Goal: Task Accomplishment & Management: Manage account settings

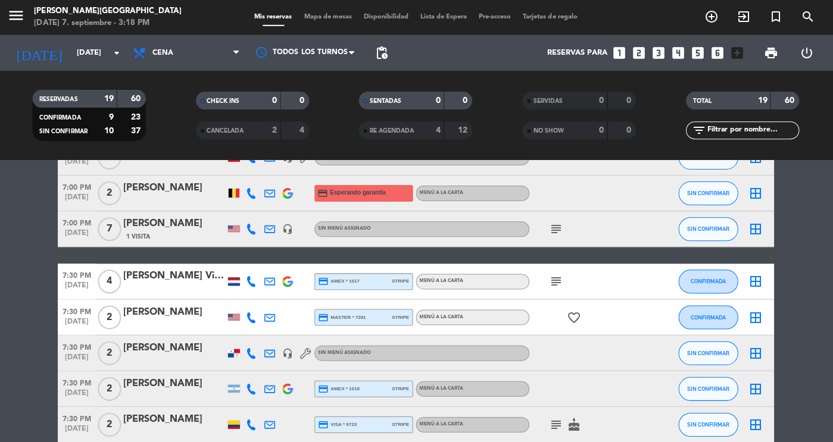
scroll to position [236, 0]
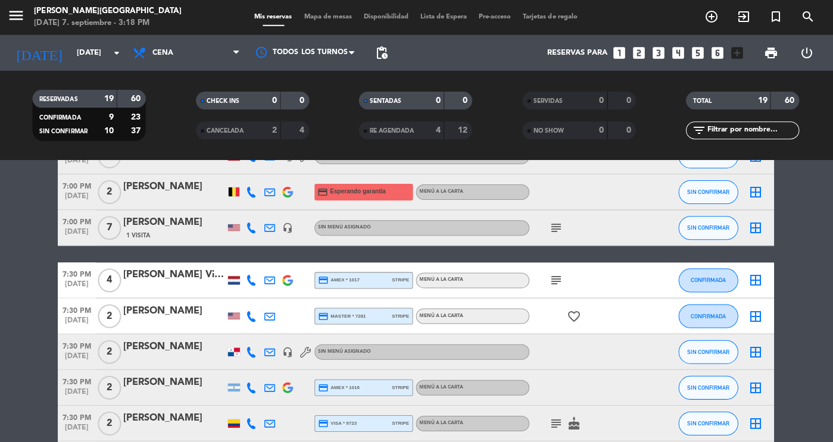
click at [557, 282] on icon "subject" at bounding box center [557, 281] width 14 height 14
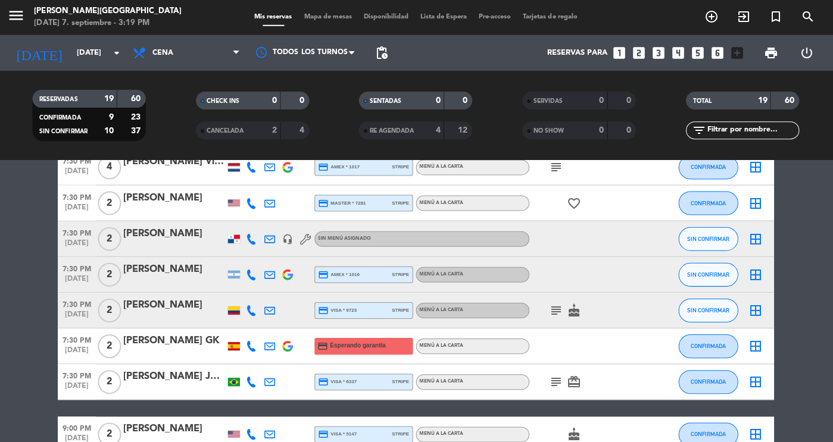
scroll to position [350, 0]
click at [720, 267] on button "SIN CONFIRMAR" at bounding box center [709, 275] width 60 height 24
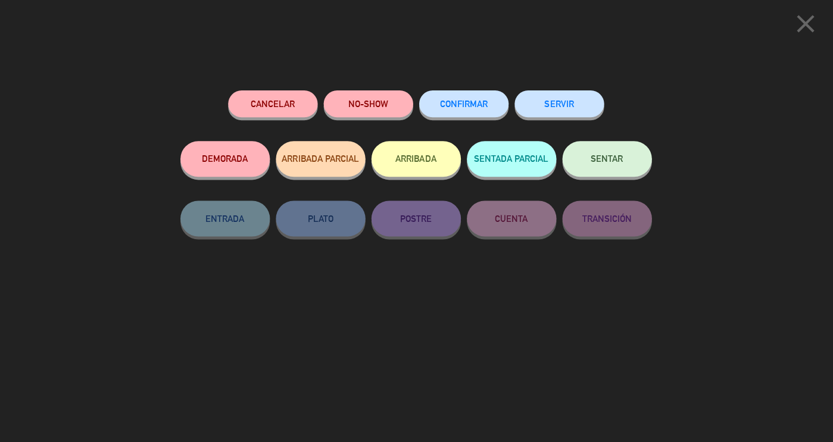
click at [485, 102] on span "CONFIRMAR" at bounding box center [465, 104] width 48 height 10
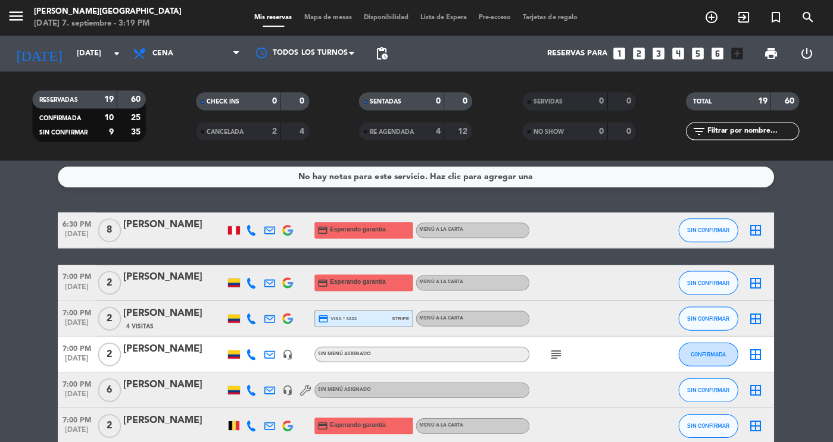
scroll to position [0, 0]
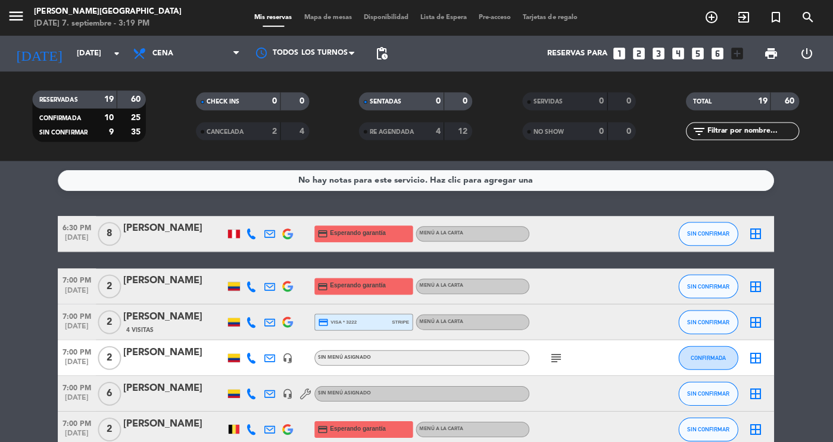
click at [198, 232] on div "[PERSON_NAME]" at bounding box center [175, 227] width 101 height 15
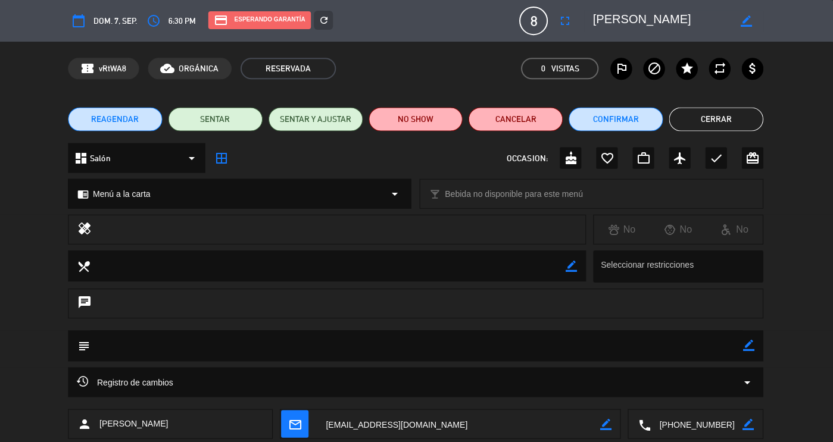
drag, startPoint x: 731, startPoint y: 423, endPoint x: 612, endPoint y: 422, distance: 119.7
click at [612, 422] on div "person [PERSON_NAME] mail_outline border_color local_phone border_color" at bounding box center [417, 424] width 694 height 30
drag, startPoint x: 687, startPoint y: 24, endPoint x: 585, endPoint y: 18, distance: 102.0
click at [585, 18] on div "border_color" at bounding box center [674, 20] width 179 height 21
click at [722, 112] on button "Cerrar" at bounding box center [716, 119] width 94 height 24
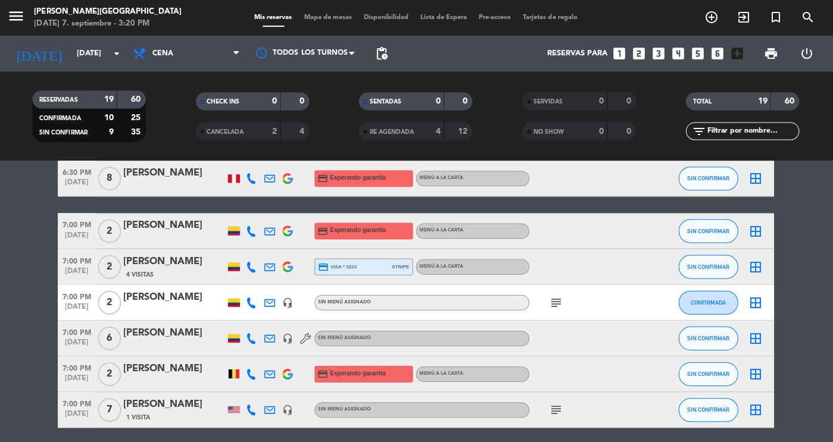
scroll to position [55, 0]
click at [141, 230] on div "[PERSON_NAME]" at bounding box center [175, 225] width 101 height 15
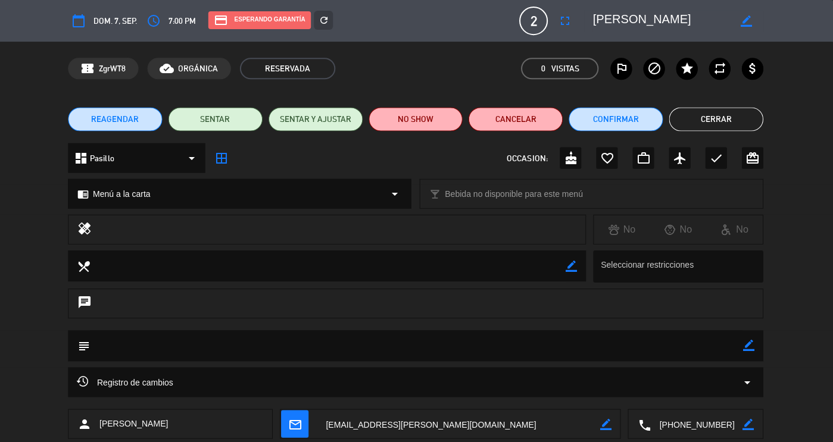
drag, startPoint x: 730, startPoint y: 425, endPoint x: 615, endPoint y: 416, distance: 115.3
click at [615, 416] on div "person [PERSON_NAME] mail_outline border_color local_phone border_color" at bounding box center [417, 424] width 694 height 30
click at [709, 124] on button "Cerrar" at bounding box center [716, 119] width 94 height 24
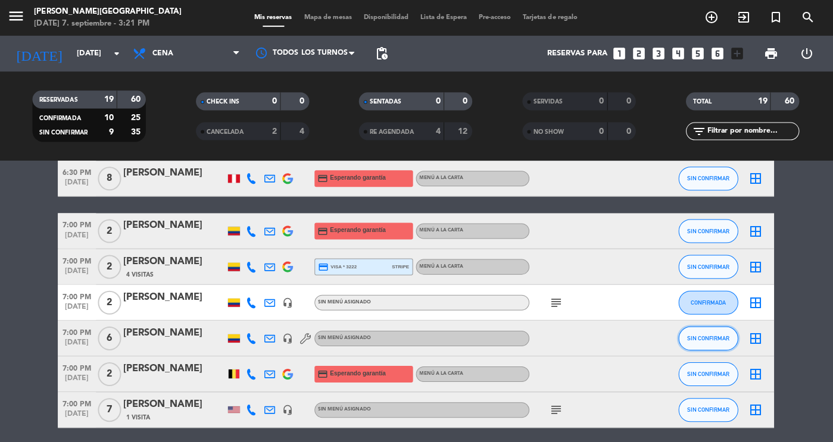
click at [707, 338] on span "SIN CONFIRMAR" at bounding box center [708, 338] width 42 height 7
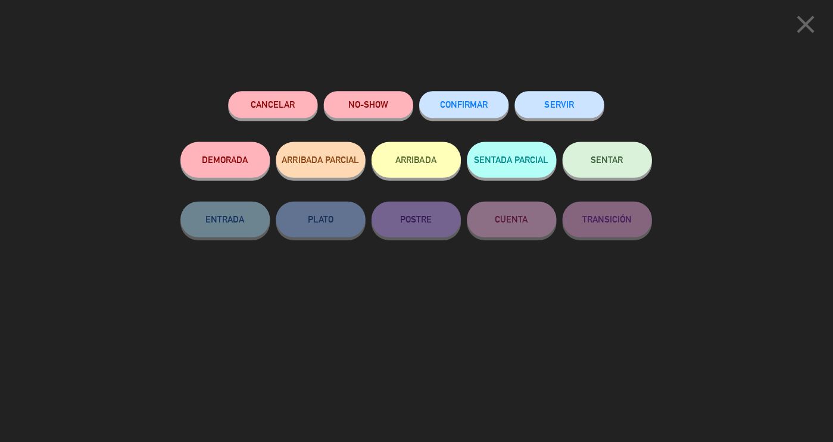
click at [470, 105] on span "CONFIRMAR" at bounding box center [465, 104] width 48 height 10
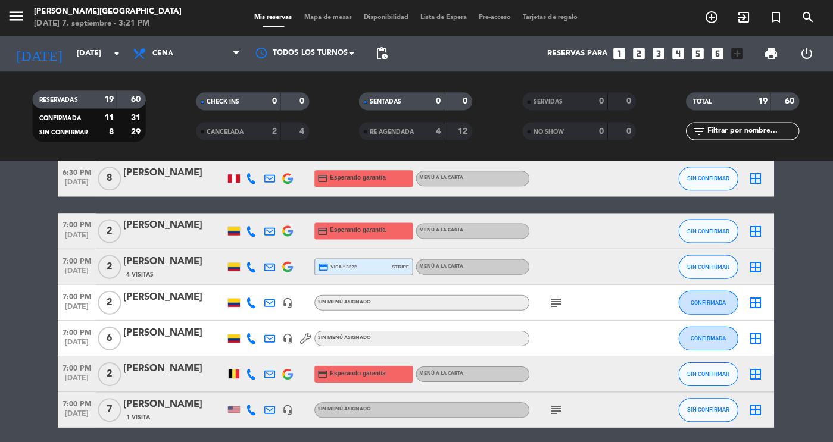
click at [175, 367] on div "[PERSON_NAME]" at bounding box center [175, 368] width 101 height 15
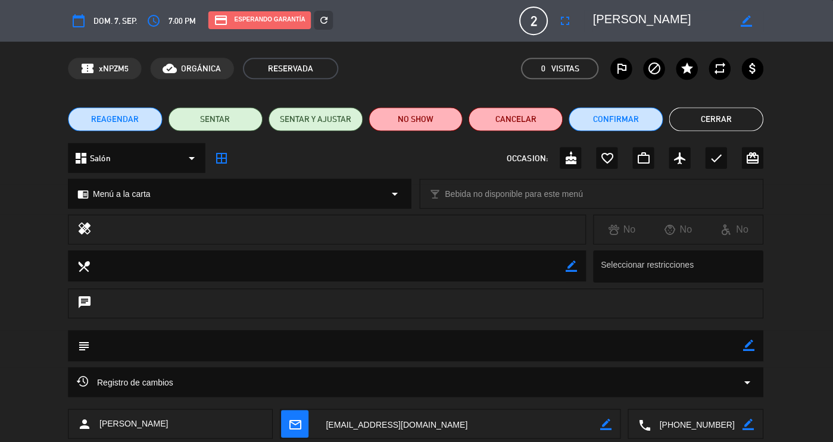
drag, startPoint x: 733, startPoint y: 426, endPoint x: 625, endPoint y: 427, distance: 107.2
click at [625, 427] on div "person [PERSON_NAME] mail_outline border_color local_phone border_color" at bounding box center [417, 424] width 694 height 30
click at [715, 121] on button "Cerrar" at bounding box center [716, 119] width 94 height 24
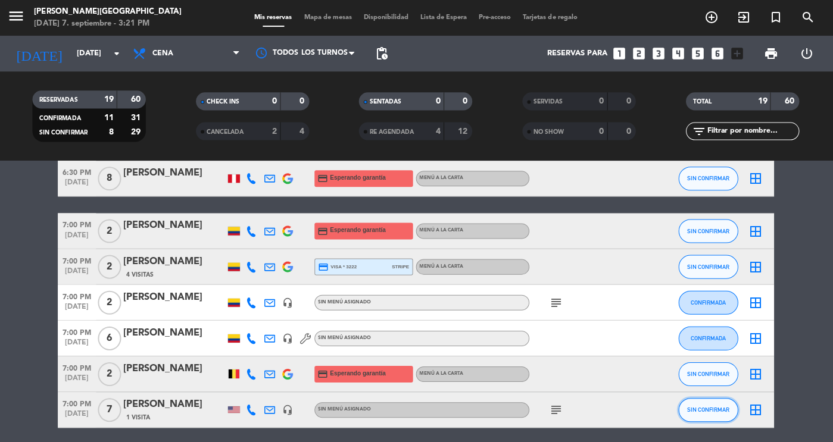
click at [702, 408] on span "SIN CONFIRMAR" at bounding box center [708, 409] width 42 height 7
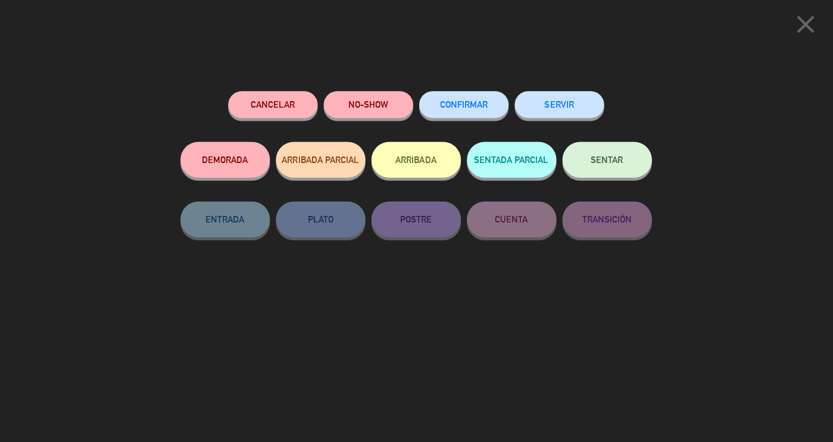
click at [472, 104] on span "CONFIRMAR" at bounding box center [465, 104] width 48 height 10
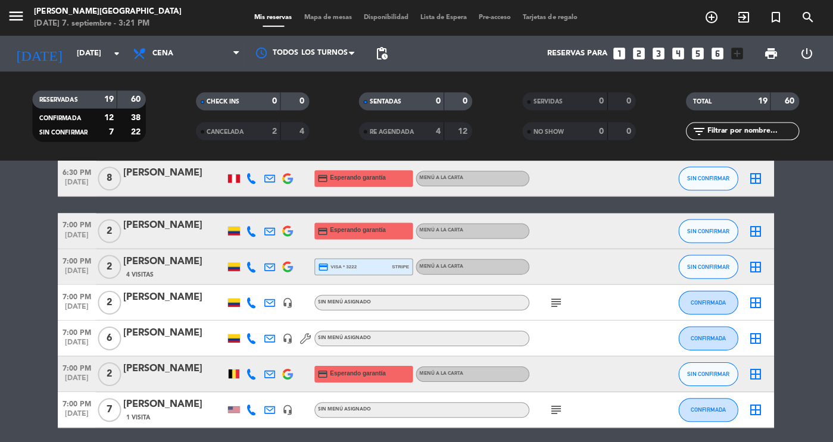
click at [161, 397] on div "[PERSON_NAME]" at bounding box center [175, 404] width 101 height 15
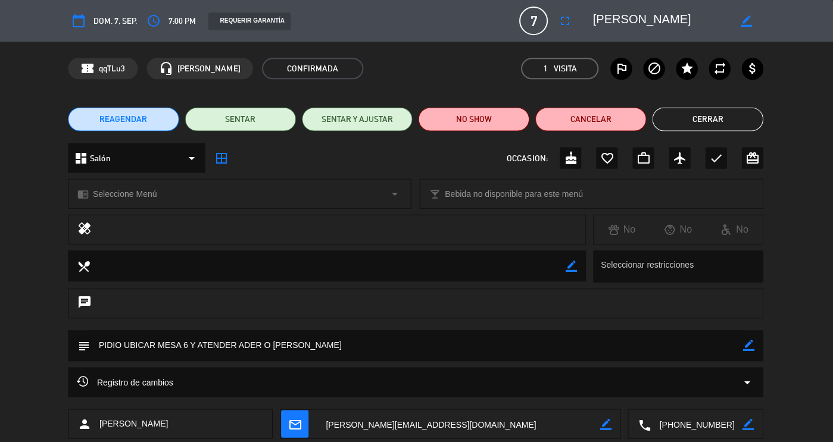
drag, startPoint x: 716, startPoint y: 423, endPoint x: 660, endPoint y: 423, distance: 56.0
click at [660, 423] on textarea at bounding box center [697, 424] width 92 height 30
click at [719, 120] on button "Cerrar" at bounding box center [708, 119] width 111 height 24
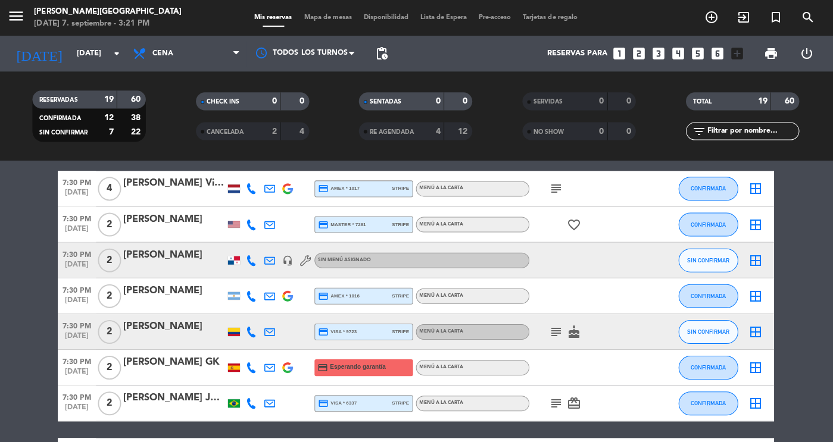
scroll to position [332, 0]
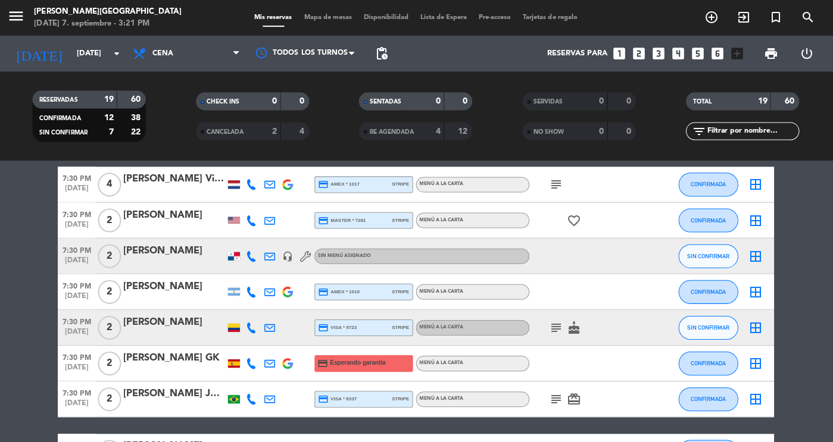
click at [170, 250] on div "[PERSON_NAME]" at bounding box center [175, 250] width 101 height 15
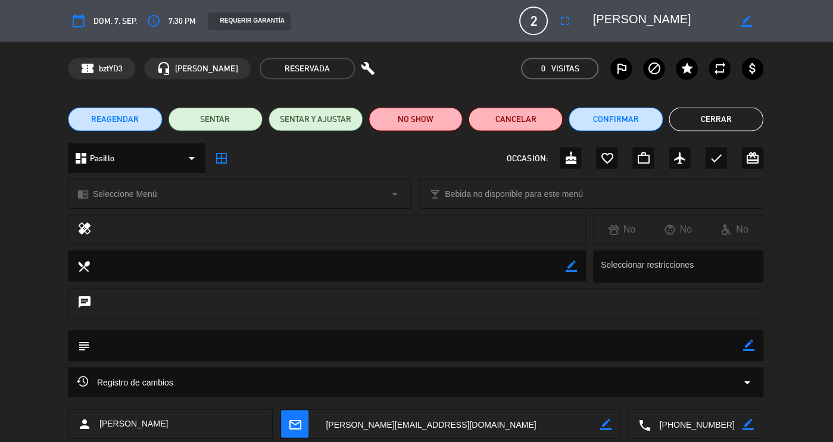
drag, startPoint x: 726, startPoint y: 426, endPoint x: 613, endPoint y: 426, distance: 113.2
click at [613, 426] on div "person [PERSON_NAME] mail_outline border_color local_phone border_color" at bounding box center [417, 424] width 694 height 30
click at [720, 126] on button "Cerrar" at bounding box center [716, 119] width 94 height 24
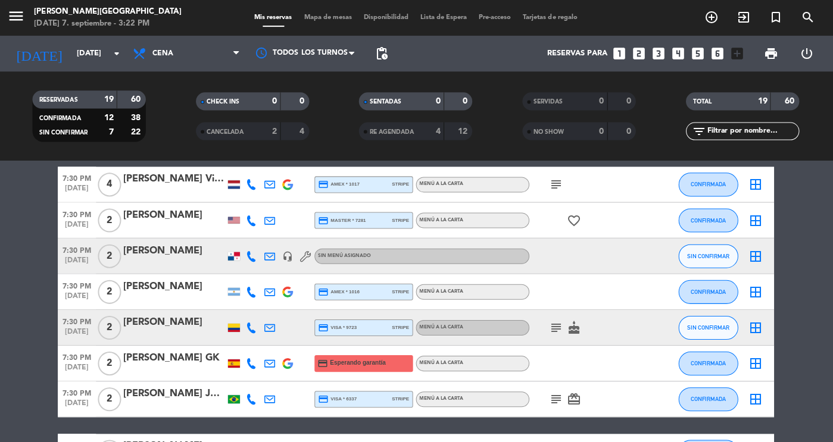
click at [164, 336] on div at bounding box center [175, 336] width 101 height 10
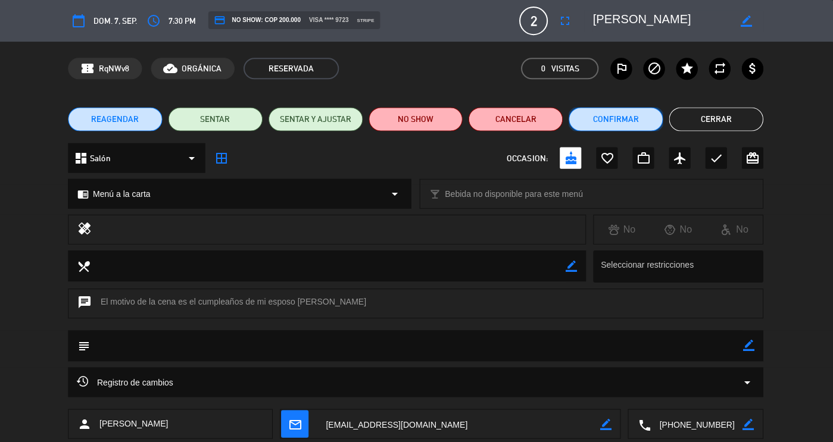
click at [603, 107] on button "Confirmar" at bounding box center [616, 119] width 94 height 24
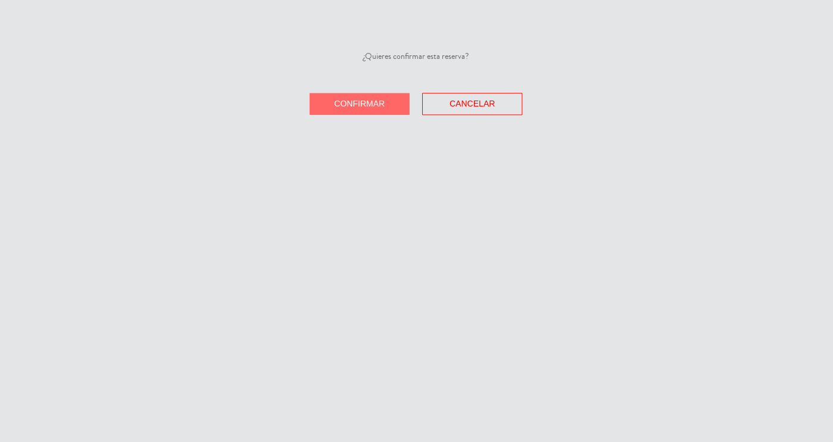
click at [360, 104] on span "Confirmar" at bounding box center [360, 104] width 51 height 10
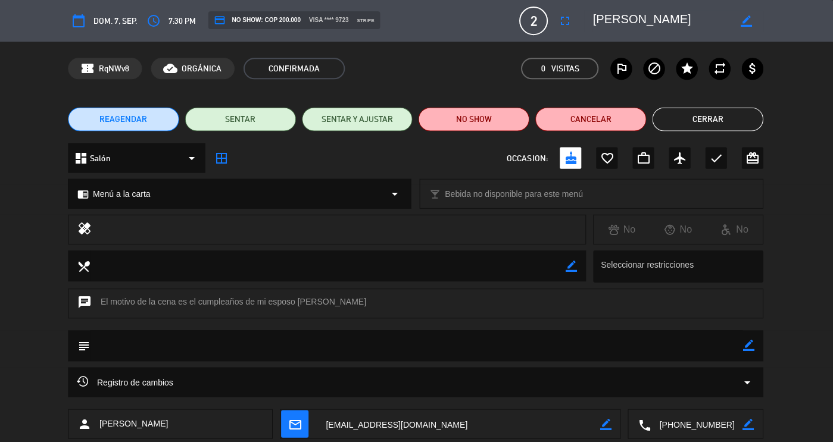
click at [673, 123] on button "Cerrar" at bounding box center [708, 119] width 111 height 24
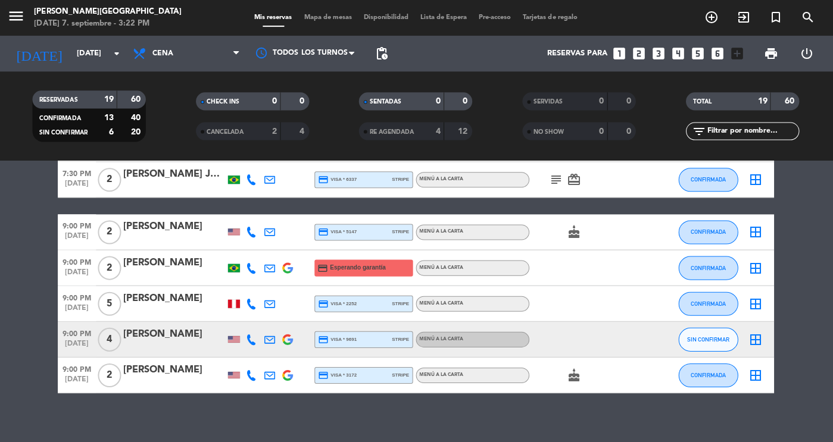
scroll to position [561, 0]
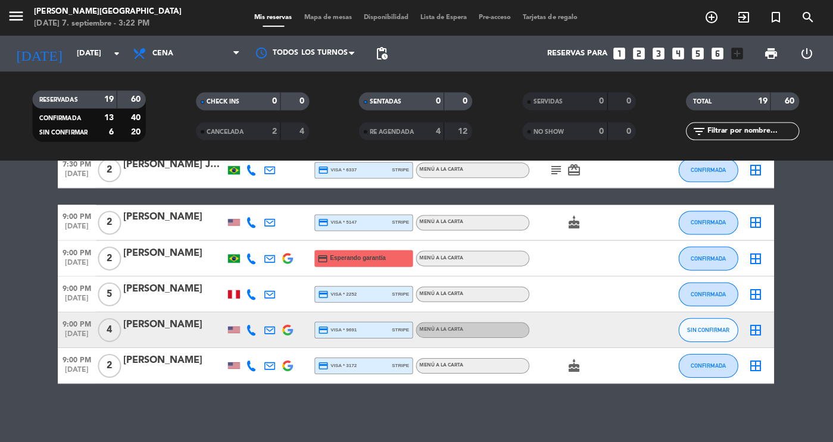
click at [174, 329] on div "[PERSON_NAME]" at bounding box center [175, 324] width 101 height 15
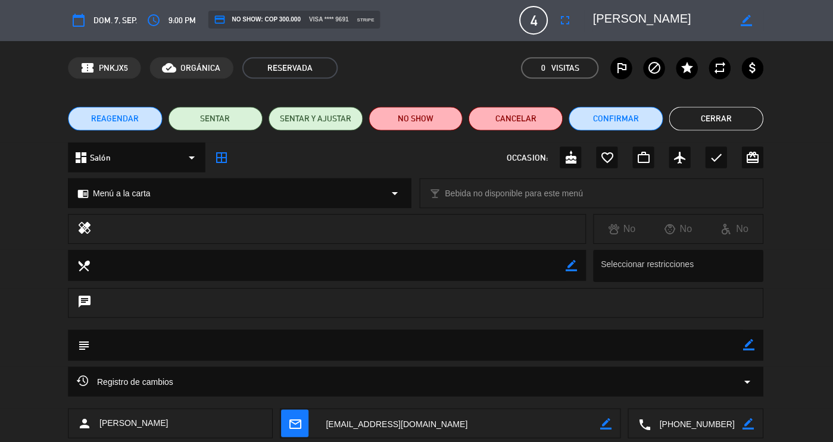
scroll to position [68, 0]
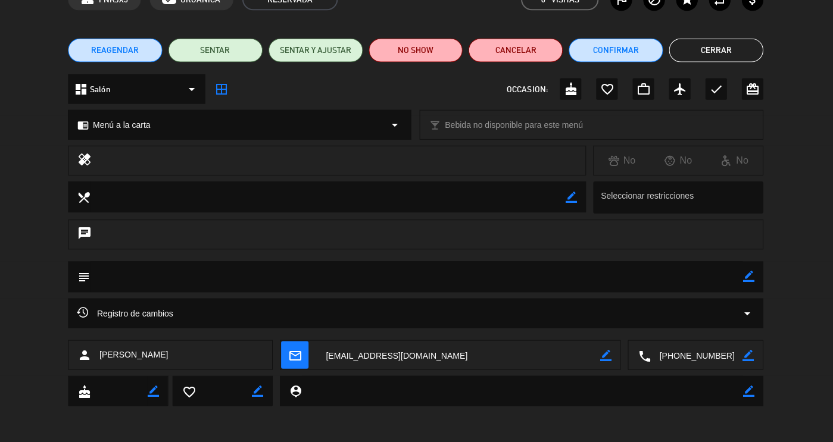
drag, startPoint x: 726, startPoint y: 427, endPoint x: 622, endPoint y: 444, distance: 105.6
click at [622, 442] on html "close × [PERSON_NAME] × chrome_reader_mode Listado de Reservas account_box Clie…" at bounding box center [416, 221] width 833 height 442
click at [633, 42] on button "Confirmar" at bounding box center [616, 51] width 94 height 24
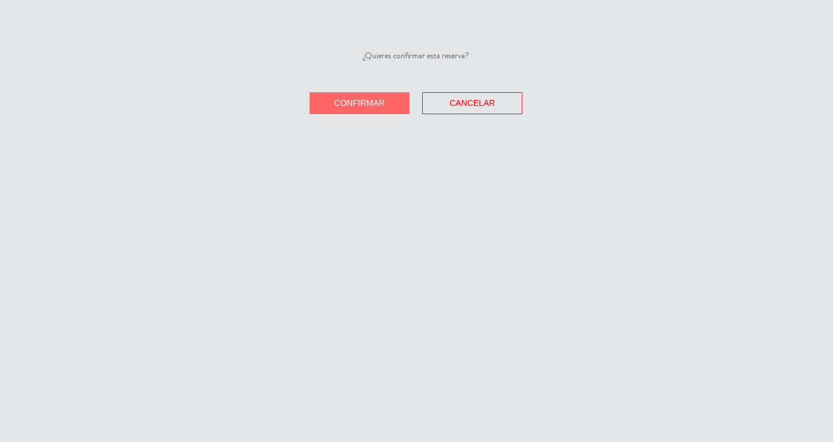
click at [328, 105] on button "Confirmar" at bounding box center [360, 104] width 100 height 22
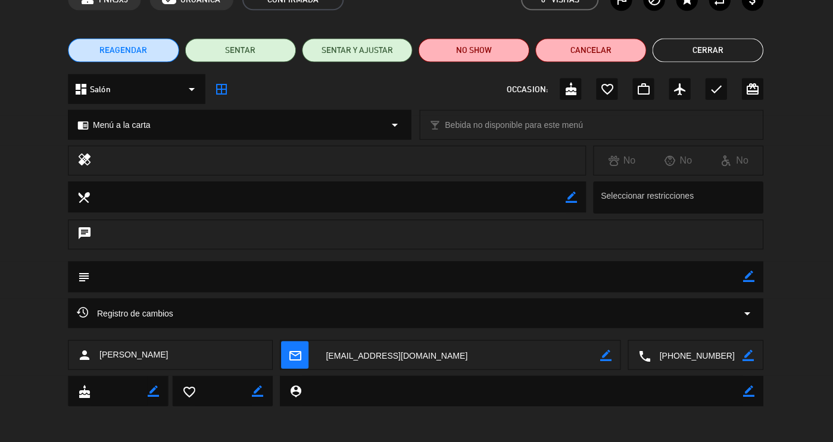
click at [703, 48] on button "Cerrar" at bounding box center [708, 51] width 111 height 24
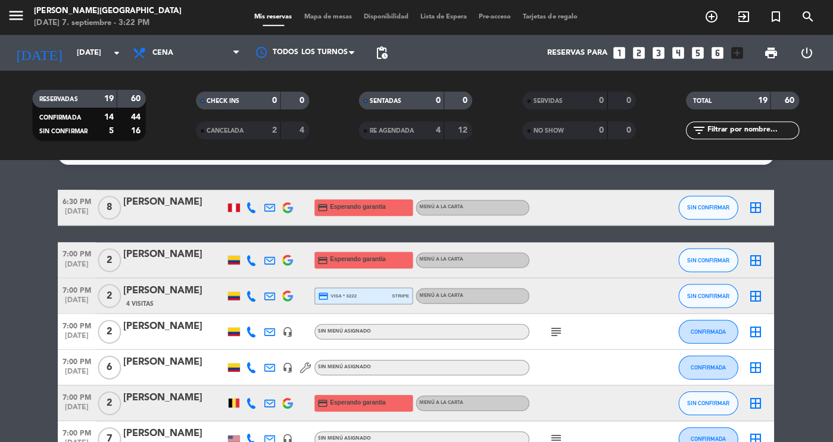
scroll to position [0, 0]
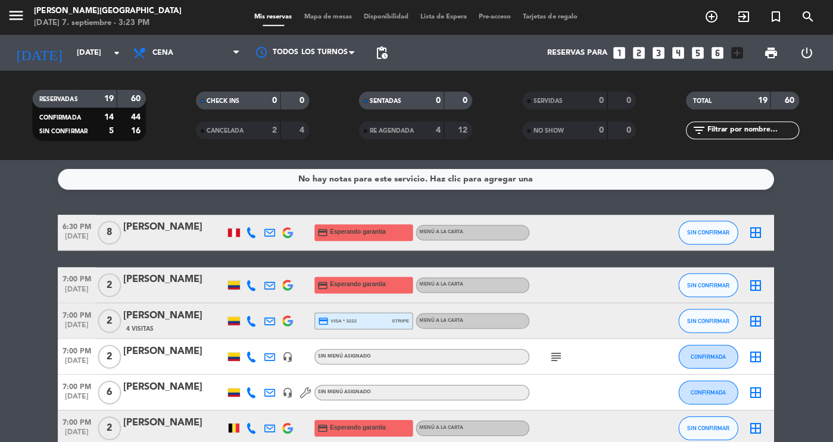
click at [276, 129] on strong "2" at bounding box center [275, 131] width 5 height 8
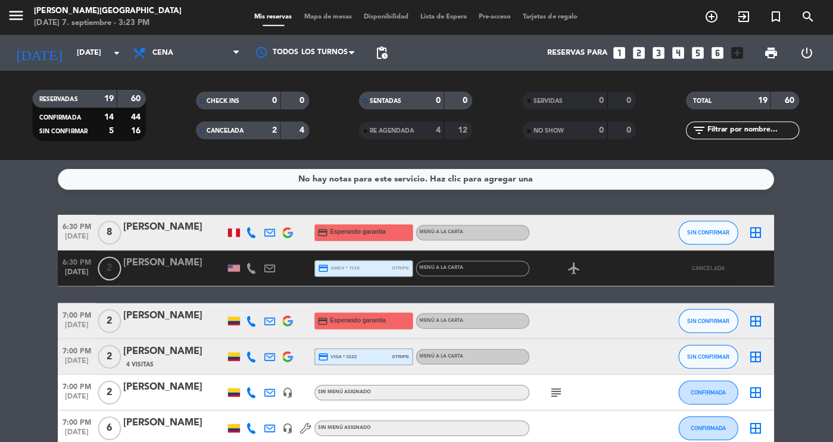
drag, startPoint x: 276, startPoint y: 129, endPoint x: 32, endPoint y: 304, distance: 300.0
click at [273, 125] on div "2" at bounding box center [266, 131] width 24 height 14
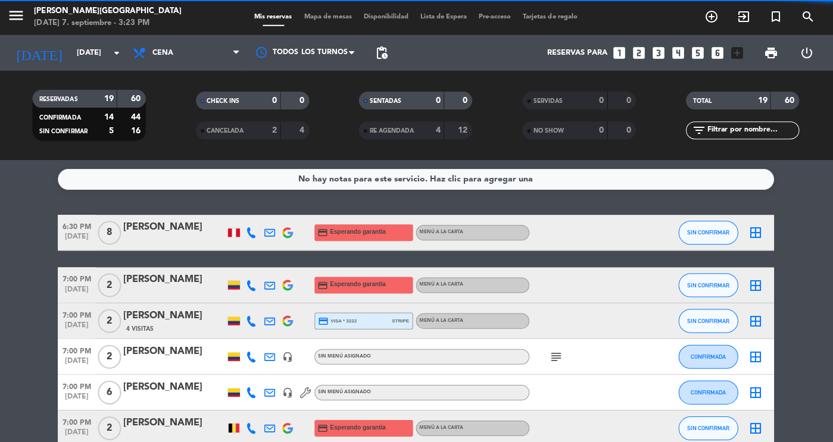
click at [403, 133] on span "RE AGENDADA" at bounding box center [392, 132] width 44 height 6
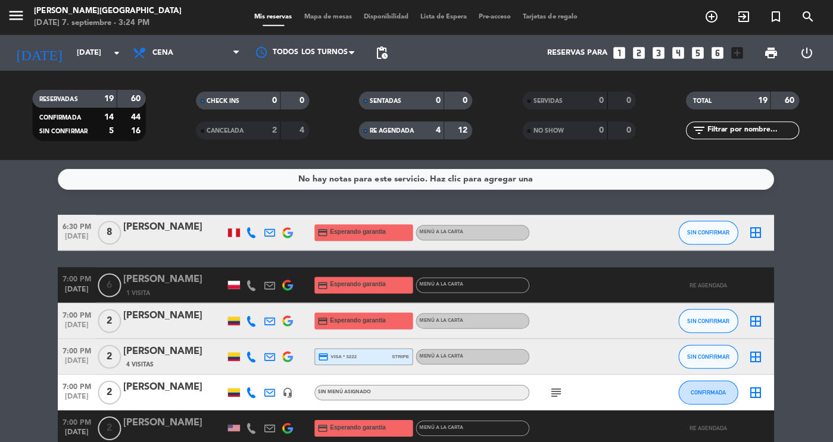
click at [412, 122] on div "RE AGENDADA 4 12" at bounding box center [416, 131] width 113 height 18
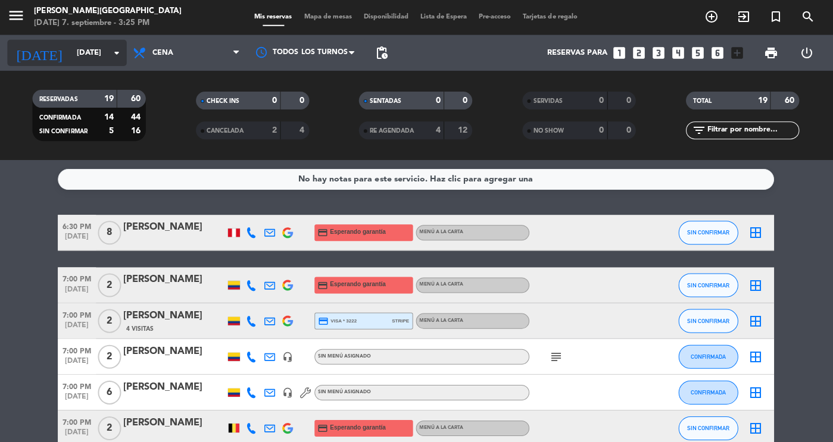
click at [72, 43] on input "[DATE]" at bounding box center [123, 53] width 102 height 21
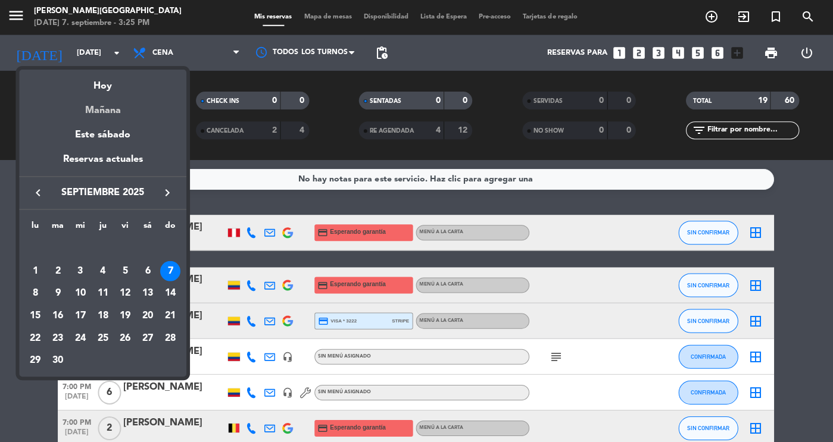
click at [120, 112] on div "Mañana" at bounding box center [104, 107] width 167 height 24
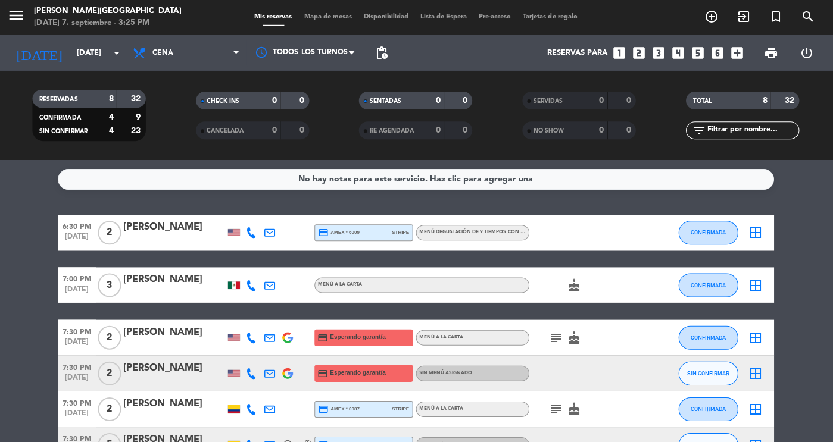
click at [186, 246] on div "6:30 PM [DATE] 2 [PERSON_NAME] credit_card amex * 6009 stripe Menú degustación …" at bounding box center [417, 234] width 715 height 36
click at [180, 236] on div "[PERSON_NAME]" at bounding box center [175, 227] width 101 height 15
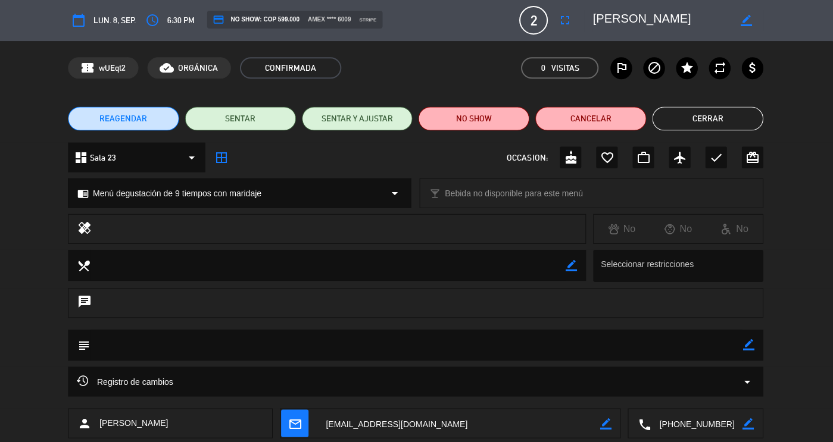
drag, startPoint x: 725, startPoint y: 428, endPoint x: 653, endPoint y: 429, distance: 72.1
click at [653, 429] on textarea at bounding box center [697, 424] width 92 height 30
drag, startPoint x: 691, startPoint y: 21, endPoint x: 559, endPoint y: 18, distance: 131.7
click at [559, 18] on div "calendar_today lun. 8, sep. access_time 6:30 PM credit_card NO SHOW: COP 599.00…" at bounding box center [417, 21] width 694 height 29
click at [681, 115] on button "Cerrar" at bounding box center [708, 119] width 111 height 24
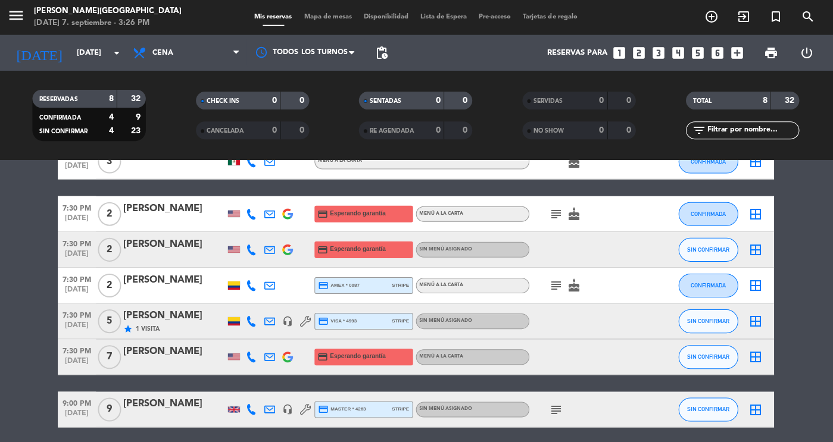
scroll to position [168, 0]
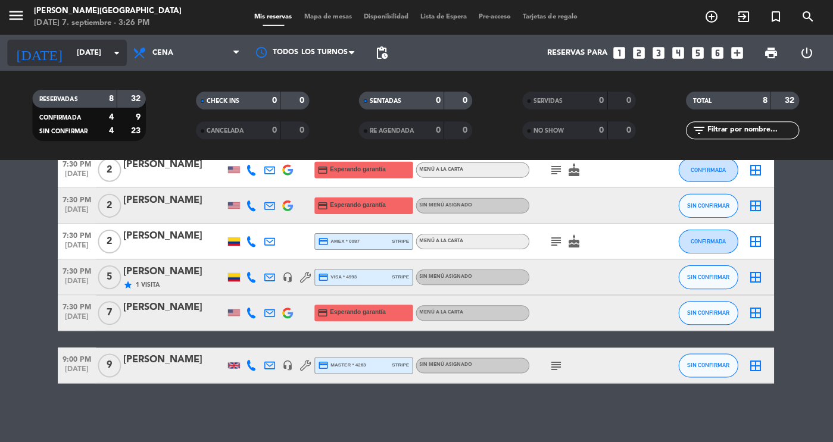
click at [72, 58] on input "[DATE]" at bounding box center [123, 53] width 102 height 21
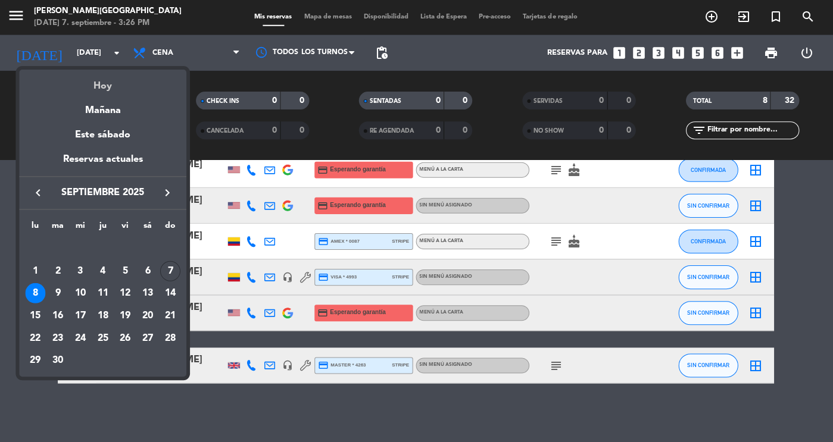
click at [95, 88] on div "Hoy" at bounding box center [104, 82] width 167 height 24
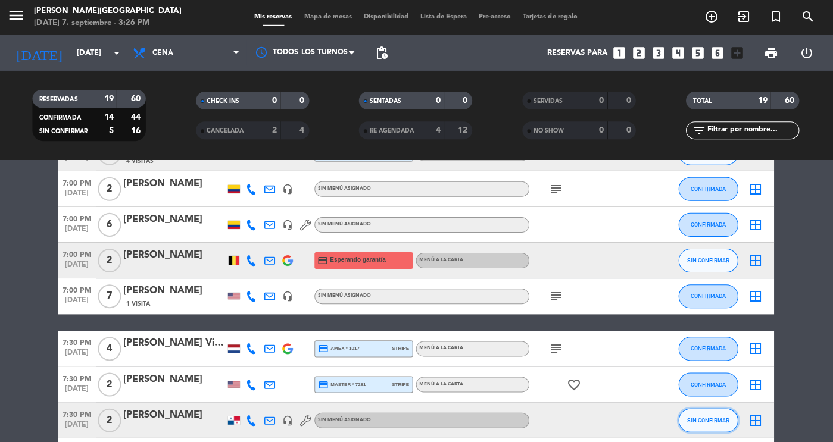
click at [721, 412] on button "SIN CONFIRMAR" at bounding box center [709, 421] width 60 height 24
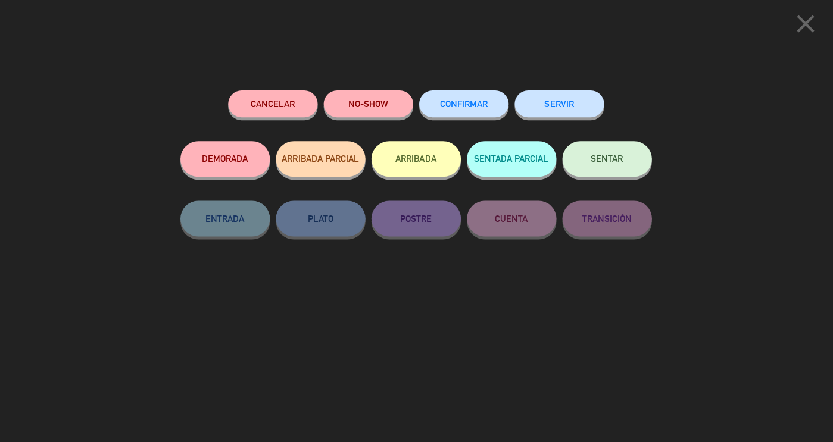
click at [466, 104] on span "CONFIRMAR" at bounding box center [465, 104] width 48 height 10
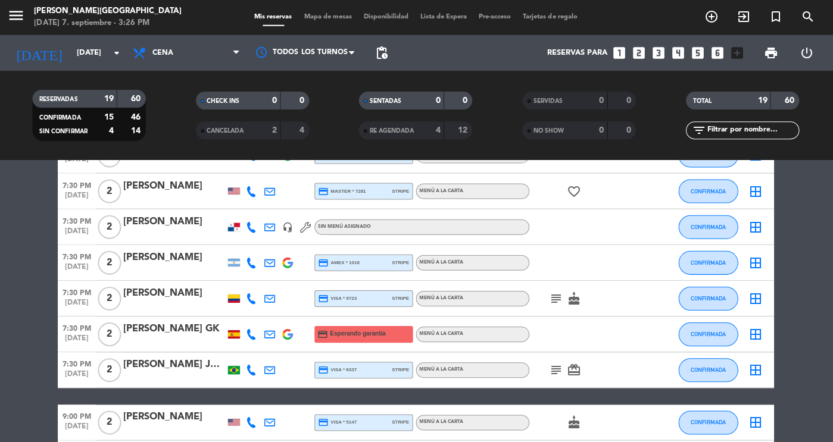
scroll to position [0, 0]
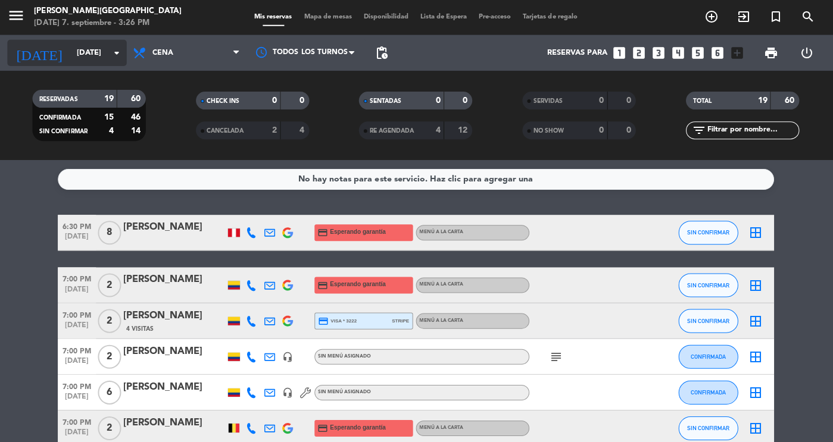
click at [82, 61] on input "[DATE]" at bounding box center [123, 53] width 102 height 21
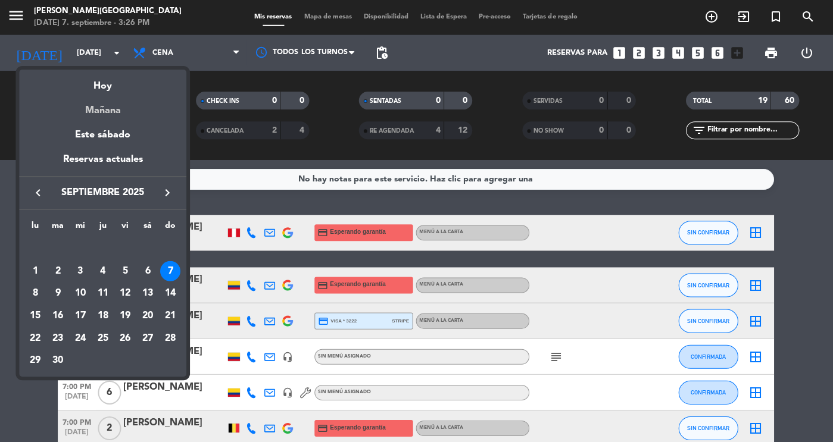
click at [99, 107] on div "Mañana" at bounding box center [104, 107] width 167 height 24
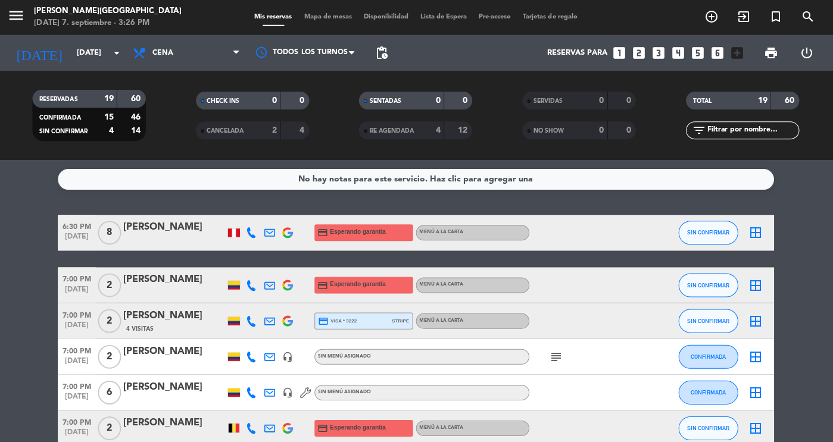
type input "[DATE]"
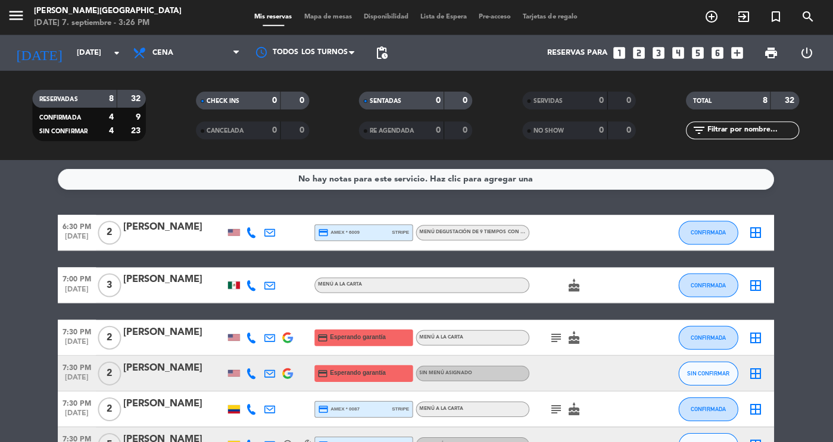
click at [175, 284] on div "[PERSON_NAME]" at bounding box center [175, 280] width 101 height 15
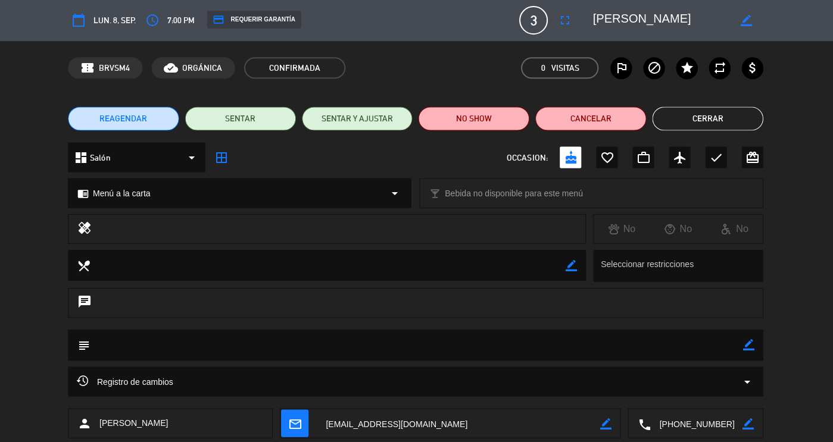
drag, startPoint x: 725, startPoint y: 423, endPoint x: 636, endPoint y: 428, distance: 88.9
click at [636, 428] on div "local_phone border_color" at bounding box center [696, 424] width 134 height 30
drag, startPoint x: 684, startPoint y: 15, endPoint x: 558, endPoint y: 16, distance: 126.3
click at [558, 16] on div "calendar_today lun. 8, sep. access_time 7:00 PM credit_card REQUERIR GARANTÍA 3…" at bounding box center [417, 21] width 694 height 29
click at [711, 116] on button "Cerrar" at bounding box center [708, 119] width 111 height 24
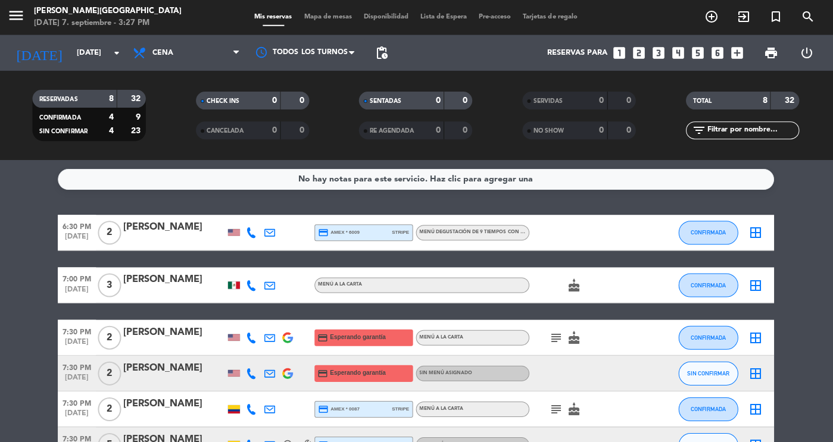
click at [165, 337] on div "[PERSON_NAME]" at bounding box center [175, 332] width 101 height 15
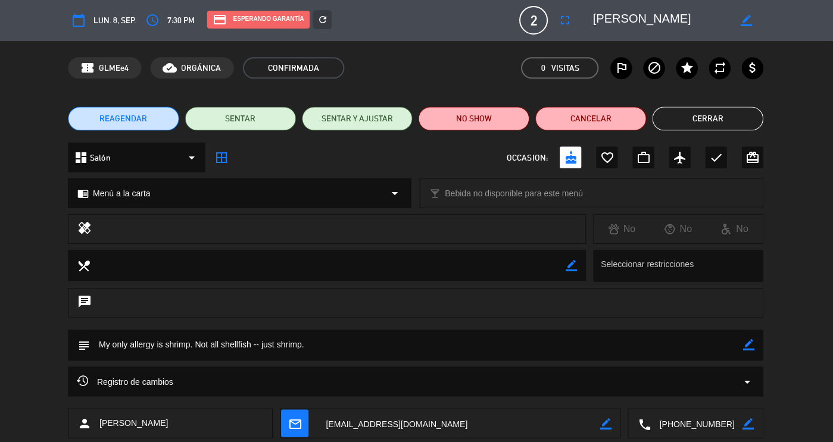
drag, startPoint x: 730, startPoint y: 431, endPoint x: 663, endPoint y: 421, distance: 67.5
click at [663, 421] on textarea at bounding box center [697, 424] width 92 height 30
click at [787, 423] on div "person [PERSON_NAME] mail_outline border_color local_phone Click para copiar co…" at bounding box center [416, 427] width 833 height 36
drag, startPoint x: 733, startPoint y: 425, endPoint x: 656, endPoint y: 426, distance: 76.8
click at [656, 426] on textarea at bounding box center [697, 424] width 92 height 30
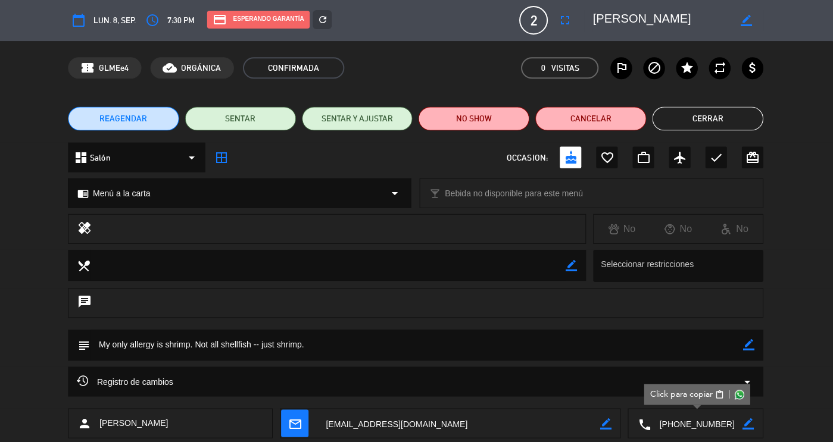
click at [708, 398] on span "Click para copiar" at bounding box center [681, 394] width 63 height 13
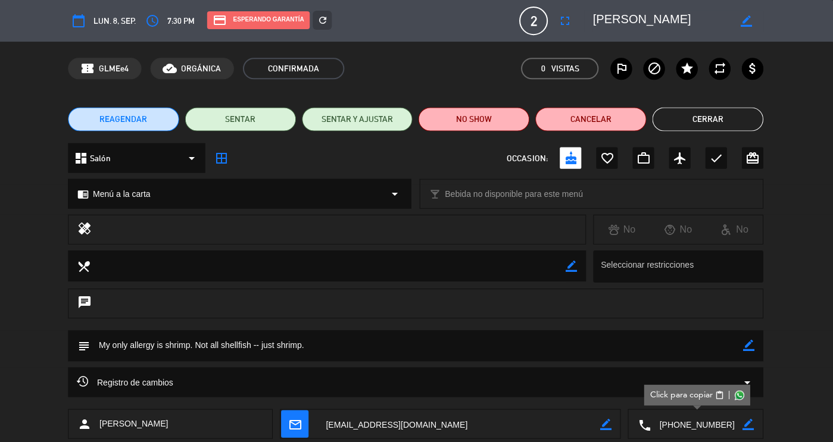
drag, startPoint x: 668, startPoint y: 21, endPoint x: 554, endPoint y: -8, distance: 117.4
click at [554, 0] on html "close × [PERSON_NAME] × chrome_reader_mode Listado de Reservas account_box Clie…" at bounding box center [416, 221] width 833 height 442
click at [697, 117] on button "Cerrar" at bounding box center [708, 119] width 111 height 24
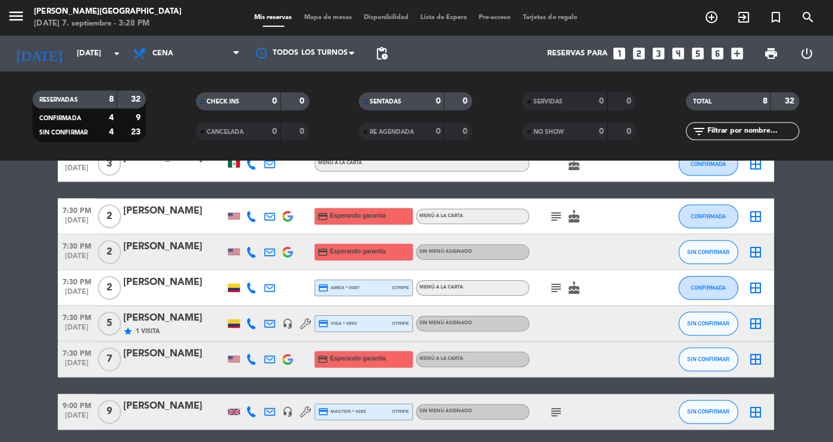
scroll to position [123, 0]
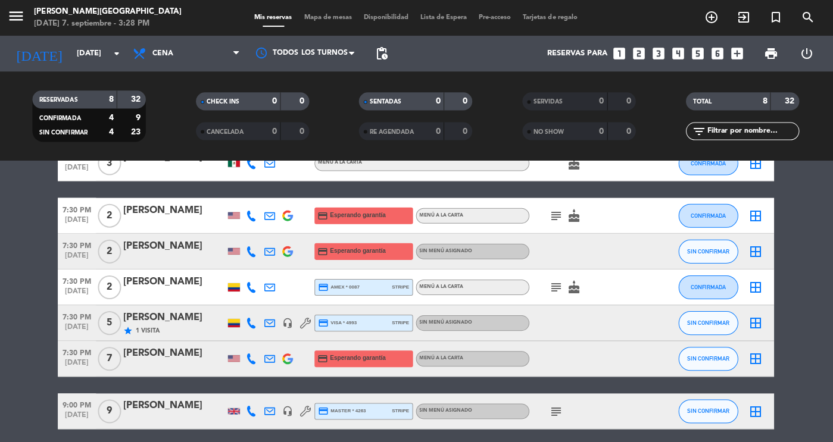
click at [183, 254] on div at bounding box center [175, 259] width 101 height 10
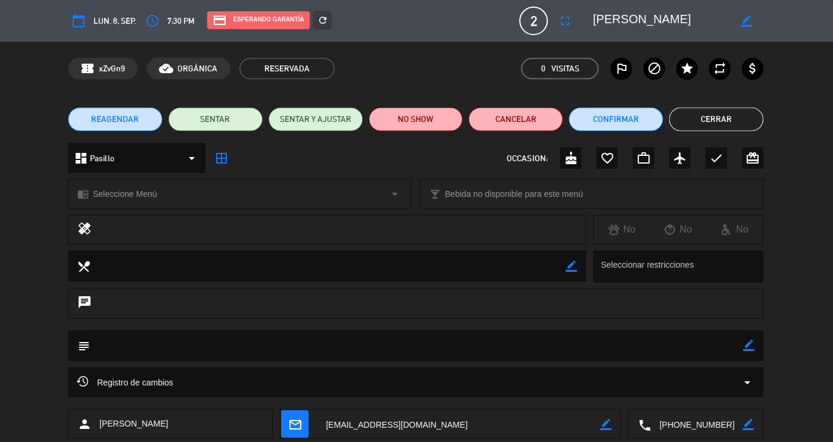
drag, startPoint x: 719, startPoint y: 427, endPoint x: 634, endPoint y: 428, distance: 84.6
click at [634, 428] on div "local_phone border_color" at bounding box center [696, 424] width 134 height 30
click at [609, 108] on button "Confirmar" at bounding box center [616, 119] width 94 height 24
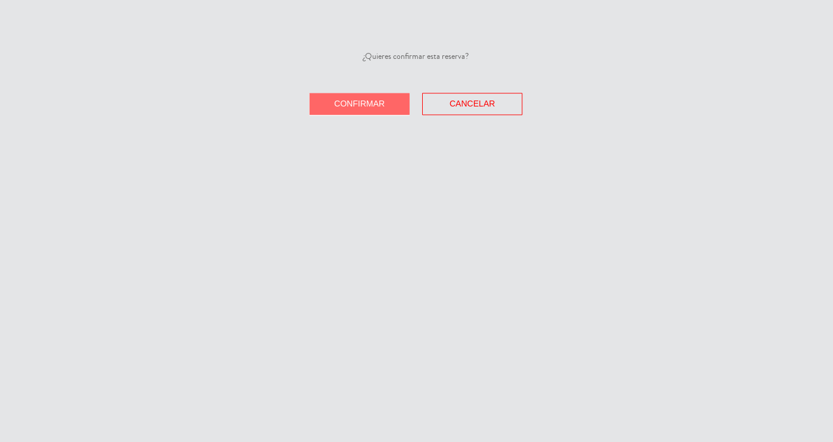
click at [396, 99] on button "Confirmar" at bounding box center [360, 104] width 100 height 22
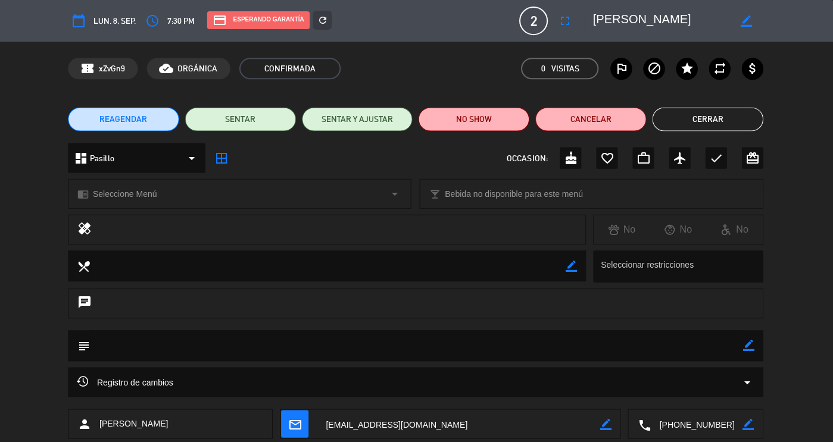
click at [691, 112] on button "Cerrar" at bounding box center [708, 119] width 111 height 24
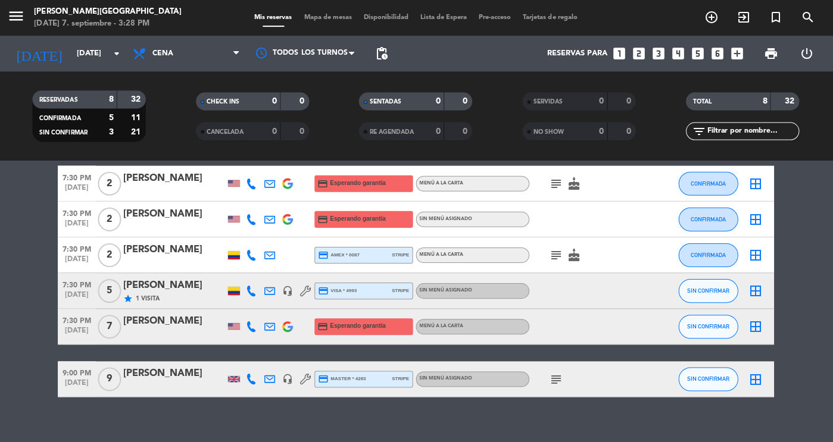
scroll to position [155, 0]
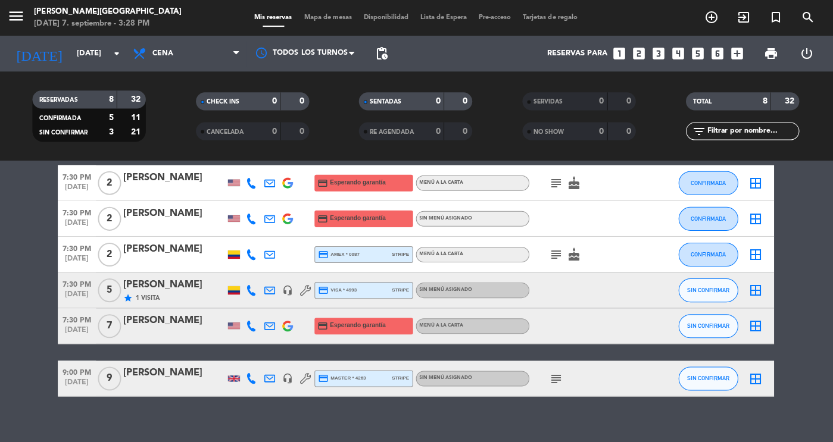
click at [152, 252] on div "[PERSON_NAME]" at bounding box center [175, 248] width 101 height 15
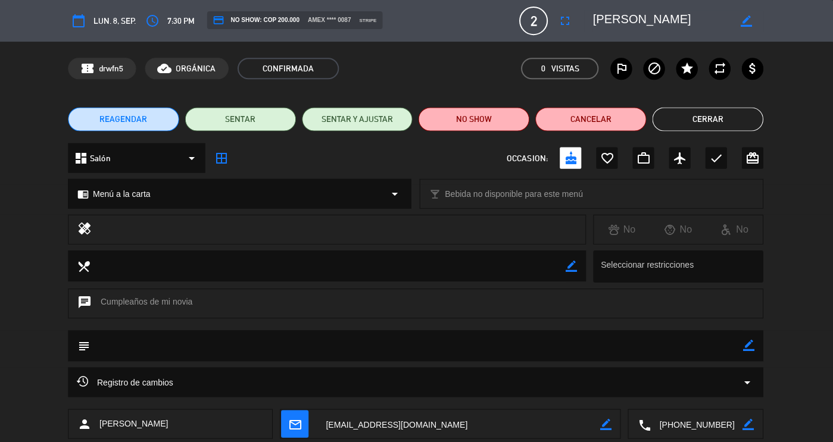
drag, startPoint x: 724, startPoint y: 425, endPoint x: 622, endPoint y: 423, distance: 101.9
click at [622, 423] on div "person [PERSON_NAME] mail_outline border_color local_phone border_color" at bounding box center [417, 424] width 694 height 30
drag, startPoint x: 595, startPoint y: 24, endPoint x: 755, endPoint y: 52, distance: 162.1
click at [755, 52] on div "calendar_today lun. 8, sep. access_time 7:30 PM credit_card NO SHOW: COP 200.00…" at bounding box center [416, 221] width 833 height 442
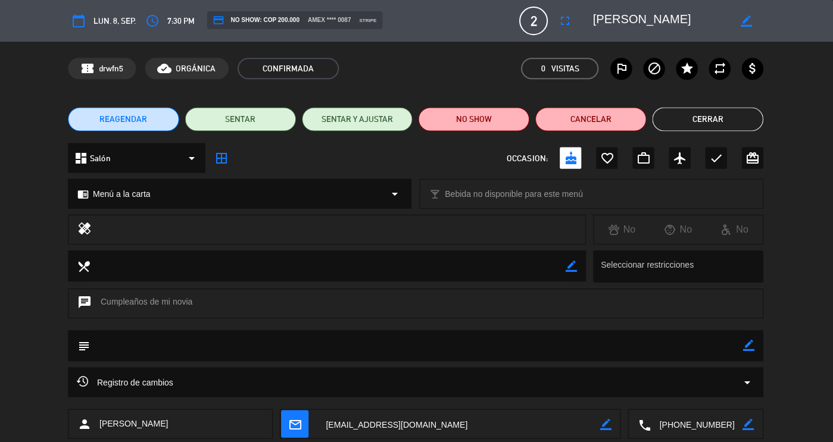
click at [705, 118] on button "Cerrar" at bounding box center [708, 119] width 111 height 24
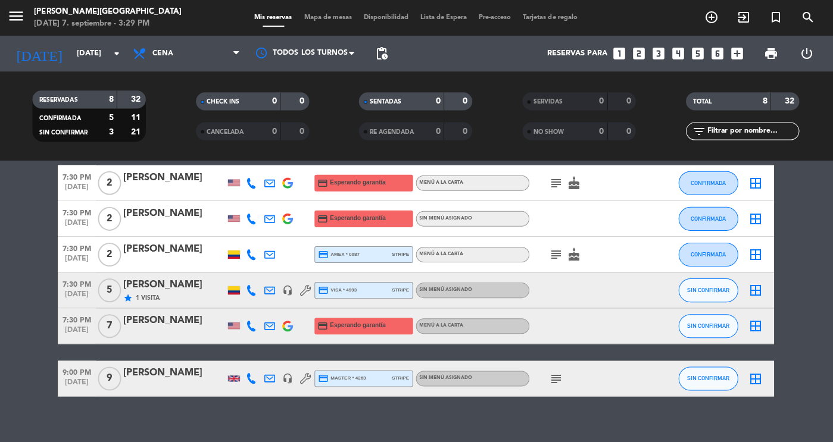
click at [200, 290] on div "[PERSON_NAME]" at bounding box center [175, 284] width 101 height 15
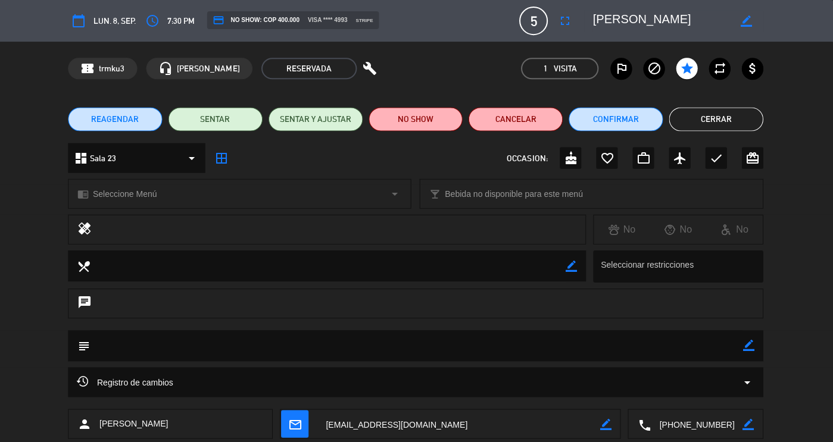
drag, startPoint x: 725, startPoint y: 423, endPoint x: 619, endPoint y: 415, distance: 106.3
click at [619, 415] on div "person [PERSON_NAME] mail_outline border_color local_phone border_color" at bounding box center [417, 424] width 694 height 30
drag, startPoint x: 698, startPoint y: 20, endPoint x: 582, endPoint y: 19, distance: 116.1
click at [582, 19] on editable-input "border_color" at bounding box center [671, 20] width 185 height 21
click at [735, 115] on button "Cerrar" at bounding box center [716, 119] width 94 height 24
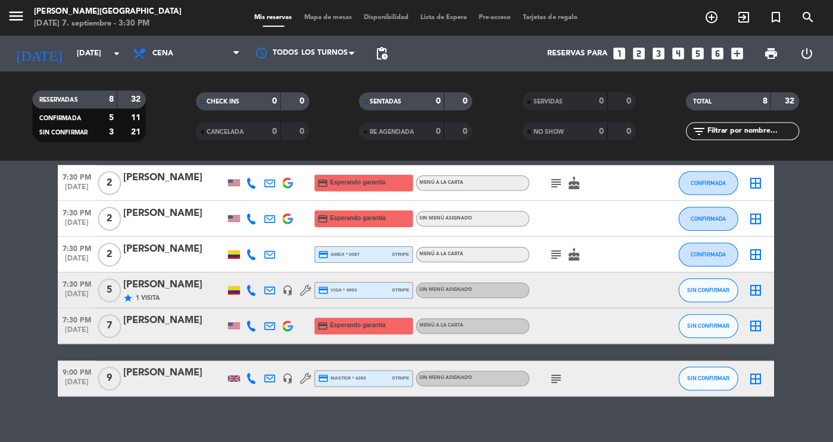
scroll to position [119, 0]
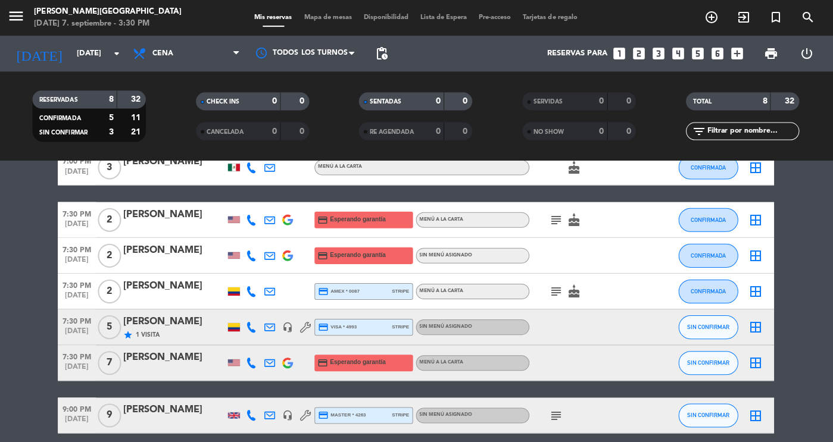
click at [152, 210] on div "[PERSON_NAME]" at bounding box center [175, 214] width 101 height 15
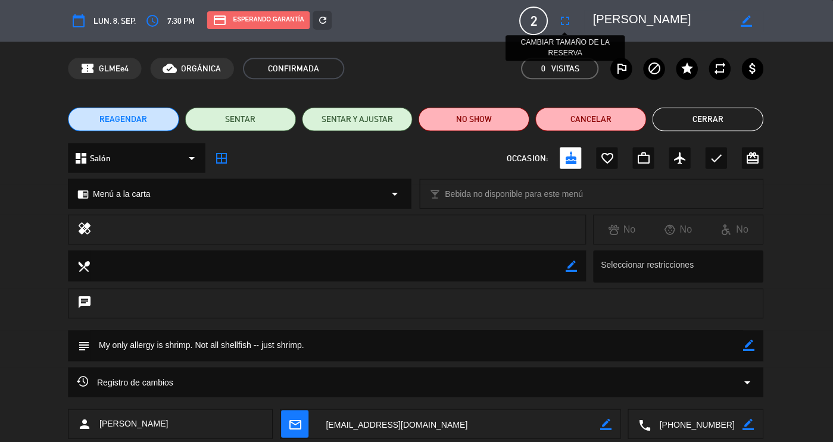
click at [563, 19] on icon "fullscreen" at bounding box center [565, 21] width 14 height 14
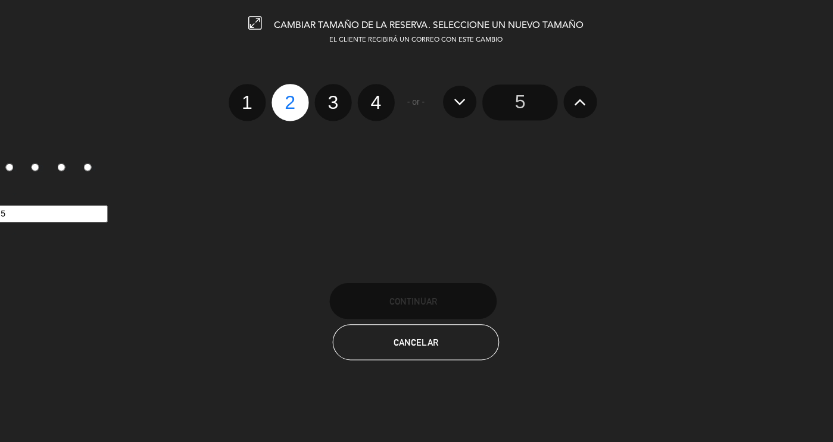
click at [252, 102] on label "1" at bounding box center [248, 102] width 37 height 37
click at [251, 96] on input "1" at bounding box center [247, 92] width 8 height 8
radio input "true"
radio input "false"
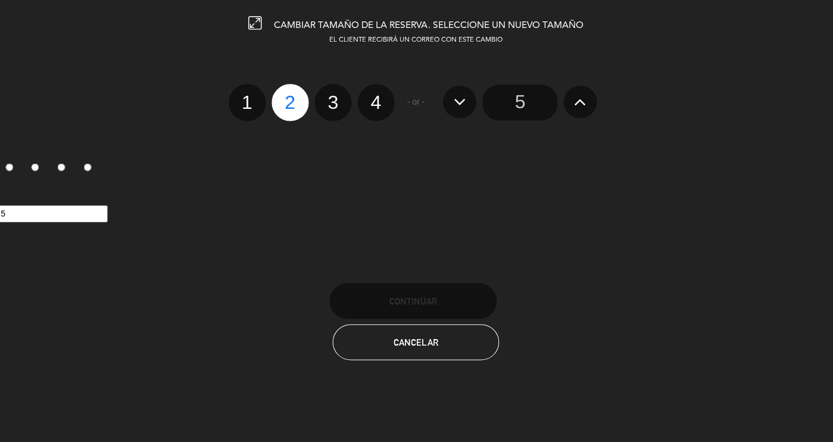
radio input "false"
radio input "true"
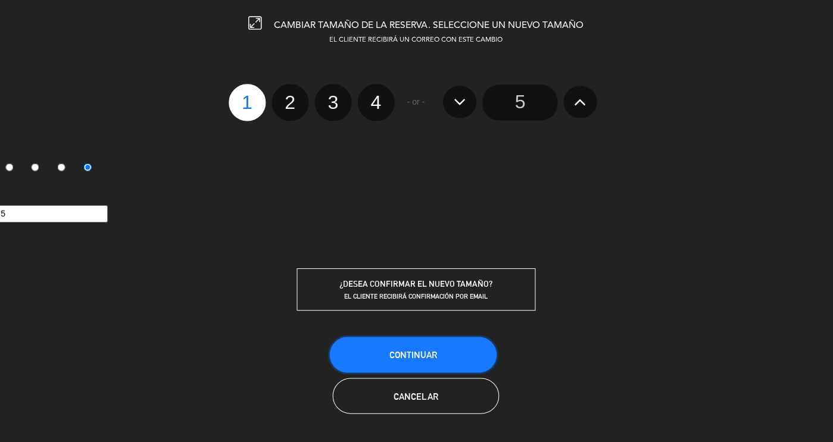
click at [398, 350] on span "Continuar" at bounding box center [414, 355] width 48 height 10
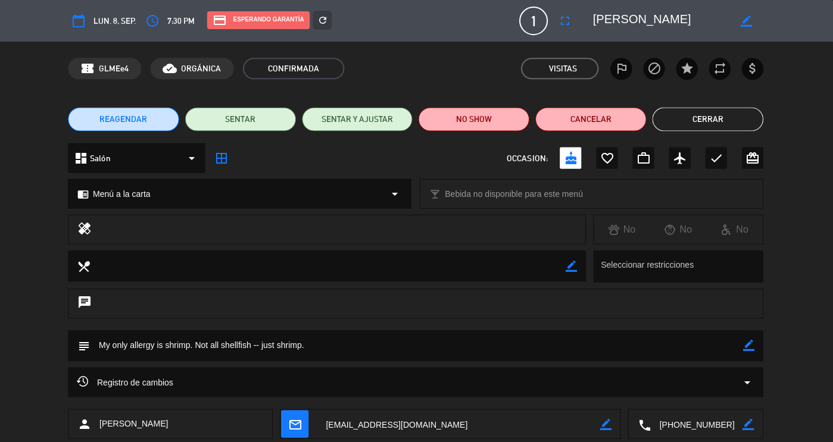
click at [690, 111] on button "Cerrar" at bounding box center [708, 119] width 111 height 24
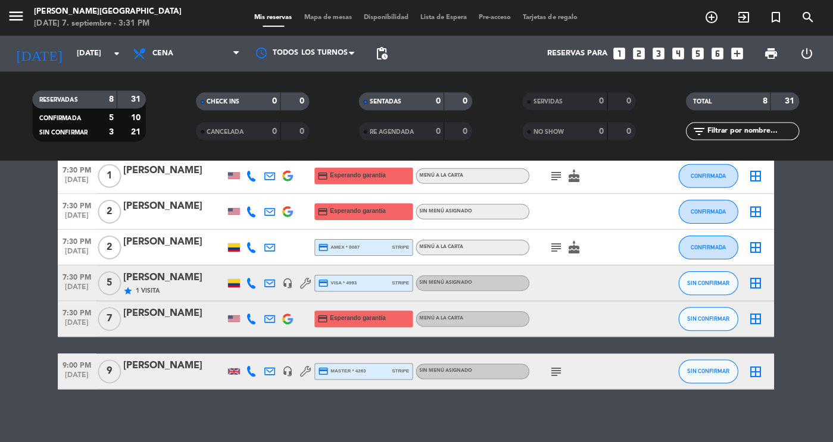
scroll to position [167, 0]
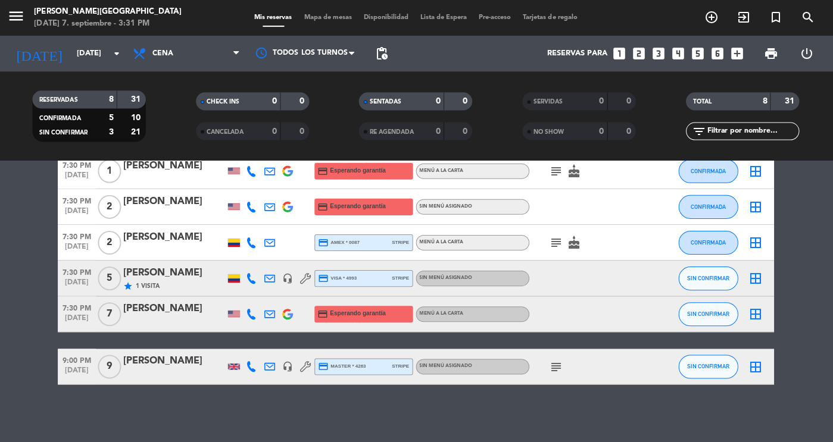
click at [163, 316] on div "[PERSON_NAME]" at bounding box center [175, 308] width 101 height 15
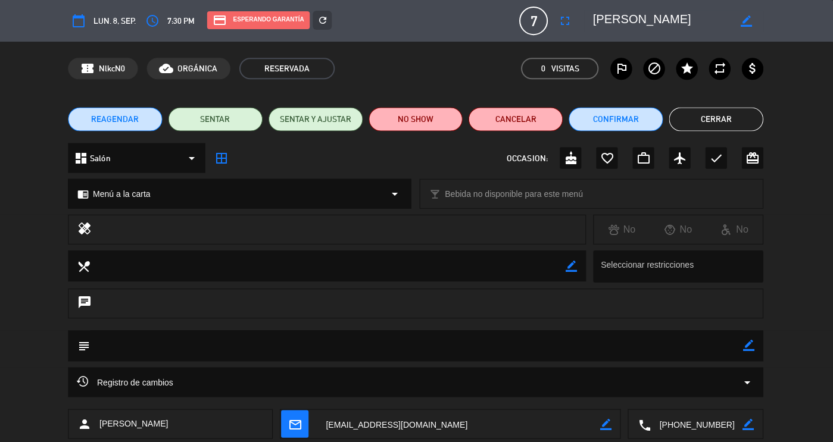
drag, startPoint x: 733, startPoint y: 431, endPoint x: 659, endPoint y: 429, distance: 74.5
click at [659, 429] on textarea at bounding box center [697, 424] width 92 height 30
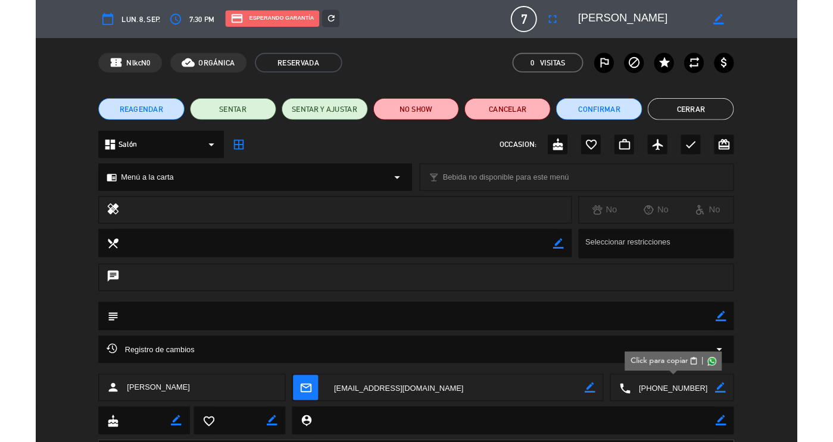
scroll to position [126, 0]
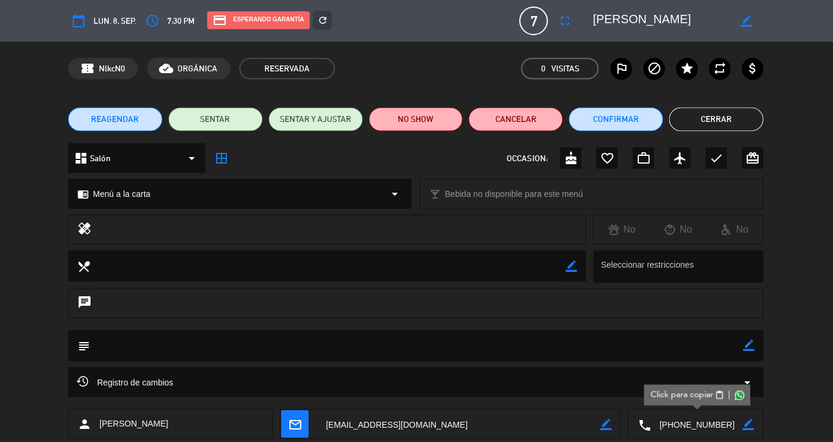
drag, startPoint x: 708, startPoint y: 23, endPoint x: 572, endPoint y: 8, distance: 137.1
click at [572, 8] on div "calendar_today lun. 8, sep. access_time 7:30 PM credit_card Esperando garantía …" at bounding box center [417, 21] width 694 height 29
click at [699, 122] on button "Cerrar" at bounding box center [716, 119] width 94 height 24
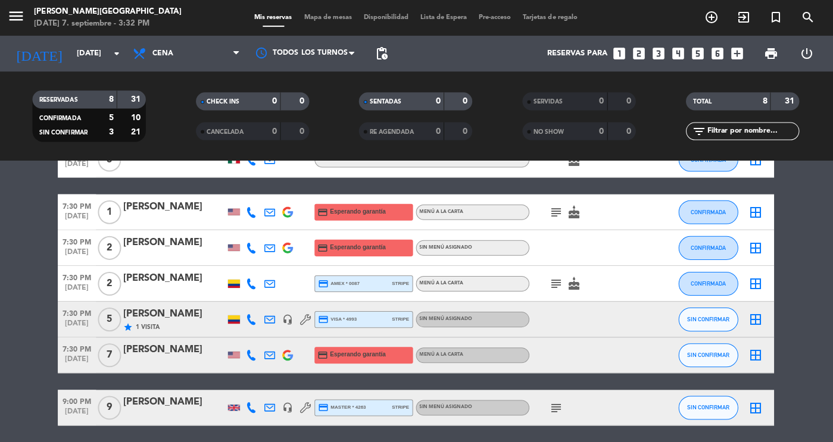
scroll to position [168, 0]
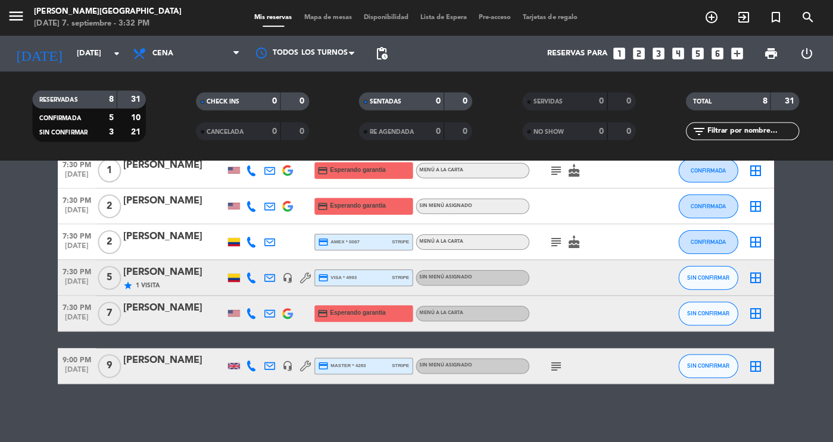
click at [150, 360] on div "[PERSON_NAME]" at bounding box center [175, 360] width 101 height 15
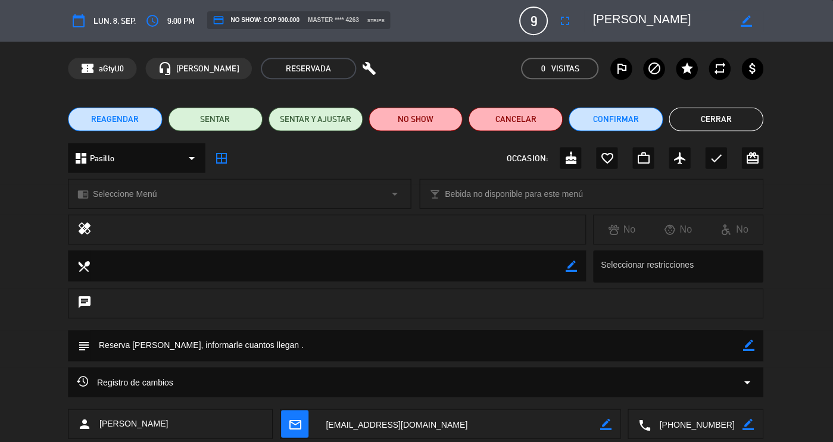
drag, startPoint x: 732, startPoint y: 417, endPoint x: 655, endPoint y: 416, distance: 76.8
click at [655, 416] on textarea at bounding box center [697, 424] width 92 height 30
drag, startPoint x: 653, startPoint y: 26, endPoint x: 572, endPoint y: 25, distance: 80.4
click at [572, 25] on div "calendar_today lun. 8, sep. access_time 9:00 PM credit_card NO SHOW: COP 900.00…" at bounding box center [417, 21] width 694 height 29
click at [693, 127] on button "Cerrar" at bounding box center [716, 119] width 94 height 24
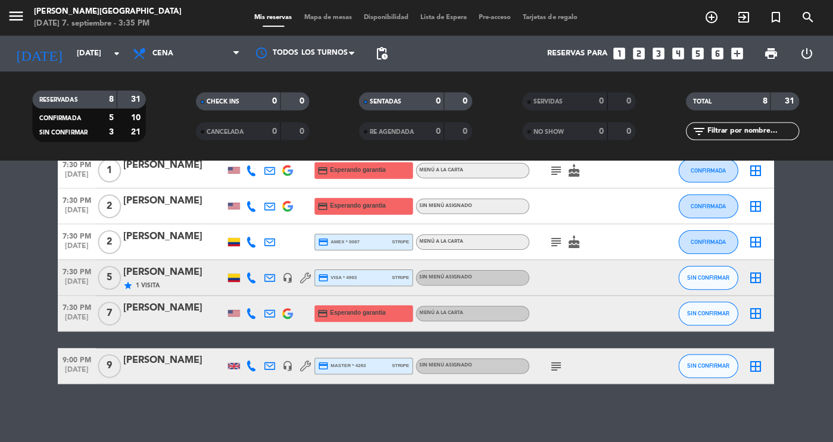
scroll to position [0, 0]
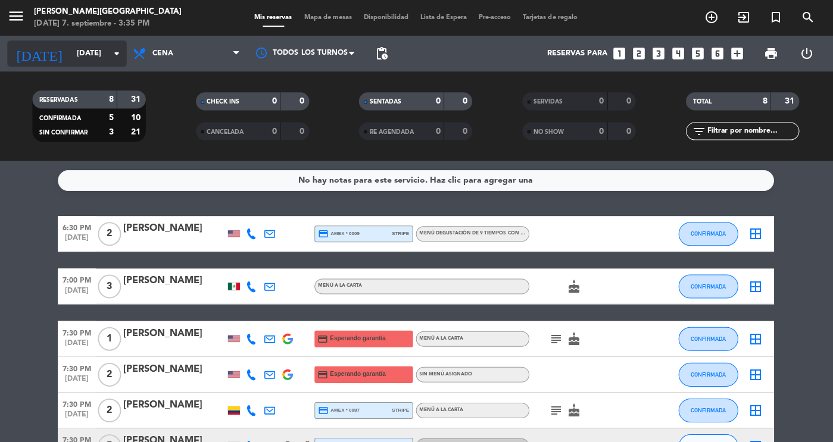
click at [81, 50] on input "[DATE]" at bounding box center [123, 53] width 102 height 21
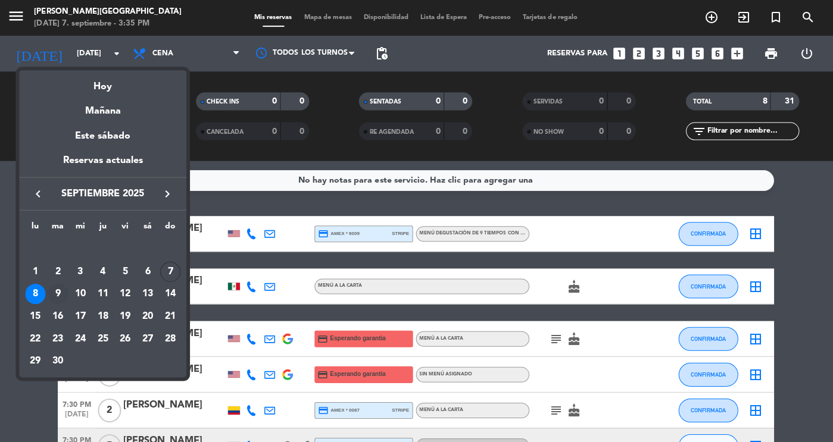
click at [57, 297] on div "9" at bounding box center [59, 293] width 20 height 20
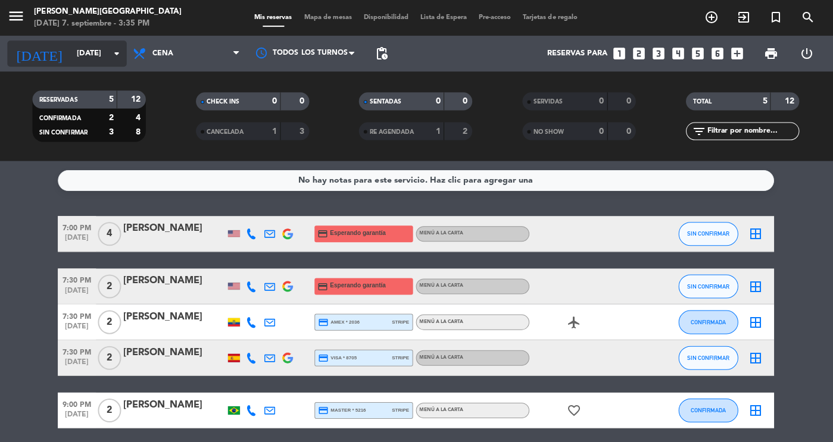
click at [79, 57] on input "[DATE]" at bounding box center [123, 53] width 102 height 21
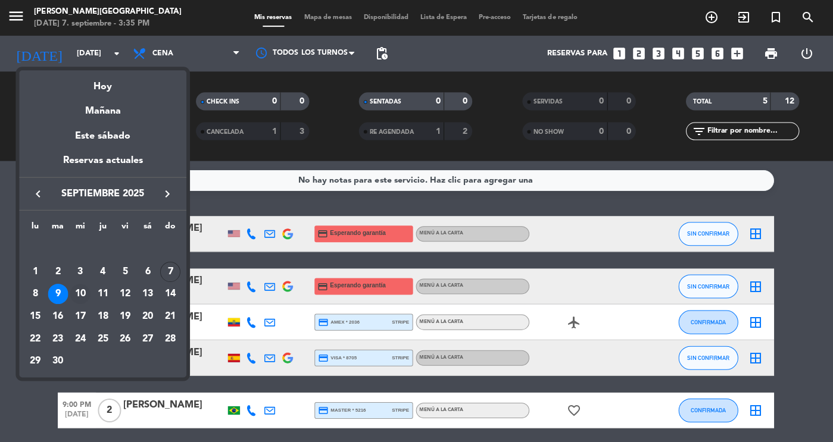
click at [77, 293] on div "10" at bounding box center [81, 293] width 20 height 20
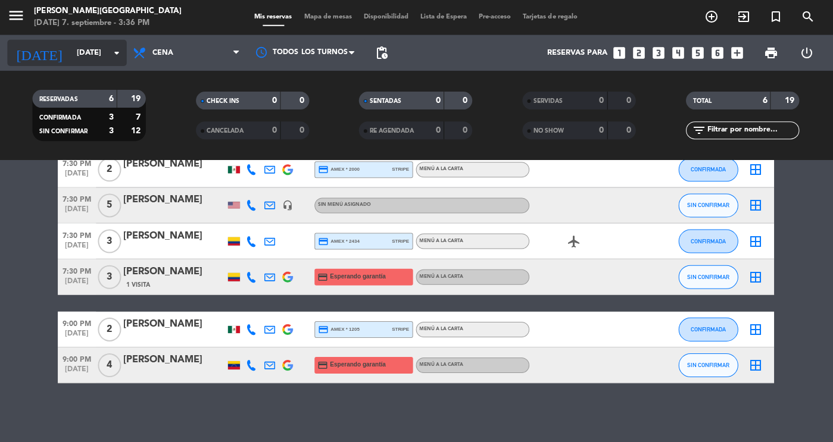
click at [101, 52] on input "[DATE]" at bounding box center [123, 53] width 102 height 21
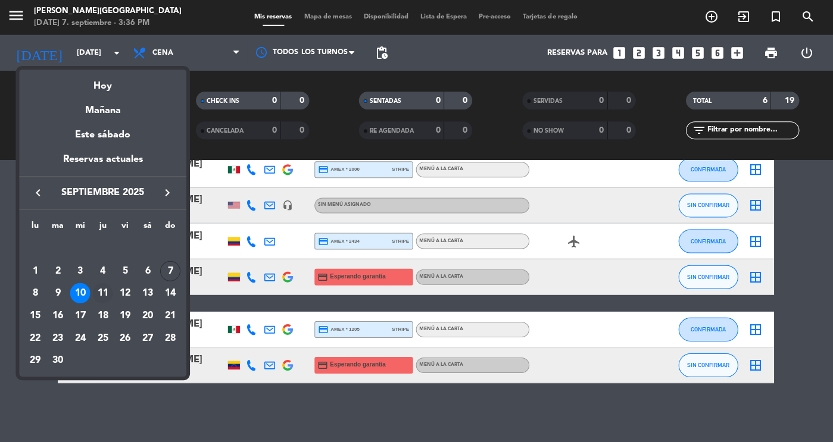
click at [105, 293] on div "11" at bounding box center [104, 293] width 20 height 20
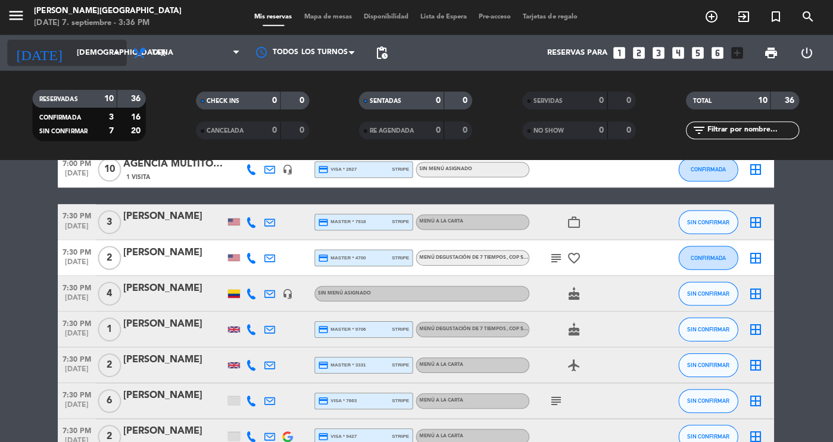
click at [96, 58] on input "[DEMOGRAPHIC_DATA][DATE]" at bounding box center [123, 53] width 102 height 21
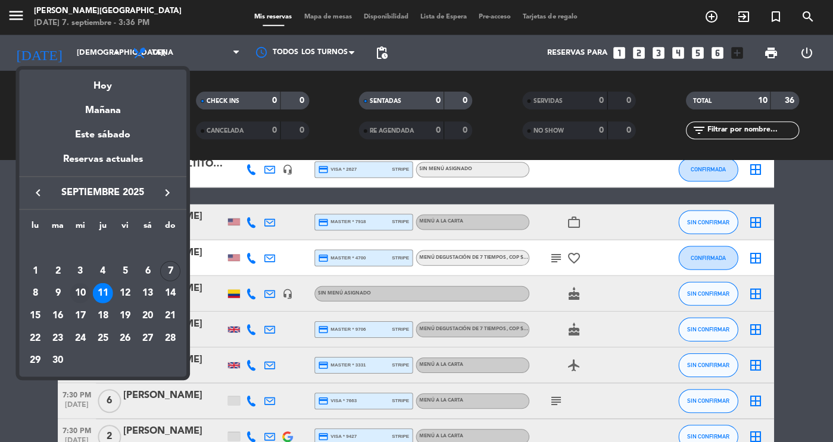
click at [87, 294] on div "10" at bounding box center [81, 293] width 20 height 20
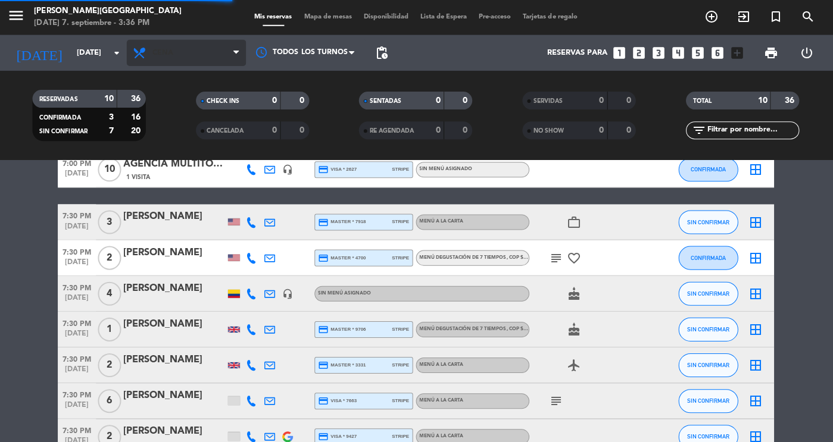
click at [157, 57] on span "Cena" at bounding box center [164, 53] width 21 height 8
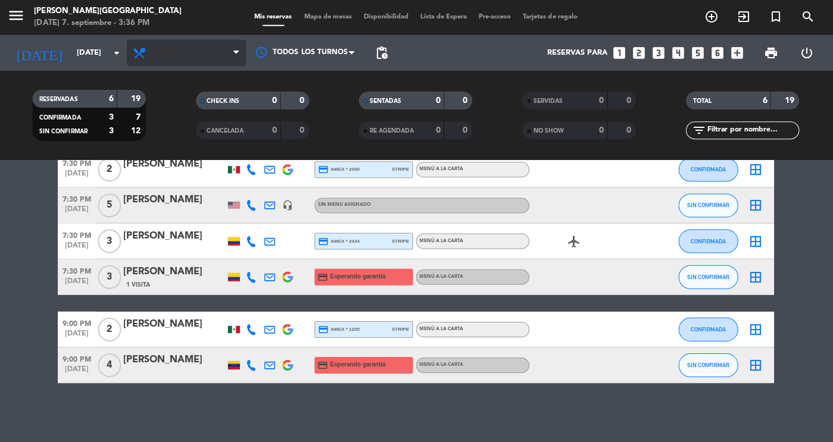
click at [194, 55] on span "Cena" at bounding box center [187, 53] width 119 height 26
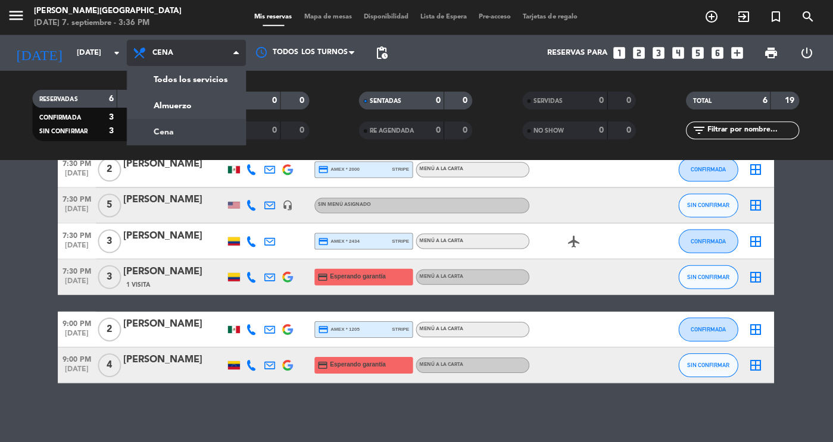
click at [220, 107] on div "menu [PERSON_NAME][DATE] 7. septiembre - 3:36 PM Mis reservas Mapa de mesas Dis…" at bounding box center [416, 80] width 833 height 161
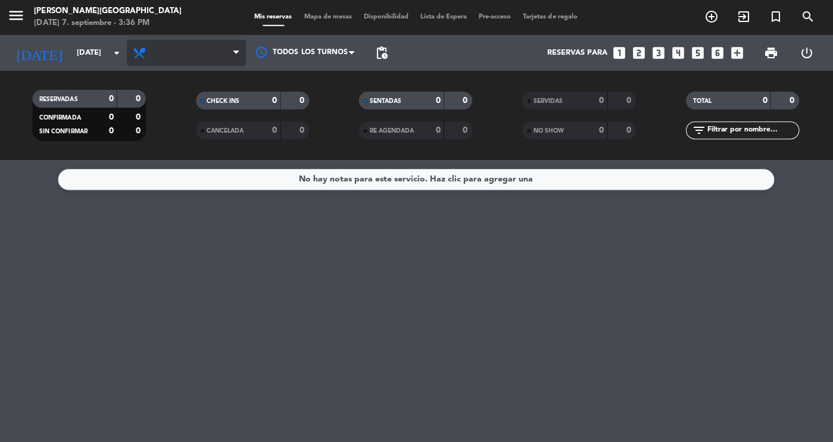
click at [184, 44] on span "Almuerzo" at bounding box center [187, 53] width 119 height 26
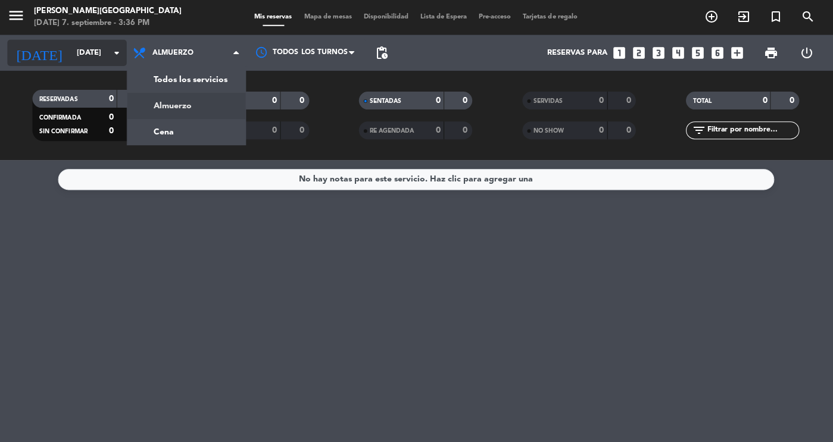
click at [91, 64] on input "[DATE]" at bounding box center [123, 53] width 102 height 21
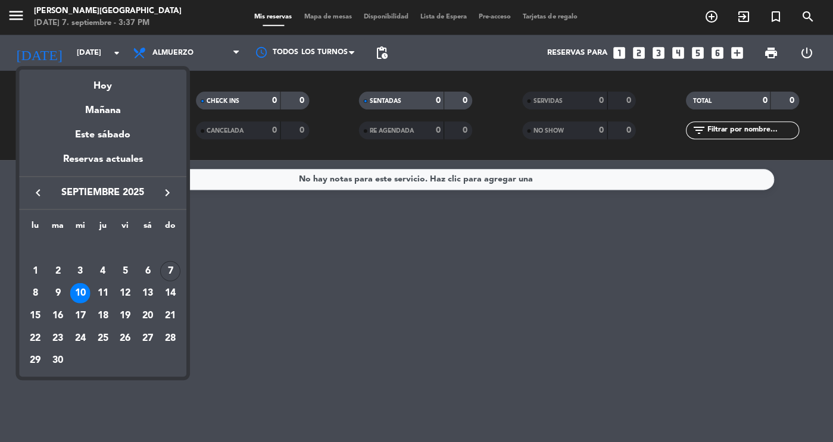
click at [183, 50] on div at bounding box center [416, 221] width 833 height 442
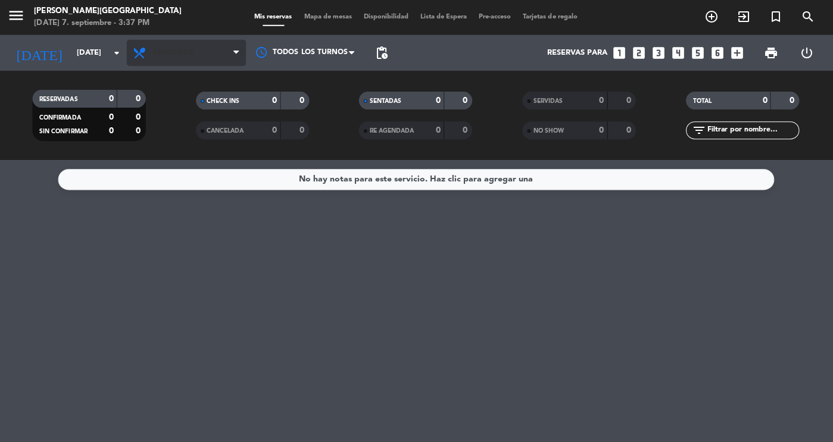
click at [203, 64] on span "Almuerzo" at bounding box center [187, 53] width 119 height 26
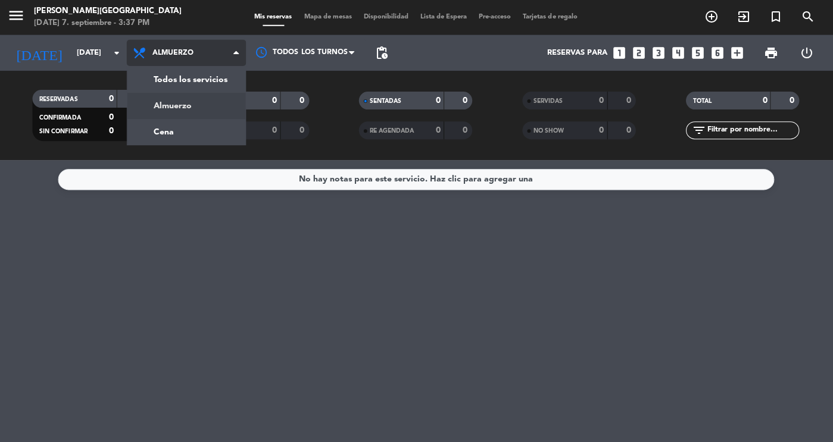
click at [198, 89] on div "menu [PERSON_NAME][DATE] 7. septiembre - 3:37 PM Mis reservas Mapa de mesas Dis…" at bounding box center [416, 80] width 833 height 161
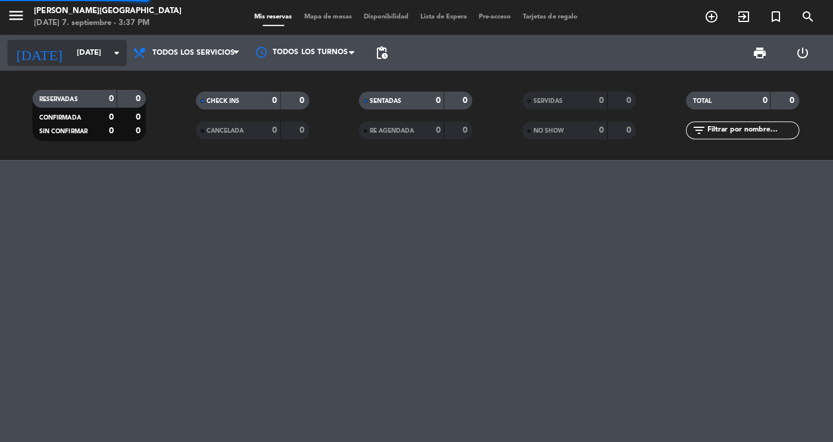
click at [98, 53] on input "[DATE]" at bounding box center [123, 53] width 102 height 21
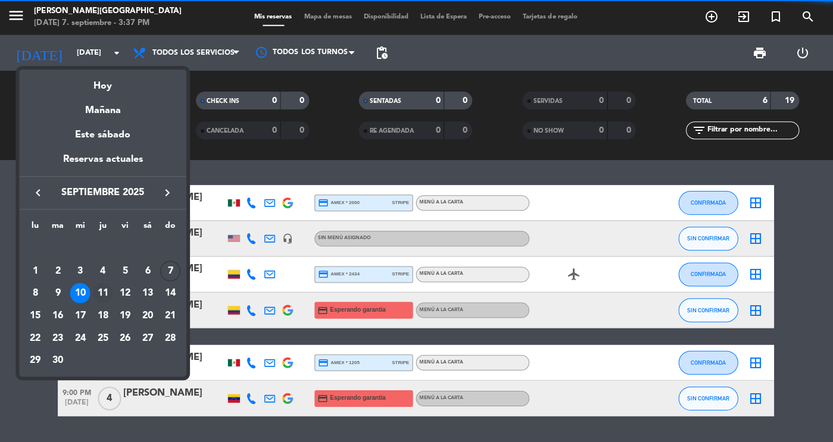
click at [109, 304] on td "11" at bounding box center [104, 293] width 23 height 23
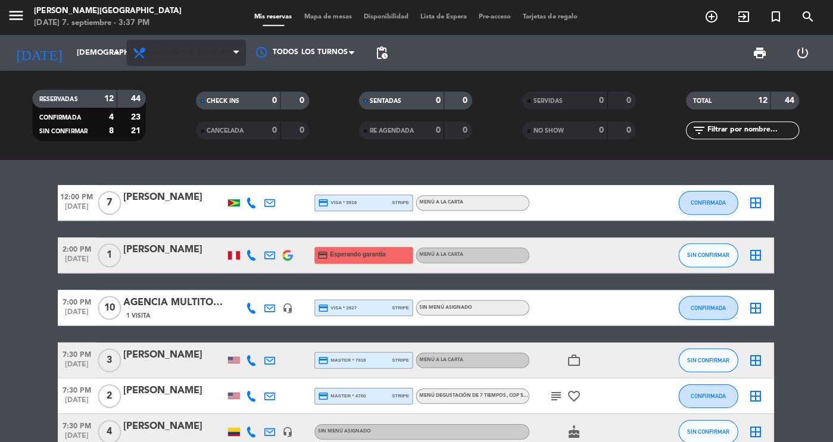
click at [208, 64] on span "Todos los servicios" at bounding box center [187, 53] width 119 height 26
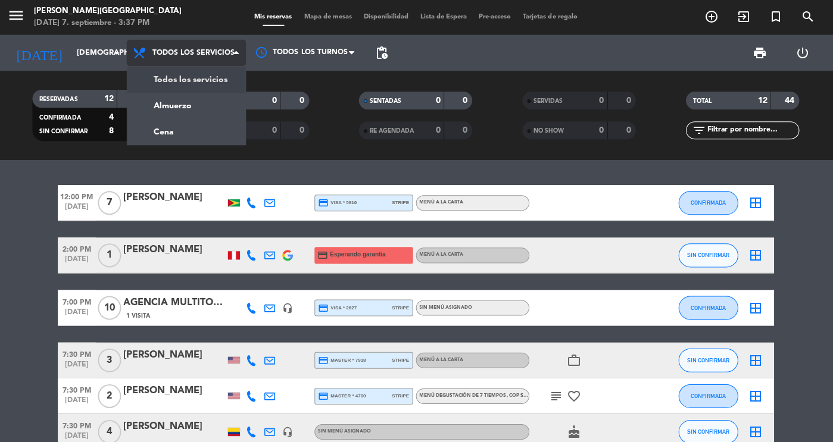
click at [209, 136] on div "menu [PERSON_NAME][DATE] 7. septiembre - 3:37 PM Mis reservas Mapa de mesas Dis…" at bounding box center [416, 80] width 833 height 161
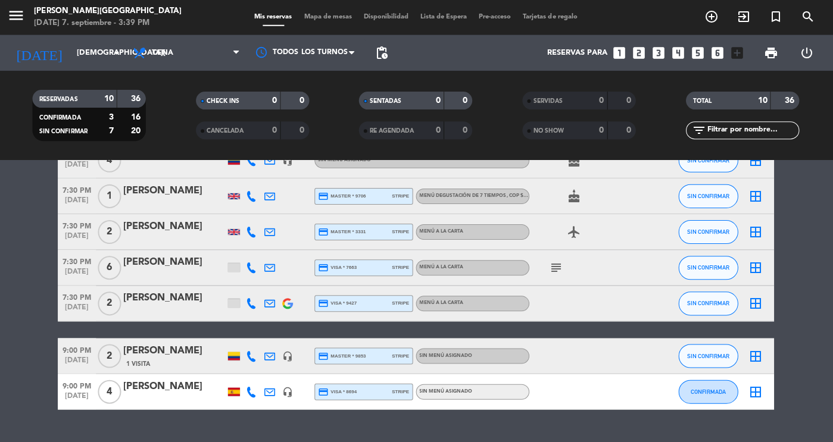
scroll to position [198, 0]
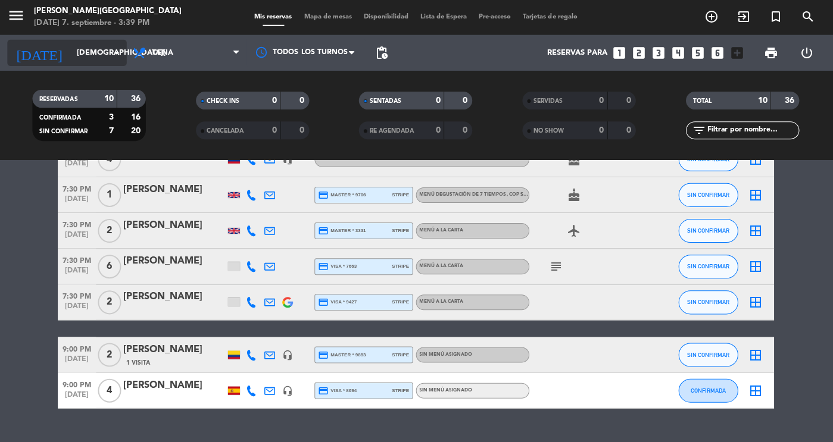
click at [96, 51] on input "[DEMOGRAPHIC_DATA][DATE]" at bounding box center [123, 53] width 102 height 21
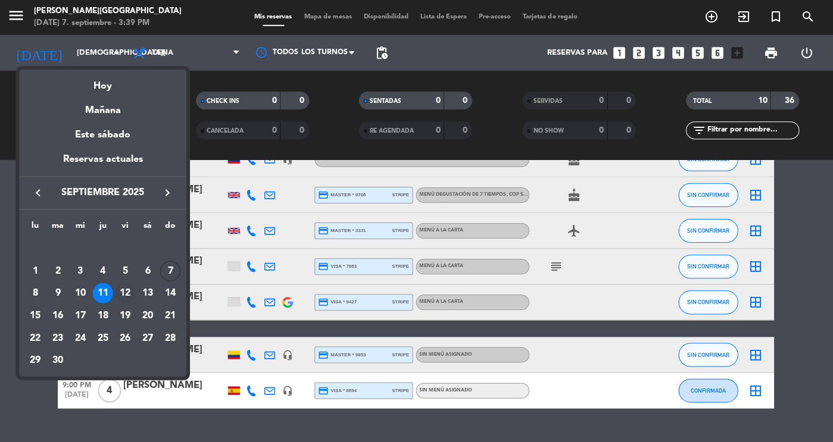
click at [126, 294] on div "12" at bounding box center [127, 293] width 20 height 20
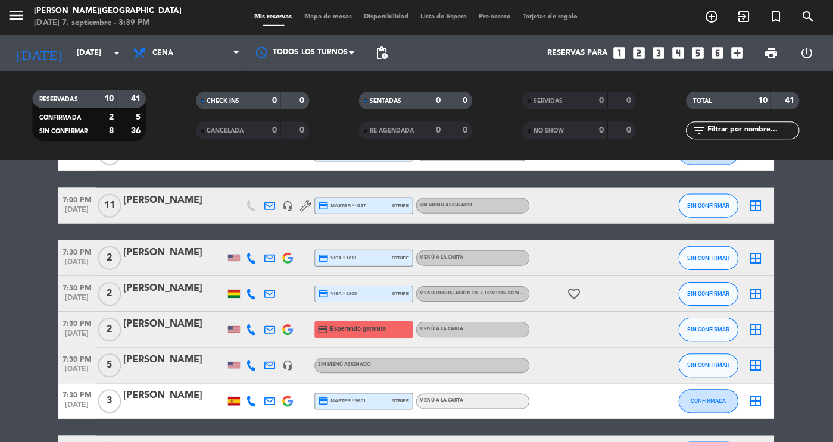
scroll to position [120, 0]
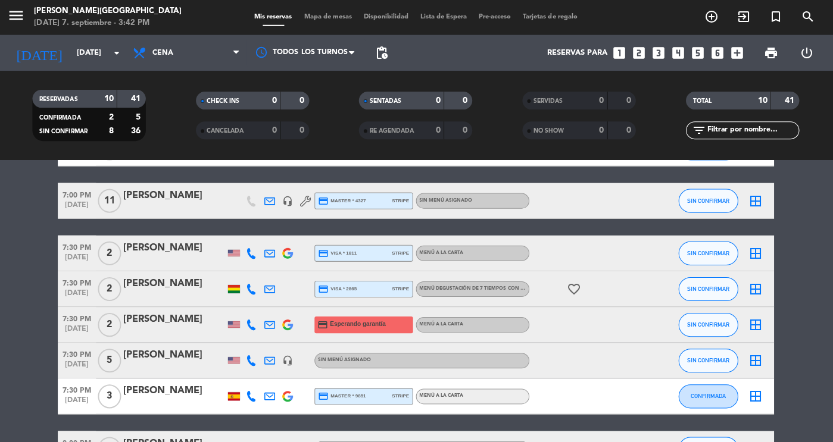
click at [183, 365] on div at bounding box center [175, 369] width 101 height 10
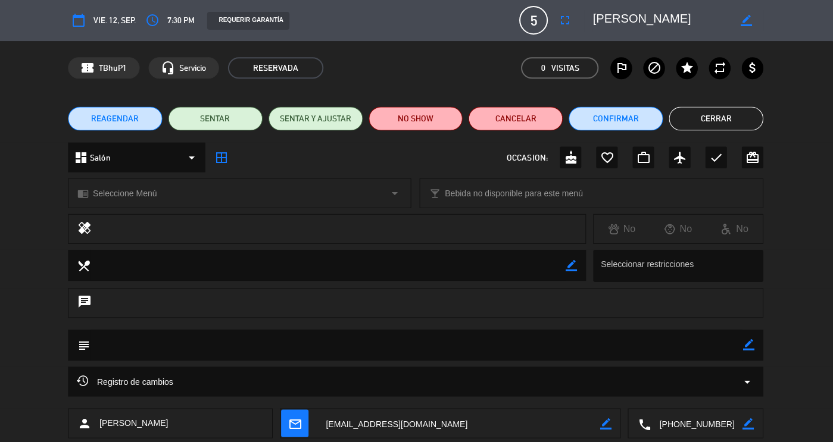
click at [712, 130] on button "Cerrar" at bounding box center [716, 119] width 94 height 24
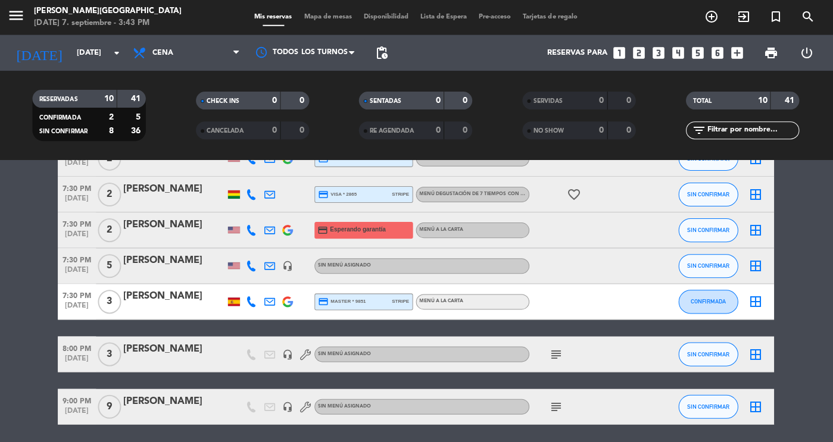
scroll to position [256, 0]
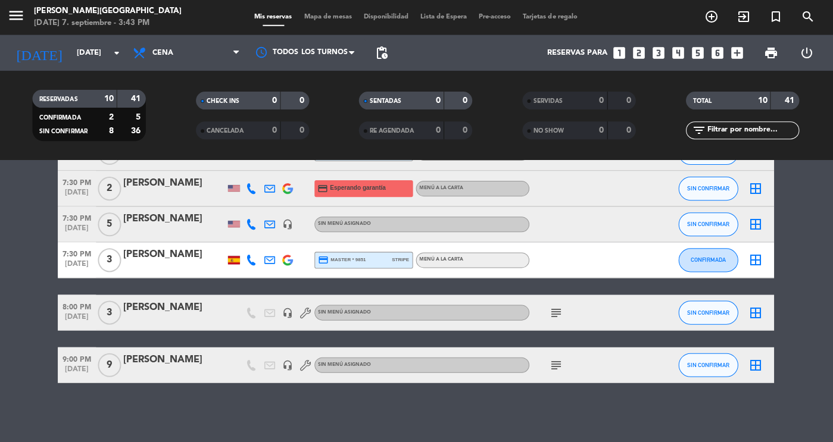
click at [559, 367] on icon "subject" at bounding box center [557, 366] width 14 height 14
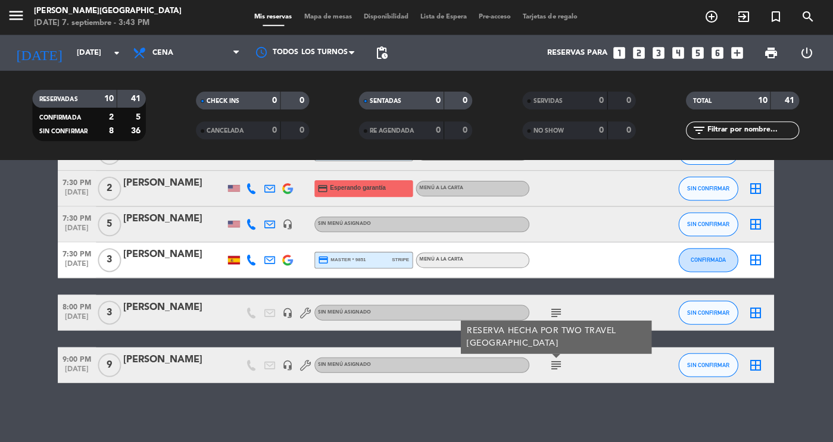
click at [556, 308] on icon "subject" at bounding box center [557, 313] width 14 height 14
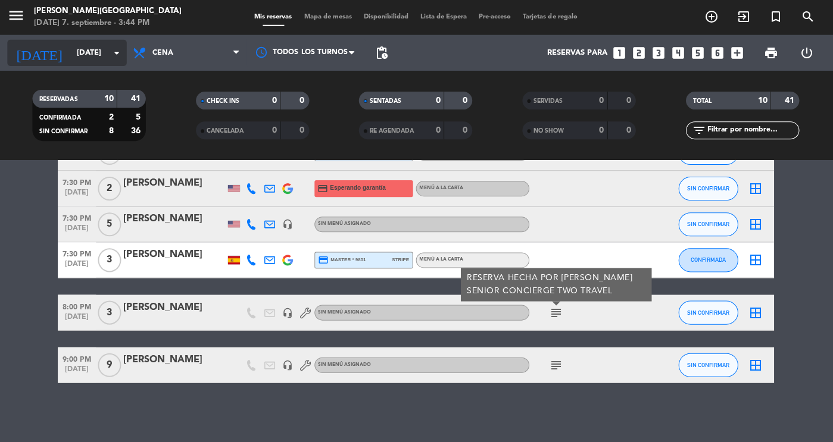
click at [98, 55] on input "[DATE]" at bounding box center [123, 53] width 102 height 21
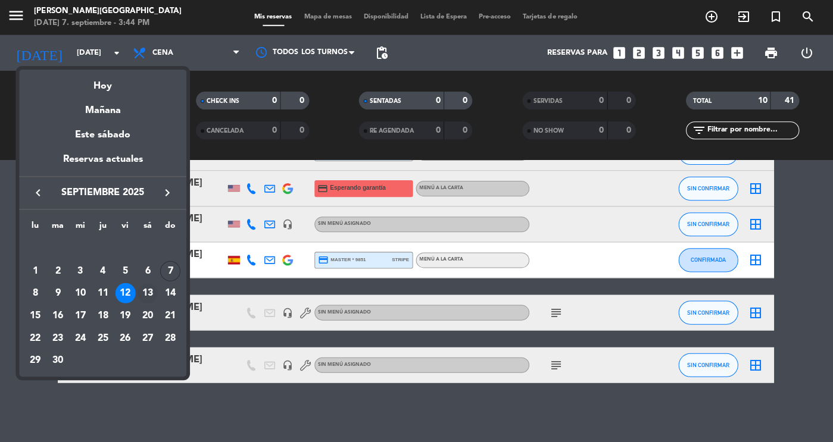
click at [150, 293] on div "13" at bounding box center [149, 293] width 20 height 20
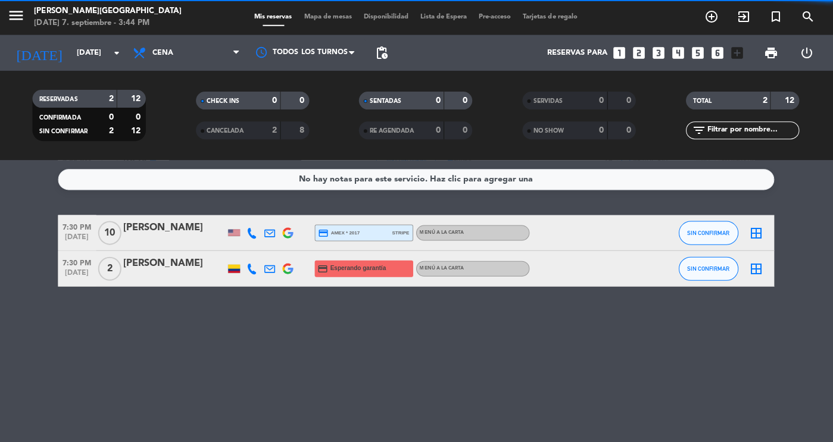
scroll to position [0, 0]
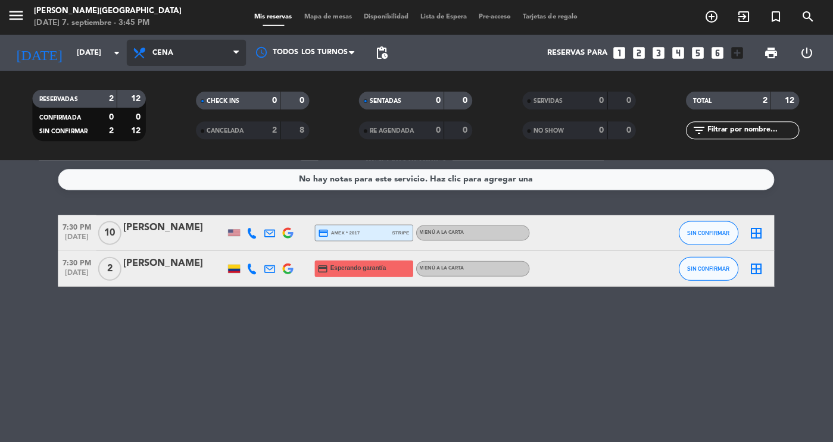
click at [186, 52] on span "Cena" at bounding box center [187, 53] width 119 height 26
click at [177, 106] on div "menu [PERSON_NAME][DATE] 7. septiembre - 3:45 PM Mis reservas Mapa de mesas Dis…" at bounding box center [416, 80] width 833 height 161
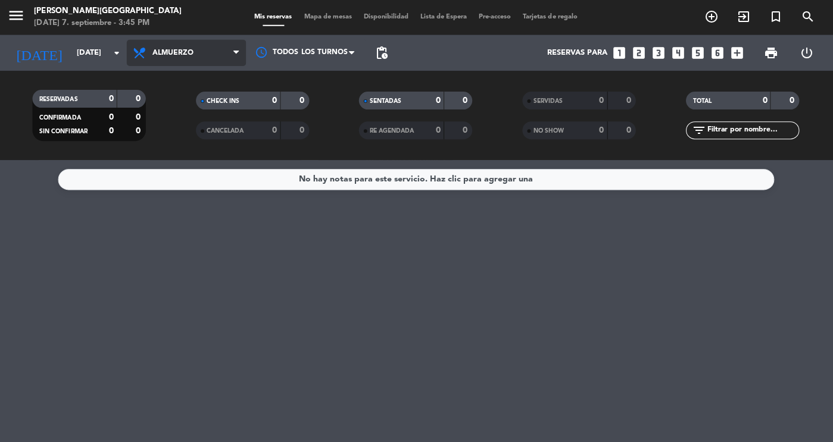
click at [194, 52] on span "Almuerzo" at bounding box center [174, 53] width 41 height 8
click at [187, 131] on div "menu [PERSON_NAME][DATE] 7. septiembre - 3:45 PM Mis reservas Mapa de mesas Dis…" at bounding box center [416, 80] width 833 height 161
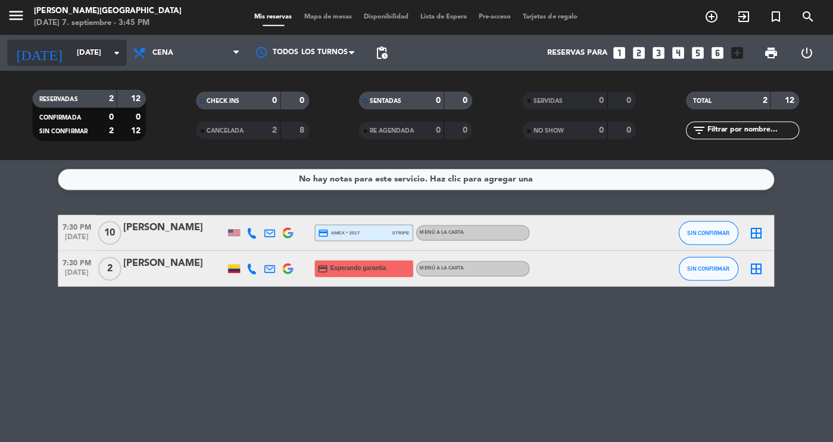
click at [72, 60] on input "[DATE]" at bounding box center [123, 53] width 102 height 21
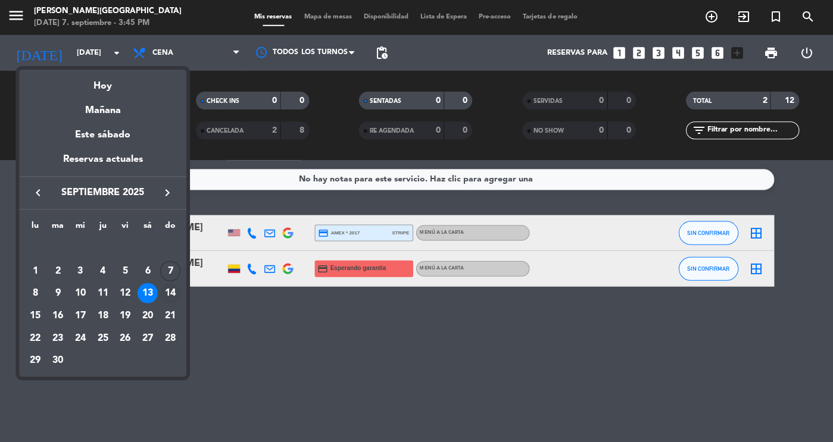
click at [169, 290] on div "14" at bounding box center [171, 293] width 20 height 20
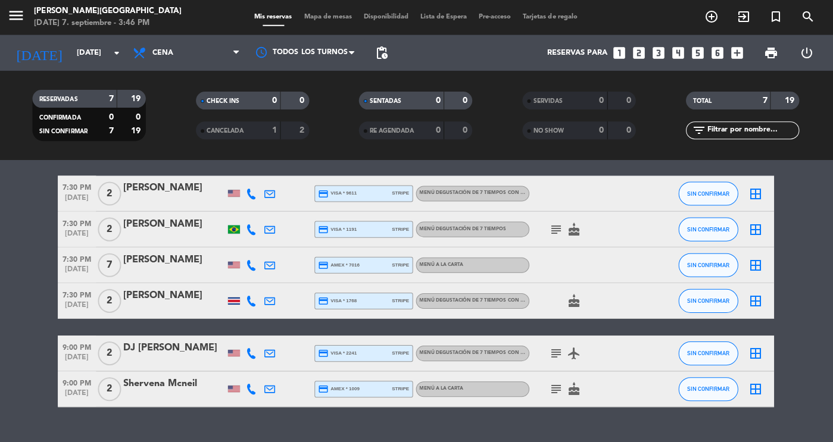
scroll to position [116, 0]
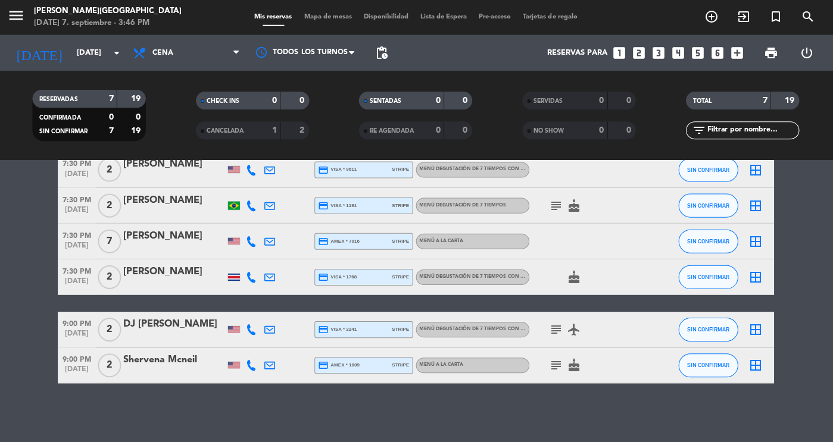
click at [569, 334] on icon "airplanemode_active" at bounding box center [575, 330] width 14 height 14
click at [543, 395] on div "No hay notas para este servicio. Haz clic para agregar una 7:00 PM [DATE] 2 [PE…" at bounding box center [416, 302] width 833 height 282
click at [554, 368] on icon "subject" at bounding box center [557, 366] width 14 height 14
click at [538, 406] on div "No hay notas para este servicio. Haz clic para agregar una 7:00 PM [DATE] 2 [PE…" at bounding box center [416, 302] width 833 height 282
click at [555, 367] on icon "subject" at bounding box center [557, 366] width 14 height 14
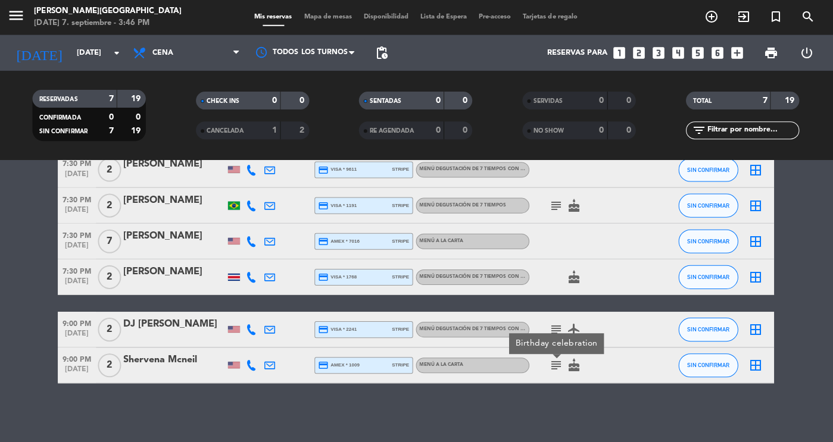
click at [556, 328] on icon "subject" at bounding box center [557, 330] width 14 height 14
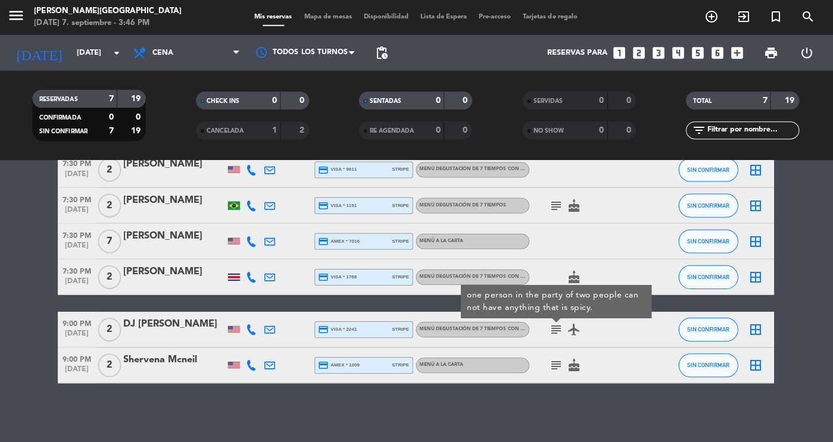
click at [531, 408] on div "No hay notas para este servicio. Haz clic para agregar una 7:00 PM [DATE] 2 [PE…" at bounding box center [416, 302] width 833 height 282
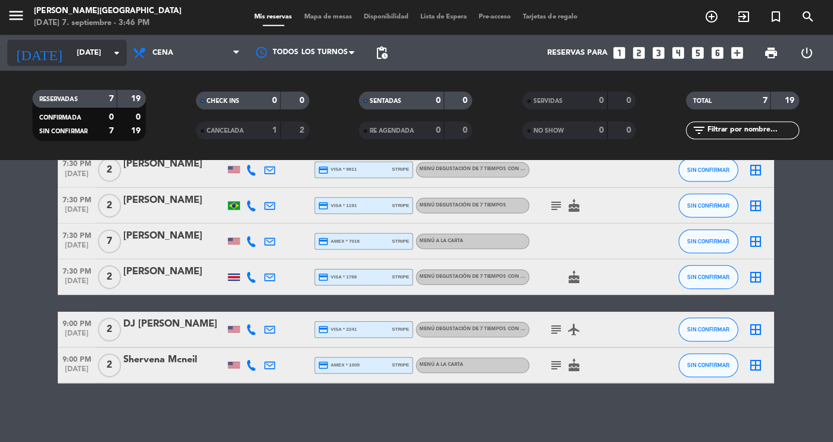
click at [99, 55] on input "[DATE]" at bounding box center [123, 53] width 102 height 21
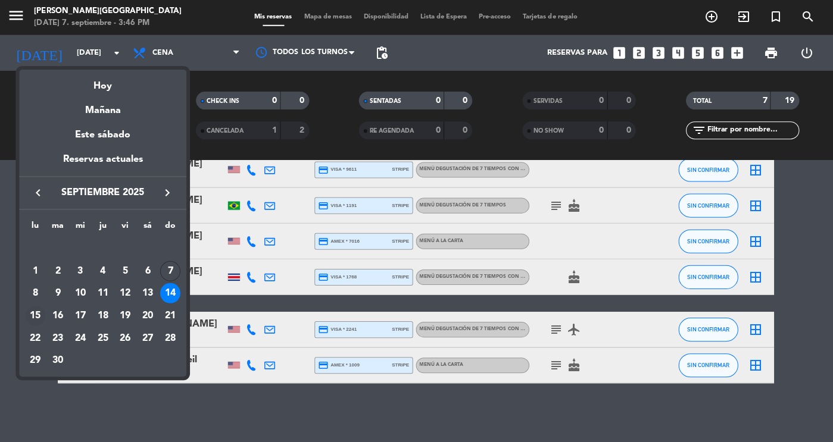
click at [34, 319] on div "15" at bounding box center [37, 316] width 20 height 20
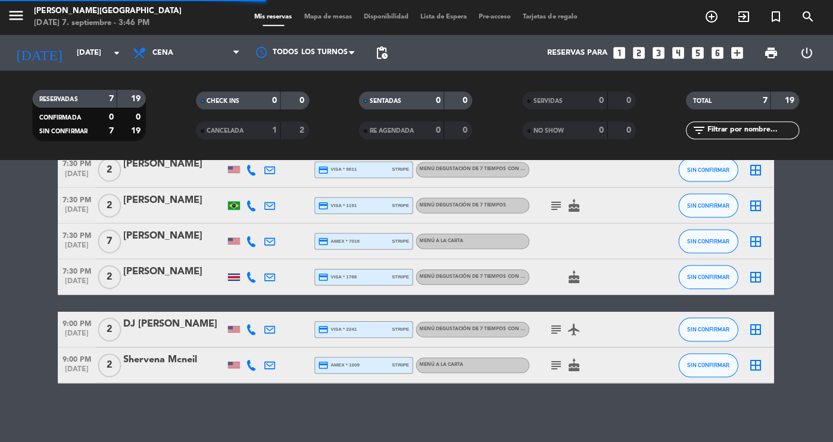
scroll to position [0, 0]
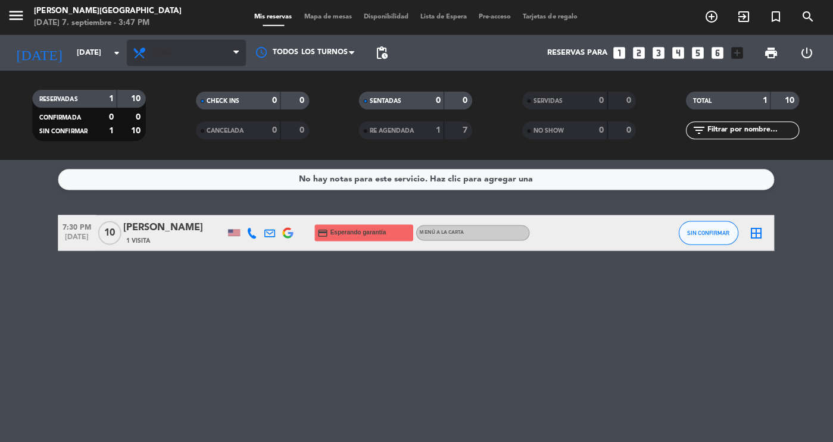
click at [183, 57] on span "Cena" at bounding box center [187, 53] width 119 height 26
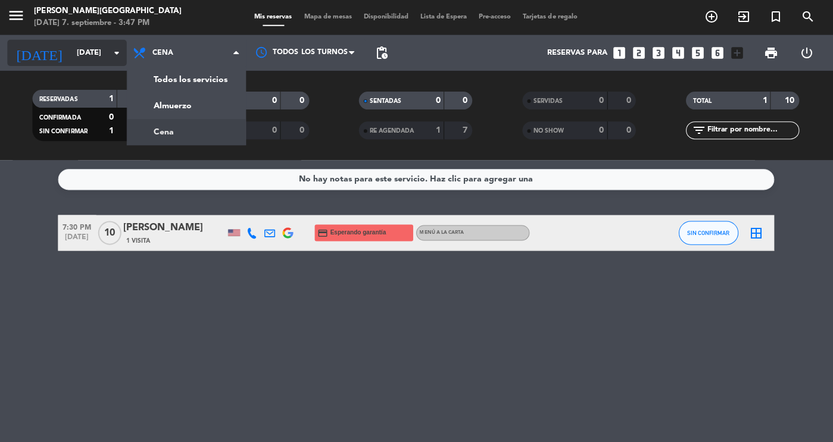
click at [72, 57] on input "[DATE]" at bounding box center [123, 53] width 102 height 21
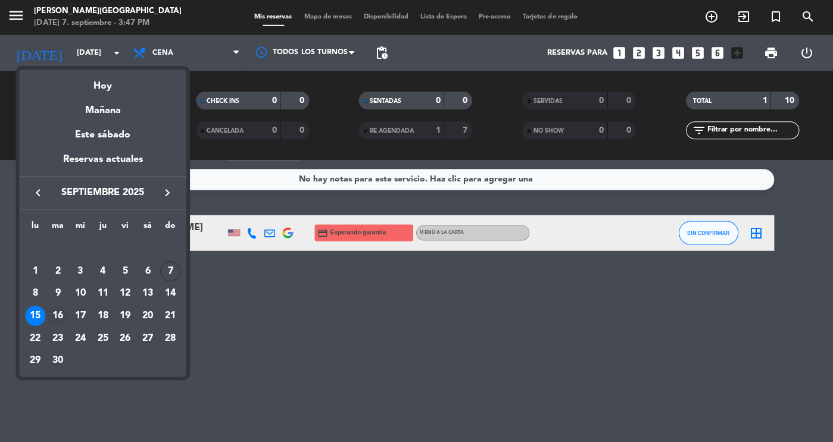
click at [67, 314] on div "16" at bounding box center [59, 316] width 20 height 20
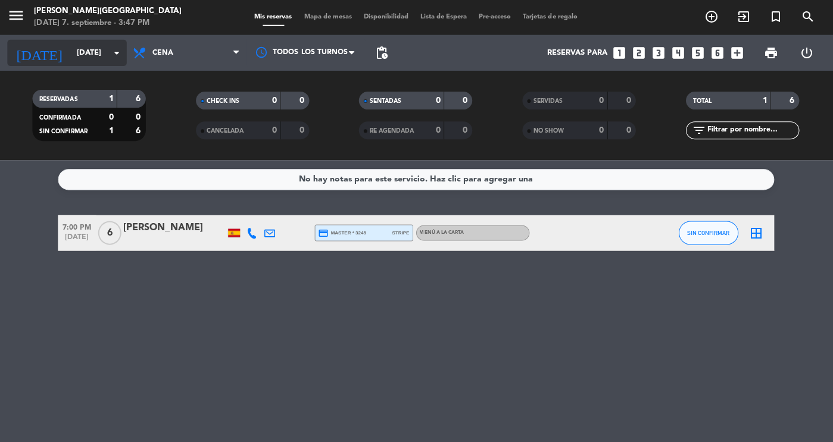
click at [82, 58] on input "[DATE]" at bounding box center [123, 53] width 102 height 21
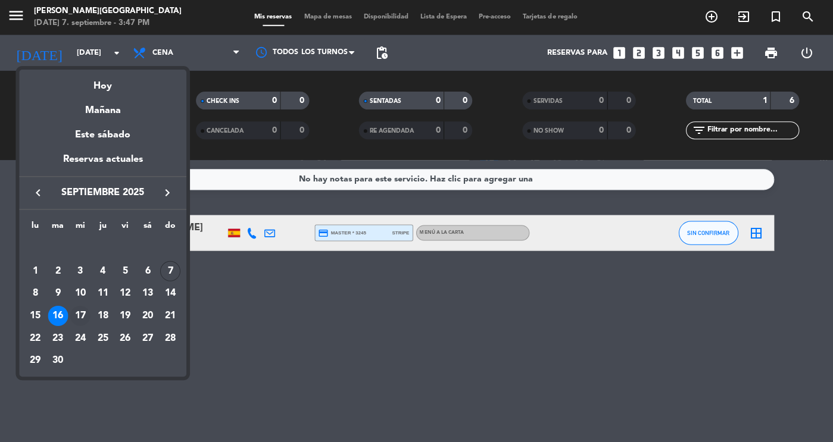
click at [82, 317] on div "17" at bounding box center [81, 316] width 20 height 20
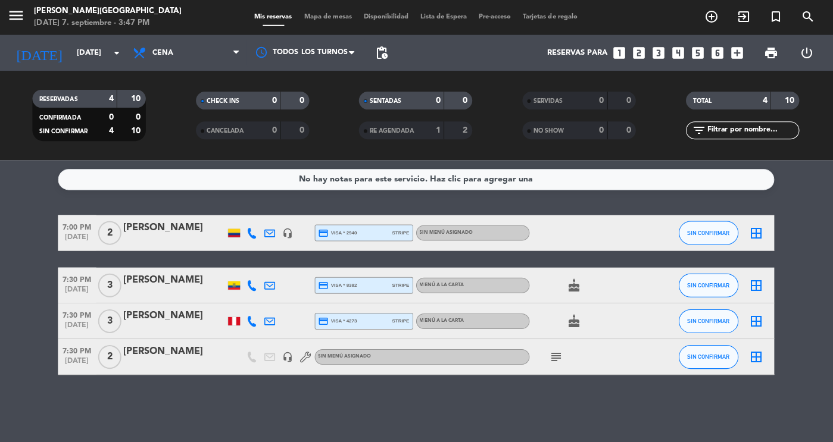
click at [403, 136] on div "RE AGENDADA" at bounding box center [390, 131] width 55 height 14
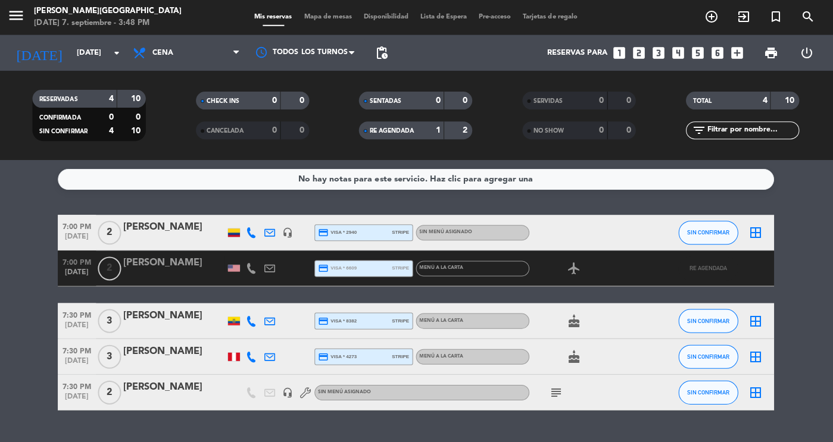
click at [69, 67] on div "[DATE] [DATE] arrow_drop_down" at bounding box center [68, 54] width 119 height 36
click at [72, 55] on input "[DATE]" at bounding box center [123, 53] width 102 height 21
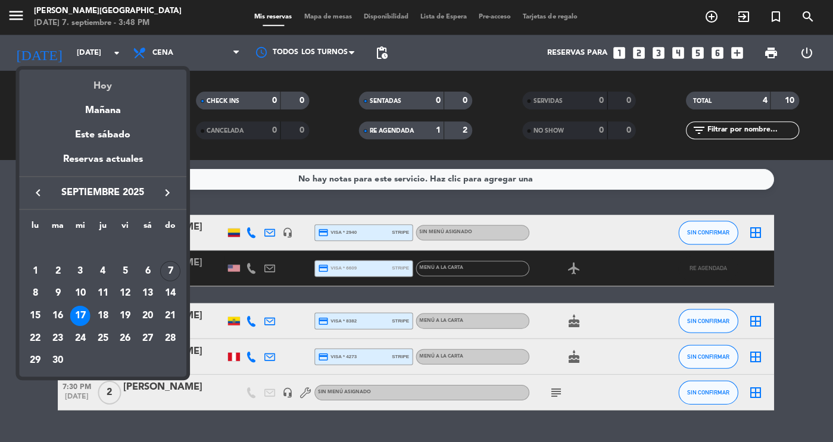
click at [98, 84] on div "Hoy" at bounding box center [104, 82] width 167 height 24
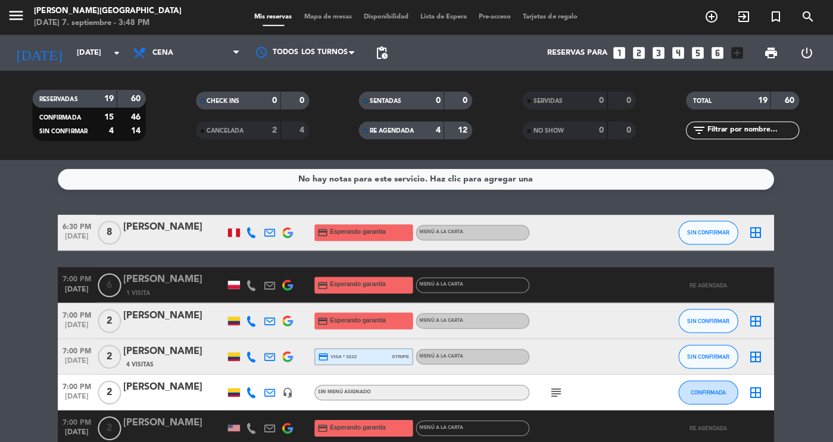
click at [402, 137] on div "RE AGENDADA" at bounding box center [390, 131] width 55 height 14
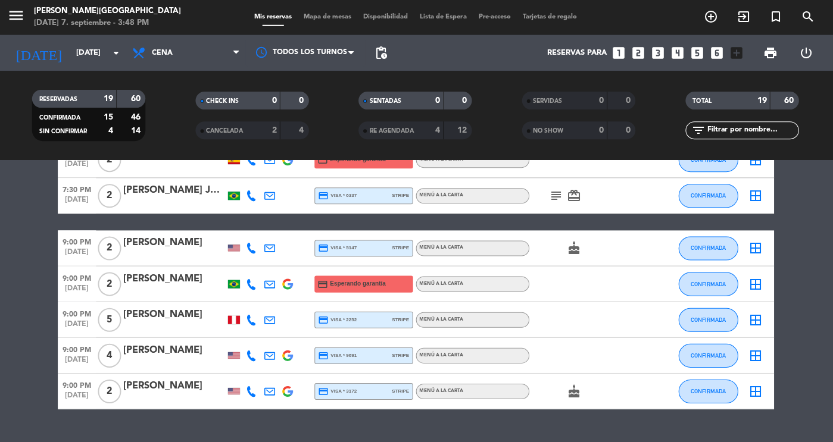
click at [86, 39] on div "[DATE] [DATE] arrow_drop_down" at bounding box center [68, 54] width 119 height 36
click at [86, 51] on input "[DATE]" at bounding box center [123, 53] width 102 height 21
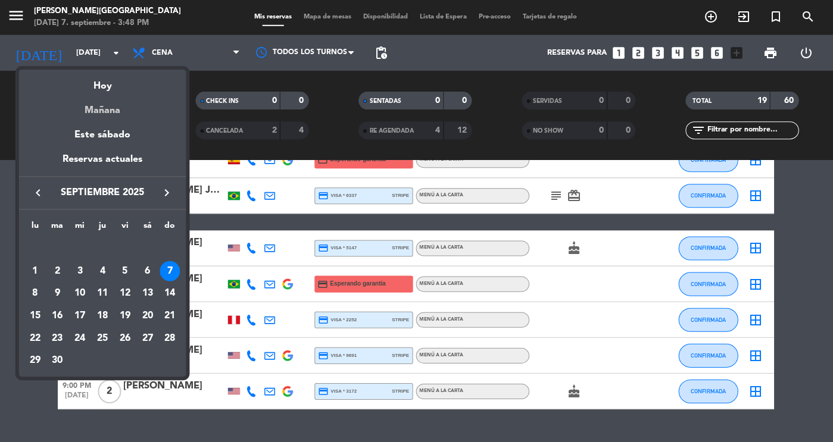
click at [103, 101] on div "Mañana" at bounding box center [104, 107] width 167 height 24
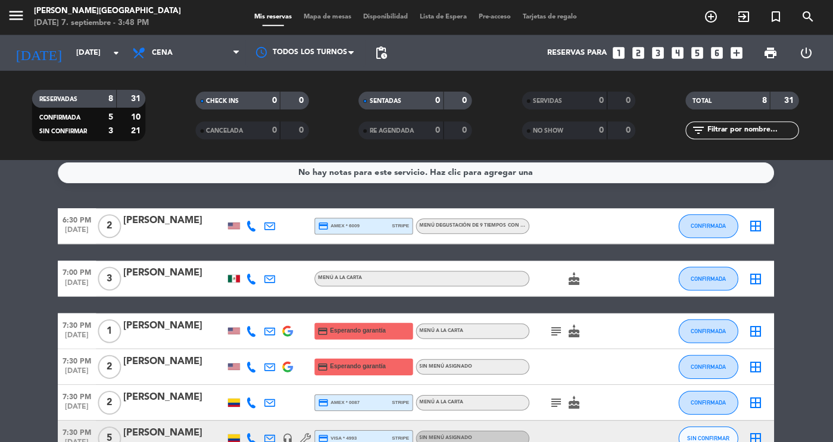
scroll to position [3, 0]
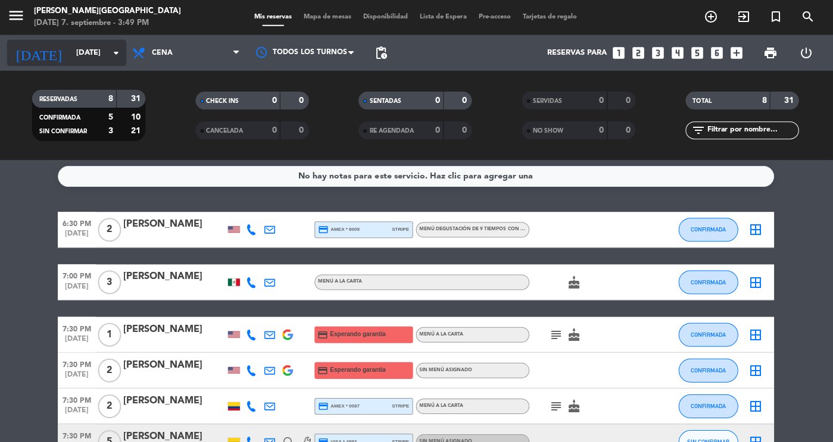
click at [83, 44] on input "[DATE]" at bounding box center [123, 53] width 102 height 21
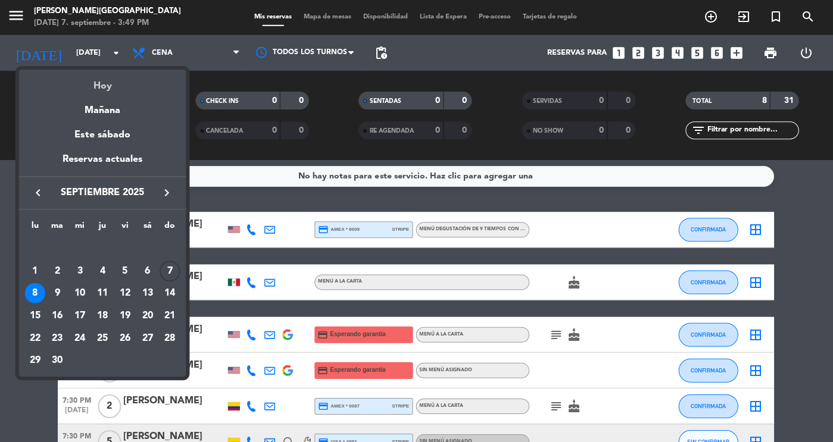
click at [94, 91] on div "Hoy" at bounding box center [104, 82] width 167 height 24
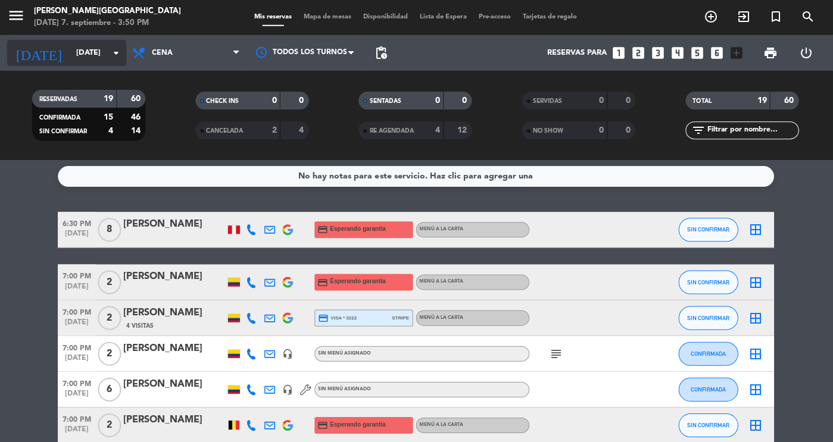
click at [84, 43] on input "[DATE]" at bounding box center [123, 53] width 102 height 21
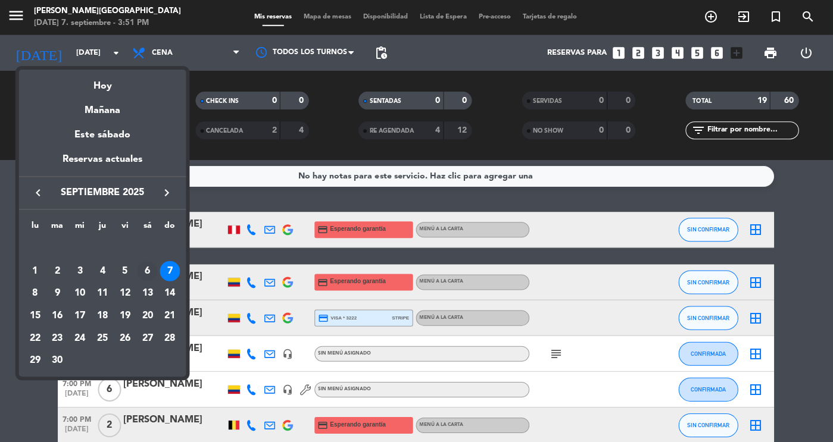
click at [151, 270] on div "6" at bounding box center [149, 271] width 20 height 20
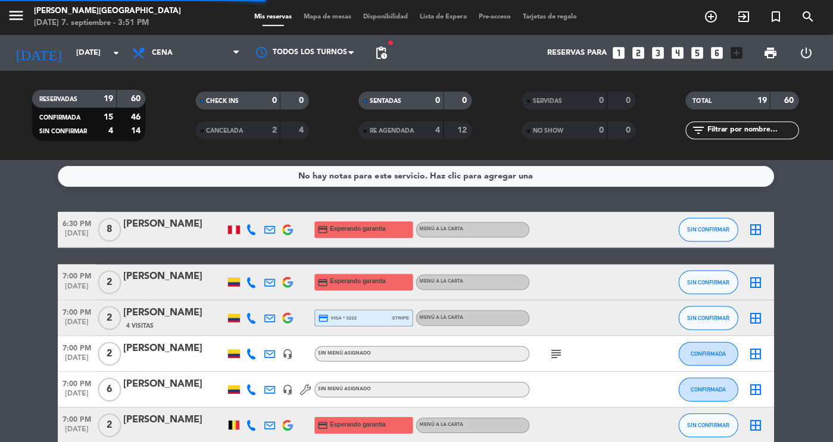
scroll to position [0, 0]
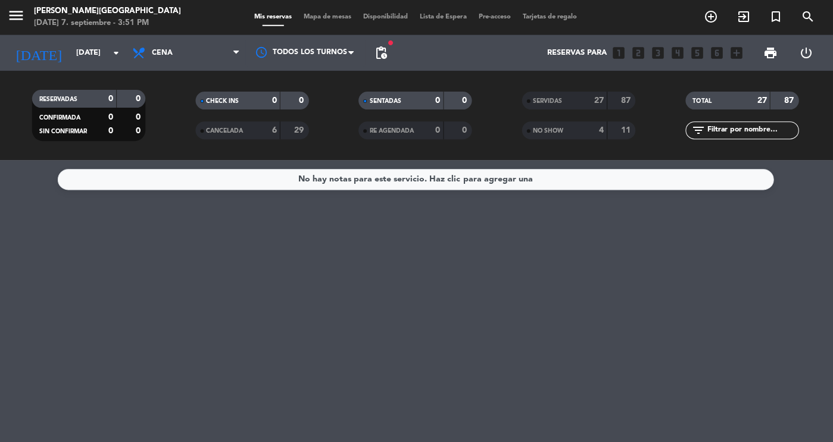
click at [571, 94] on div "SERVIDAS 27 87" at bounding box center [579, 101] width 113 height 18
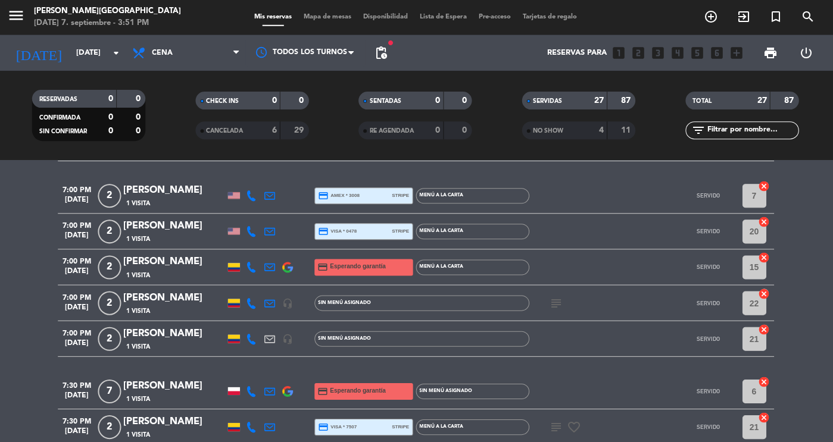
scroll to position [282, 0]
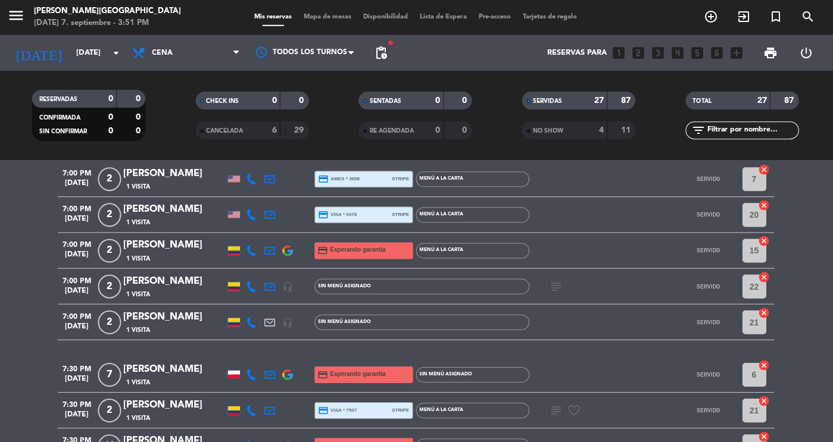
click at [554, 286] on icon "subject" at bounding box center [557, 287] width 14 height 14
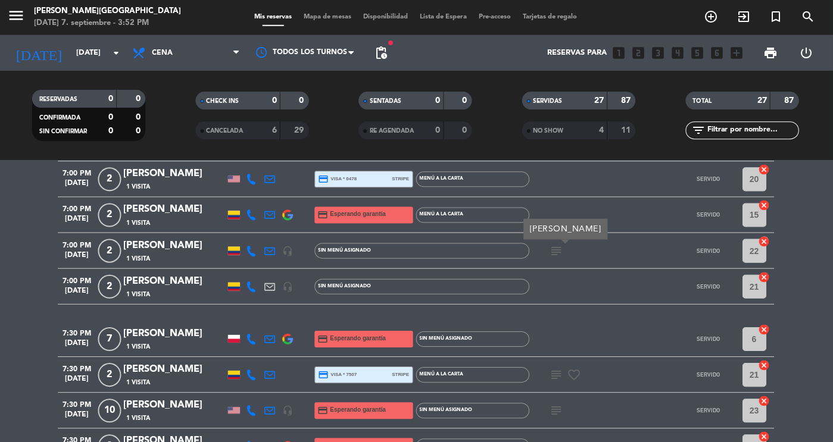
scroll to position [319, 0]
click at [554, 375] on icon "subject" at bounding box center [557, 374] width 14 height 14
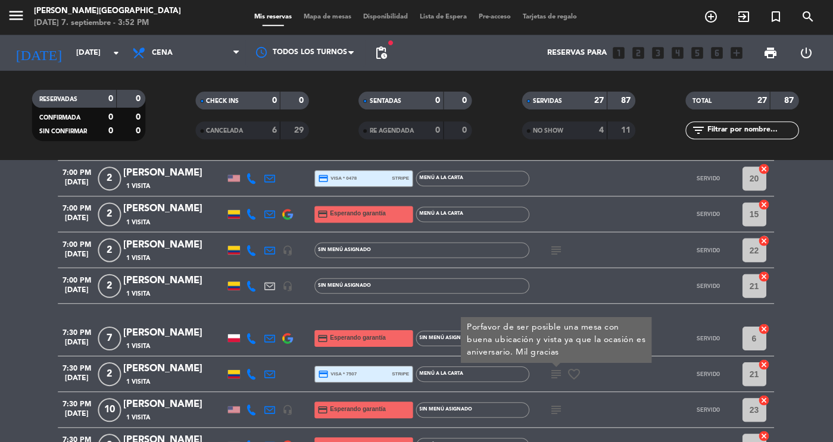
click at [557, 407] on icon "subject" at bounding box center [557, 410] width 14 height 14
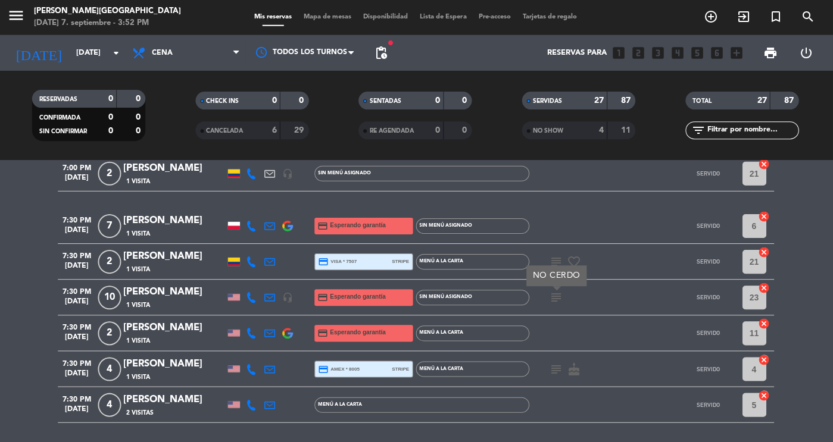
scroll to position [437, 0]
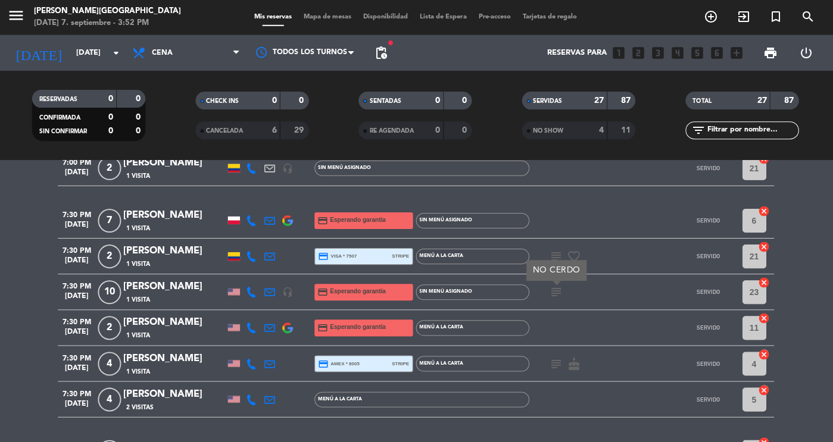
click at [556, 357] on icon "subject" at bounding box center [557, 364] width 14 height 14
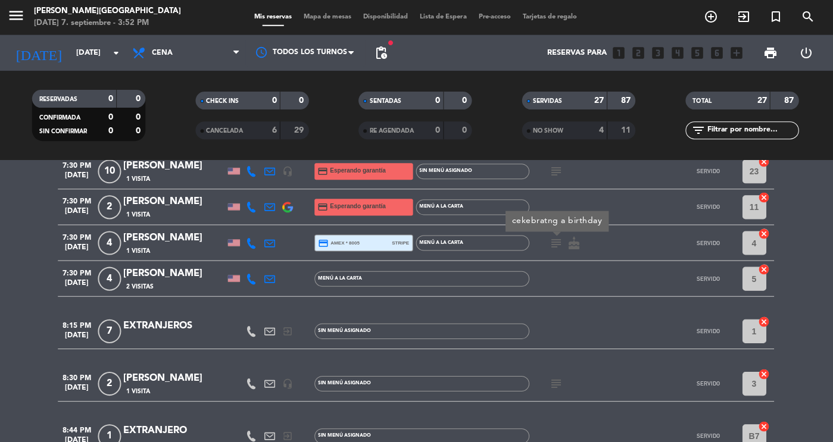
scroll to position [561, 0]
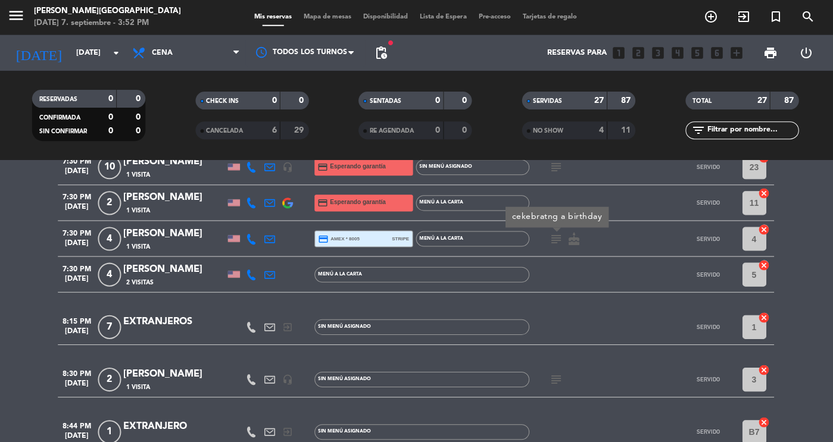
click at [557, 376] on icon "subject" at bounding box center [557, 380] width 14 height 14
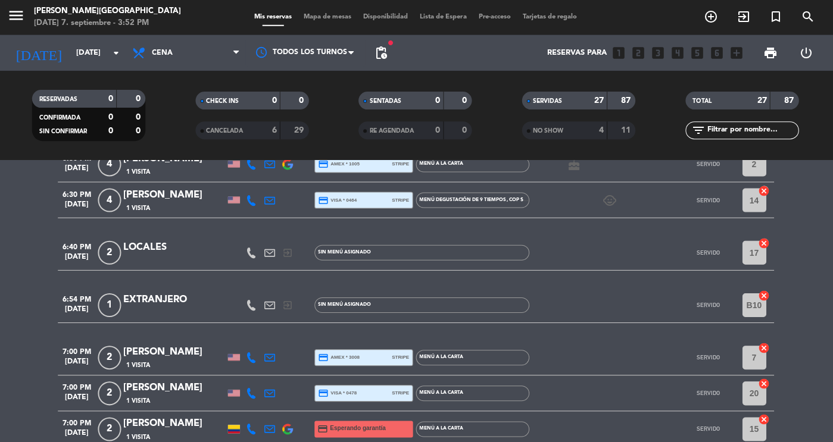
scroll to position [0, 0]
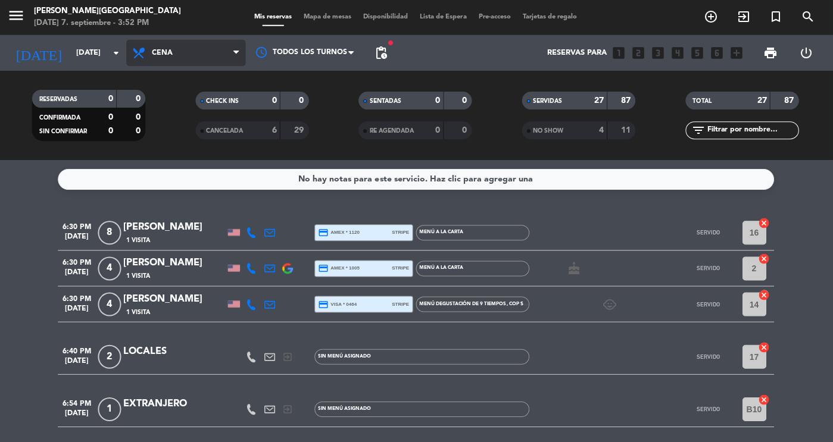
click at [169, 44] on span "Cena" at bounding box center [187, 53] width 119 height 26
click at [172, 102] on div "menu [PERSON_NAME][DATE] 7. septiembre - 3:52 PM Mis reservas Mapa de mesas Dis…" at bounding box center [416, 80] width 833 height 161
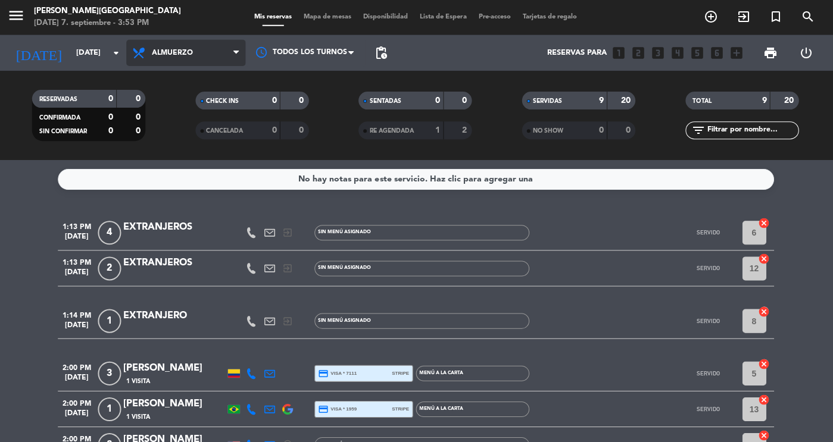
click at [152, 59] on span "Almuerzo" at bounding box center [187, 53] width 119 height 26
click at [182, 127] on div "menu [PERSON_NAME][DATE] 7. septiembre - 3:53 PM Mis reservas Mapa de mesas Dis…" at bounding box center [416, 80] width 833 height 161
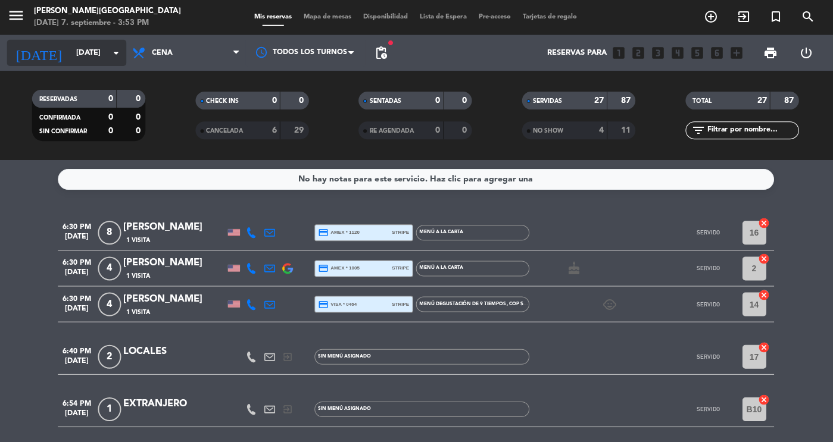
click at [78, 44] on input "[DATE]" at bounding box center [123, 53] width 102 height 21
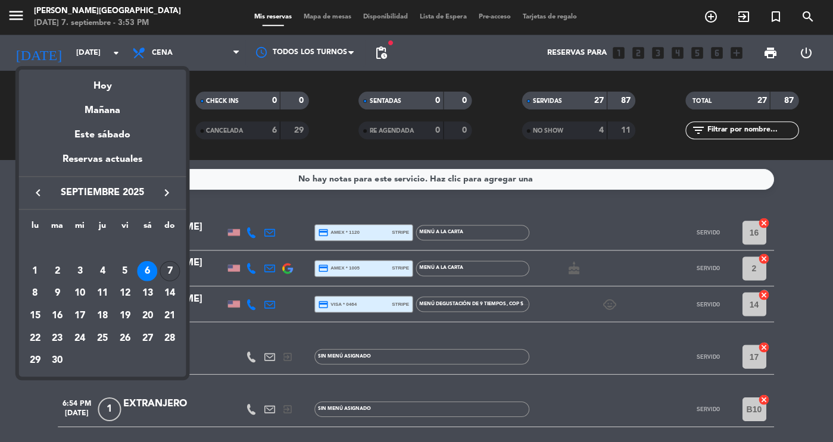
click at [169, 262] on div "7" at bounding box center [171, 271] width 20 height 20
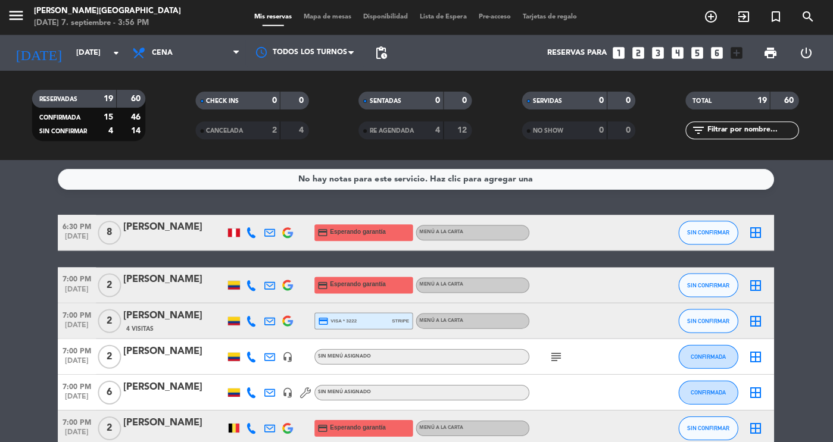
click at [138, 197] on div "No hay notas para este servicio. Haz clic para agregar una 6:30 PM [DATE] 8 [PE…" at bounding box center [416, 302] width 833 height 282
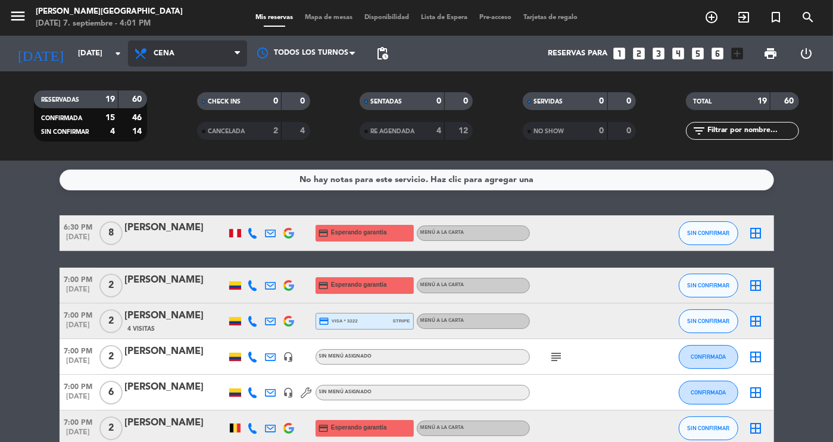
click at [202, 55] on span "Cena" at bounding box center [187, 53] width 119 height 26
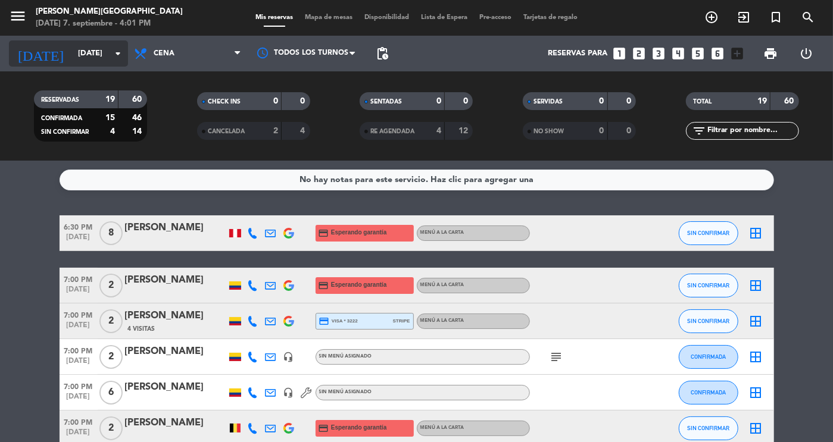
click at [80, 54] on input "[DATE]" at bounding box center [123, 53] width 102 height 21
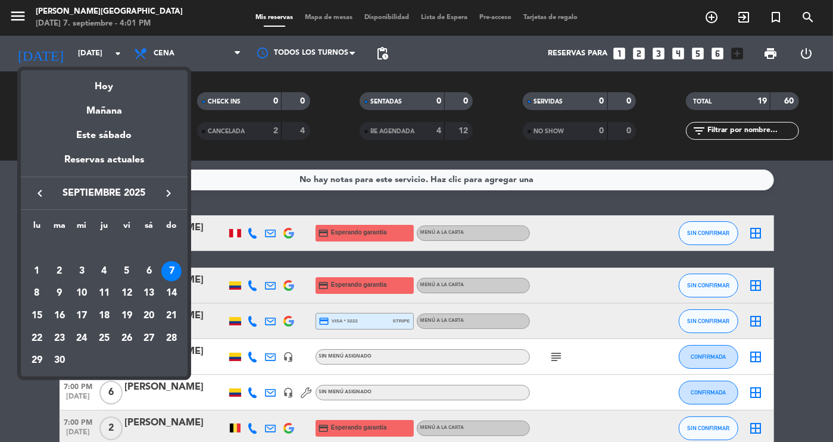
click at [189, 57] on div at bounding box center [416, 221] width 833 height 442
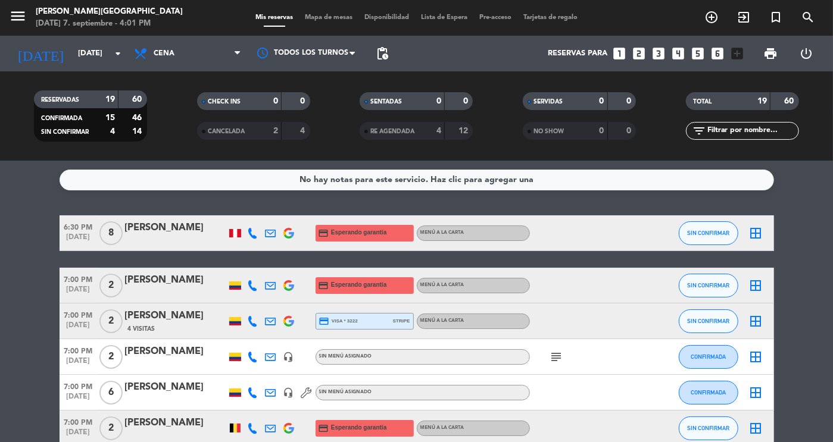
click at [189, 57] on span "Cena" at bounding box center [187, 53] width 119 height 26
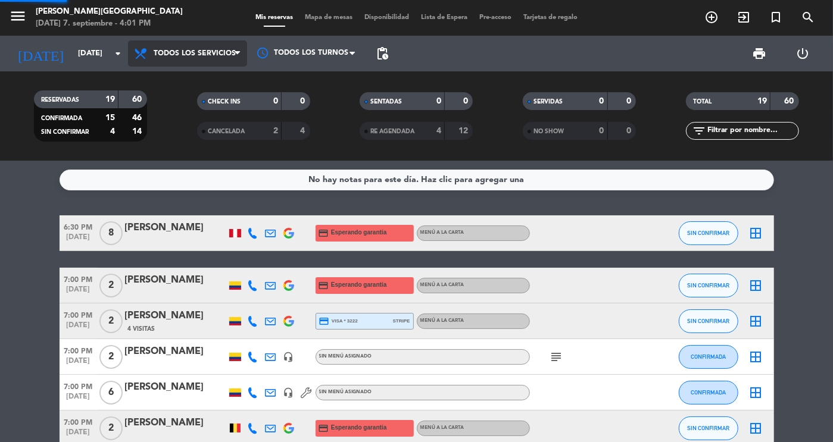
click at [189, 73] on div "menu [PERSON_NAME][DATE] 7. septiembre - 4:01 PM Mis reservas Mapa de mesas Dis…" at bounding box center [416, 80] width 833 height 161
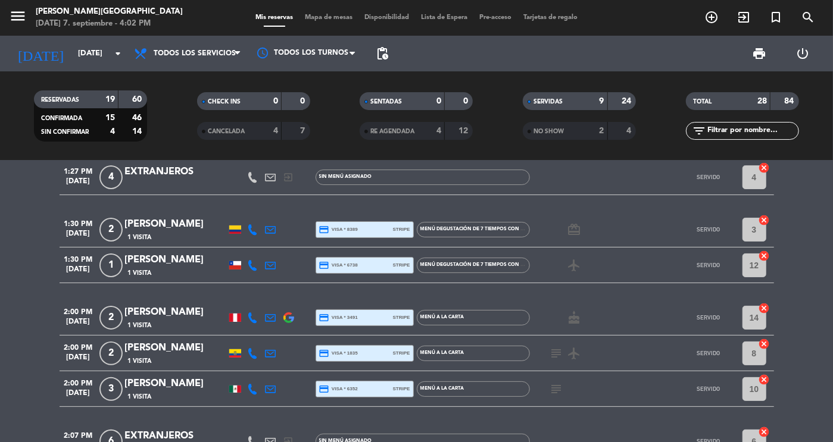
scroll to position [204, 0]
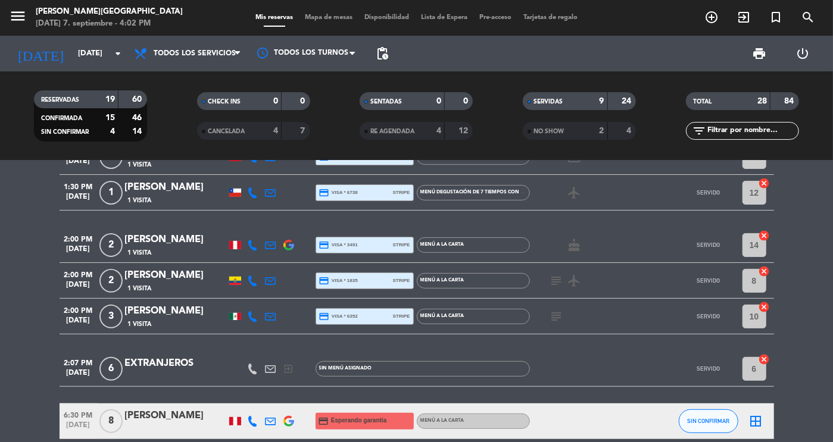
click at [557, 285] on icon "subject" at bounding box center [557, 281] width 14 height 14
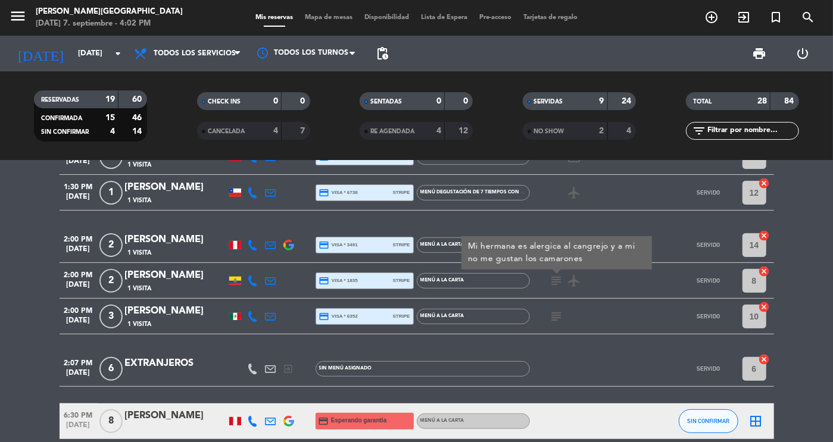
click at [556, 319] on icon "subject" at bounding box center [557, 317] width 14 height 14
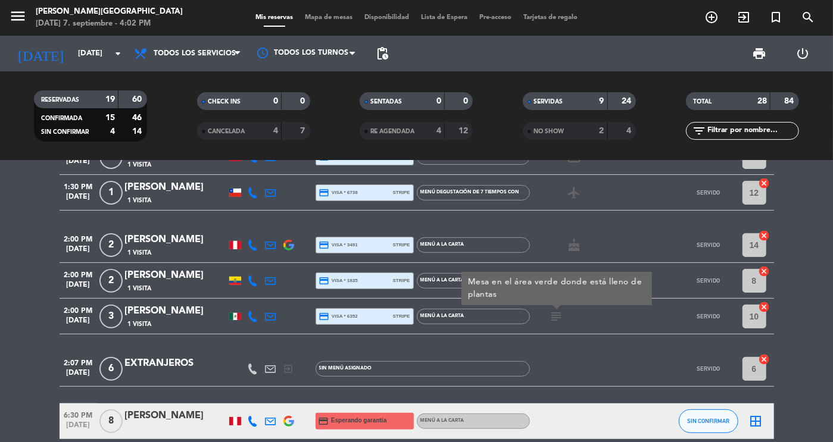
click at [557, 97] on div "SERVIDAS" at bounding box center [553, 102] width 55 height 14
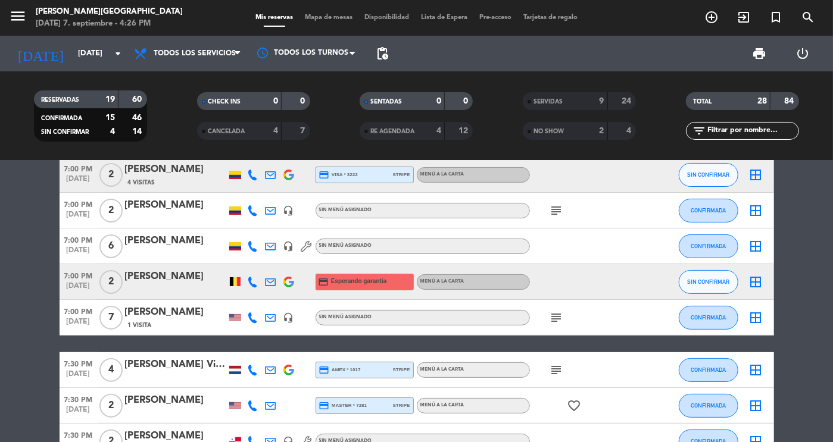
scroll to position [0, 0]
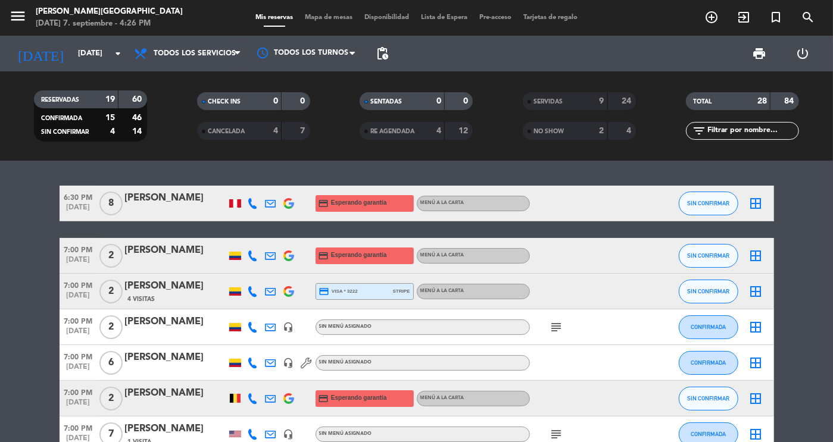
click at [174, 351] on div "[PERSON_NAME]" at bounding box center [175, 357] width 101 height 15
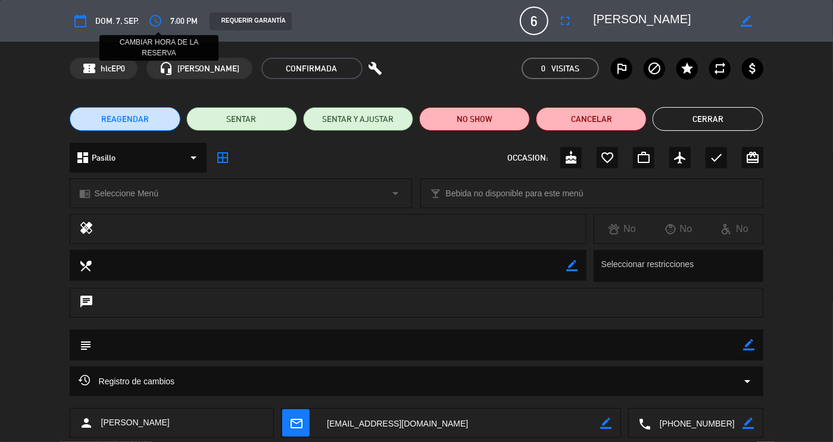
click at [158, 24] on icon "access_time" at bounding box center [155, 21] width 14 height 14
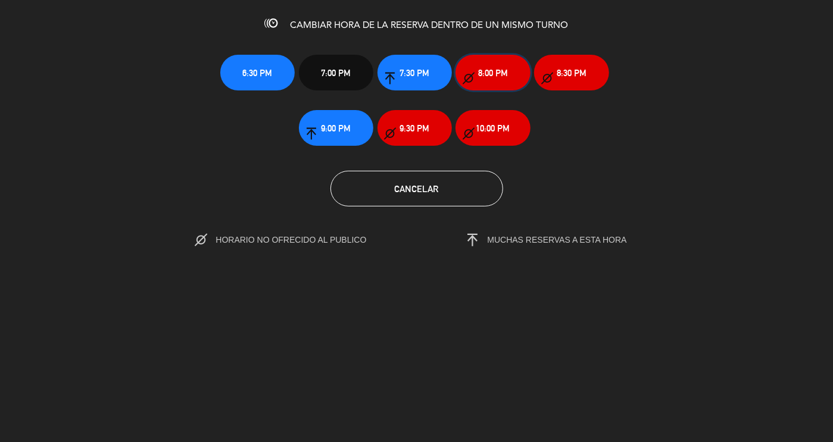
click at [470, 75] on icon "button" at bounding box center [469, 79] width 12 height 12
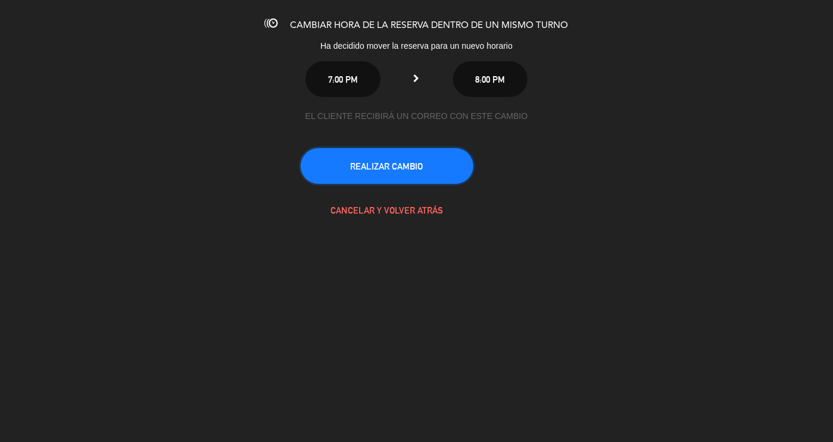
click at [420, 167] on button "REALIZAR CAMBIO" at bounding box center [387, 166] width 173 height 36
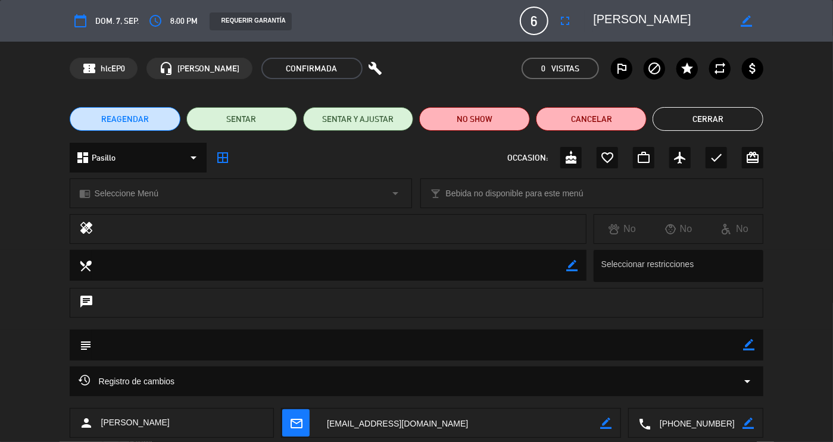
click at [688, 125] on button "Cerrar" at bounding box center [708, 119] width 111 height 24
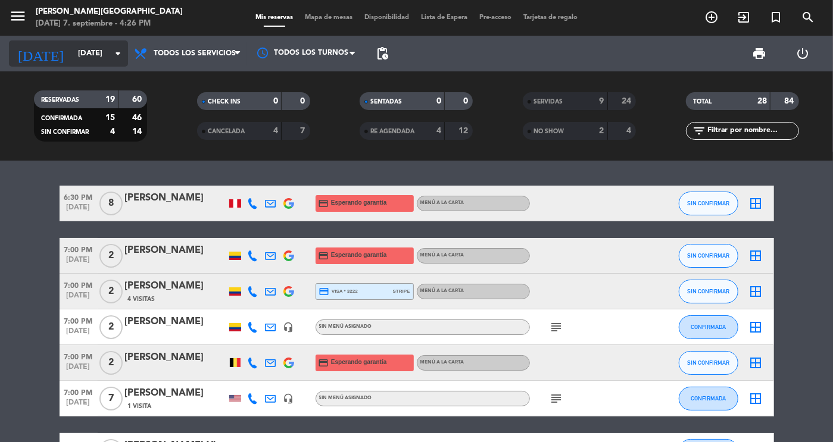
click at [85, 55] on input "[DATE]" at bounding box center [123, 53] width 102 height 21
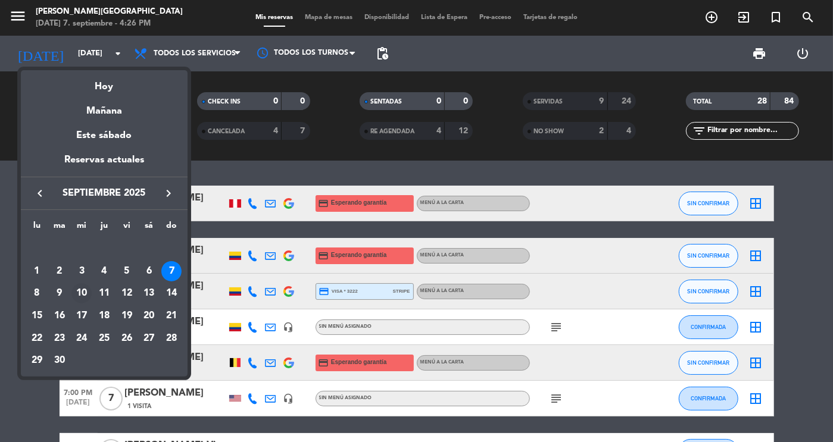
click at [80, 294] on div "10" at bounding box center [81, 293] width 20 height 20
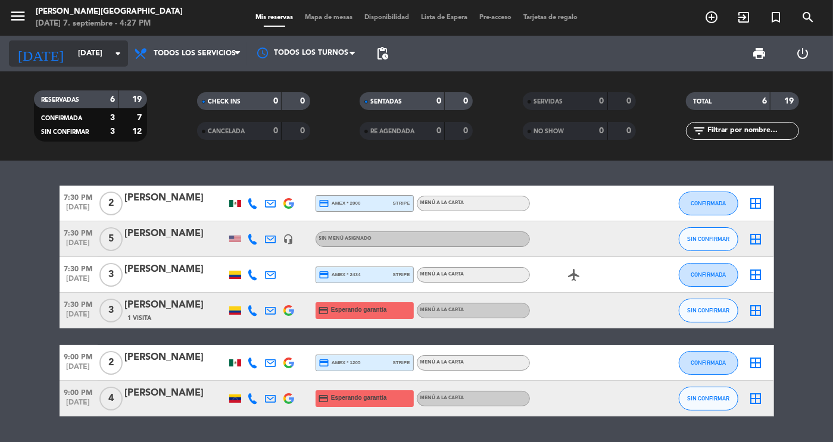
click at [80, 54] on input "[DATE]" at bounding box center [123, 53] width 102 height 21
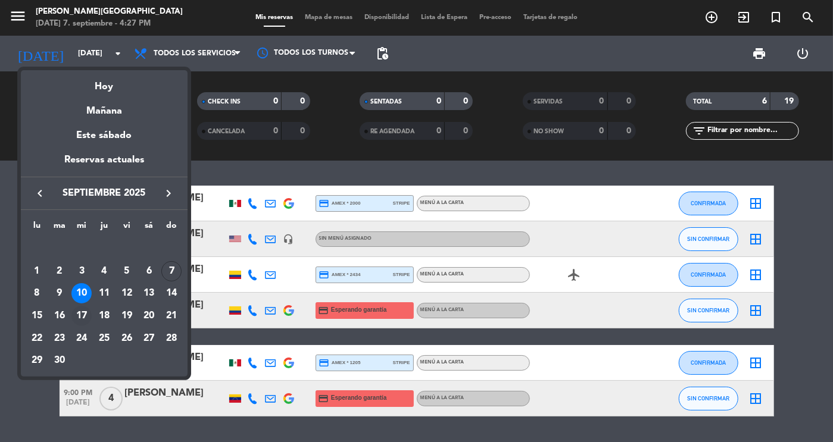
click at [84, 314] on div "17" at bounding box center [81, 316] width 20 height 20
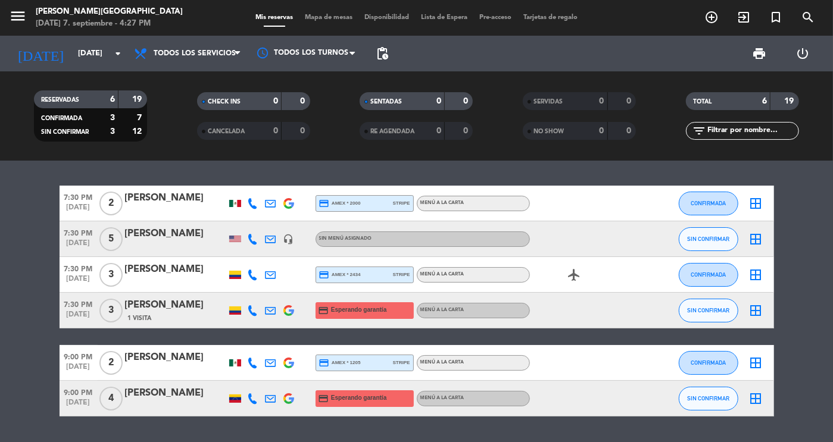
type input "[DATE]"
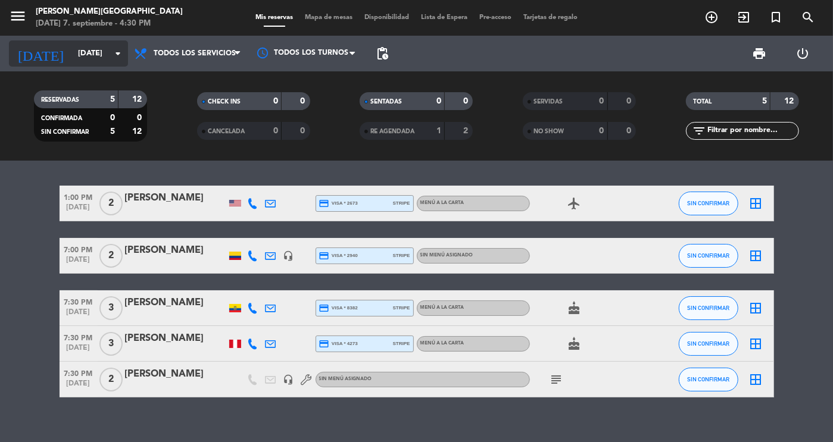
click at [72, 52] on input "[DATE]" at bounding box center [123, 53] width 102 height 21
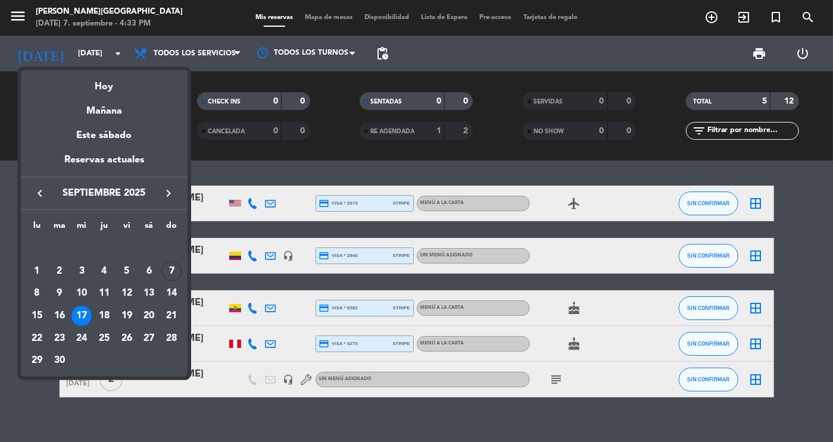
click at [245, 185] on div at bounding box center [416, 221] width 833 height 442
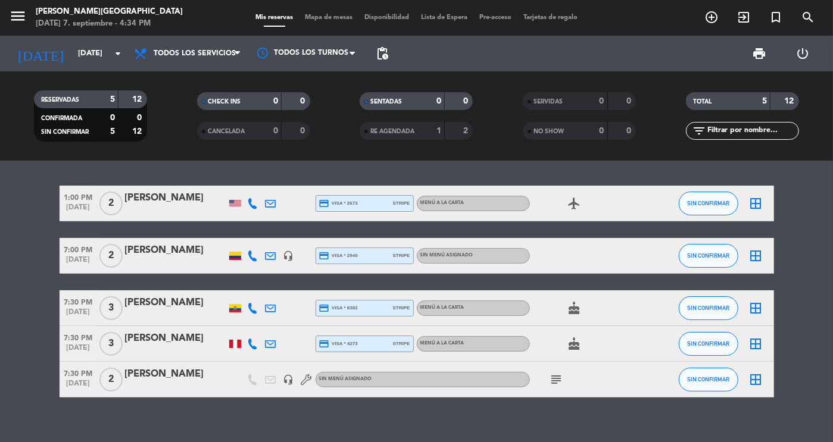
click at [245, 185] on div "1:00 PM [DATE] 2 [PERSON_NAME] credit_card visa * 2673 stripe Menú a la carta a…" at bounding box center [416, 302] width 833 height 282
click at [557, 377] on icon "subject" at bounding box center [557, 380] width 14 height 14
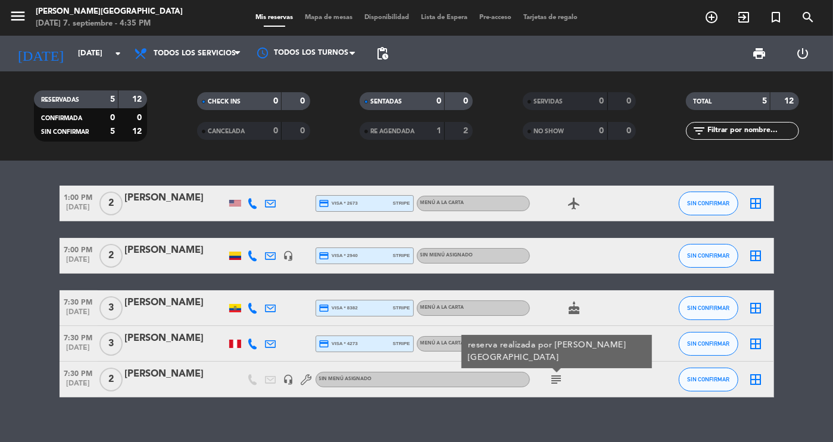
click at [604, 424] on div "1:00 PM [DATE] 2 [PERSON_NAME] credit_card visa * 2673 stripe Menú a la carta a…" at bounding box center [416, 302] width 833 height 282
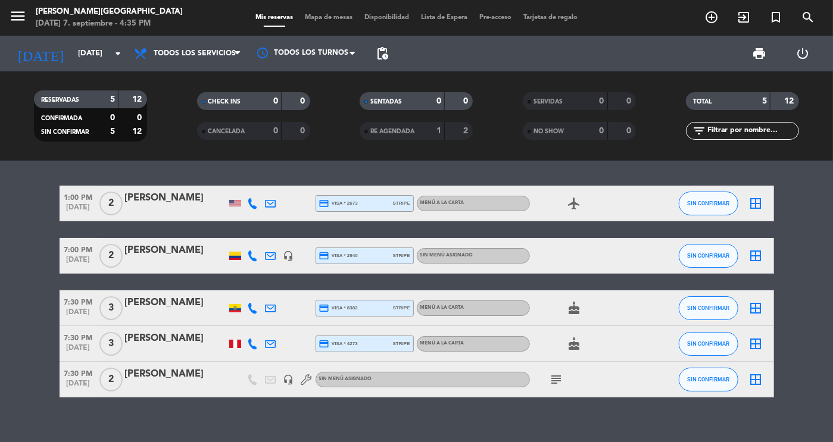
click at [175, 386] on div at bounding box center [175, 388] width 101 height 10
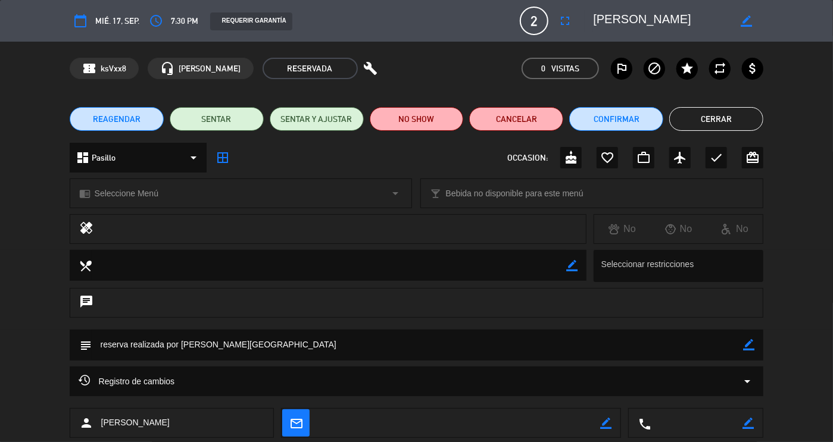
click at [742, 24] on icon "border_color" at bounding box center [746, 20] width 11 height 11
click at [613, 19] on textarea at bounding box center [661, 20] width 136 height 21
type textarea "[PERSON_NAME]"
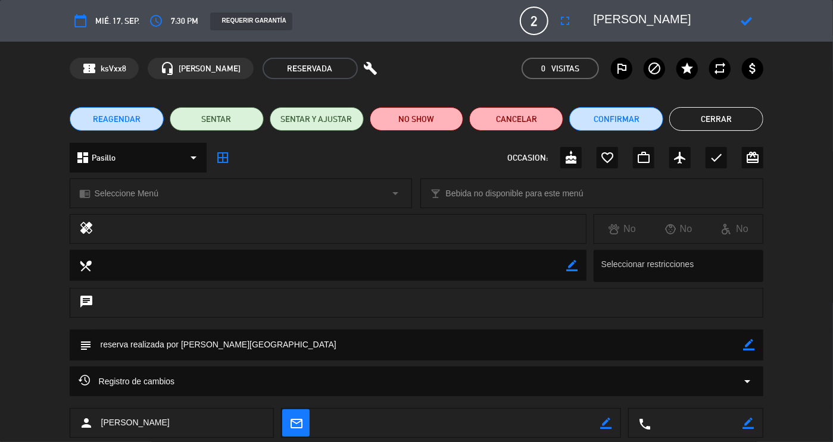
click at [753, 21] on div at bounding box center [747, 20] width 34 height 21
click at [746, 21] on icon at bounding box center [746, 20] width 11 height 11
click at [713, 130] on button "Cerrar" at bounding box center [716, 119] width 94 height 24
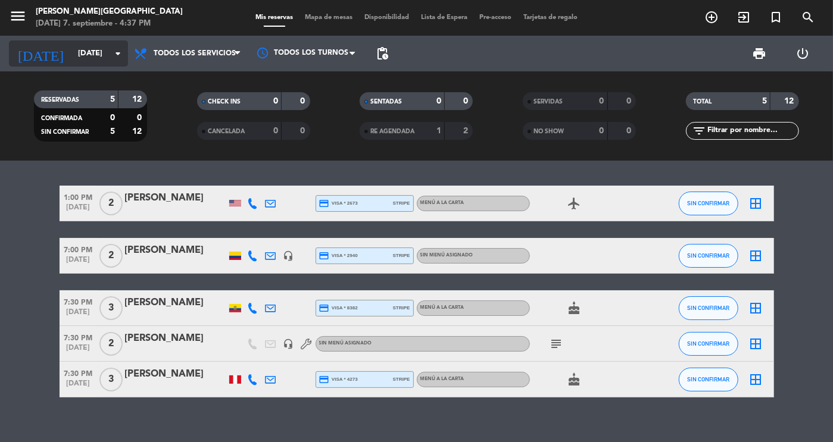
click at [80, 56] on input "[DATE]" at bounding box center [123, 53] width 102 height 21
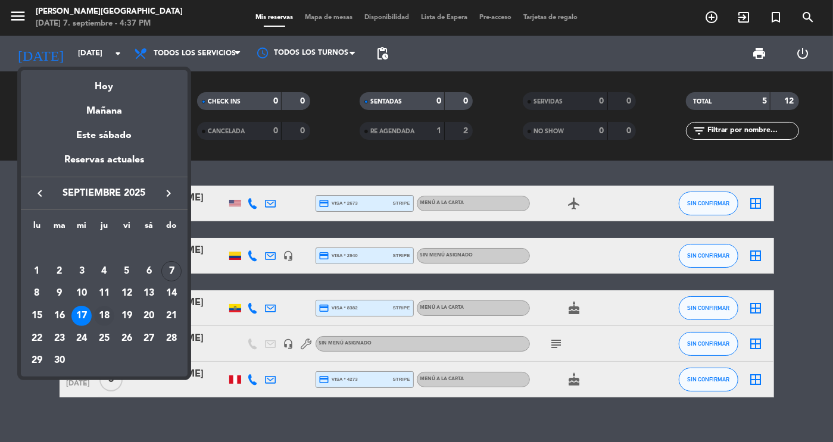
click at [113, 320] on td "18" at bounding box center [104, 316] width 23 height 23
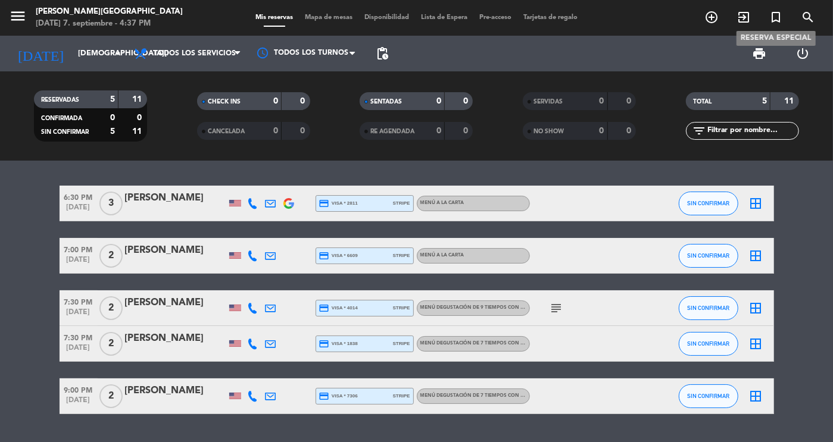
click at [563, 310] on icon "subject" at bounding box center [557, 308] width 14 height 14
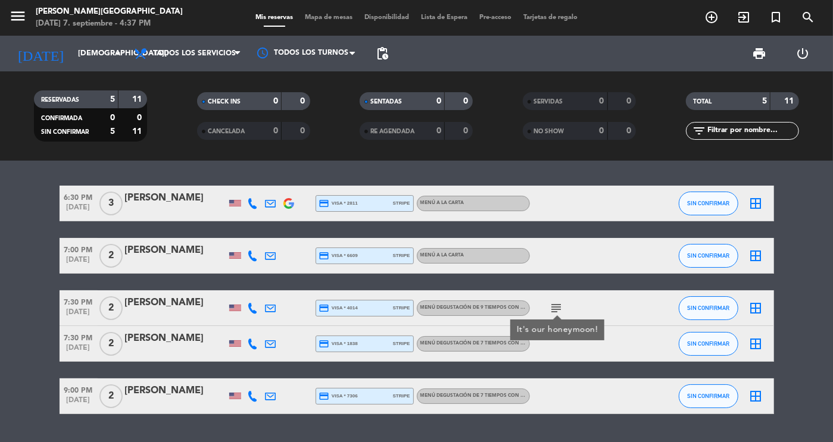
click at [808, 325] on bookings-row "6:30 PM [DATE] 3 [PERSON_NAME] credit_card visa * 2811 stripe Menú a la carta S…" at bounding box center [416, 300] width 833 height 229
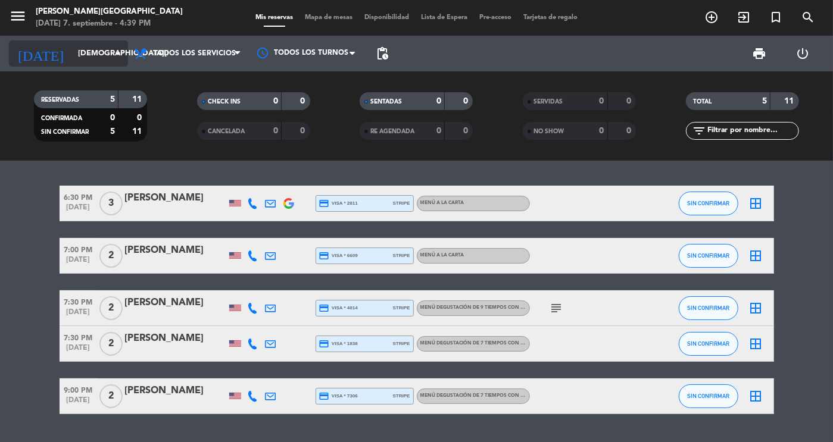
click at [99, 52] on input "[DEMOGRAPHIC_DATA][DATE]" at bounding box center [123, 53] width 102 height 21
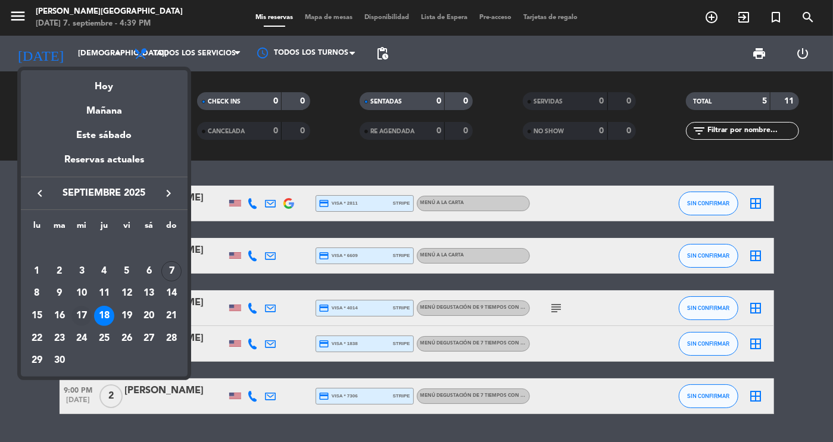
click at [76, 317] on div "17" at bounding box center [81, 316] width 20 height 20
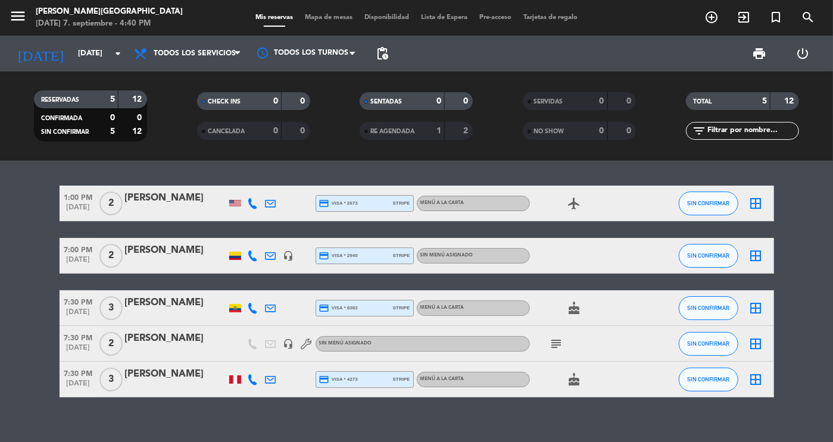
click at [550, 348] on icon "subject" at bounding box center [557, 344] width 14 height 14
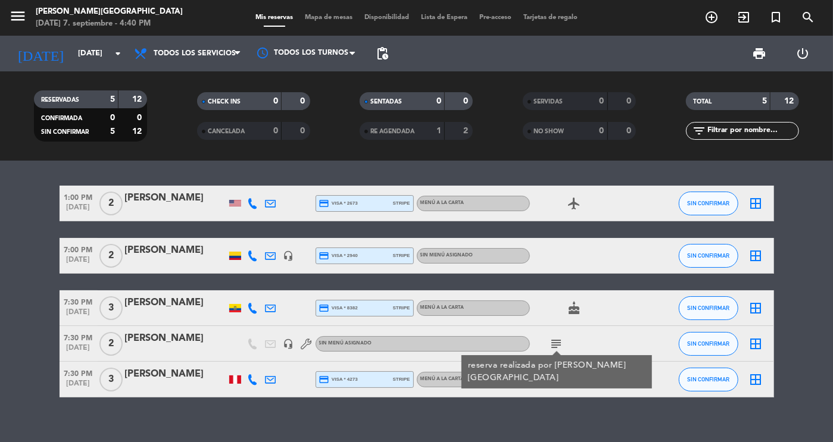
click at [789, 334] on bookings-row "1:00 PM [DATE] 2 [PERSON_NAME] credit_card visa * 2673 stripe Menú a la carta a…" at bounding box center [416, 292] width 833 height 212
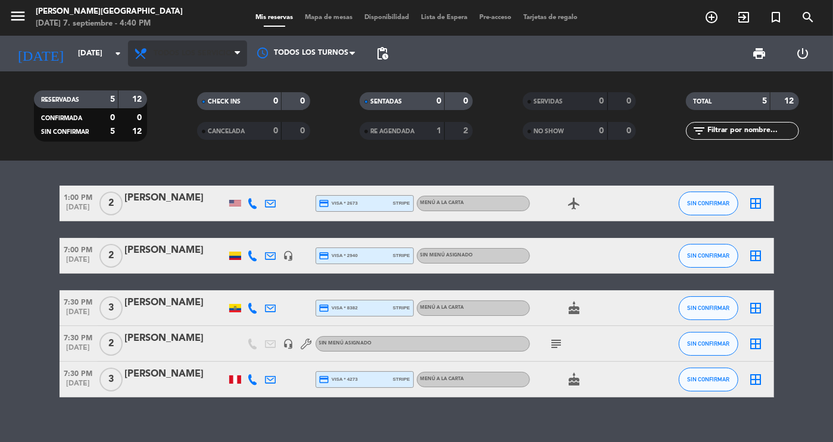
click at [200, 60] on span "Todos los servicios" at bounding box center [187, 53] width 119 height 26
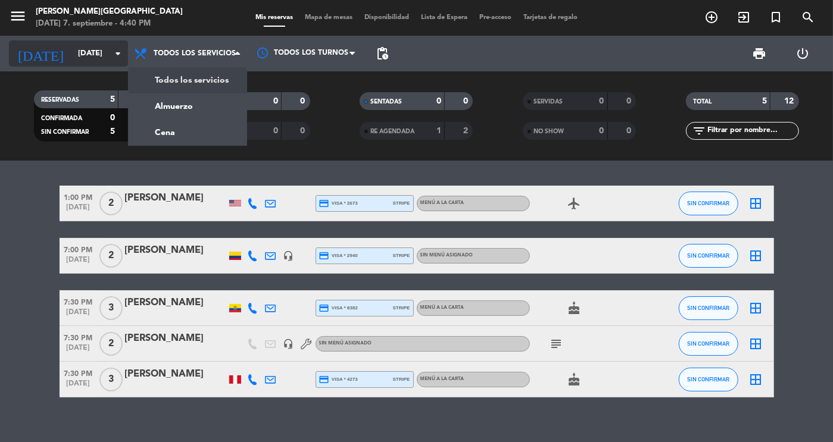
click at [96, 55] on input "[DATE]" at bounding box center [123, 53] width 102 height 21
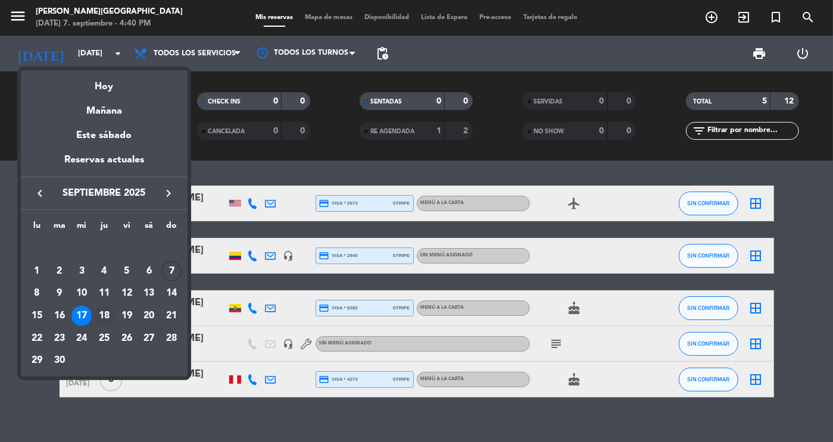
click at [113, 317] on div "18" at bounding box center [104, 316] width 20 height 20
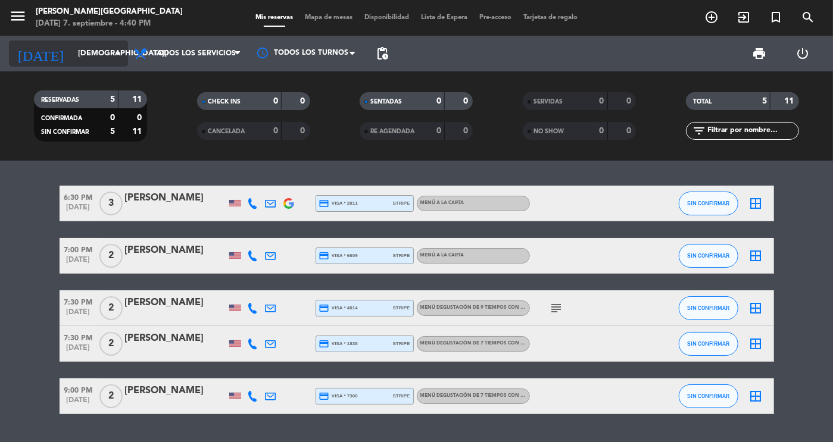
click at [83, 54] on input "[DEMOGRAPHIC_DATA][DATE]" at bounding box center [123, 53] width 102 height 21
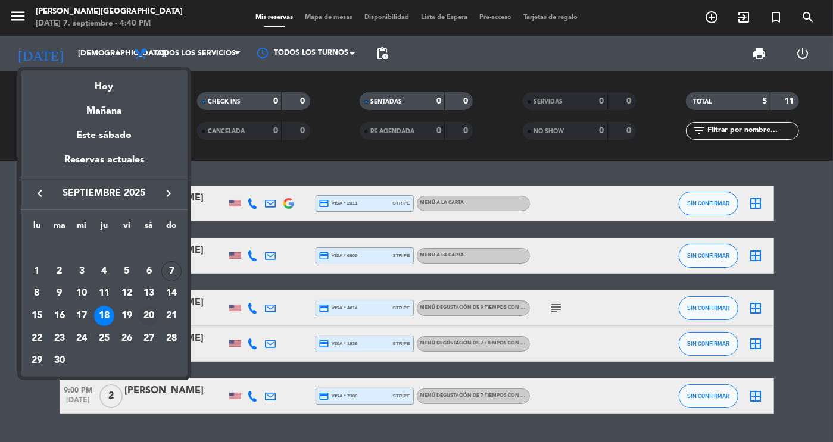
click at [138, 323] on td "20" at bounding box center [149, 316] width 23 height 23
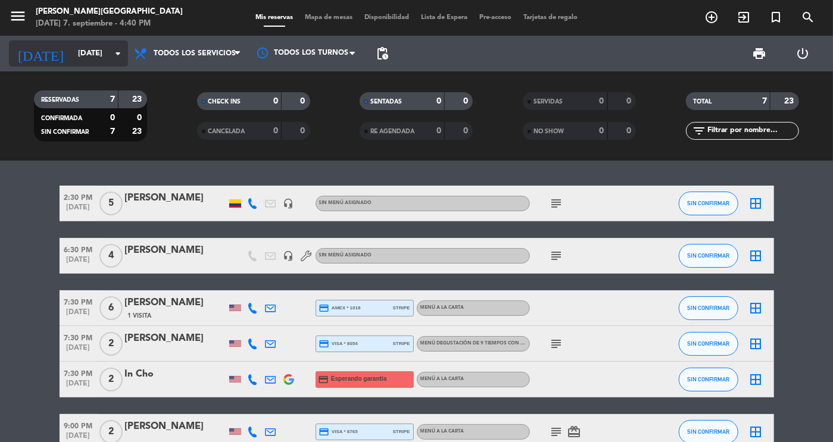
click at [96, 52] on input "[DATE]" at bounding box center [123, 53] width 102 height 21
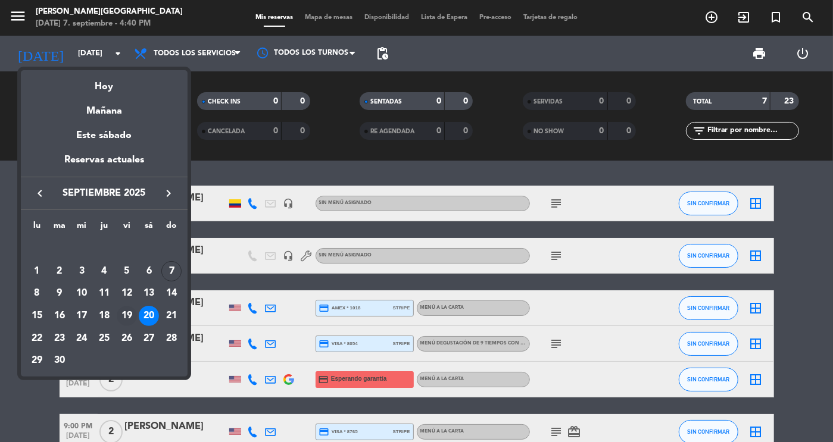
click at [127, 316] on div "19" at bounding box center [127, 316] width 20 height 20
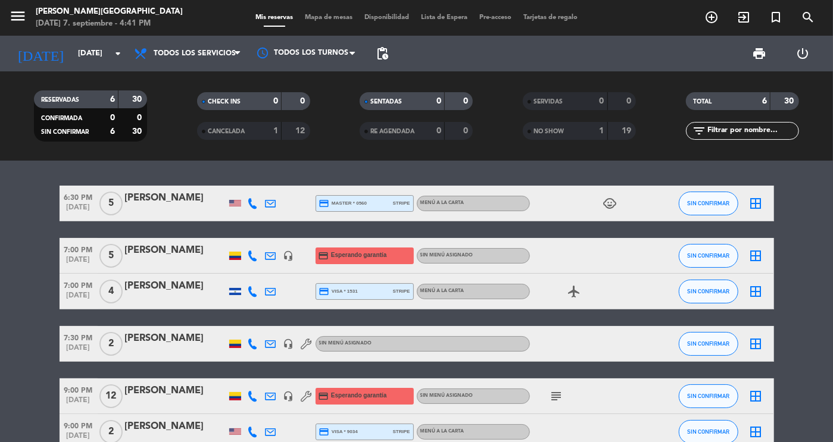
scroll to position [67, 0]
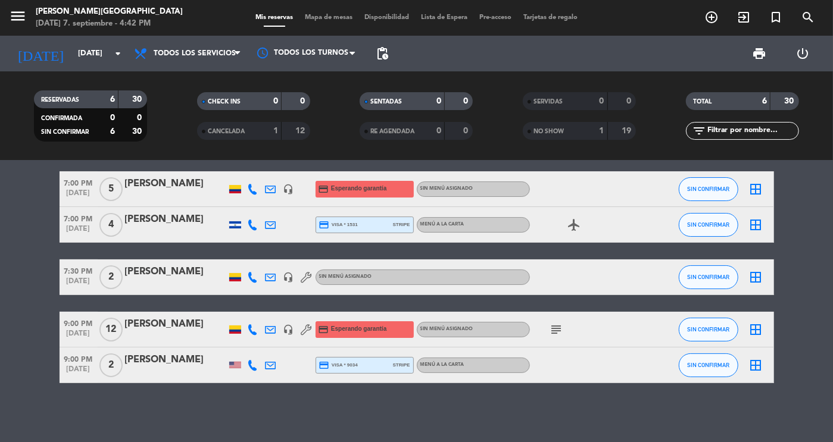
click at [560, 326] on icon "subject" at bounding box center [557, 330] width 14 height 14
click at [574, 408] on div "6:30 PM [DATE] 5 [PERSON_NAME] credit_card master * 0560 stripe Menú a la carta…" at bounding box center [416, 302] width 833 height 282
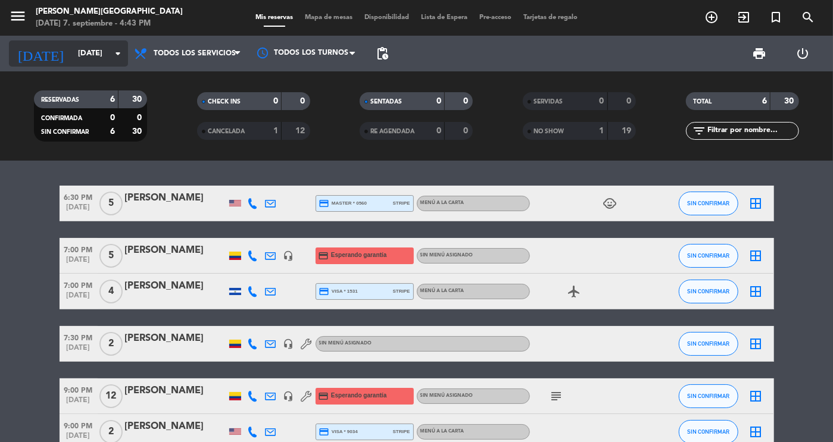
click at [96, 51] on input "[DATE]" at bounding box center [123, 53] width 102 height 21
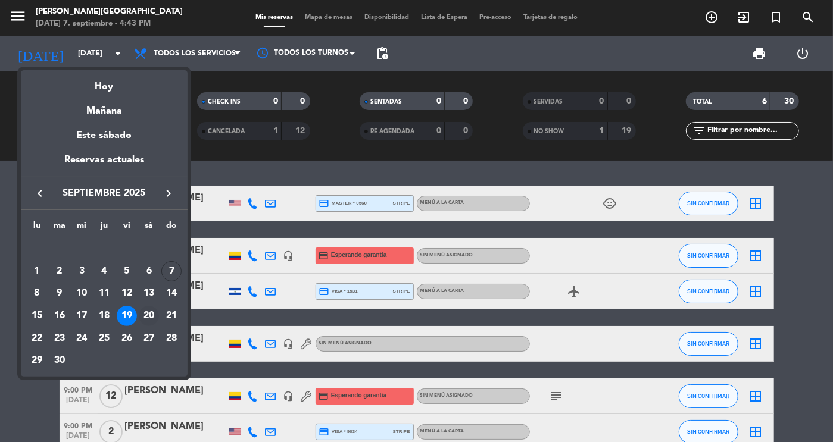
click at [148, 311] on div "20" at bounding box center [149, 316] width 20 height 20
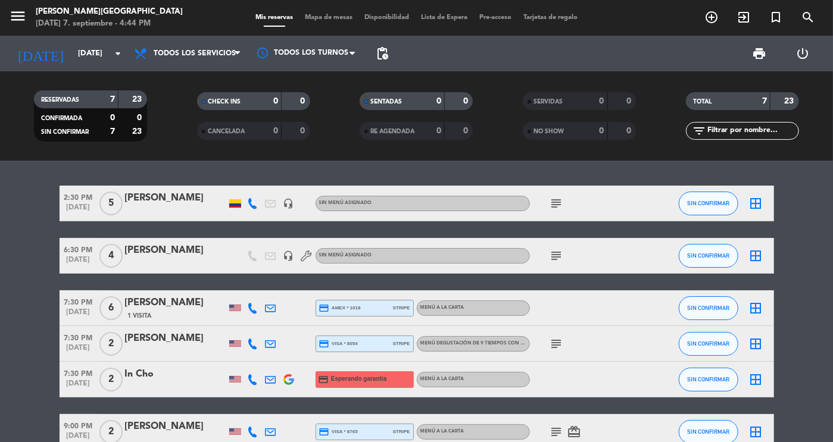
click at [555, 260] on icon "subject" at bounding box center [557, 256] width 14 height 14
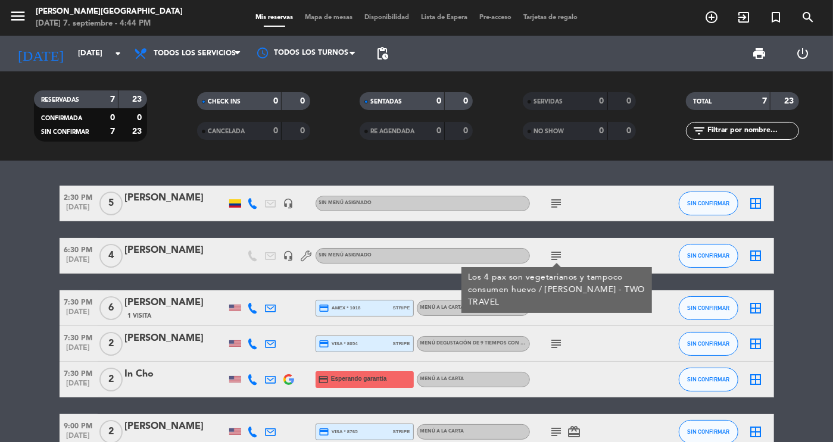
click at [778, 326] on bookings-row "2:30 PM [DATE] 5 [PERSON_NAME] headset_mic Sin menú asignado subject SIN CONFIR…" at bounding box center [416, 336] width 833 height 300
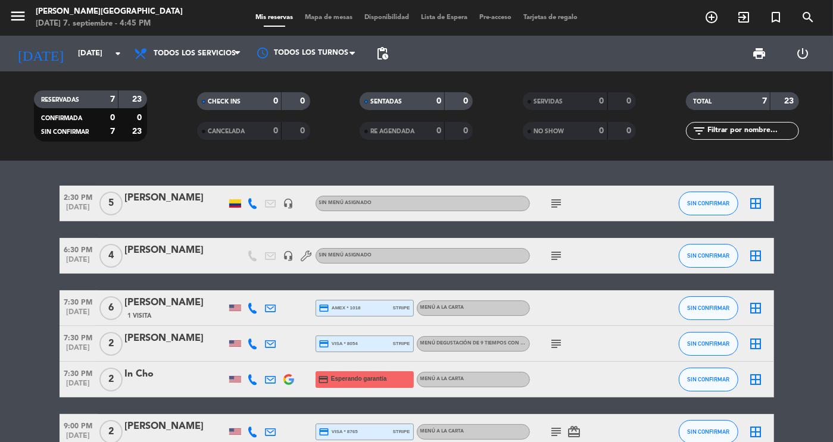
click at [560, 344] on icon "subject" at bounding box center [557, 344] width 14 height 14
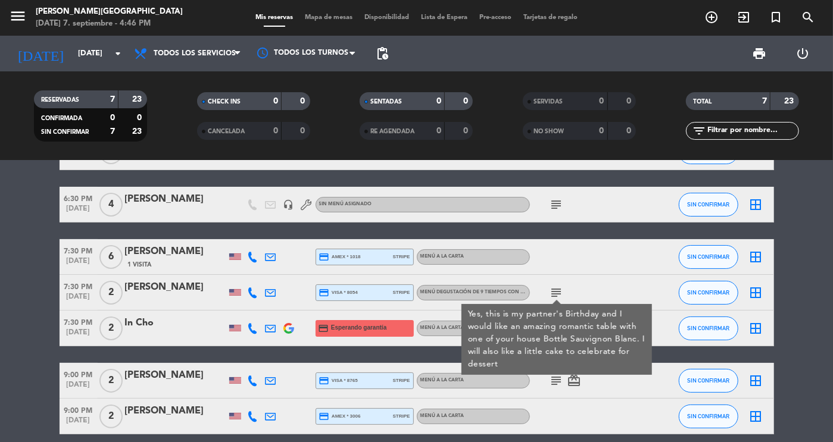
scroll to position [53, 0]
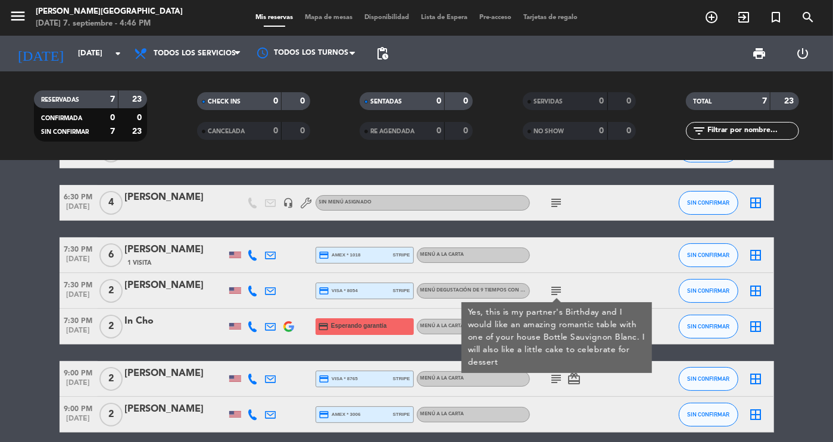
click at [15, 364] on bookings-row "2:30 PM [DATE] 5 [PERSON_NAME] headset_mic Sin menú asignado subject SIN CONFIR…" at bounding box center [416, 283] width 833 height 300
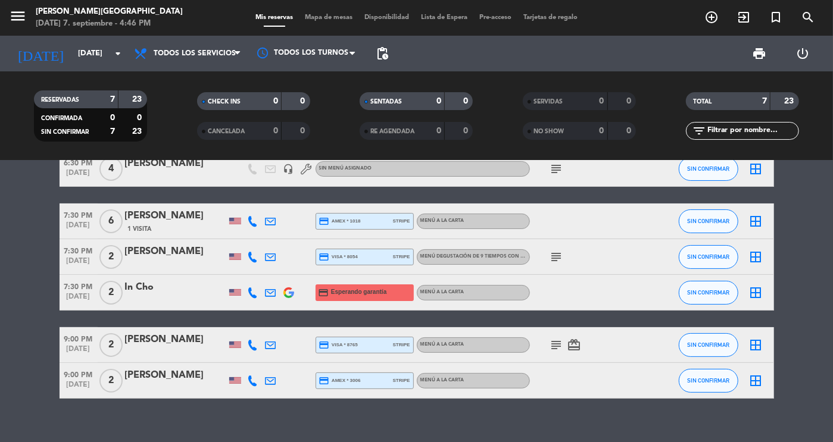
scroll to position [91, 0]
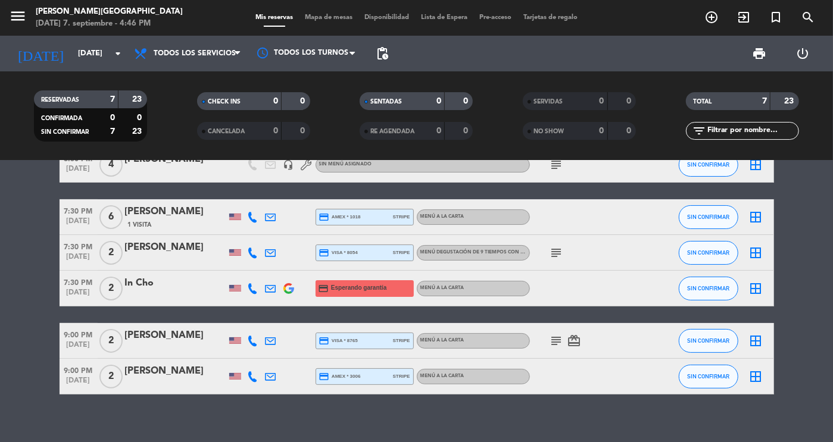
click at [554, 343] on icon "subject" at bounding box center [557, 341] width 14 height 14
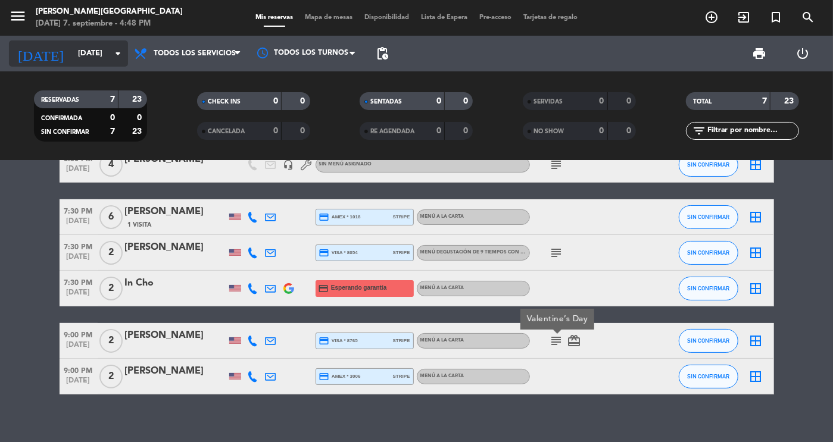
click at [111, 49] on icon "arrow_drop_down" at bounding box center [118, 53] width 14 height 14
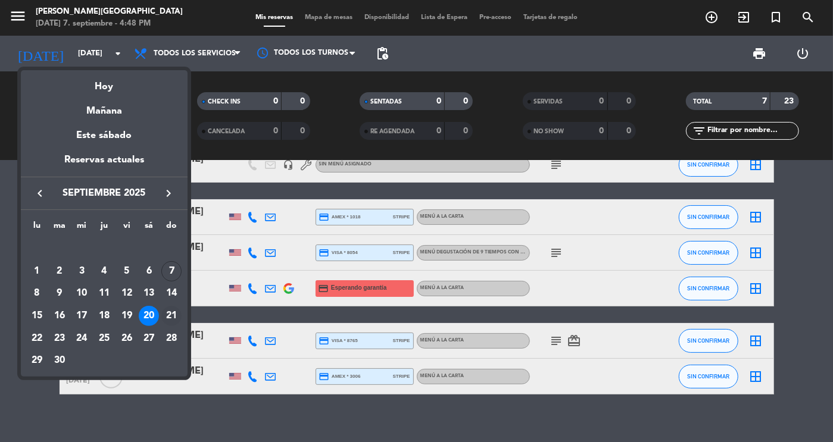
click at [170, 314] on div "21" at bounding box center [171, 316] width 20 height 20
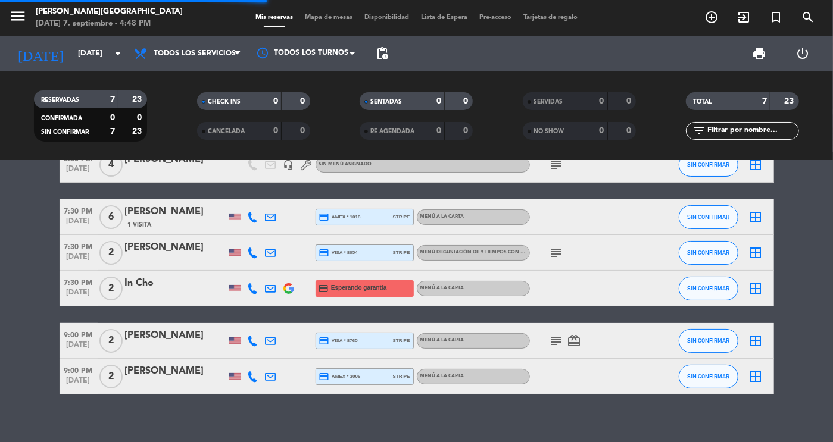
scroll to position [50, 0]
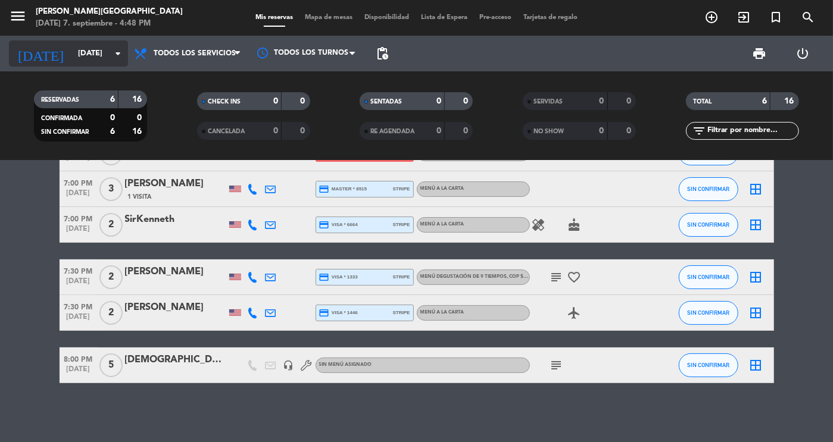
click at [91, 51] on input "[DATE]" at bounding box center [123, 53] width 102 height 21
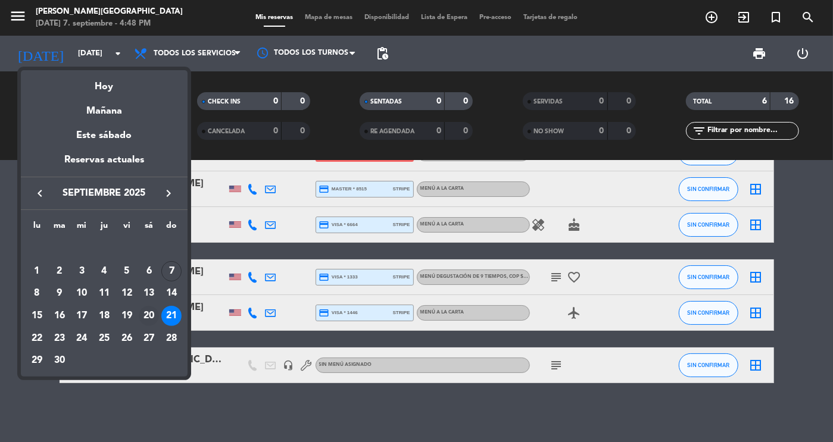
click at [147, 315] on div "20" at bounding box center [149, 316] width 20 height 20
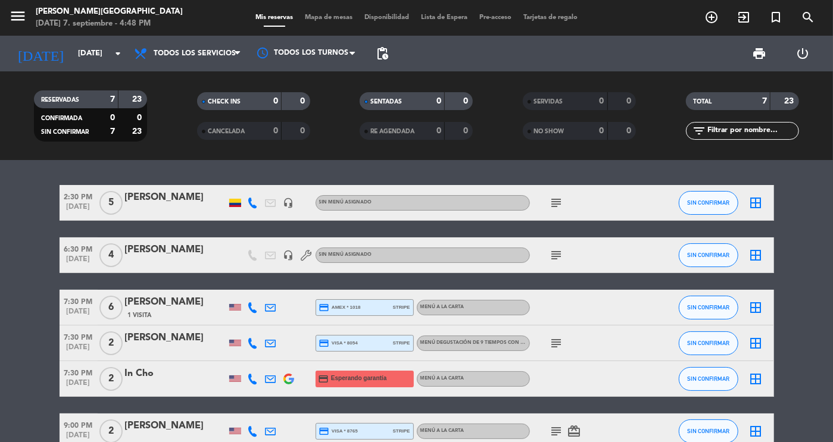
scroll to position [0, 0]
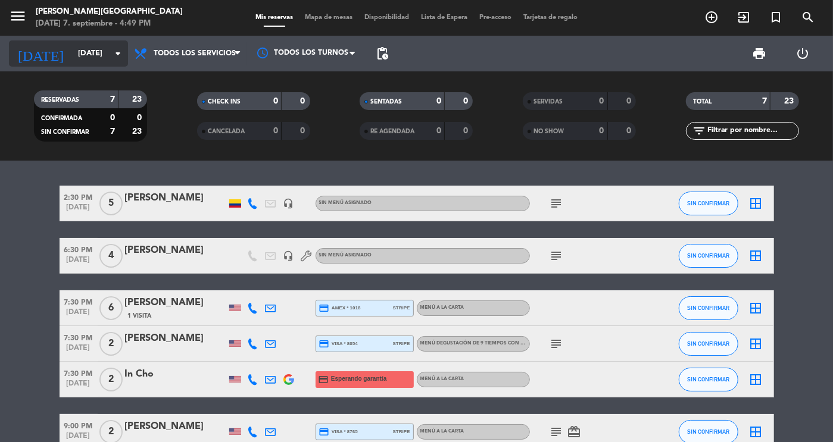
click at [72, 60] on input "[DATE]" at bounding box center [123, 53] width 102 height 21
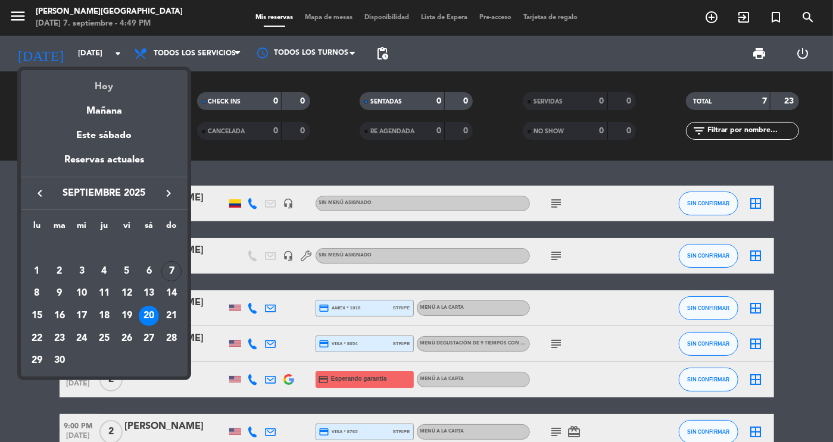
click at [104, 86] on div "Hoy" at bounding box center [104, 82] width 167 height 24
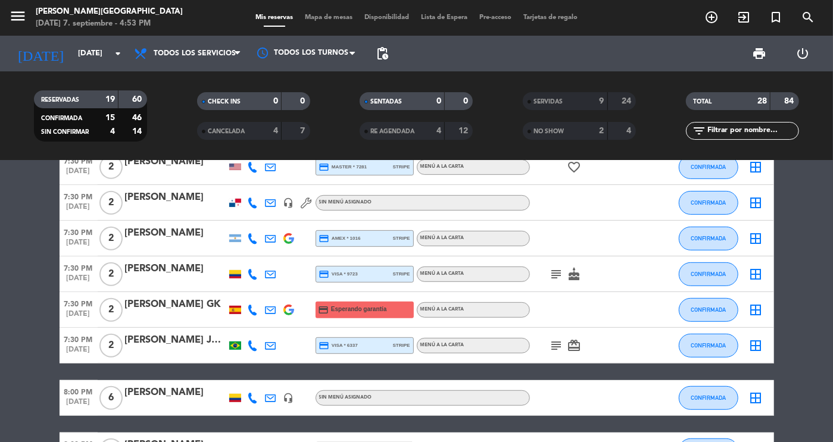
scroll to position [548, 0]
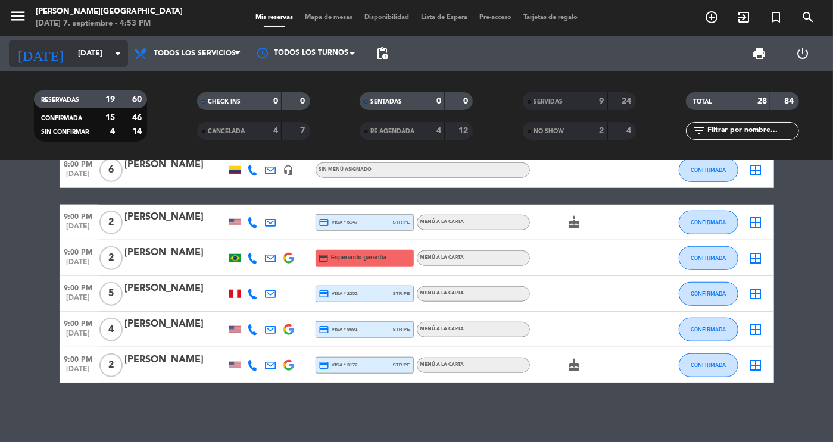
click at [111, 55] on icon "arrow_drop_down" at bounding box center [118, 53] width 14 height 14
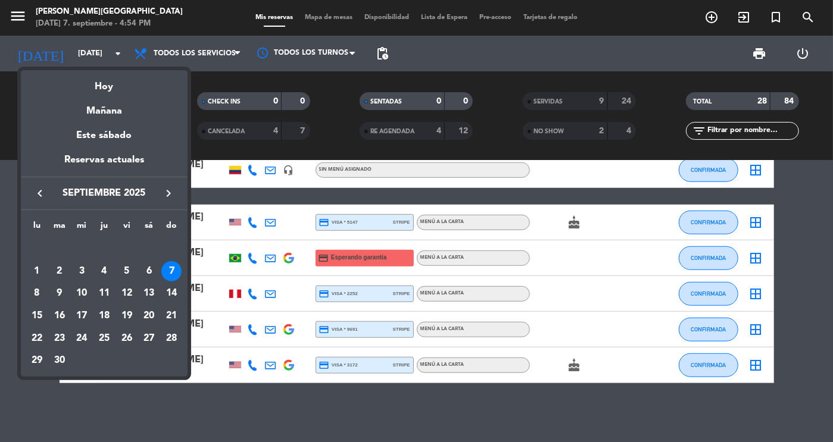
click at [291, 409] on div at bounding box center [416, 221] width 833 height 442
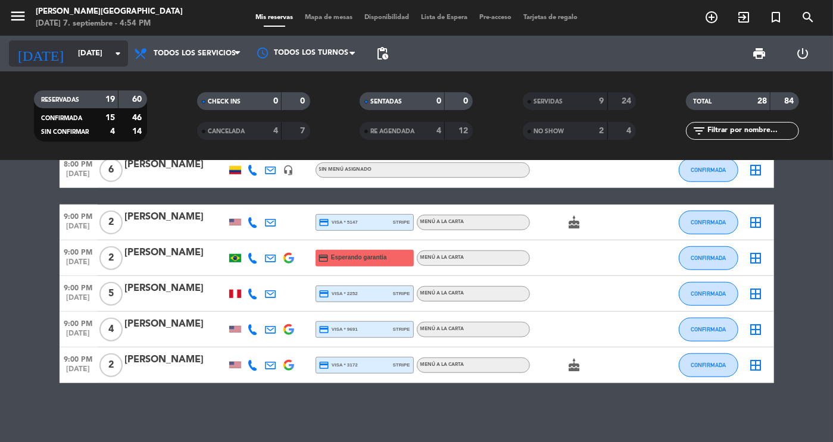
click at [109, 53] on input "[DATE]" at bounding box center [123, 53] width 102 height 21
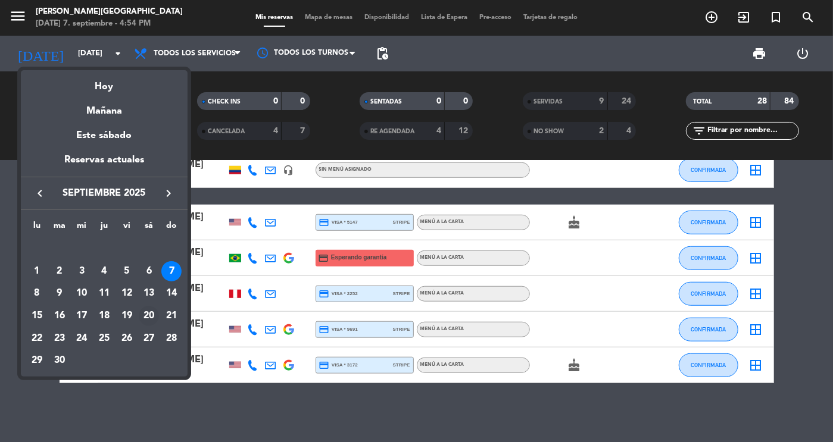
click at [151, 318] on div "20" at bounding box center [149, 316] width 20 height 20
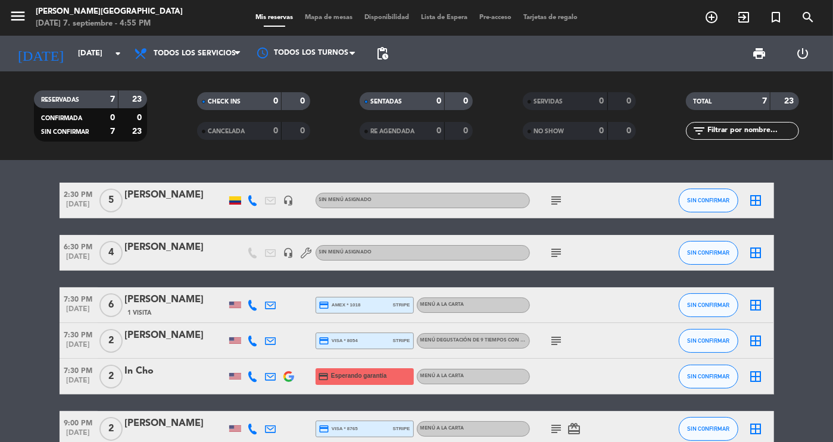
scroll to position [4, 0]
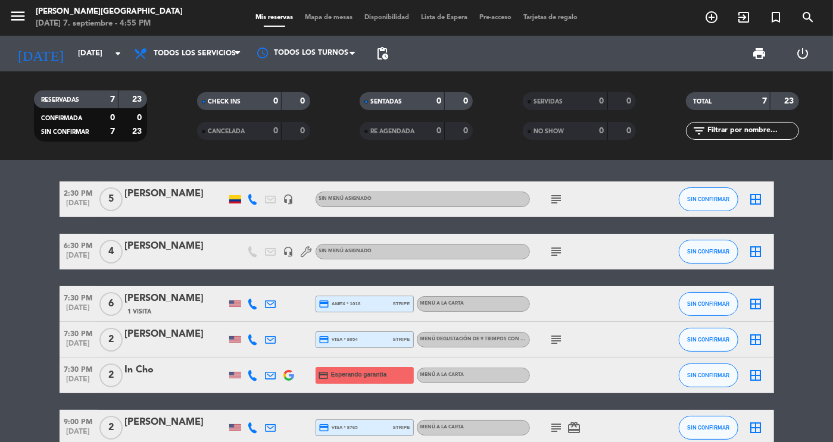
click at [555, 197] on icon "subject" at bounding box center [557, 199] width 14 height 14
click at [84, 59] on input "[DATE]" at bounding box center [123, 53] width 102 height 21
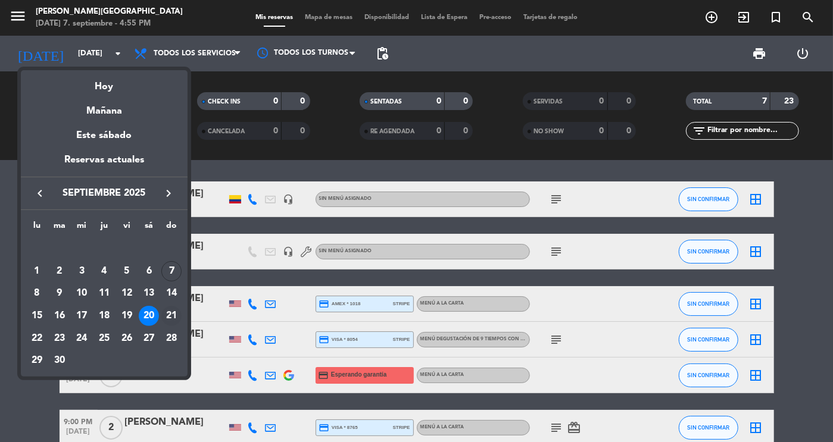
click at [174, 318] on div "21" at bounding box center [171, 316] width 20 height 20
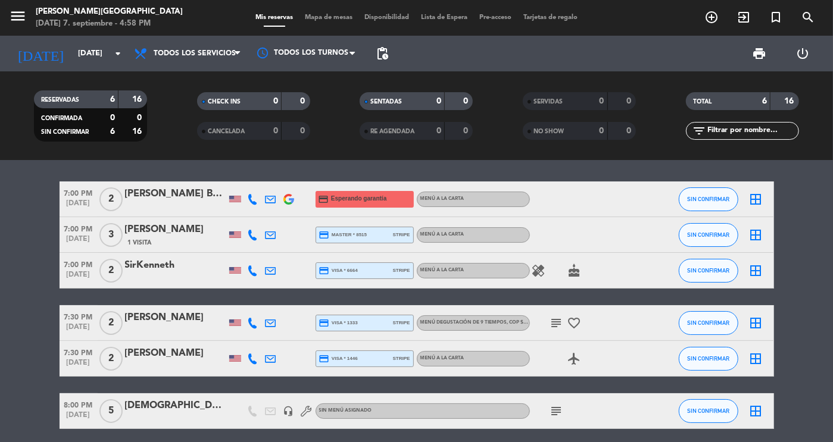
drag, startPoint x: 130, startPoint y: 238, endPoint x: 46, endPoint y: 206, distance: 90.3
click at [46, 206] on bookings-row "7:00 PM [DATE] 2 [PERSON_NAME] Brothers credit_card Esperando garantía Menú a l…" at bounding box center [416, 306] width 833 height 248
click at [537, 278] on icon "healing" at bounding box center [539, 271] width 14 height 14
click at [561, 325] on icon "subject" at bounding box center [557, 323] width 14 height 14
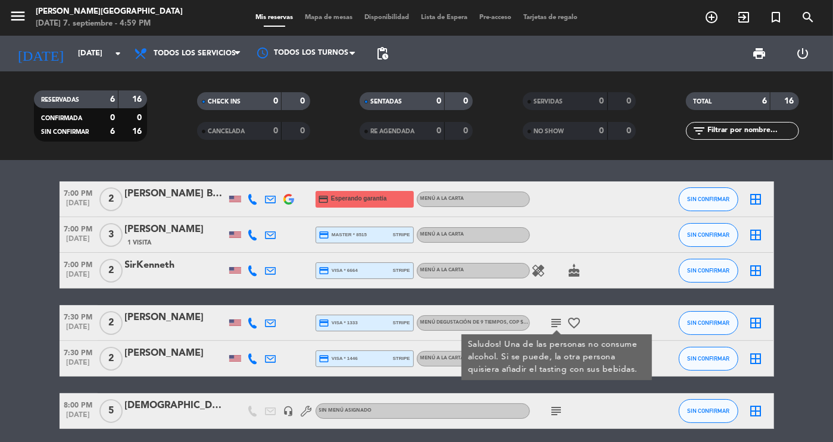
click at [823, 276] on bookings-row "7:00 PM [DATE] 2 [PERSON_NAME] Brothers credit_card Esperando garantía Menú a l…" at bounding box center [416, 306] width 833 height 248
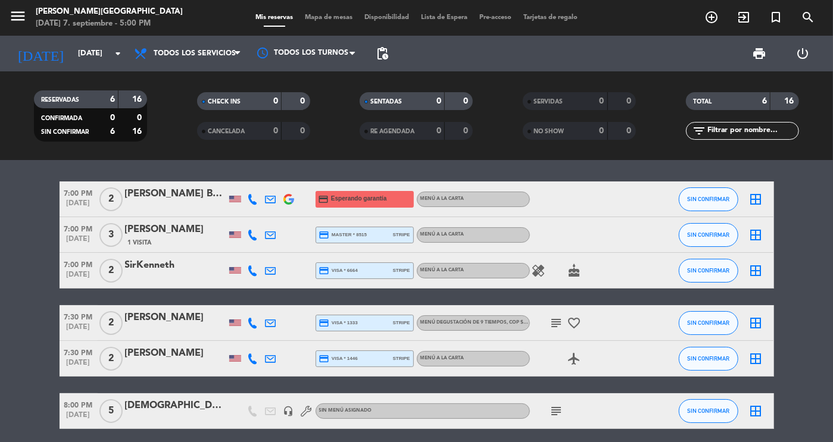
scroll to position [50, 0]
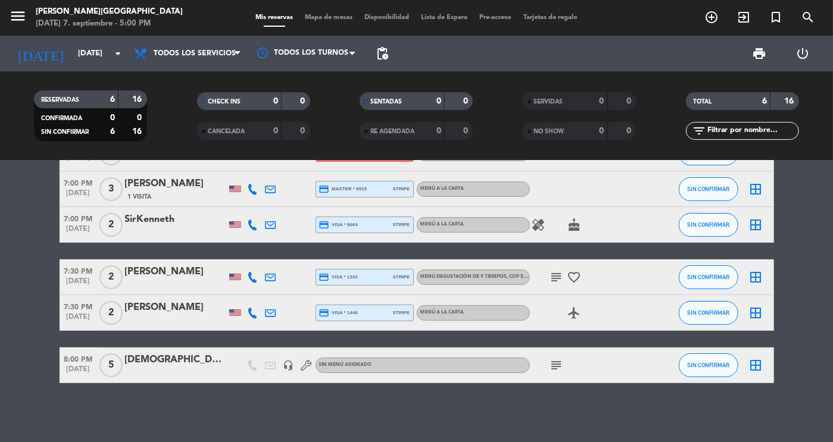
click at [558, 368] on icon "subject" at bounding box center [557, 366] width 14 height 14
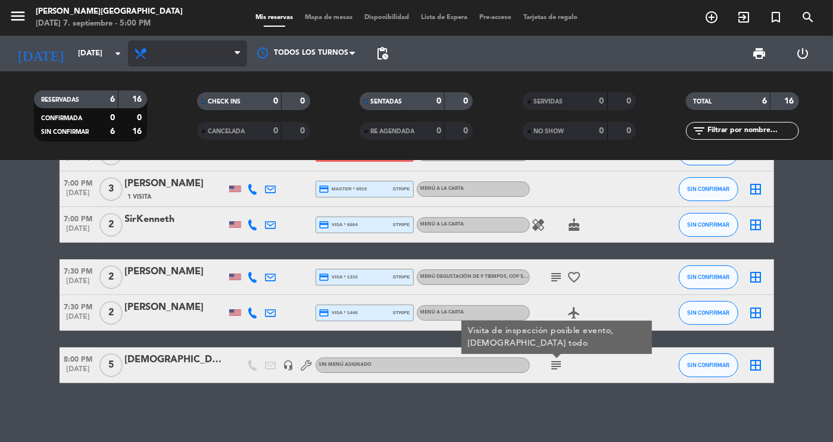
click at [221, 57] on span "Todos los servicios" at bounding box center [195, 53] width 82 height 8
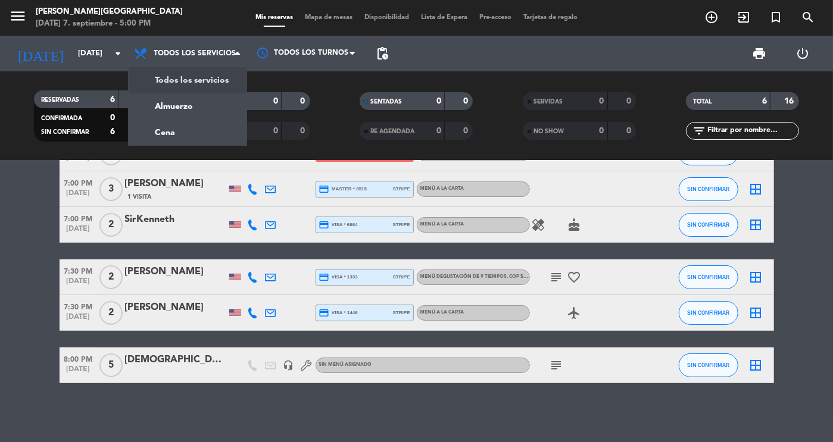
click at [35, 314] on bookings-row "7:00 PM [DATE] 2 [PERSON_NAME] Brothers credit_card Esperando garantía Menú a l…" at bounding box center [416, 260] width 833 height 248
click at [38, 310] on bookings-row "7:00 PM [DATE] 2 [PERSON_NAME] Brothers credit_card Esperando garantía Menú a l…" at bounding box center [416, 260] width 833 height 248
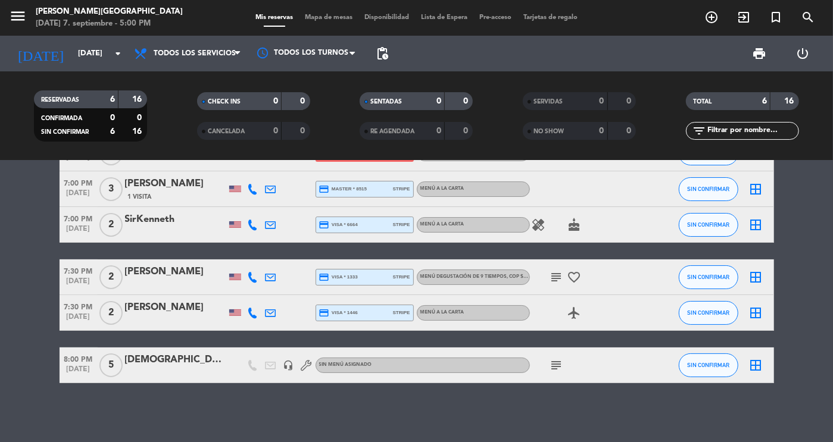
scroll to position [0, 0]
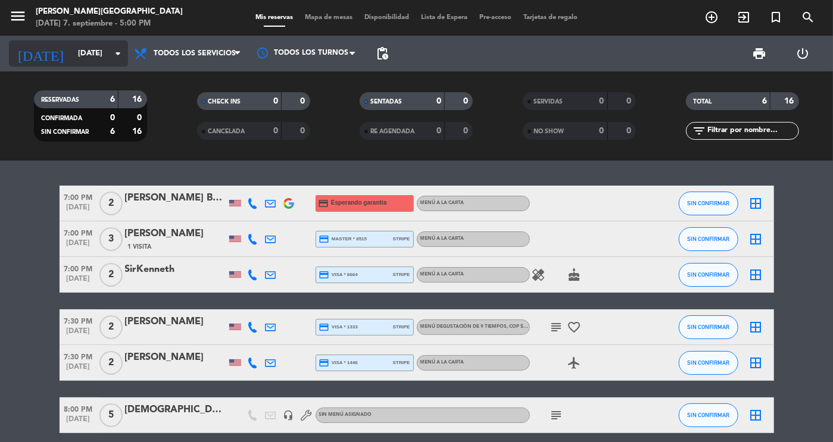
click at [116, 56] on icon "arrow_drop_down" at bounding box center [118, 53] width 14 height 14
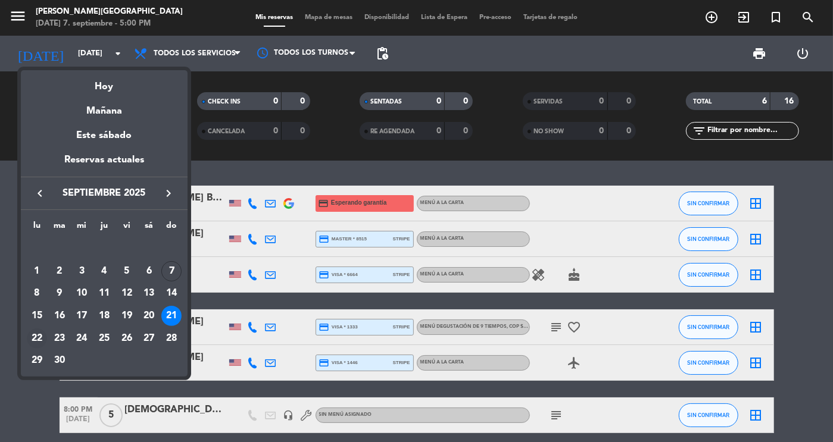
click at [45, 338] on div "22" at bounding box center [37, 339] width 20 height 20
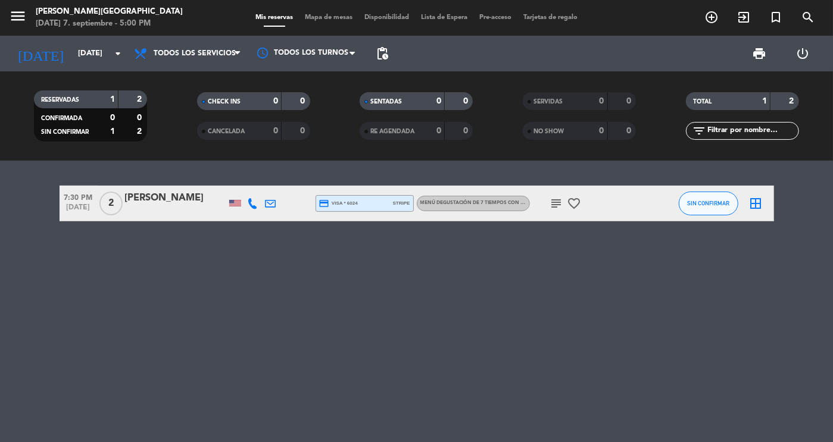
click at [20, 15] on icon "menu" at bounding box center [18, 16] width 18 height 18
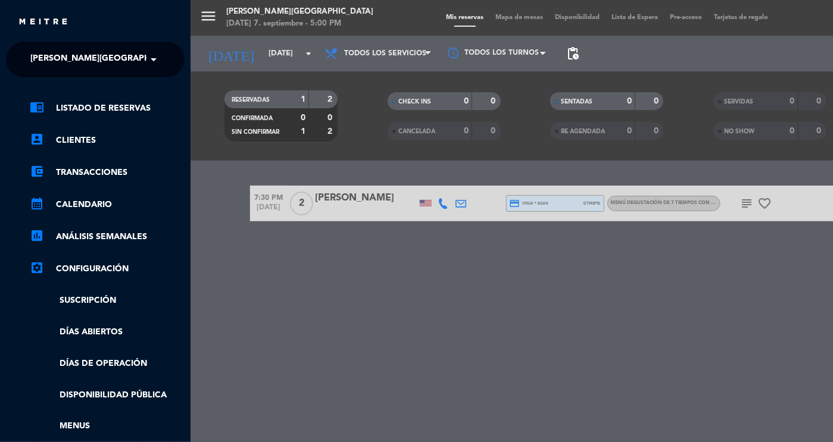
click at [147, 63] on span at bounding box center [157, 59] width 20 height 25
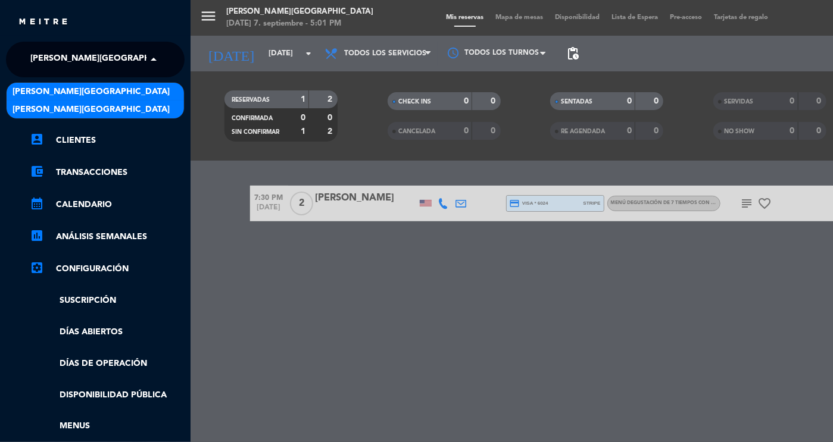
click at [138, 108] on div "[PERSON_NAME][GEOGRAPHIC_DATA]" at bounding box center [95, 110] width 177 height 18
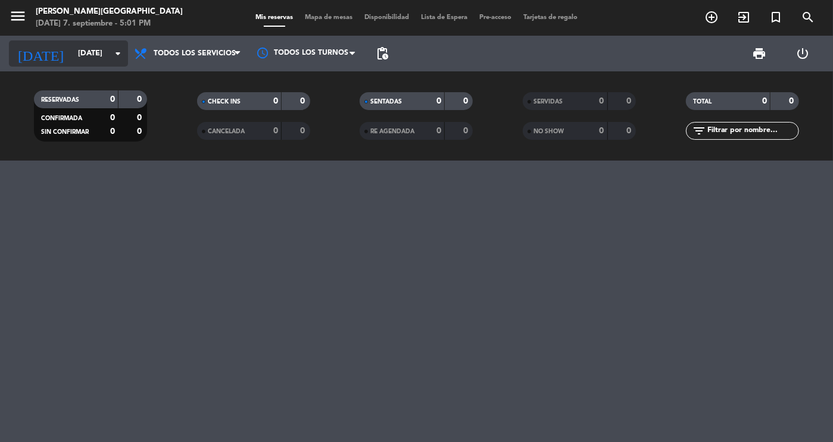
click at [111, 56] on icon "arrow_drop_down" at bounding box center [118, 53] width 14 height 14
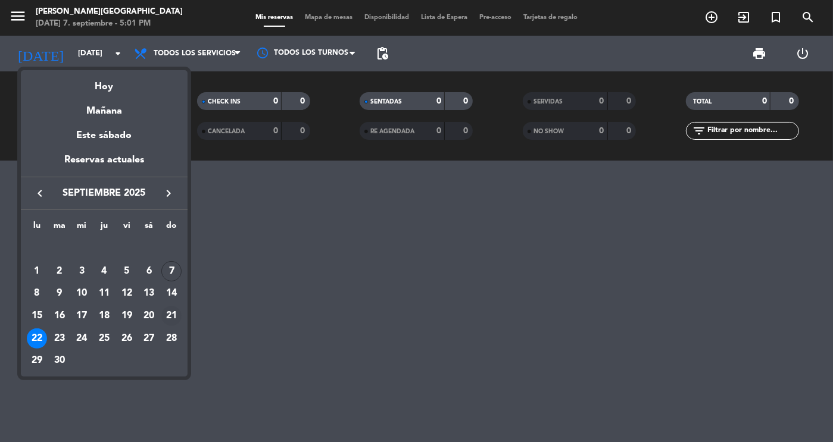
click at [179, 313] on div "21" at bounding box center [171, 316] width 20 height 20
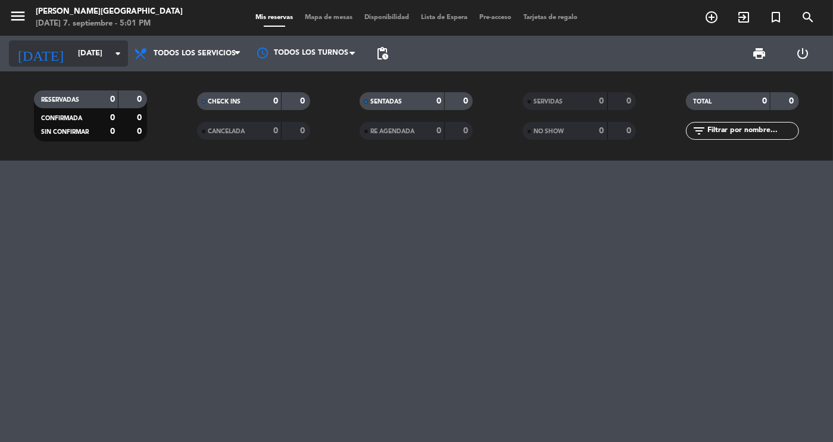
click at [99, 54] on input "[DATE]" at bounding box center [123, 53] width 102 height 21
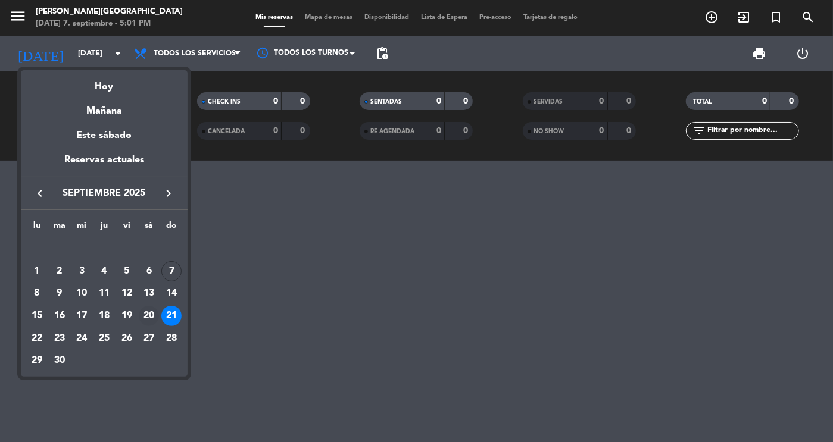
click at [151, 323] on div "20" at bounding box center [149, 316] width 20 height 20
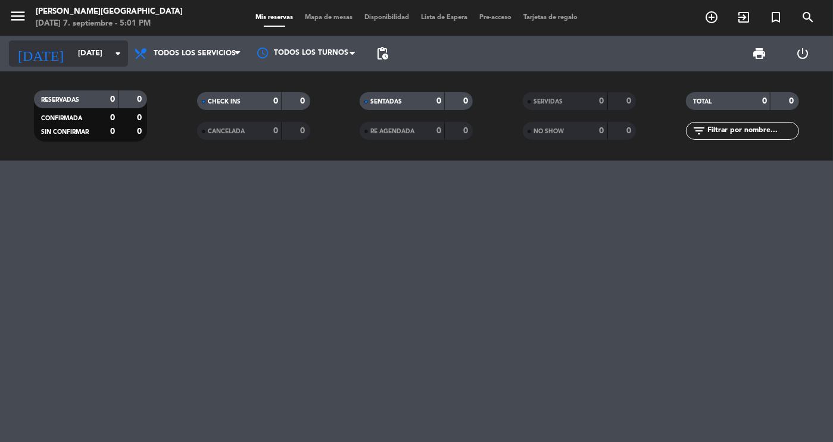
click at [83, 44] on input "[DATE]" at bounding box center [123, 53] width 102 height 21
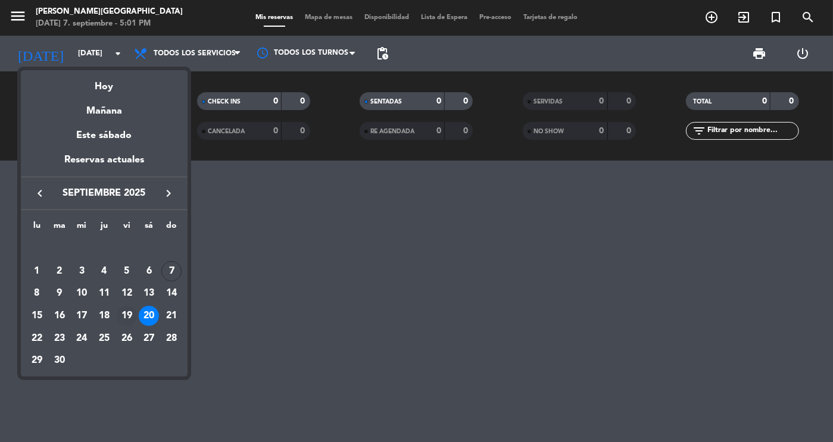
click at [127, 316] on div "19" at bounding box center [127, 316] width 20 height 20
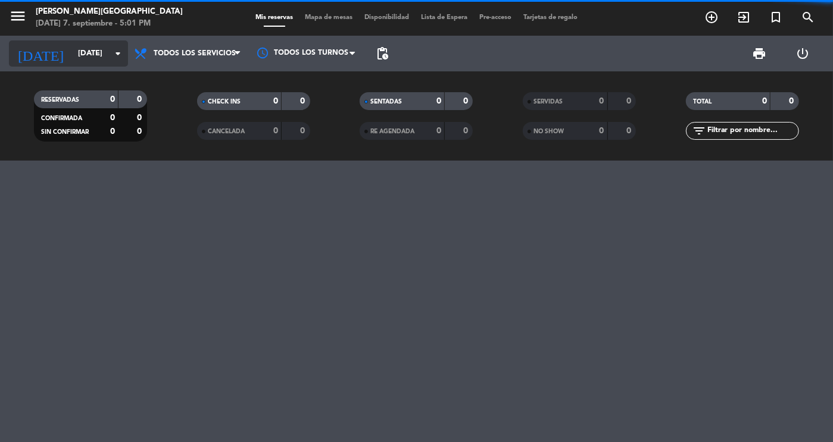
click at [96, 51] on input "[DATE]" at bounding box center [123, 53] width 102 height 21
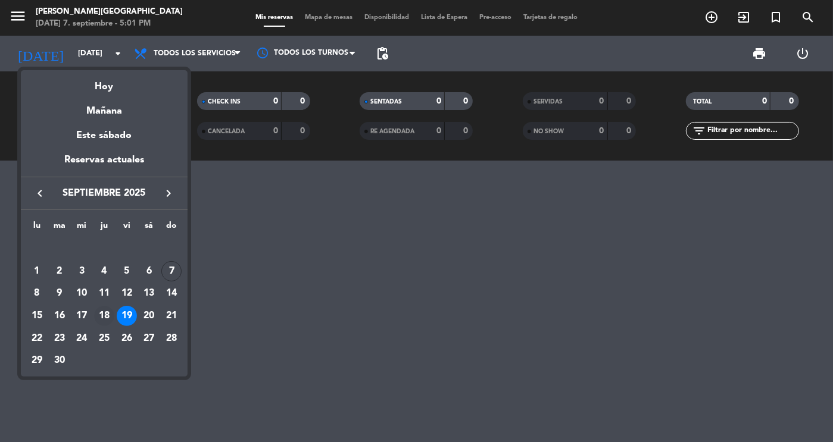
click at [101, 315] on div "18" at bounding box center [104, 316] width 20 height 20
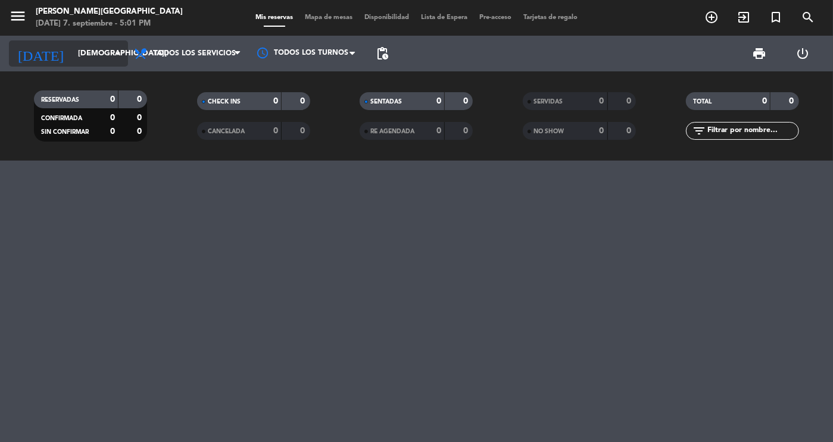
click at [72, 51] on input "[DEMOGRAPHIC_DATA][DATE]" at bounding box center [123, 53] width 102 height 21
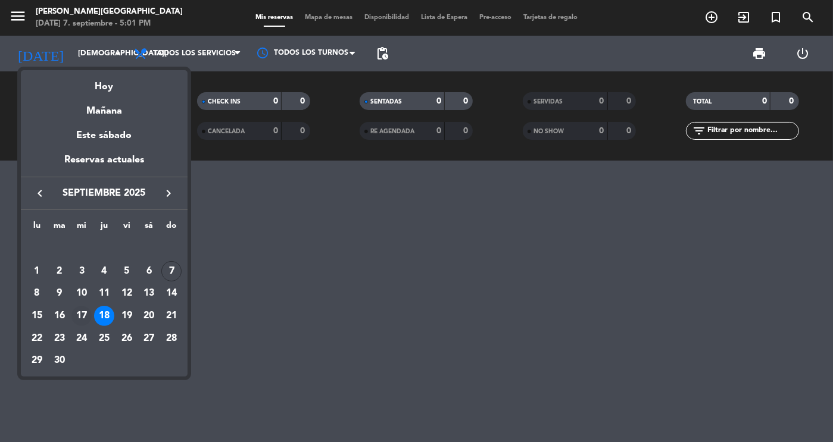
click at [82, 310] on div "17" at bounding box center [81, 316] width 20 height 20
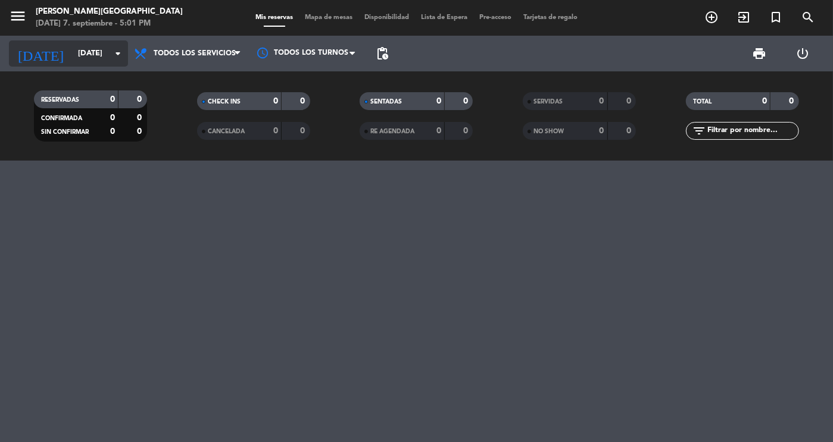
click at [72, 63] on input "[DATE]" at bounding box center [123, 53] width 102 height 21
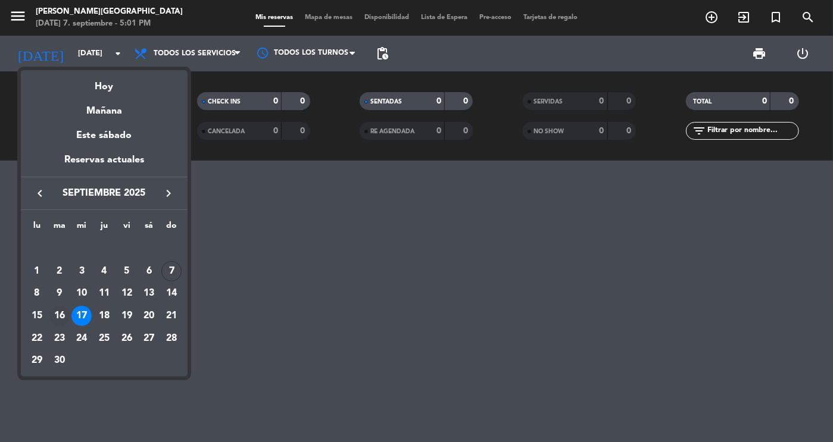
click at [64, 318] on div "16" at bounding box center [59, 316] width 20 height 20
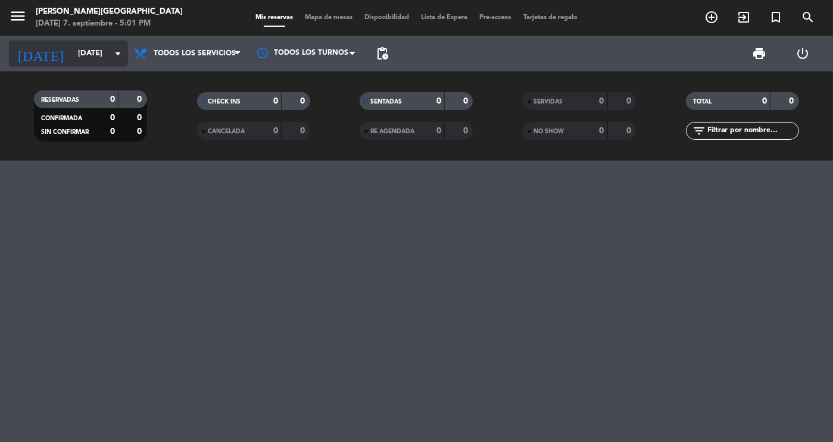
click at [72, 59] on input "[DATE]" at bounding box center [123, 53] width 102 height 21
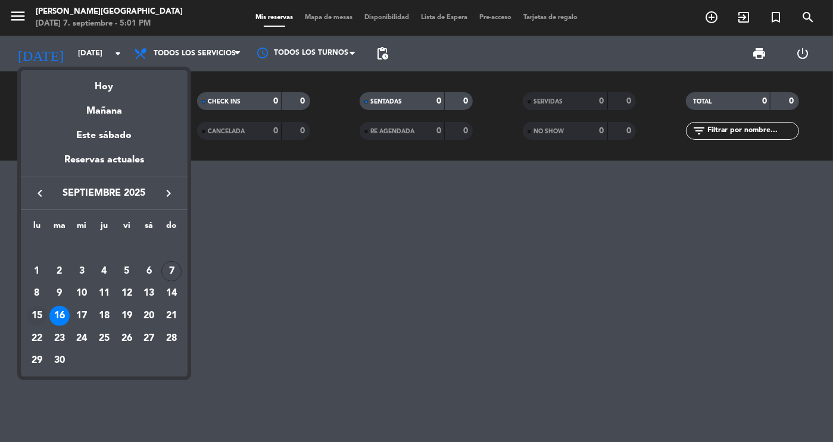
click at [35, 322] on div "15" at bounding box center [37, 316] width 20 height 20
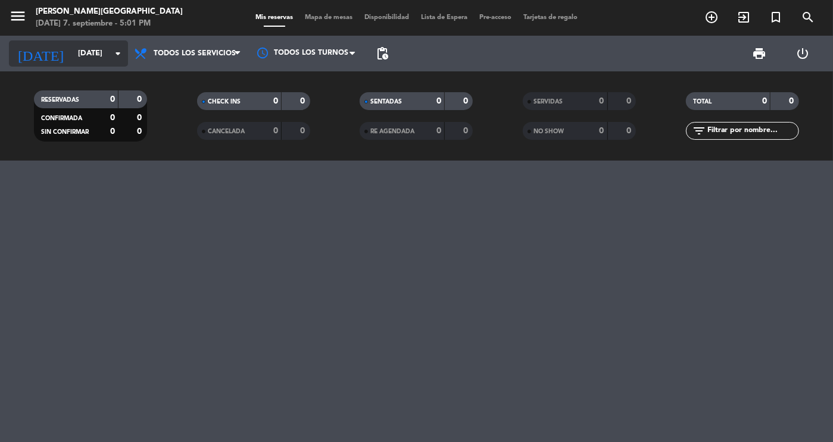
click at [82, 58] on input "[DATE]" at bounding box center [123, 53] width 102 height 21
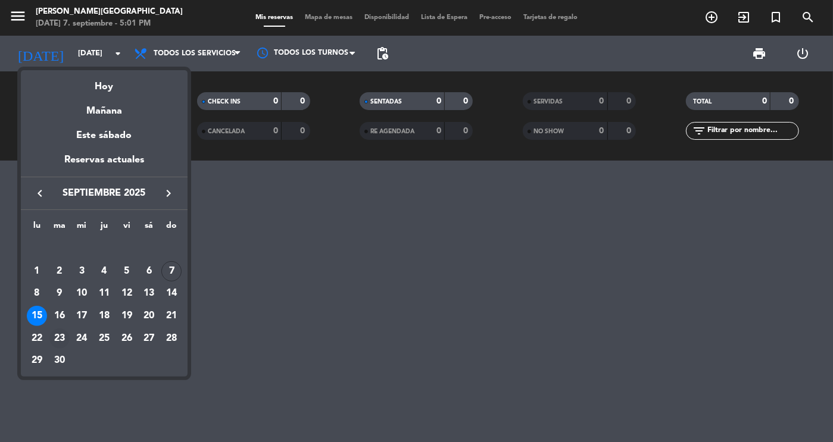
click at [57, 341] on div "23" at bounding box center [59, 339] width 20 height 20
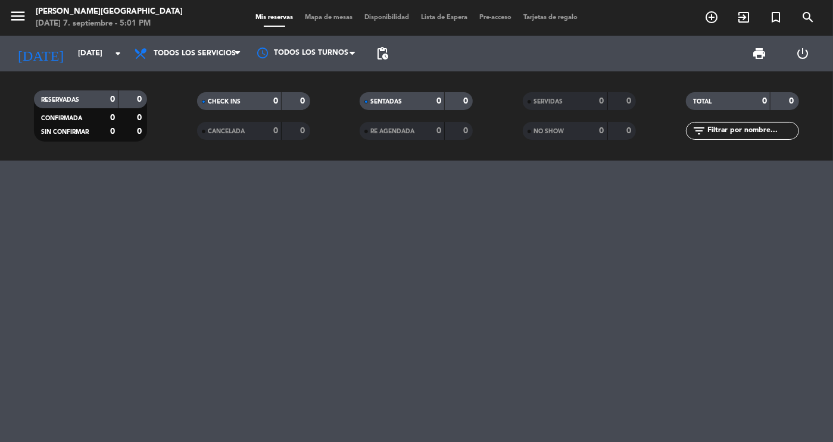
click at [68, 346] on div at bounding box center [416, 302] width 833 height 282
click at [72, 54] on input "[DATE]" at bounding box center [123, 53] width 102 height 21
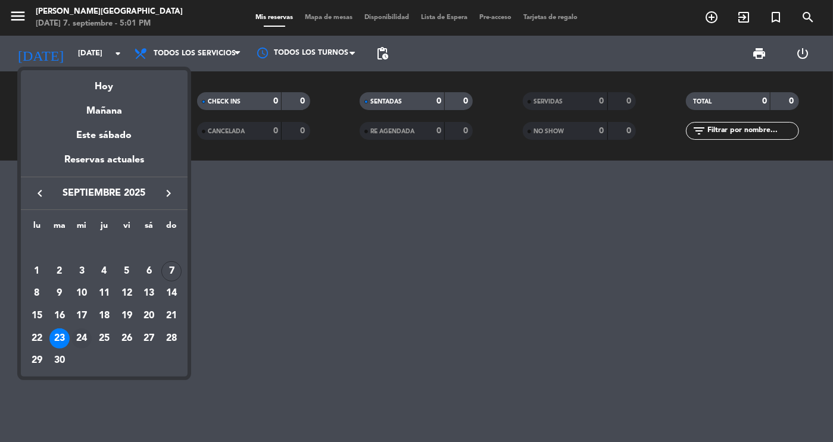
click at [78, 332] on div "24" at bounding box center [81, 339] width 20 height 20
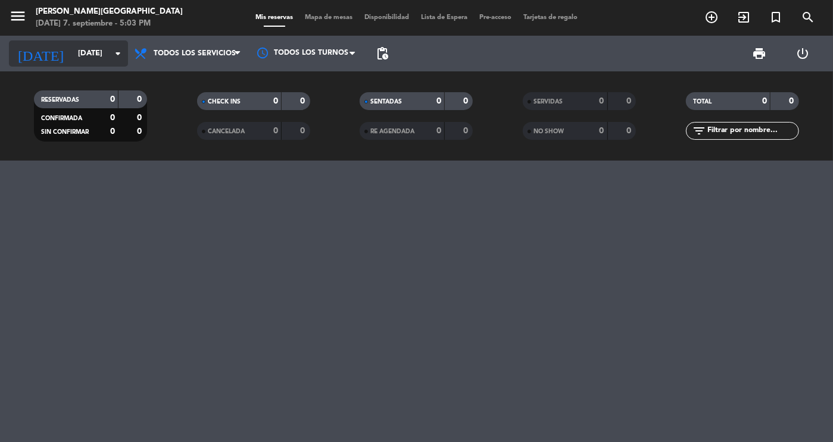
click at [100, 53] on input "[DATE]" at bounding box center [123, 53] width 102 height 21
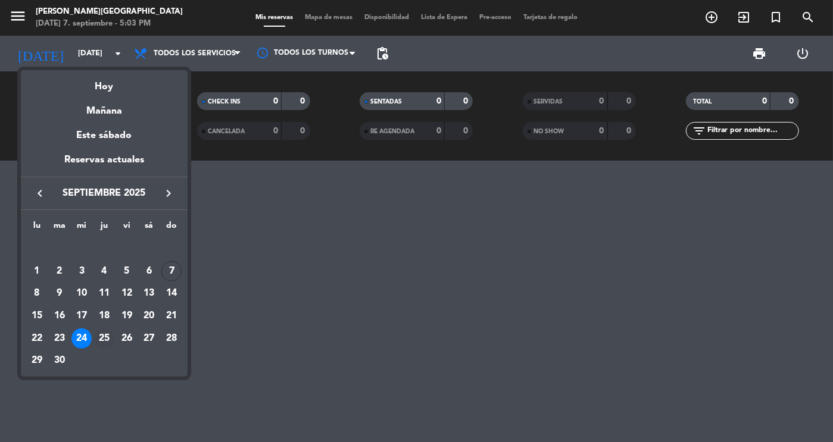
click at [105, 346] on div "25" at bounding box center [104, 339] width 20 height 20
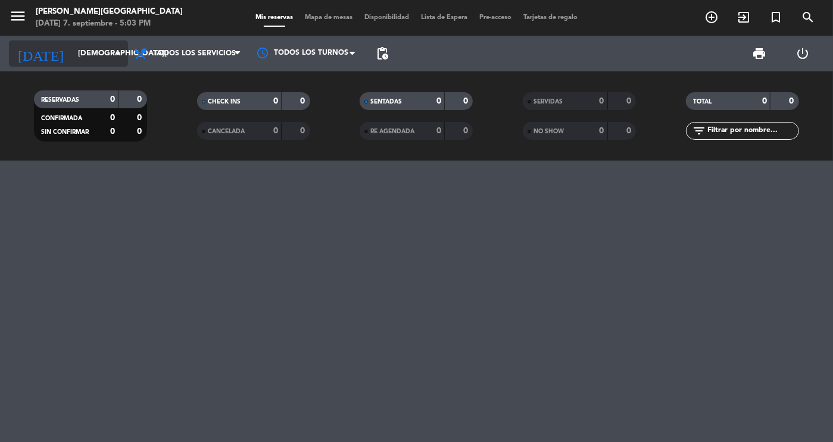
click at [109, 57] on input "[DEMOGRAPHIC_DATA][DATE]" at bounding box center [123, 53] width 102 height 21
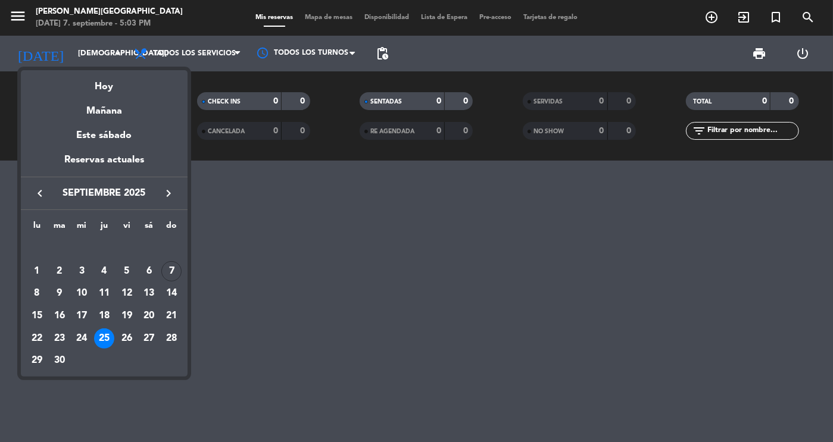
click at [22, 28] on div at bounding box center [416, 221] width 833 height 442
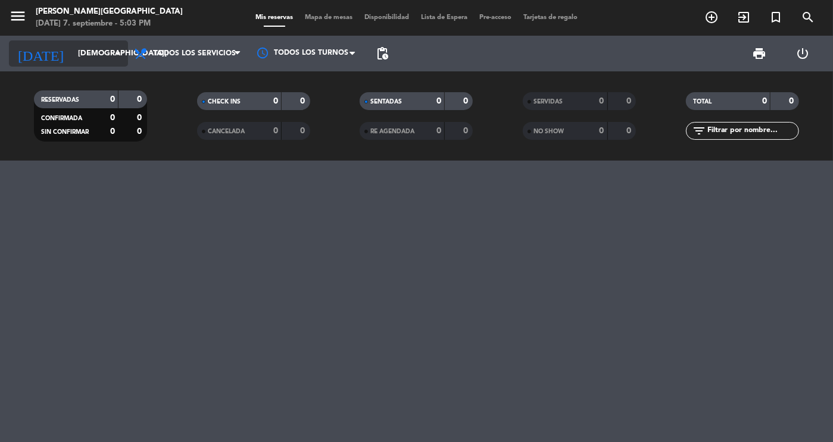
click at [106, 57] on input "[DEMOGRAPHIC_DATA][DATE]" at bounding box center [123, 53] width 102 height 21
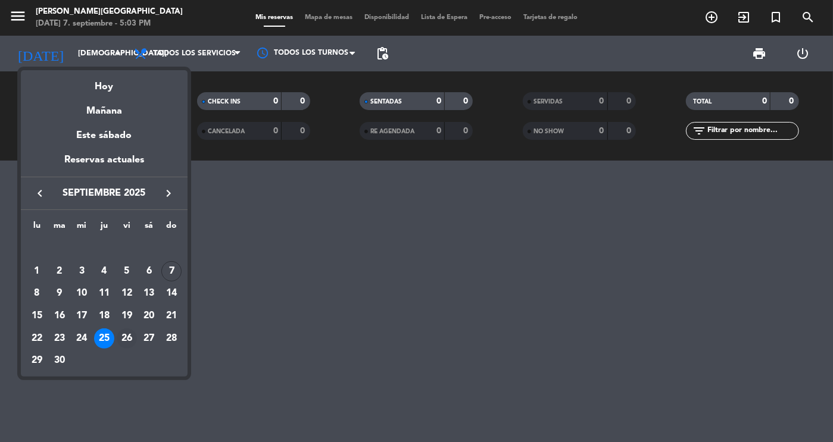
click at [127, 339] on div "26" at bounding box center [127, 339] width 20 height 20
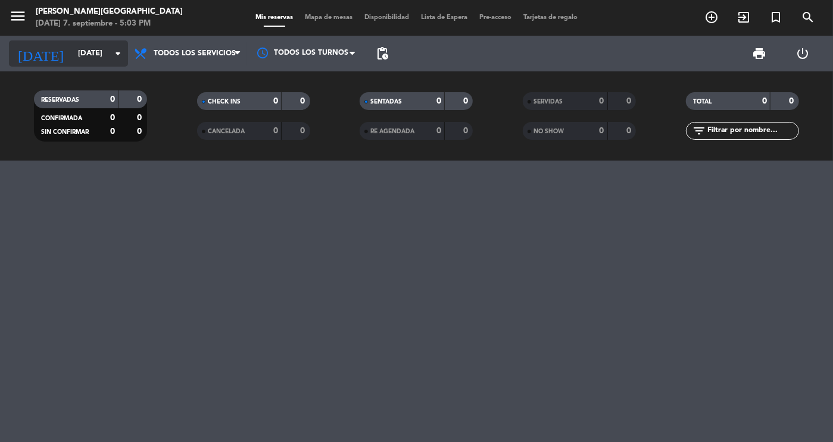
click at [108, 52] on input "[DATE]" at bounding box center [123, 53] width 102 height 21
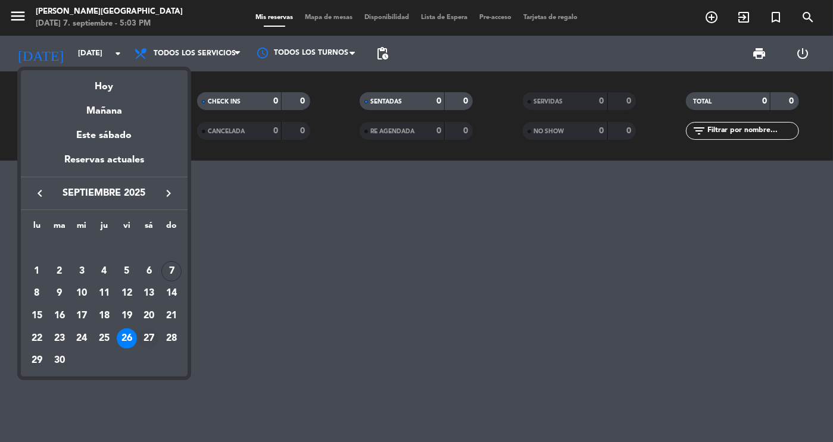
click at [148, 343] on div "27" at bounding box center [149, 339] width 20 height 20
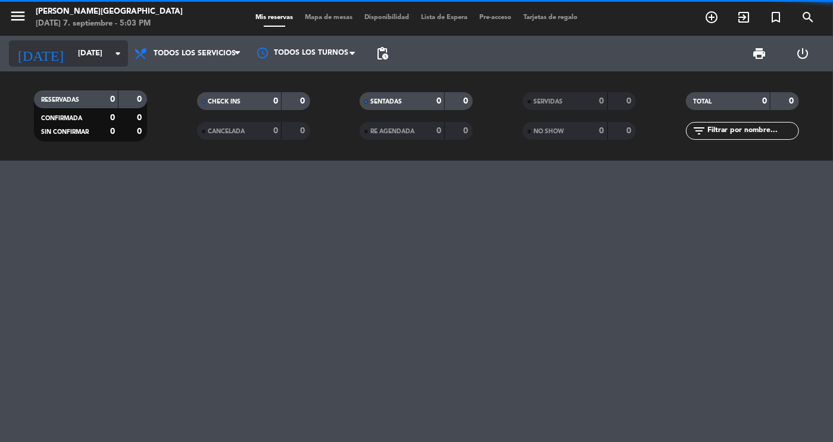
click at [112, 54] on icon "arrow_drop_down" at bounding box center [118, 53] width 14 height 14
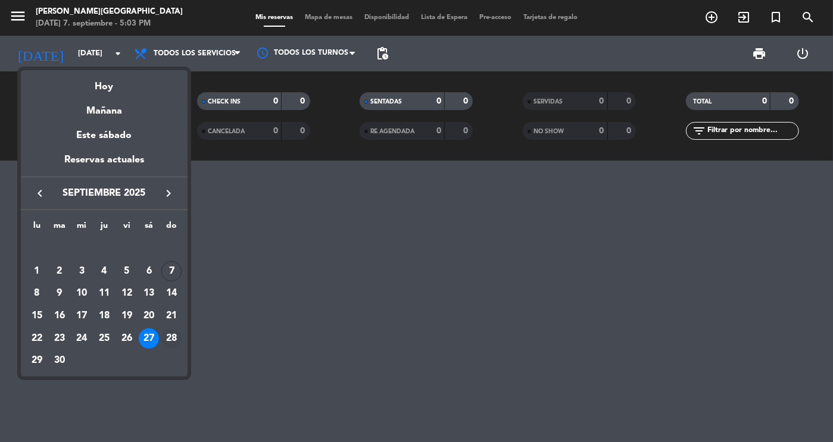
click at [182, 345] on td "28" at bounding box center [171, 339] width 23 height 23
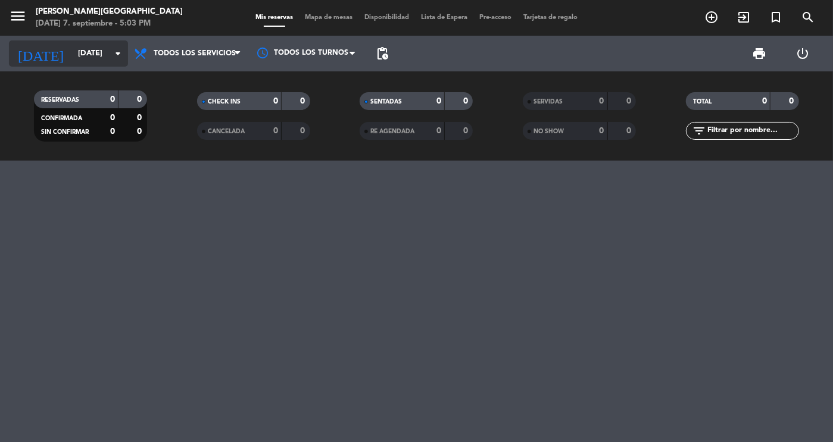
click at [100, 55] on input "[DATE]" at bounding box center [123, 53] width 102 height 21
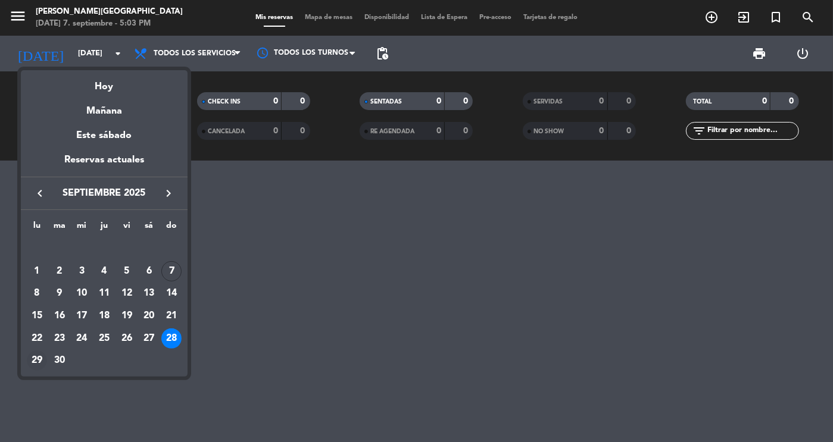
click at [35, 357] on div "29" at bounding box center [37, 361] width 20 height 20
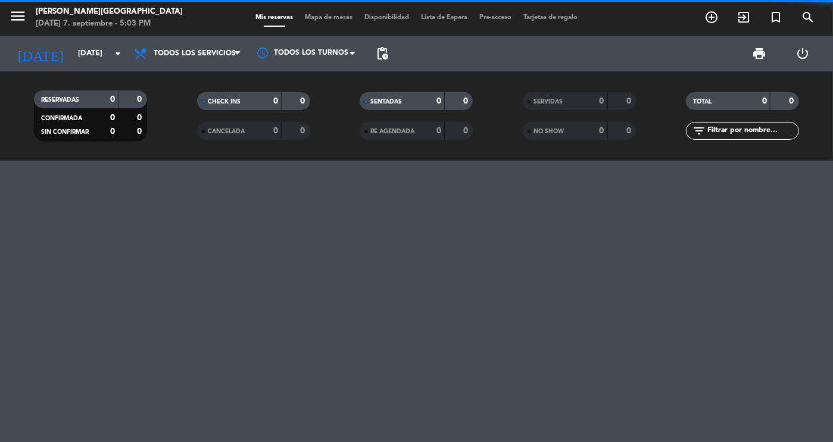
click at [110, 57] on input "[DATE]" at bounding box center [123, 53] width 102 height 21
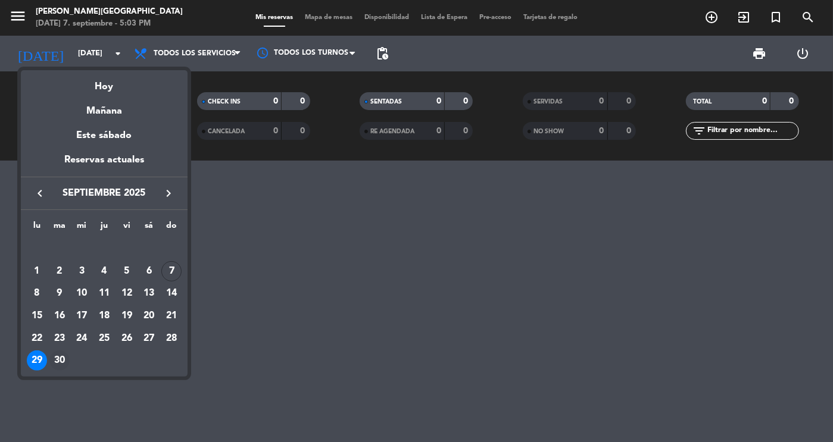
click at [58, 360] on div "30" at bounding box center [59, 361] width 20 height 20
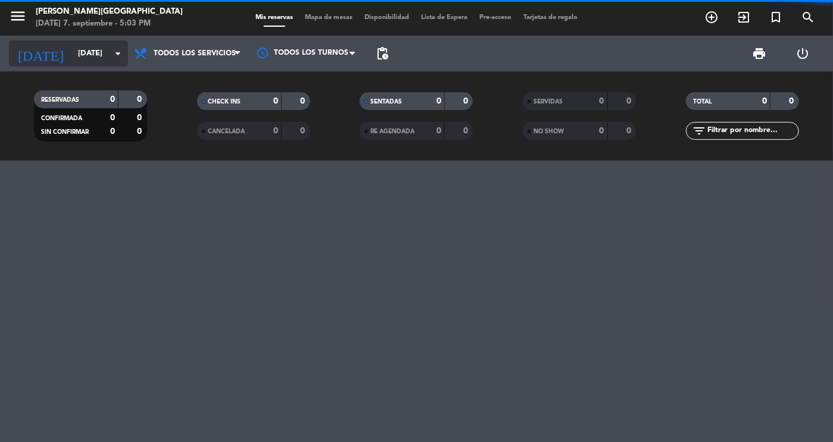
click at [119, 56] on icon "arrow_drop_down" at bounding box center [118, 53] width 14 height 14
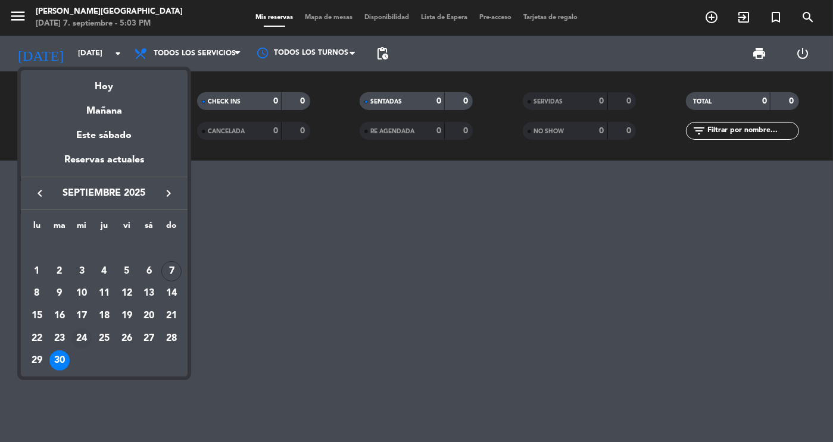
click at [83, 338] on div "24" at bounding box center [81, 339] width 20 height 20
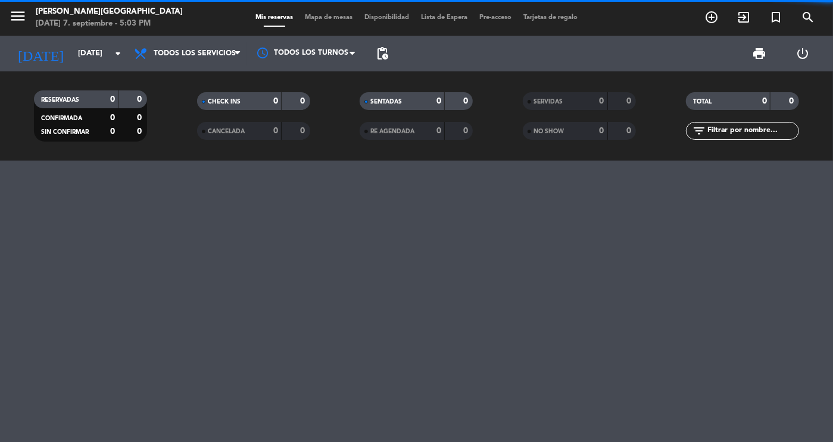
click at [24, 24] on icon "menu" at bounding box center [18, 16] width 18 height 18
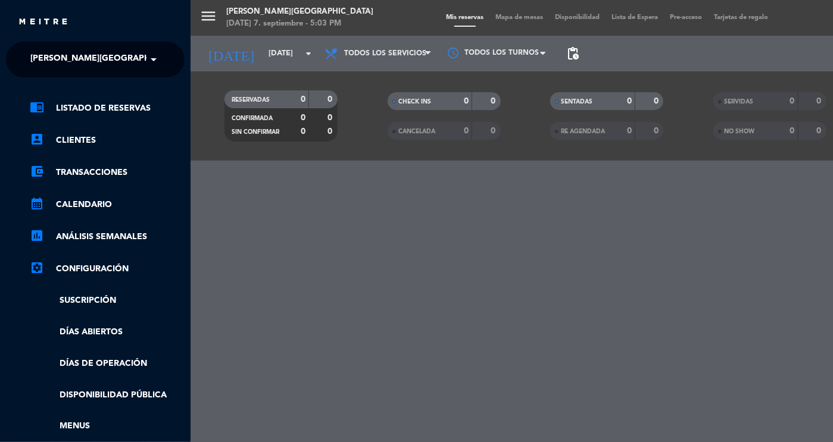
click at [151, 55] on span at bounding box center [157, 59] width 20 height 25
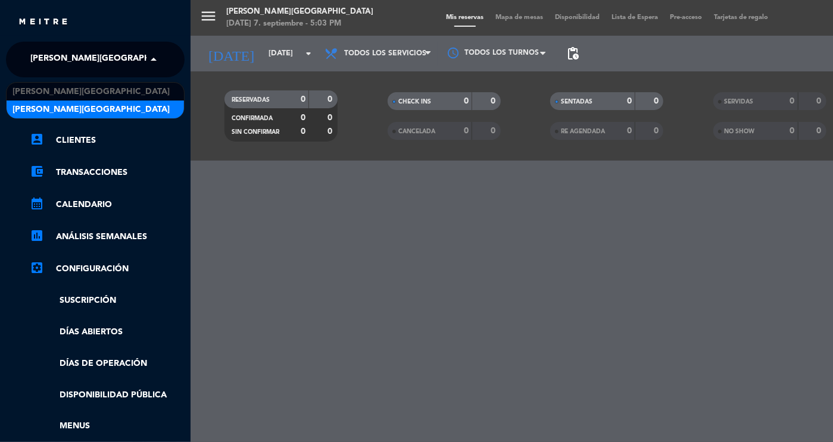
click at [139, 101] on div "[PERSON_NAME][GEOGRAPHIC_DATA]" at bounding box center [95, 110] width 177 height 18
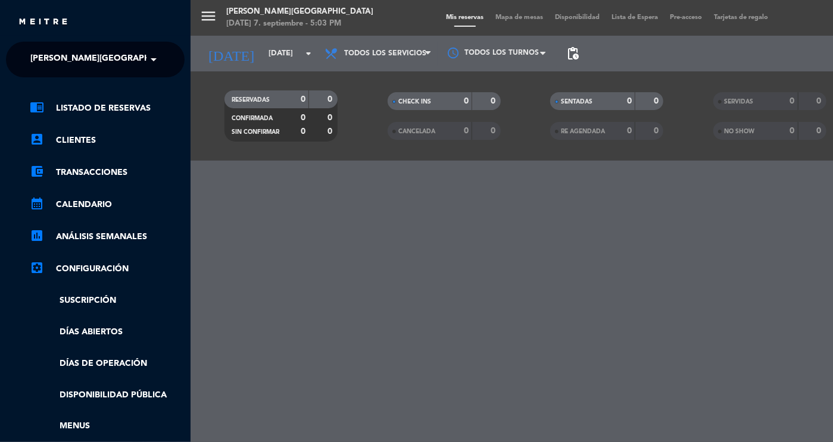
click at [153, 59] on span at bounding box center [157, 59] width 20 height 25
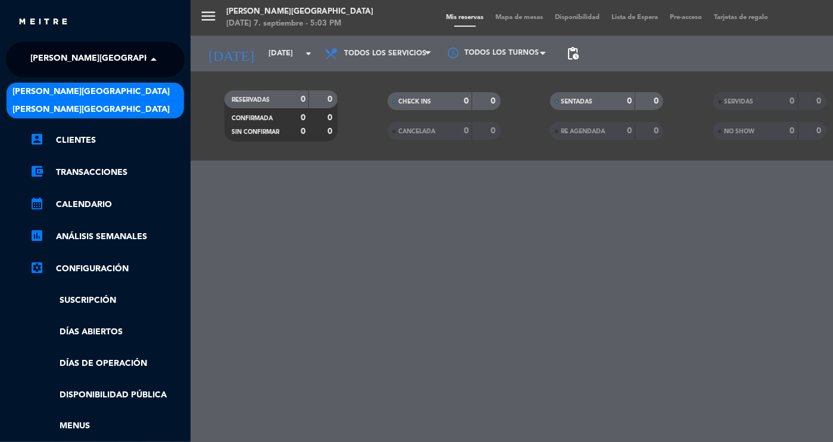
click at [135, 94] on div "[PERSON_NAME][GEOGRAPHIC_DATA]" at bounding box center [95, 92] width 177 height 18
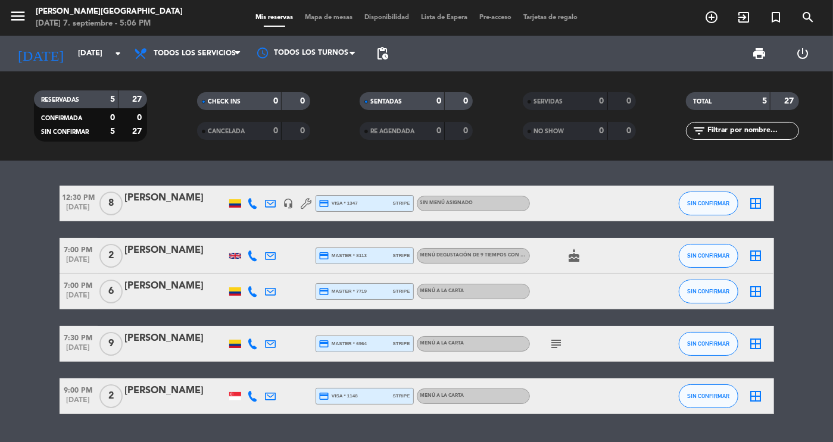
click at [560, 345] on icon "subject" at bounding box center [557, 344] width 14 height 14
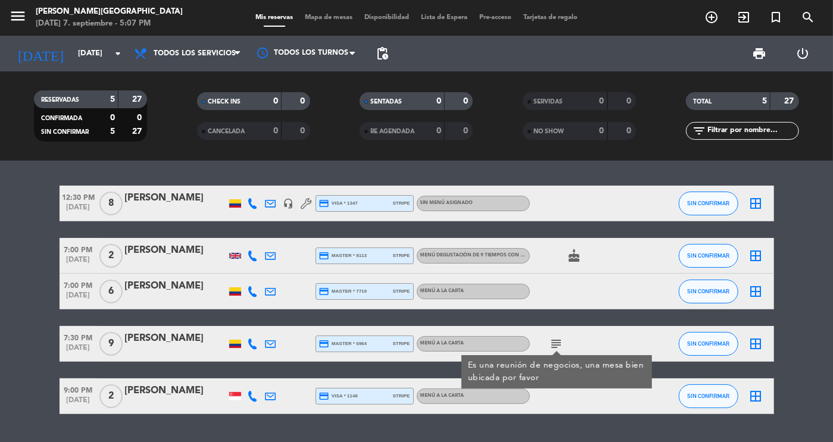
click at [38, 245] on bookings-row "12:30 PM [DATE] 8 [PERSON_NAME] headset_mic credit_card visa * 1347 stripe Sin …" at bounding box center [416, 300] width 833 height 229
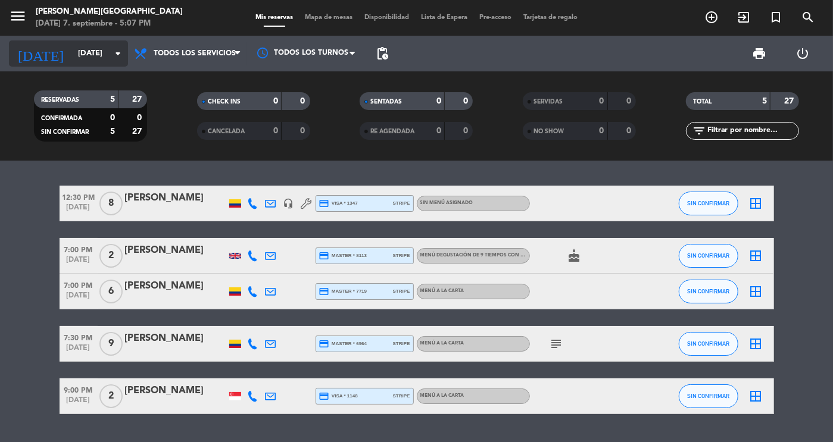
click at [82, 47] on input "[DATE]" at bounding box center [123, 53] width 102 height 21
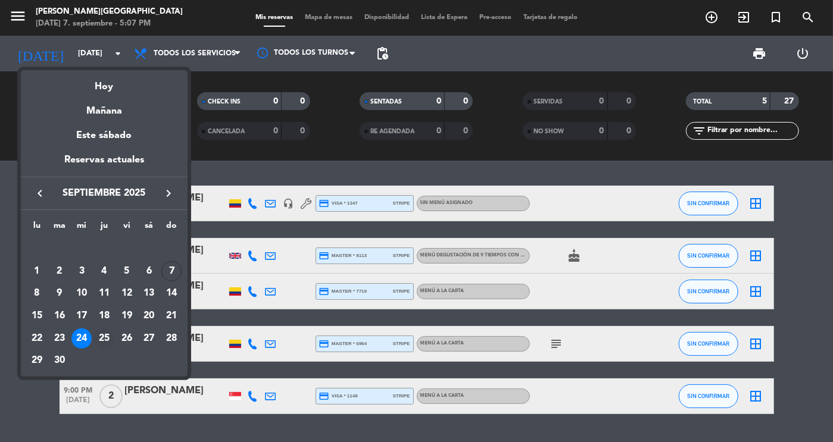
click at [103, 331] on div "25" at bounding box center [104, 339] width 20 height 20
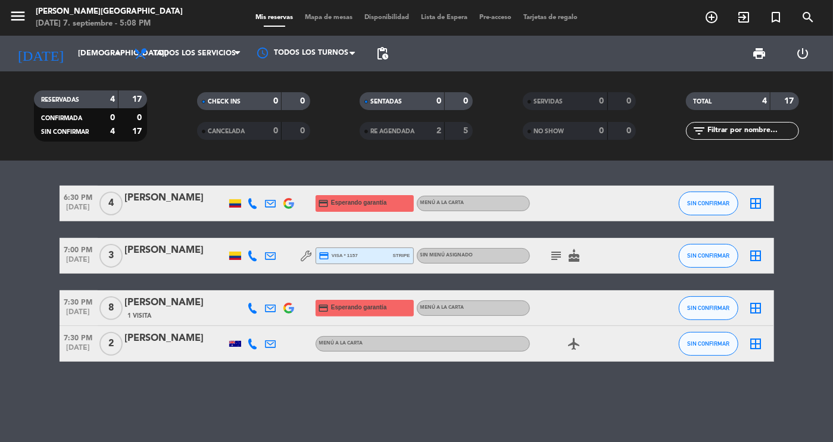
click at [559, 253] on icon "subject" at bounding box center [557, 256] width 14 height 14
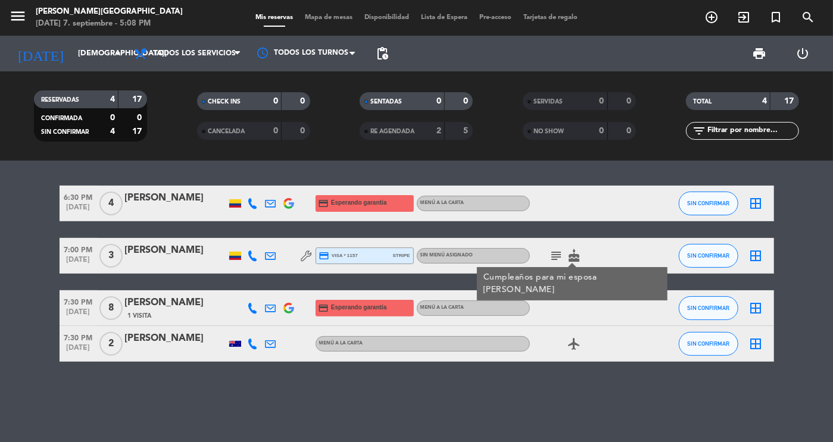
drag, startPoint x: 559, startPoint y: 253, endPoint x: 551, endPoint y: 254, distance: 7.8
click at [551, 254] on icon "subject" at bounding box center [557, 256] width 14 height 14
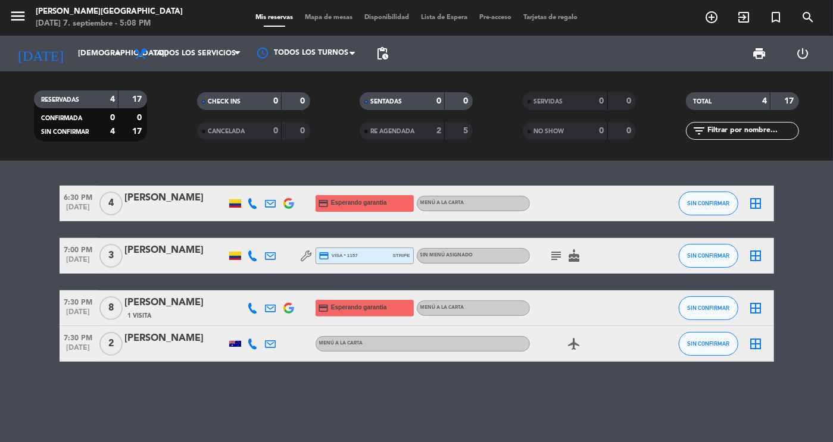
click at [551, 254] on icon "subject" at bounding box center [557, 256] width 14 height 14
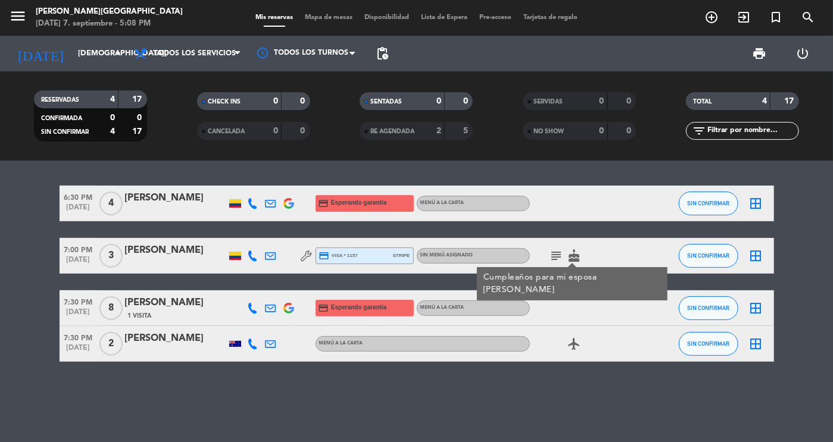
click at [551, 254] on icon "subject" at bounding box center [557, 256] width 14 height 14
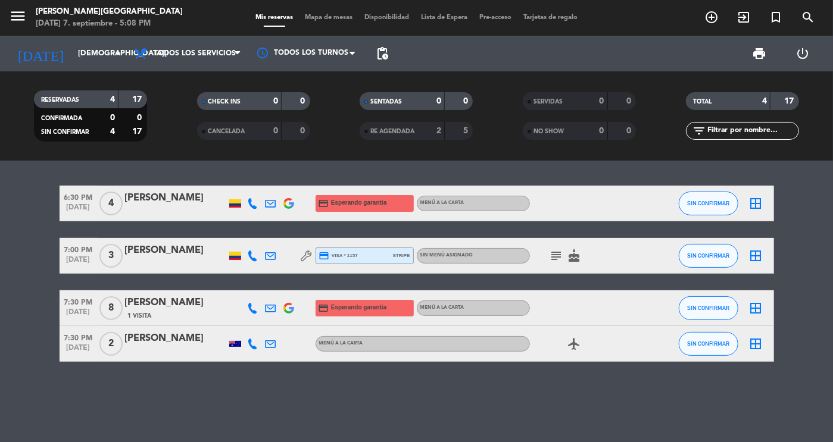
click at [130, 389] on div "6:30 PM [DATE] 4 [DEMOGRAPHIC_DATA][PERSON_NAME] credit_card Esperando garantía…" at bounding box center [416, 302] width 833 height 282
click at [77, 54] on input "[DEMOGRAPHIC_DATA][DATE]" at bounding box center [123, 53] width 102 height 21
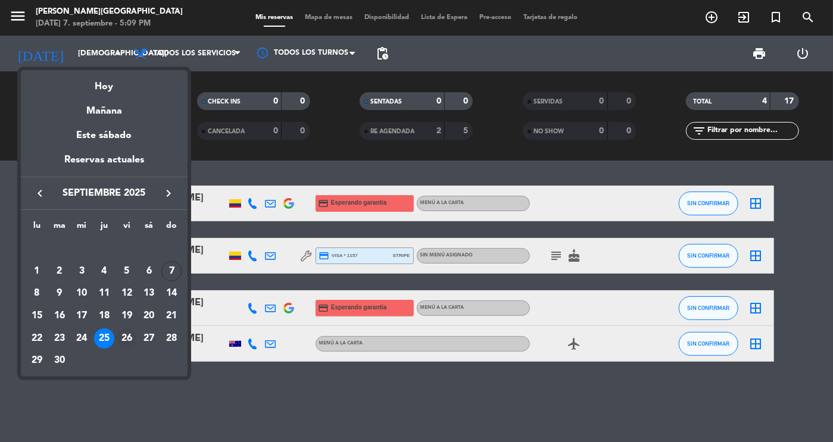
click at [130, 339] on div "26" at bounding box center [127, 339] width 20 height 20
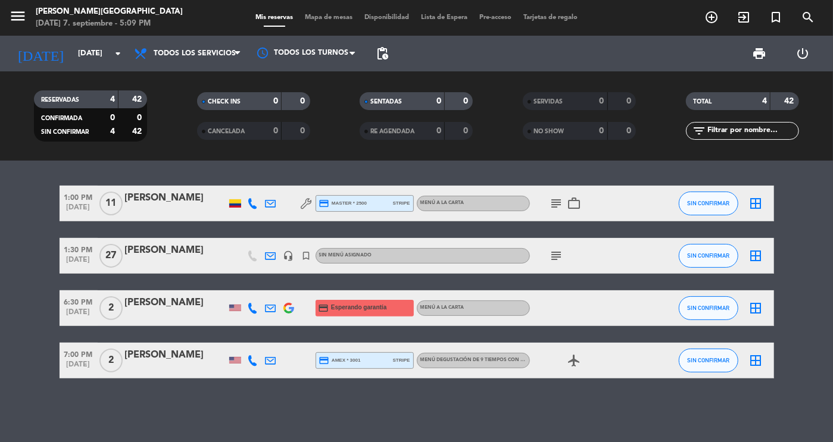
click at [130, 339] on div "1:00 PM [DATE] [PERSON_NAME] credit_card master * 2500 stripe Menú a la carta s…" at bounding box center [417, 282] width 715 height 193
click at [48, 225] on bookings-row "1:00 PM [DATE] [PERSON_NAME] credit_card master * 2500 stripe Menú a la carta s…" at bounding box center [416, 282] width 833 height 193
click at [565, 255] on span "subject" at bounding box center [557, 256] width 18 height 14
click at [560, 255] on icon "subject" at bounding box center [557, 256] width 14 height 14
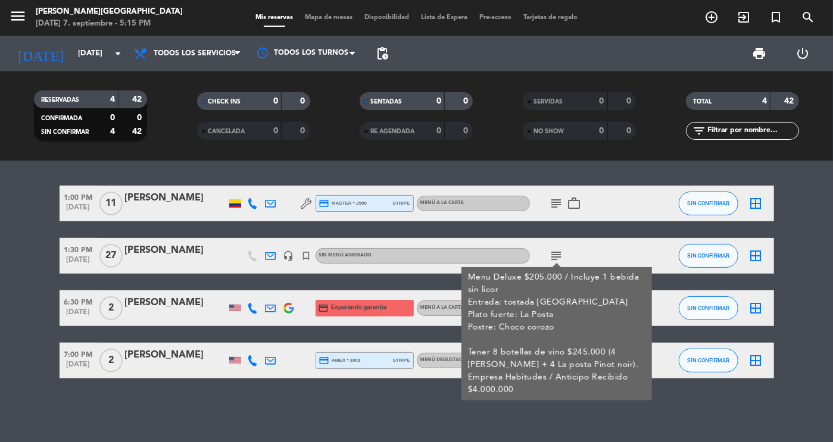
click at [16, 224] on bookings-row "1:00 PM [DATE] [PERSON_NAME] credit_card master * 2500 stripe Menú a la carta s…" at bounding box center [416, 282] width 833 height 193
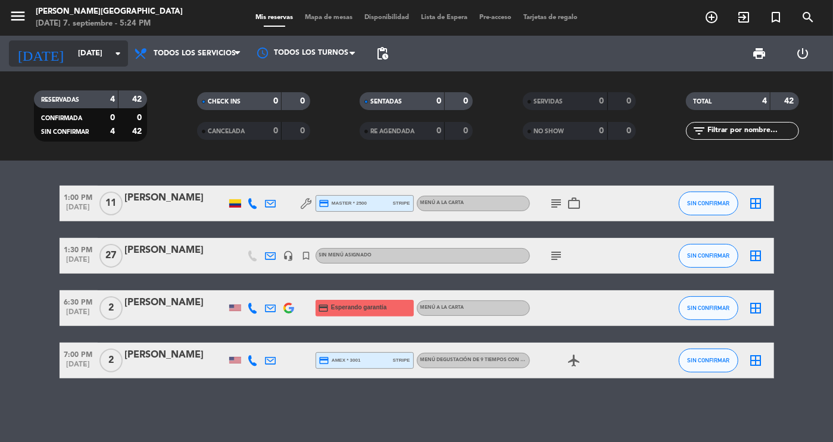
click at [72, 60] on input "[DATE]" at bounding box center [123, 53] width 102 height 21
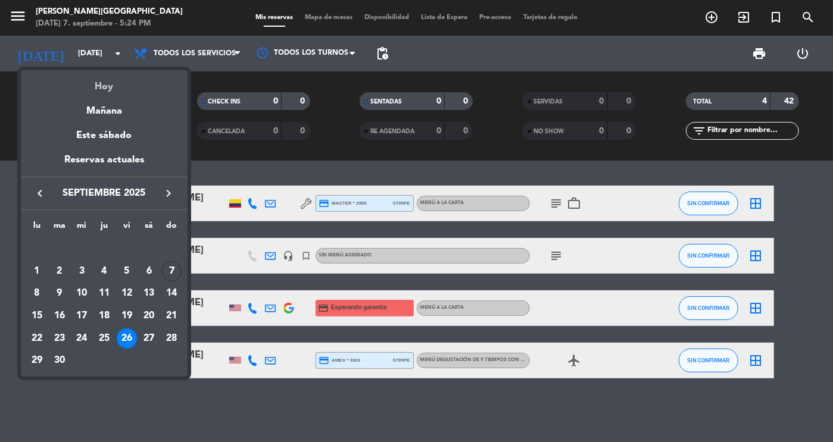
click at [98, 88] on div "Hoy" at bounding box center [104, 82] width 167 height 24
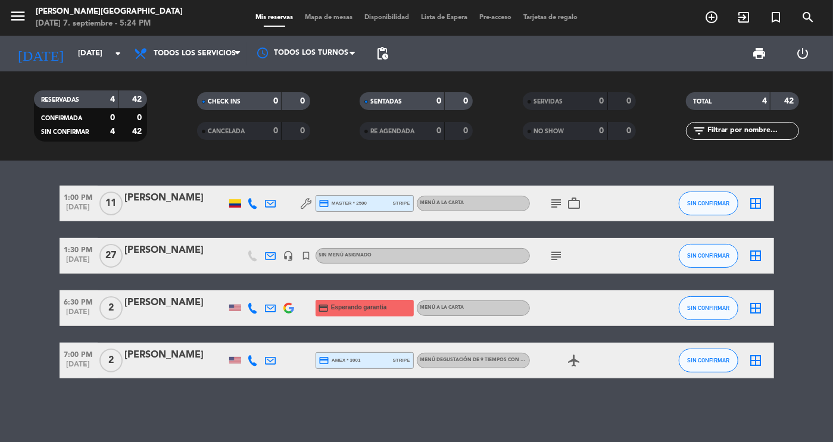
type input "[DATE]"
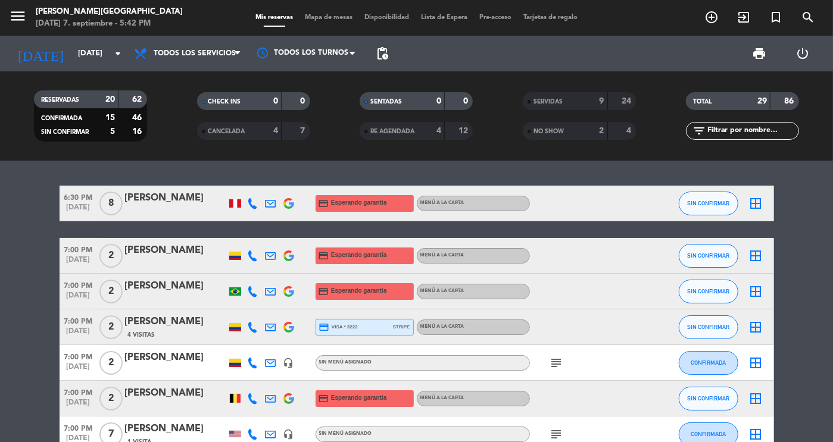
click at [171, 41] on span "Todos los servicios" at bounding box center [187, 53] width 119 height 26
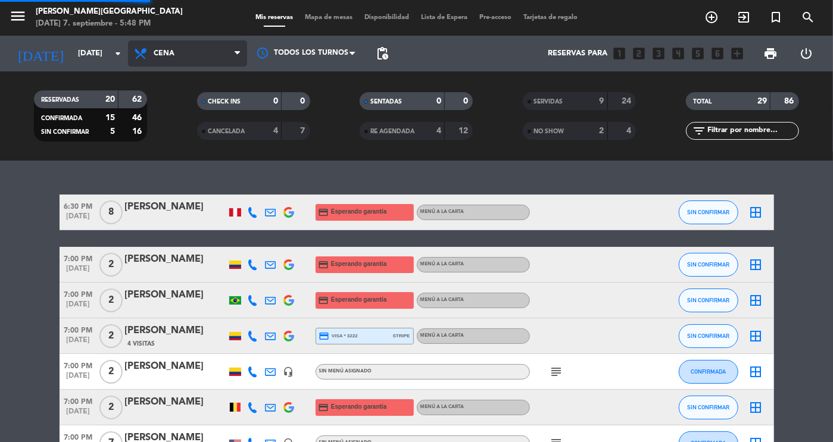
click at [170, 124] on div "menu [PERSON_NAME][DATE] 7. septiembre - 5:48 PM Mis reservas Mapa de mesas Dis…" at bounding box center [416, 80] width 833 height 161
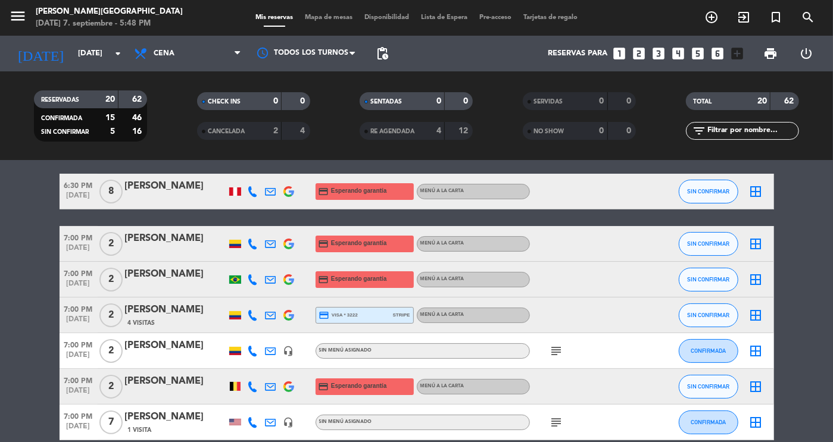
scroll to position [45, 0]
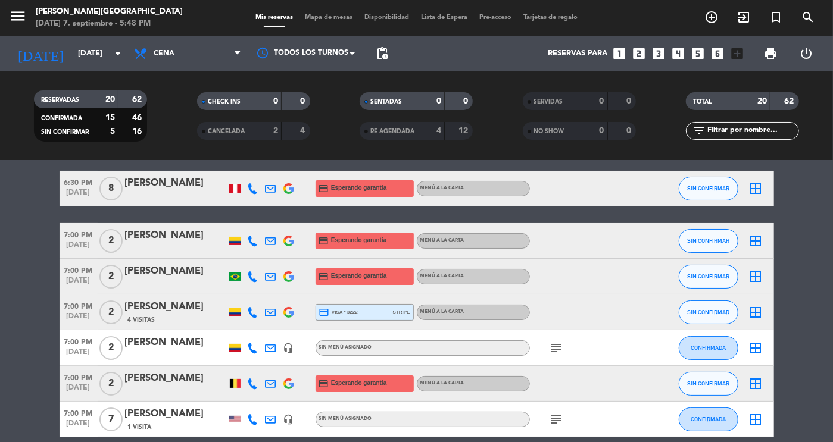
click at [156, 283] on div at bounding box center [175, 285] width 101 height 10
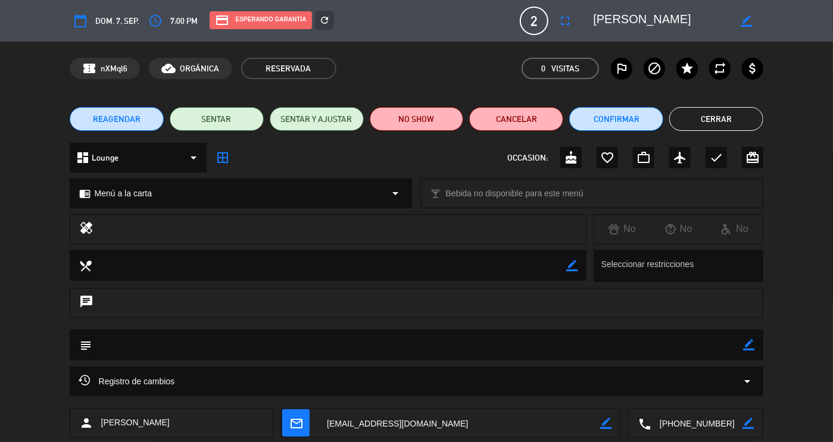
click at [720, 389] on div "Registro de cambios arrow_drop_down" at bounding box center [417, 382] width 677 height 14
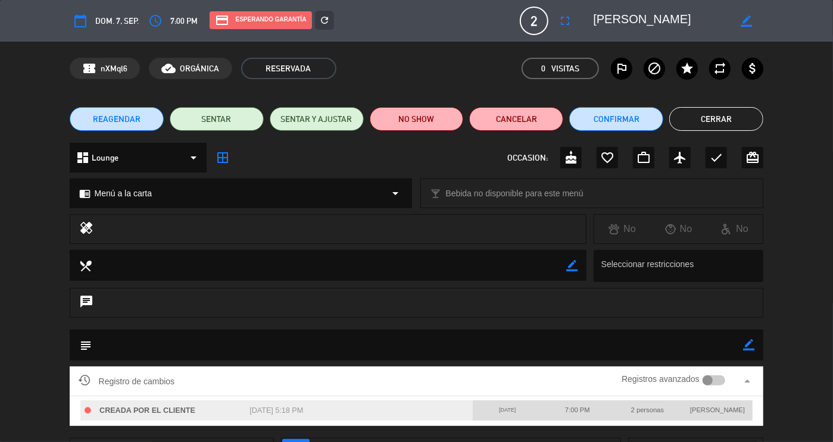
click at [734, 125] on button "Cerrar" at bounding box center [716, 119] width 94 height 24
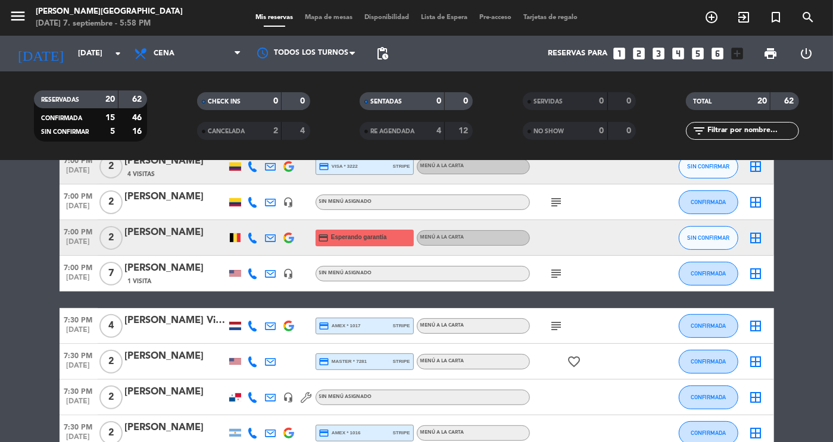
scroll to position [193, 0]
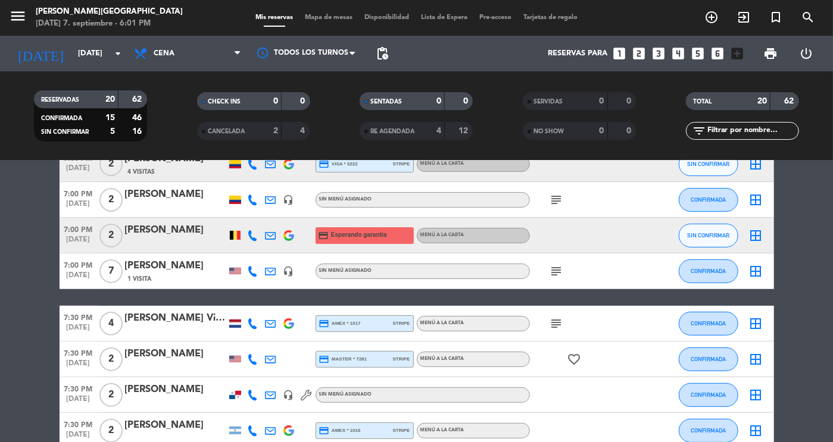
click at [558, 202] on icon "subject" at bounding box center [557, 200] width 14 height 14
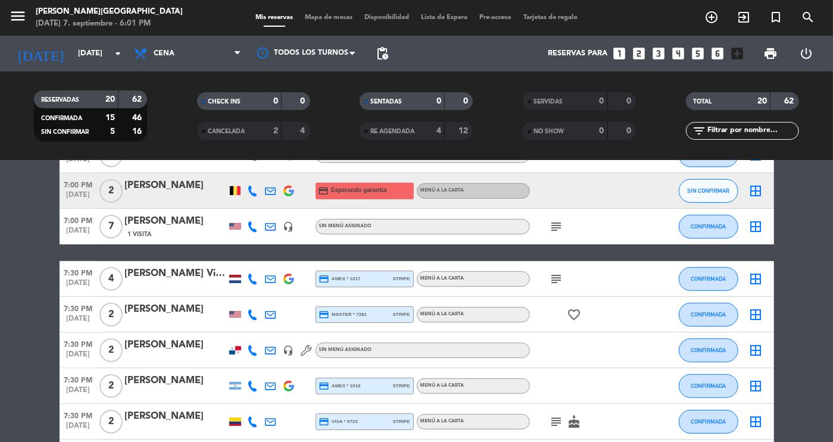
scroll to position [253, 0]
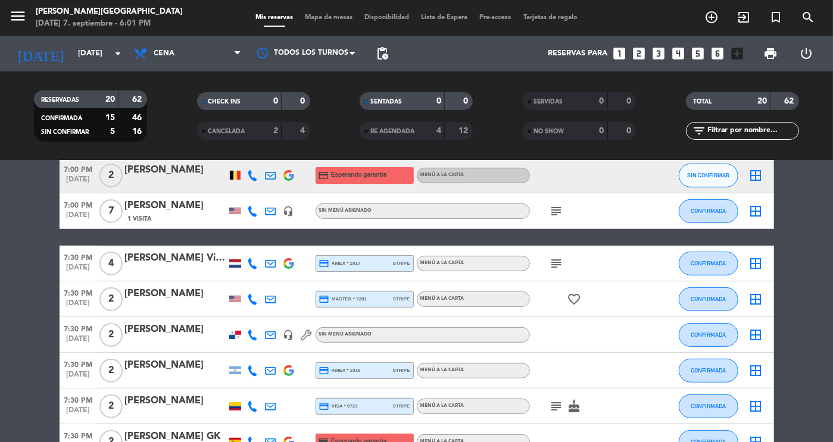
click at [558, 202] on div "subject" at bounding box center [583, 211] width 107 height 35
click at [554, 263] on icon "subject" at bounding box center [557, 264] width 14 height 14
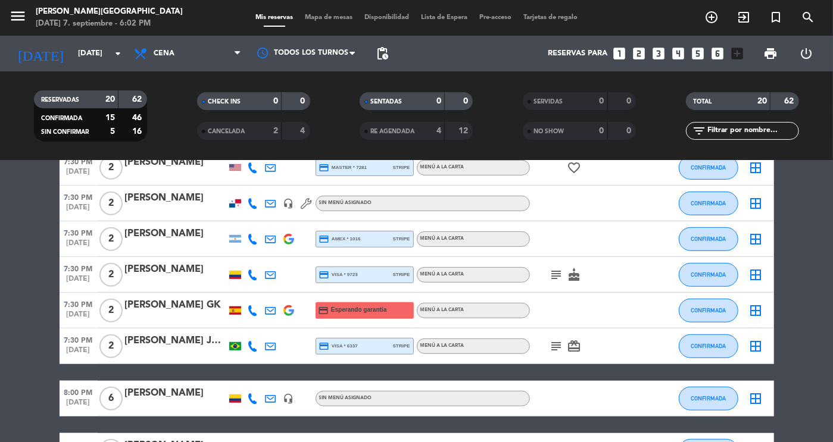
scroll to position [385, 0]
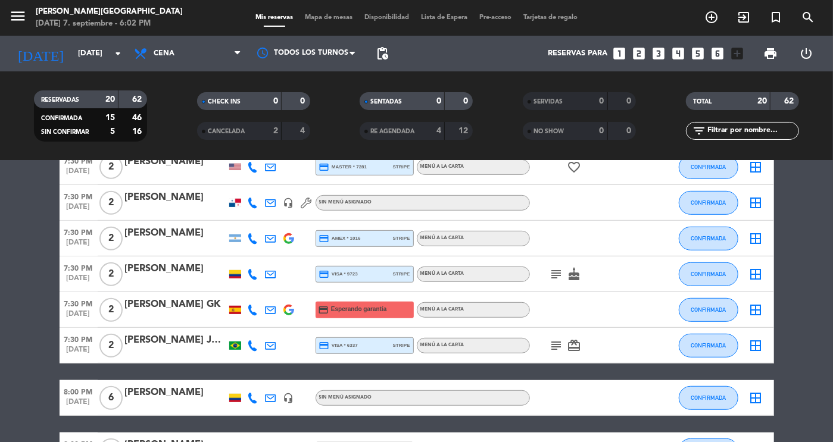
click at [553, 277] on icon "subject" at bounding box center [557, 274] width 14 height 14
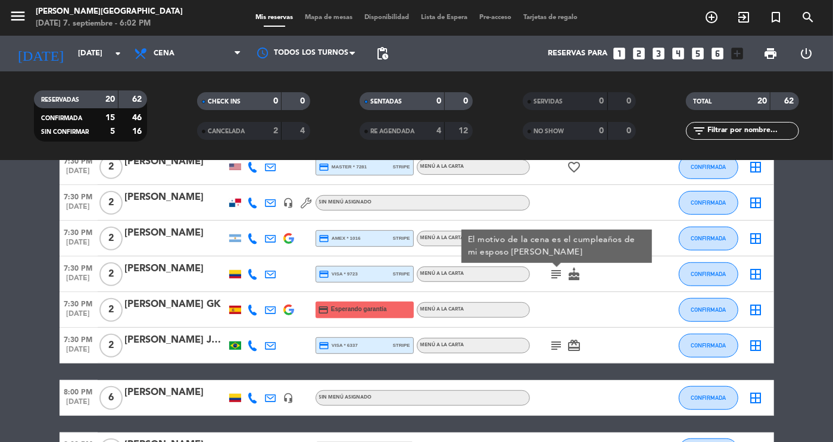
click at [553, 277] on icon "subject" at bounding box center [557, 274] width 14 height 14
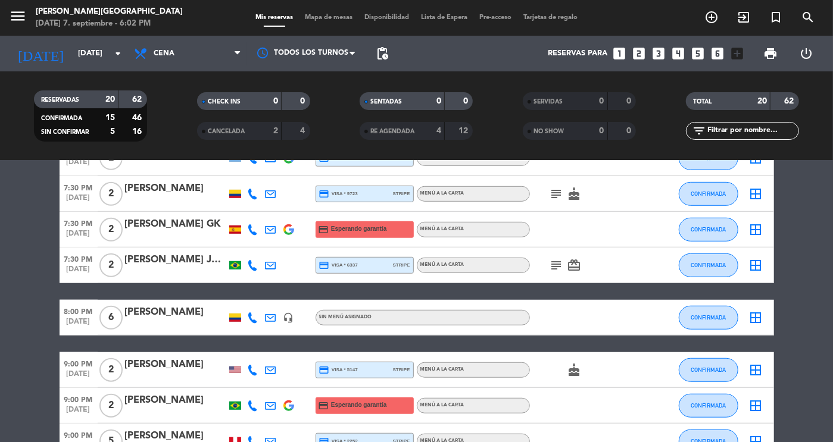
scroll to position [468, 0]
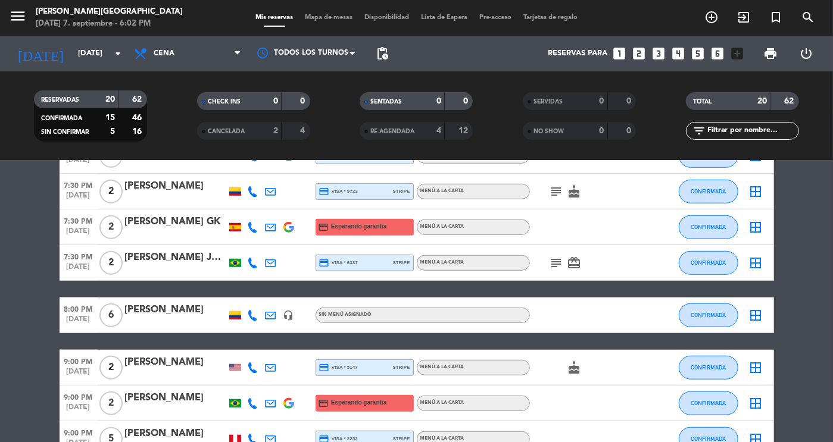
click at [556, 262] on icon "subject" at bounding box center [557, 263] width 14 height 14
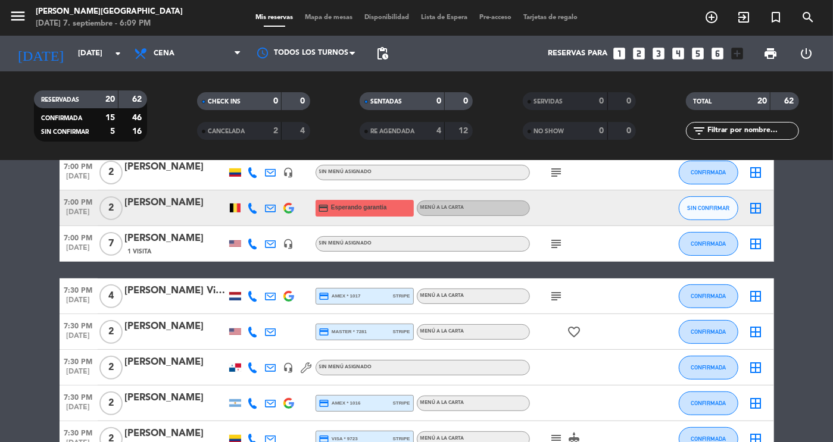
scroll to position [0, 0]
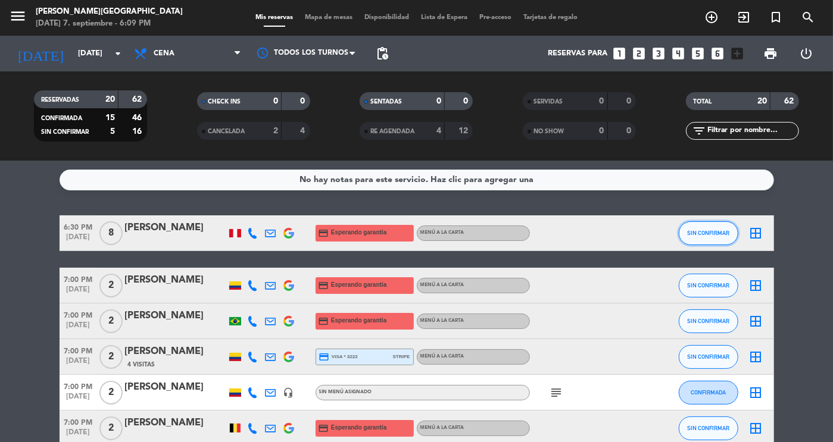
click at [727, 230] on span "SIN CONFIRMAR" at bounding box center [708, 233] width 42 height 7
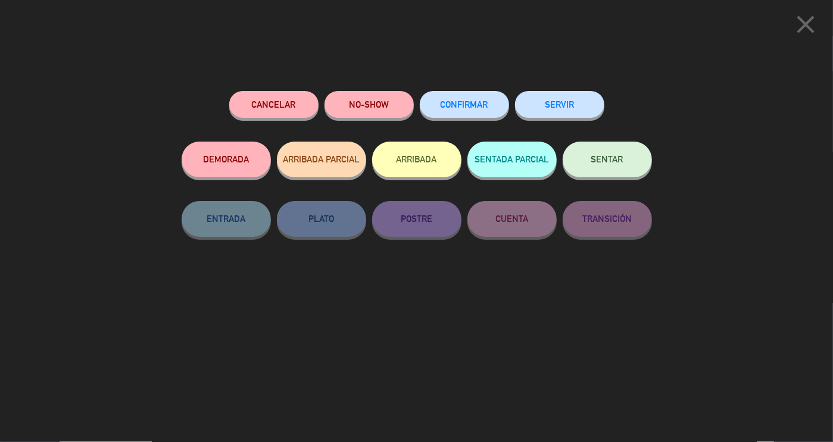
click at [298, 103] on button "Cancelar" at bounding box center [273, 104] width 89 height 27
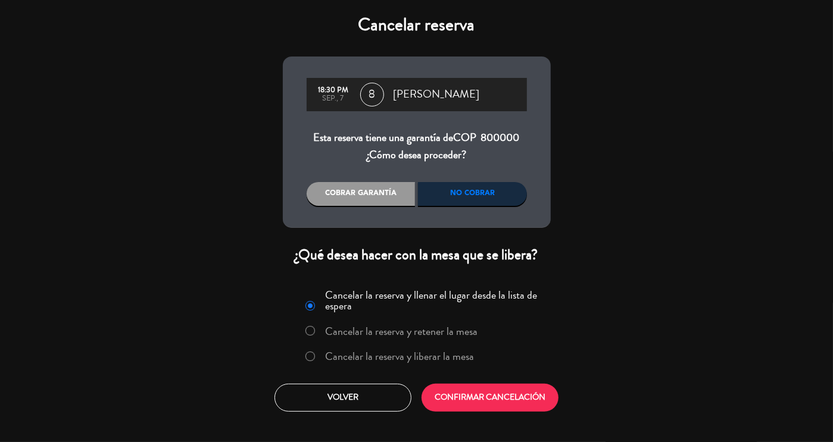
click at [464, 188] on div "No cobrar" at bounding box center [472, 194] width 109 height 24
click at [485, 404] on button "CONFIRMAR CANCELACIÓN" at bounding box center [490, 398] width 137 height 28
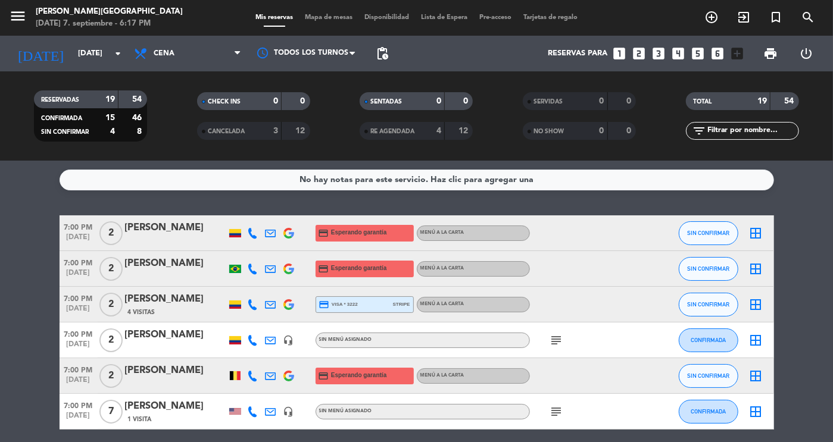
click at [554, 344] on icon "subject" at bounding box center [557, 341] width 14 height 14
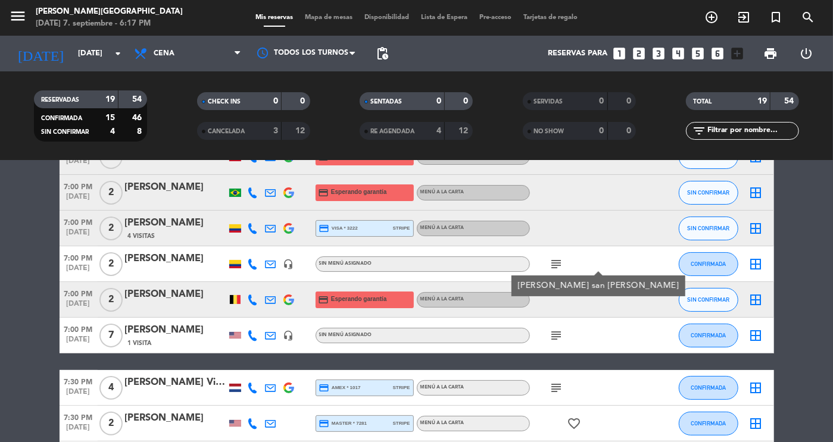
scroll to position [82, 0]
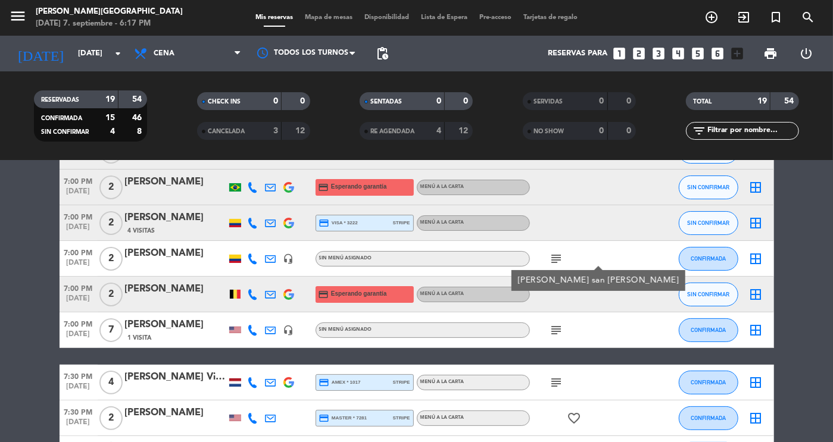
click at [557, 331] on icon "subject" at bounding box center [557, 330] width 14 height 14
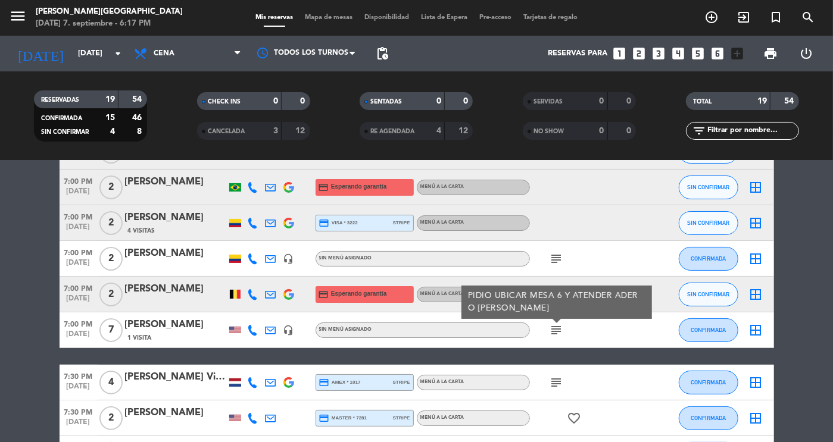
click at [559, 383] on icon "subject" at bounding box center [557, 383] width 14 height 14
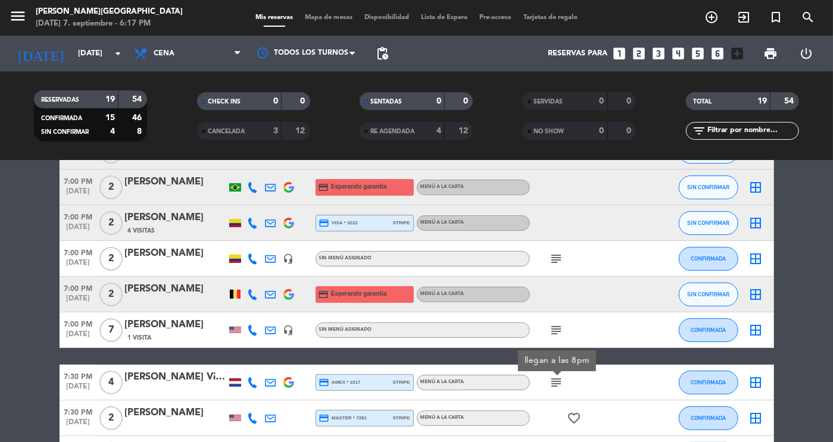
click at [554, 327] on icon "subject" at bounding box center [557, 330] width 14 height 14
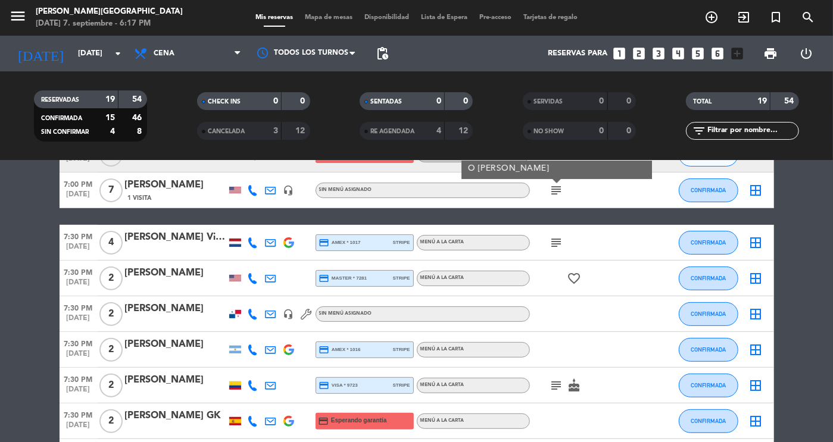
scroll to position [230, 0]
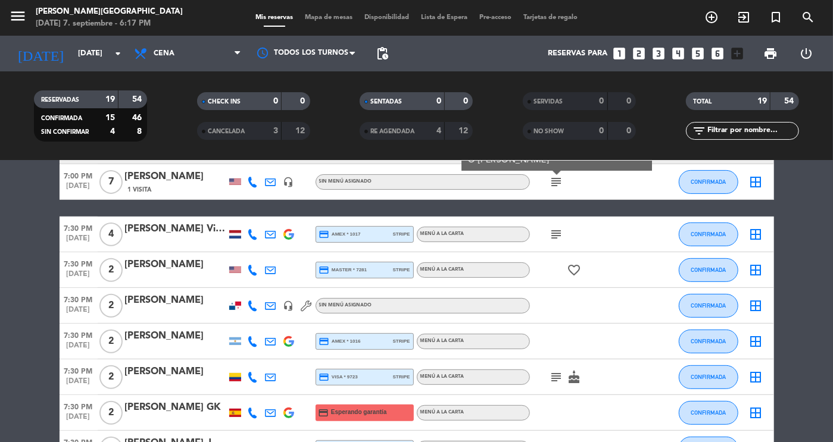
click at [556, 236] on icon "subject" at bounding box center [557, 234] width 14 height 14
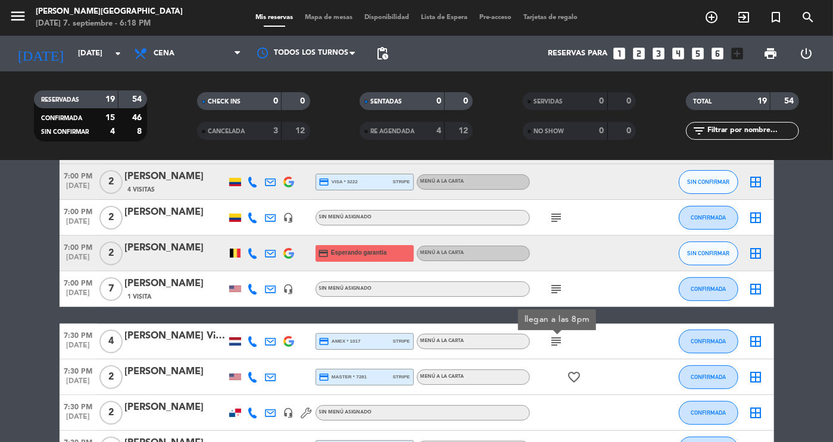
scroll to position [0, 0]
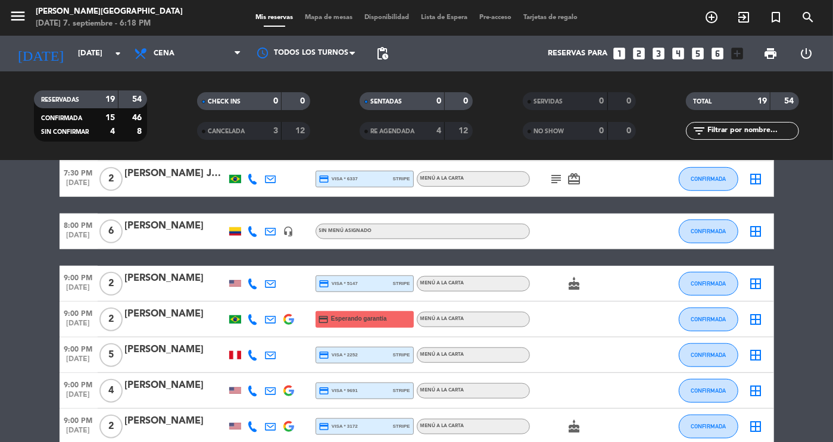
scroll to position [500, 0]
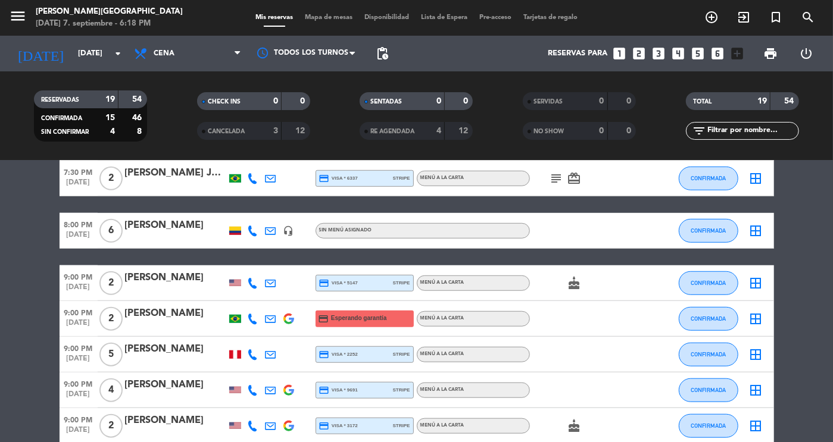
click at [554, 180] on icon "subject" at bounding box center [557, 179] width 14 height 14
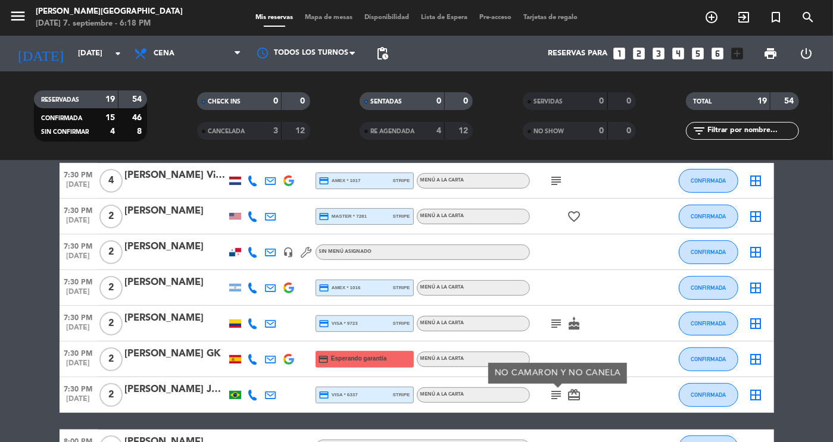
scroll to position [278, 0]
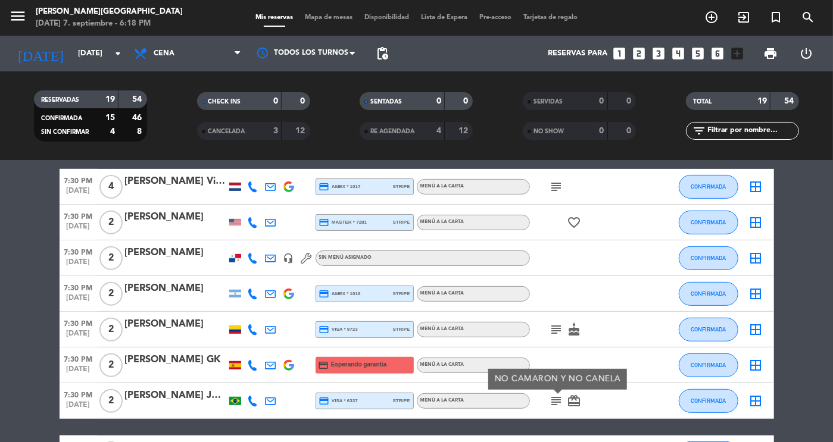
click at [557, 194] on div "subject" at bounding box center [583, 186] width 107 height 35
click at [557, 186] on icon "subject" at bounding box center [557, 187] width 14 height 14
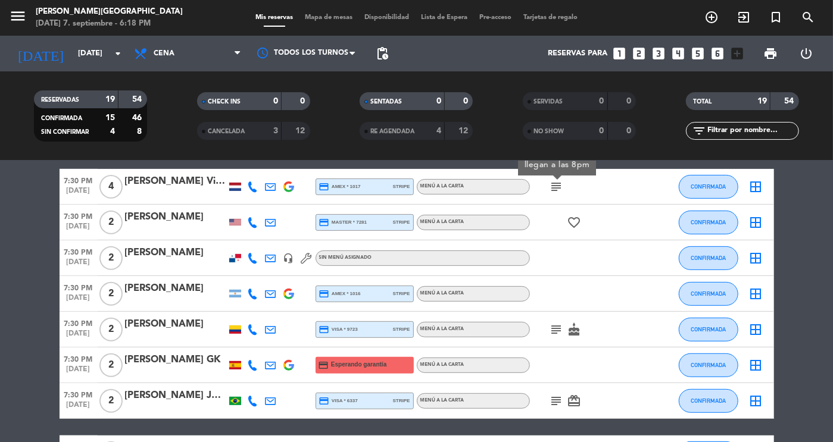
click at [551, 335] on icon "subject" at bounding box center [557, 330] width 14 height 14
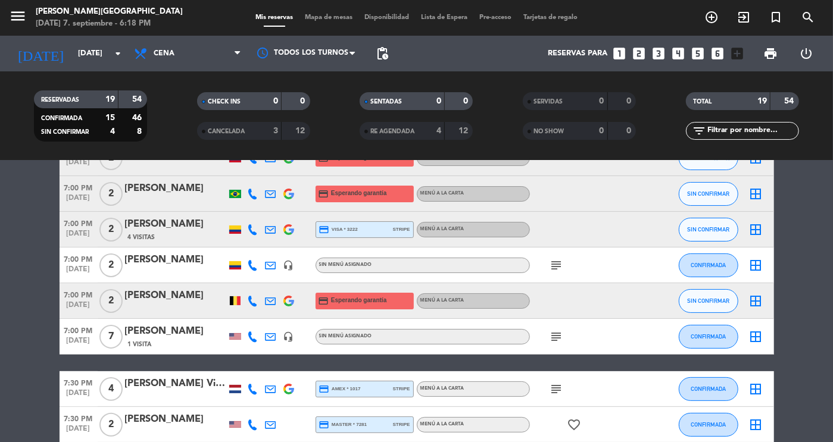
scroll to position [74, 0]
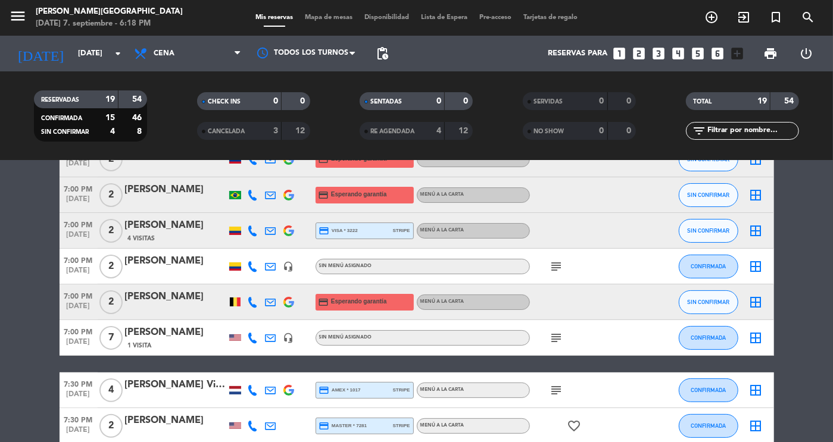
click at [556, 267] on icon "subject" at bounding box center [557, 267] width 14 height 14
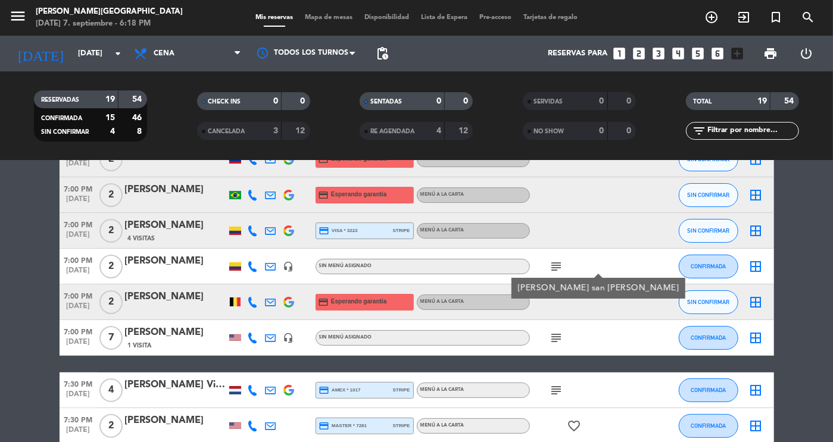
click at [559, 338] on icon "subject" at bounding box center [557, 338] width 14 height 14
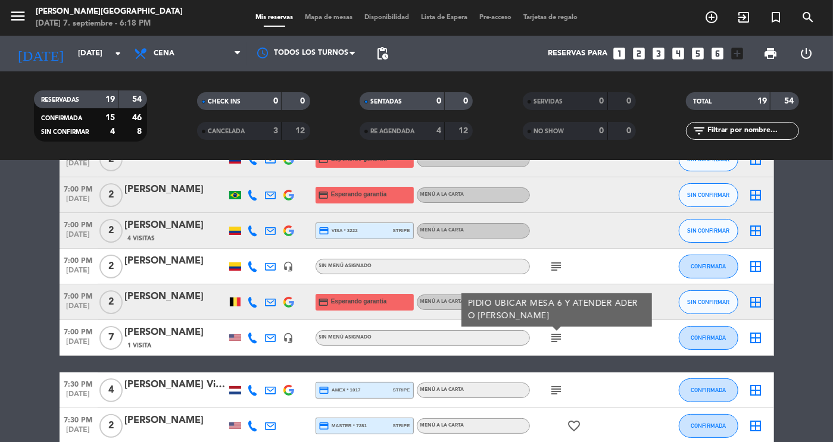
scroll to position [0, 0]
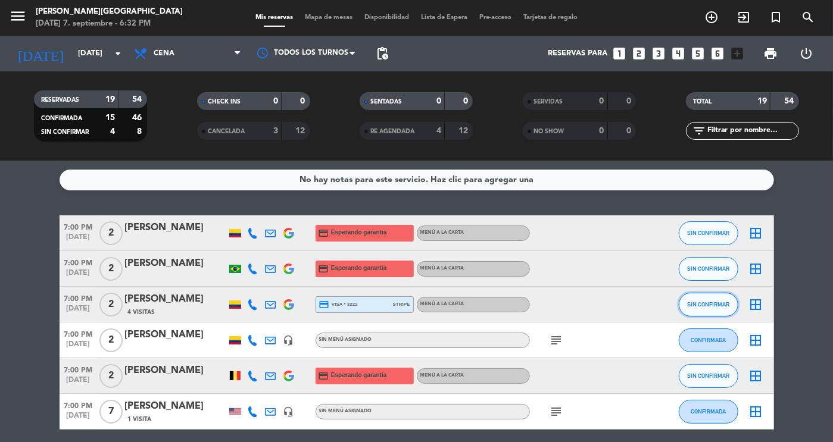
click at [722, 310] on button "SIN CONFIRMAR" at bounding box center [709, 305] width 60 height 24
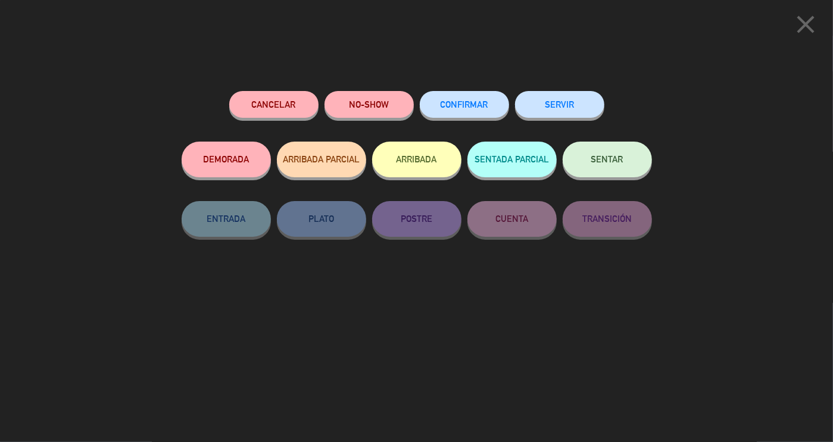
click at [631, 163] on button "SENTAR" at bounding box center [607, 160] width 89 height 36
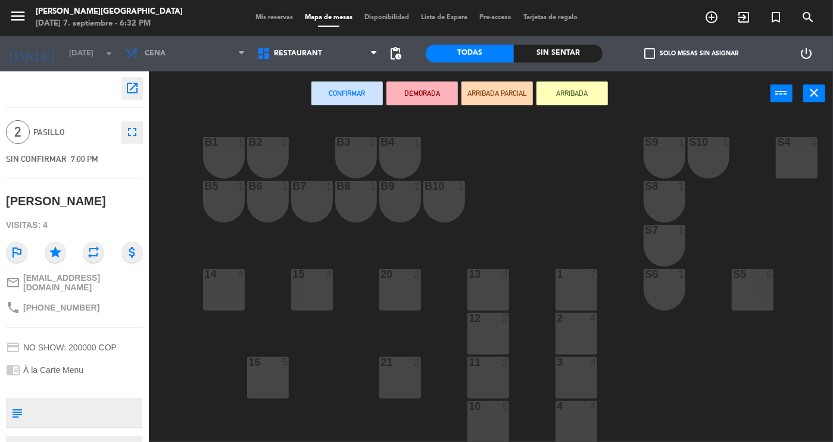
scroll to position [227, 0]
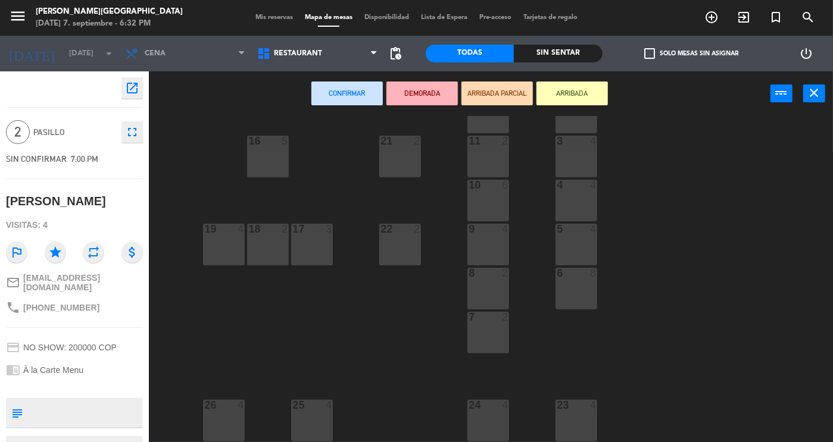
click at [232, 414] on div "26 4" at bounding box center [224, 421] width 42 height 42
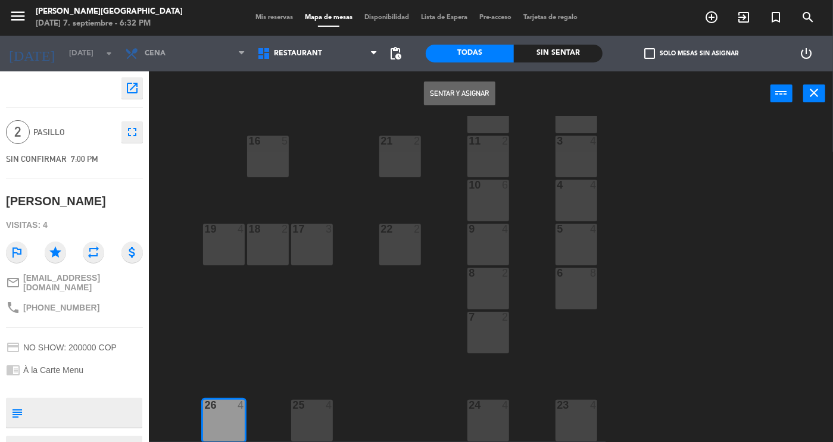
click at [453, 95] on button "Sentar y Asignar" at bounding box center [459, 94] width 71 height 24
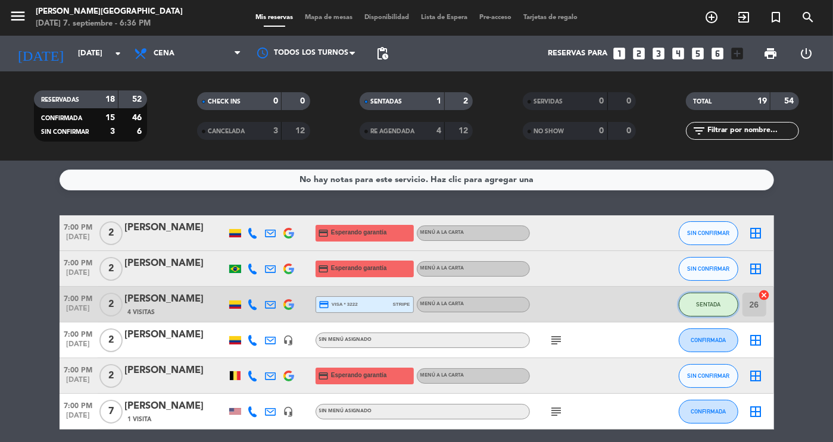
click at [709, 301] on span "SENTADA" at bounding box center [708, 304] width 24 height 7
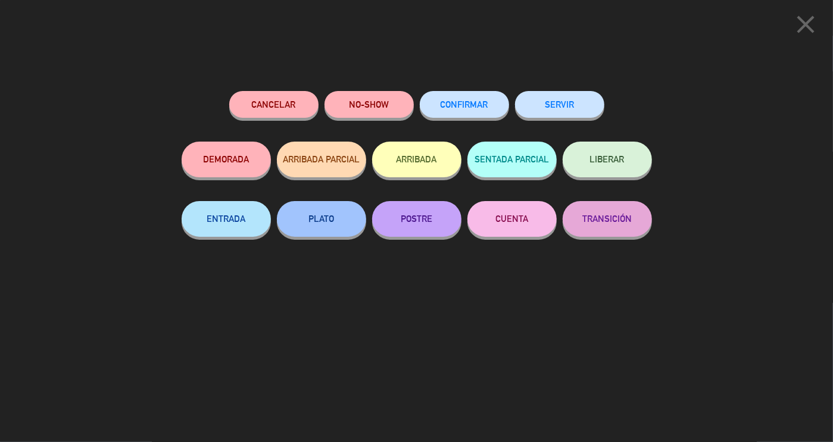
click at [798, 23] on icon "close" at bounding box center [806, 25] width 30 height 30
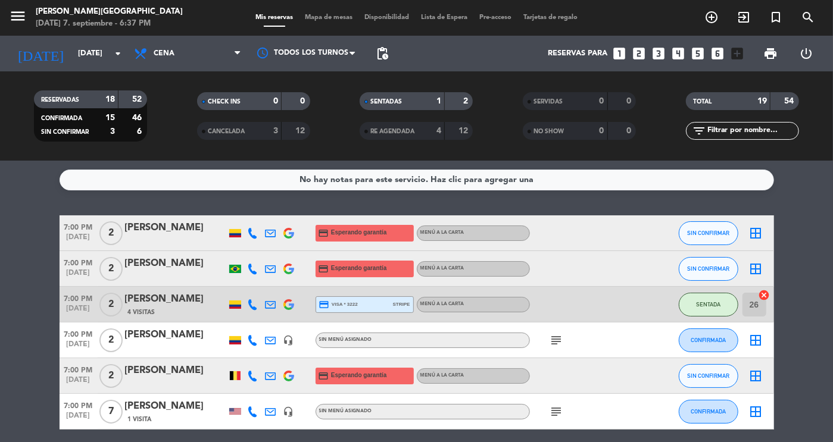
click at [749, 309] on input "26" at bounding box center [755, 305] width 24 height 24
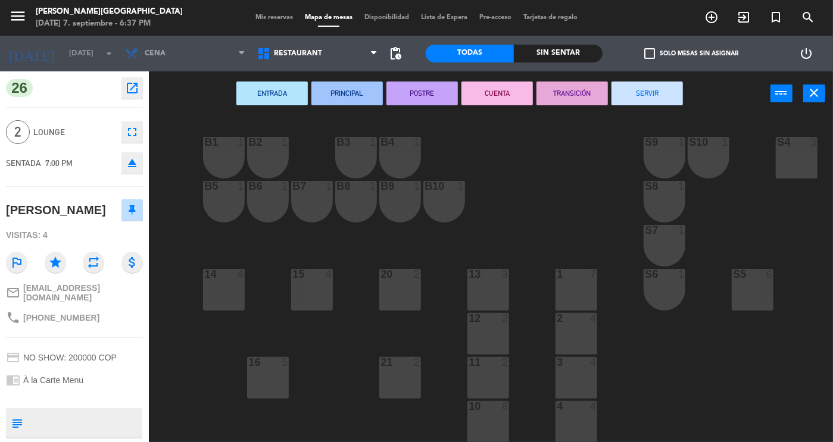
click at [315, 297] on div "15 4" at bounding box center [312, 290] width 42 height 42
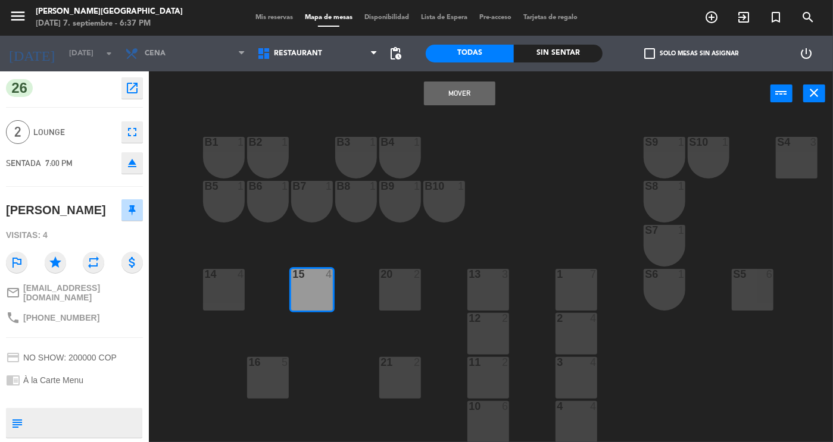
click at [450, 96] on button "Mover" at bounding box center [459, 94] width 71 height 24
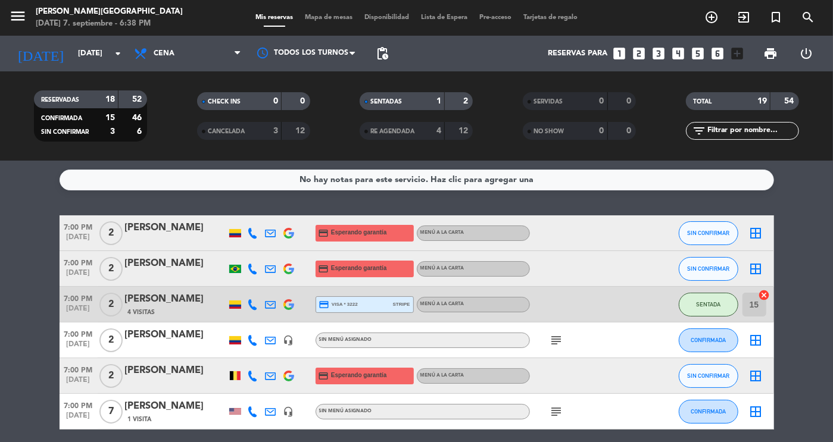
click at [172, 276] on div at bounding box center [175, 277] width 101 height 10
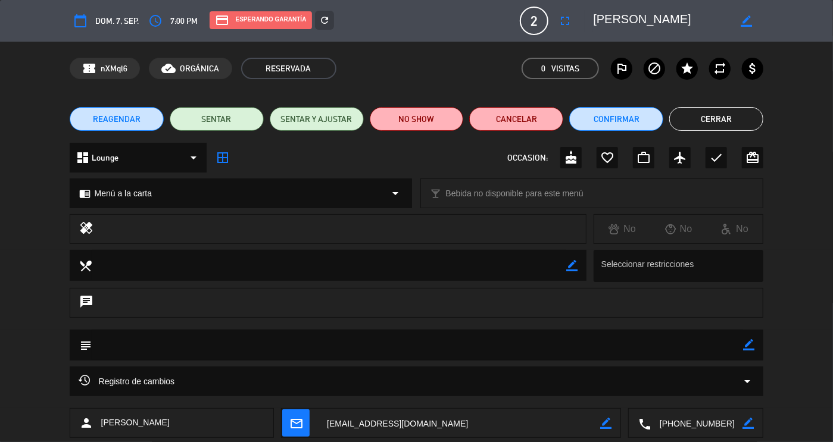
click at [703, 114] on button "Cerrar" at bounding box center [716, 119] width 94 height 24
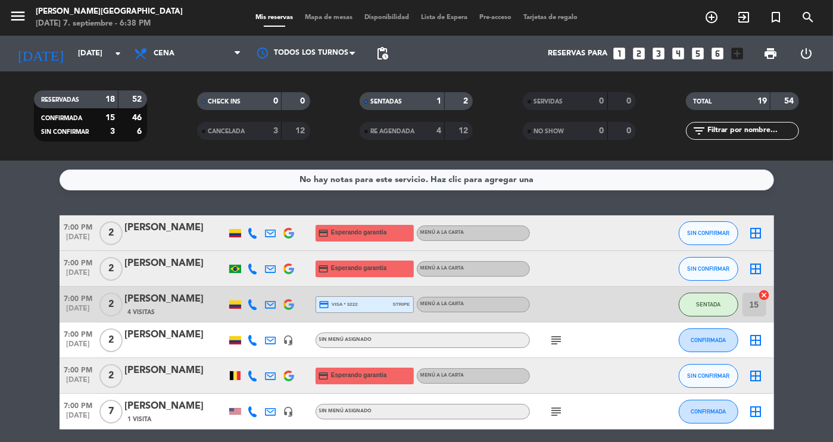
click at [397, 106] on div "SENTADAS" at bounding box center [390, 102] width 55 height 14
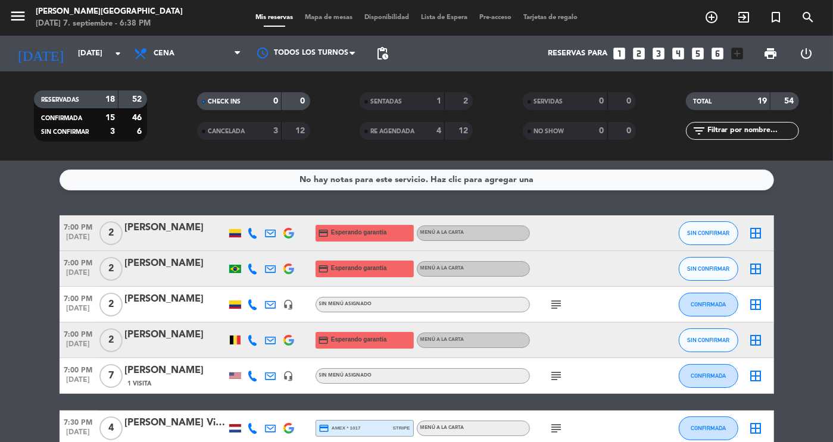
click at [397, 106] on div "SENTADAS" at bounding box center [390, 102] width 55 height 14
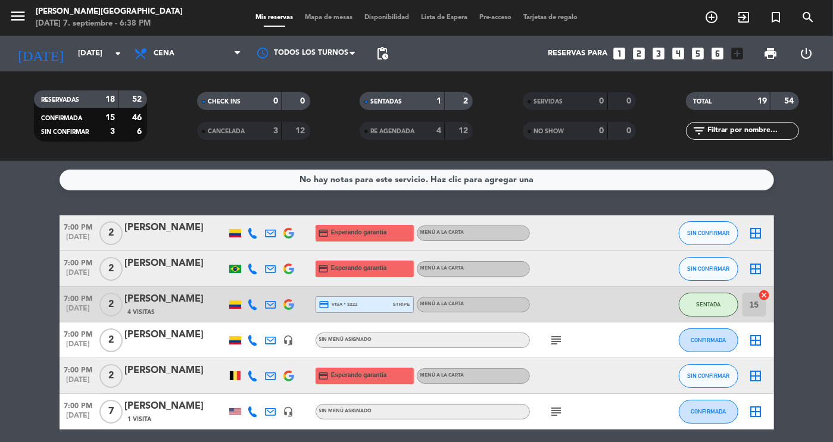
click at [402, 103] on span "SENTADAS" at bounding box center [386, 102] width 32 height 6
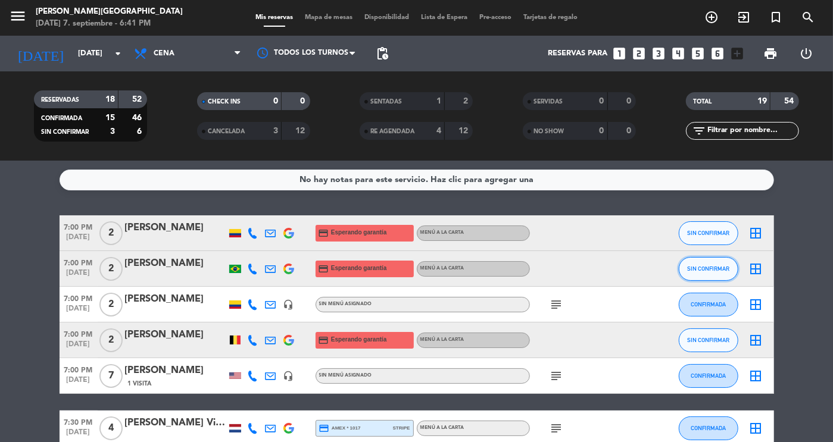
click at [697, 276] on button "SIN CONFIRMAR" at bounding box center [709, 269] width 60 height 24
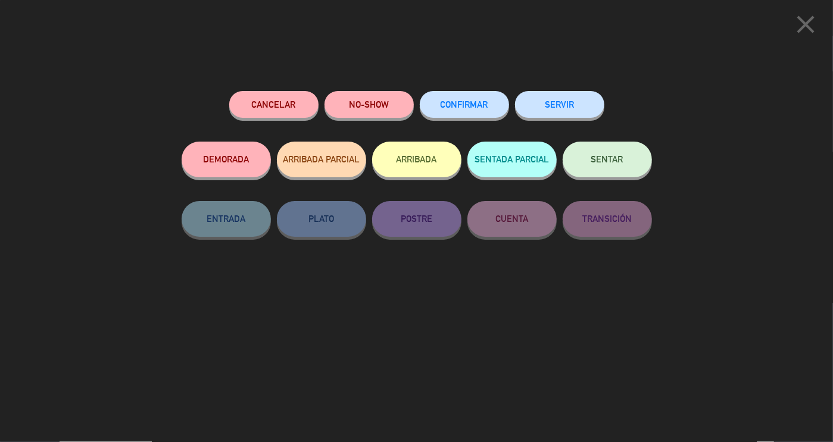
click at [604, 177] on button "SENTAR" at bounding box center [607, 160] width 89 height 36
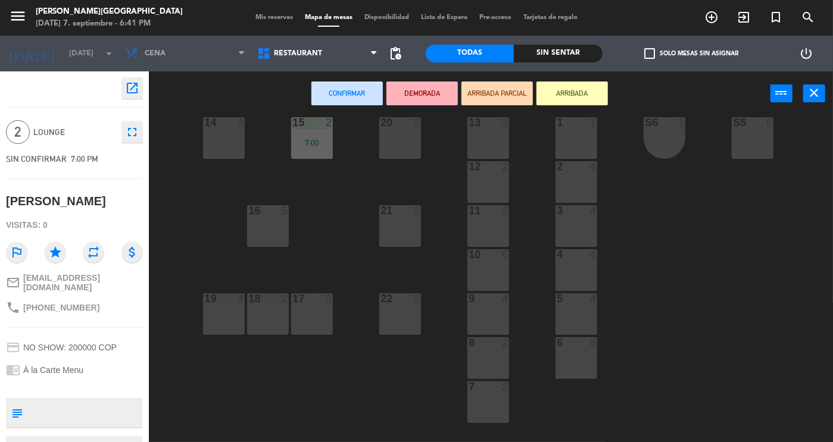
scroll to position [154, 0]
click at [315, 328] on div "17 3" at bounding box center [312, 312] width 42 height 42
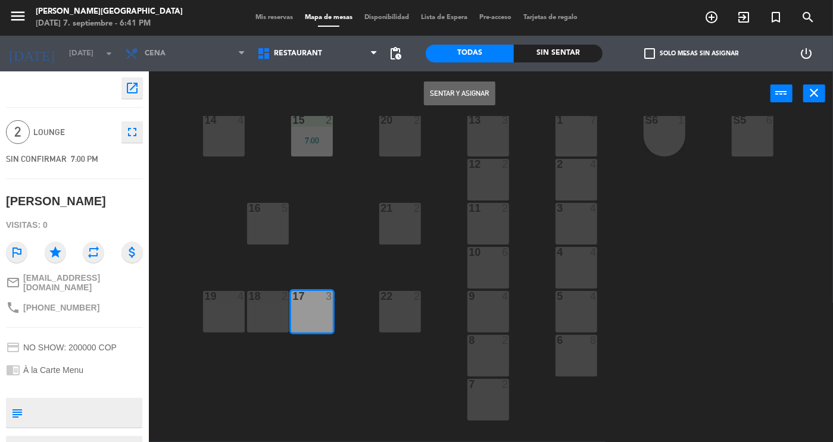
click at [457, 91] on button "Sentar y Asignar" at bounding box center [459, 94] width 71 height 24
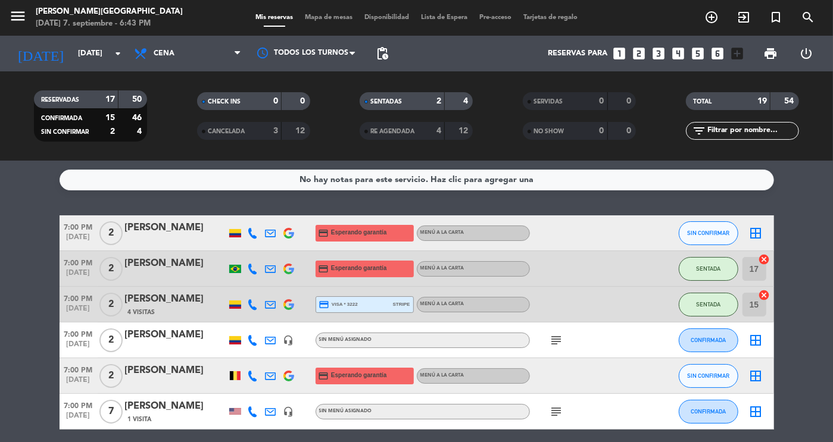
click at [64, 67] on div "[DATE] [DATE] arrow_drop_down" at bounding box center [68, 54] width 119 height 36
click at [72, 64] on input "[DATE]" at bounding box center [123, 53] width 102 height 21
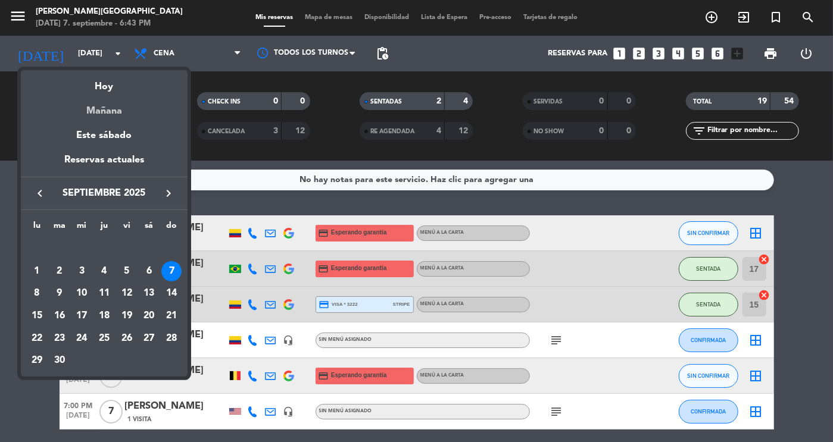
click at [105, 108] on div "Mañana" at bounding box center [104, 107] width 167 height 24
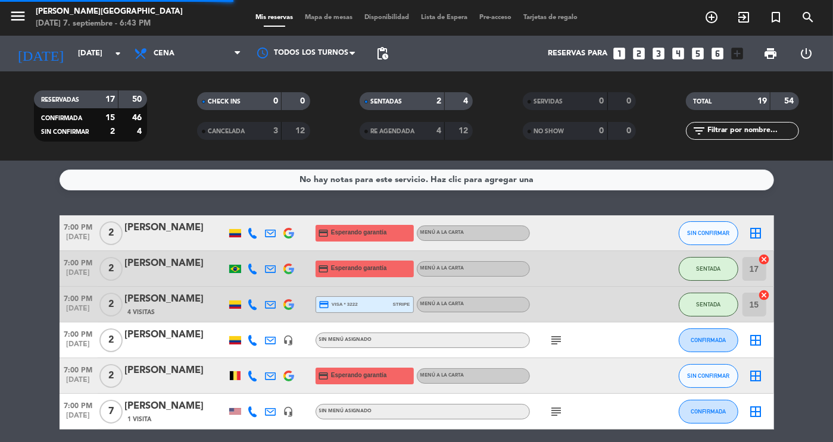
click at [105, 108] on div "CONFIRMADA 15 46 SIN CONFIRMAR 2 4" at bounding box center [90, 120] width 113 height 42
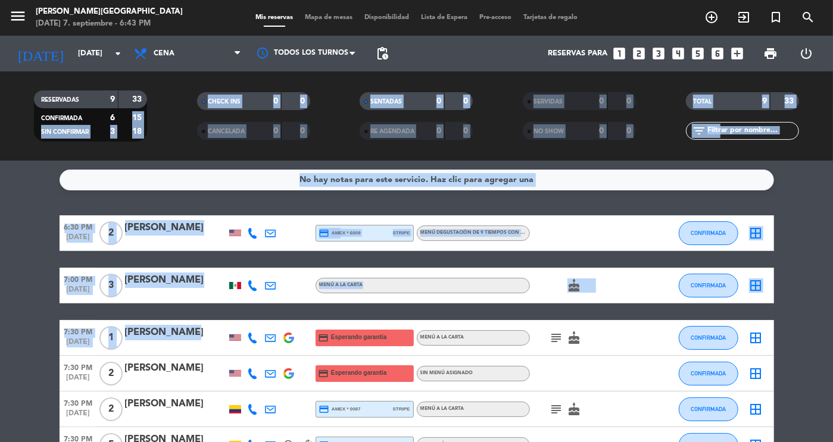
drag, startPoint x: 105, startPoint y: 108, endPoint x: 169, endPoint y: 313, distance: 213.8
click at [169, 313] on ng-component "menu [PERSON_NAME][DATE] 7. septiembre - 6:43 PM Mis reservas Mapa de mesas Dis…" at bounding box center [416, 221] width 833 height 442
click at [37, 236] on bookings-row "6:30 PM [DATE] 2 [PERSON_NAME] credit_card amex * 6009 stripe Menú degustación …" at bounding box center [416, 402] width 833 height 372
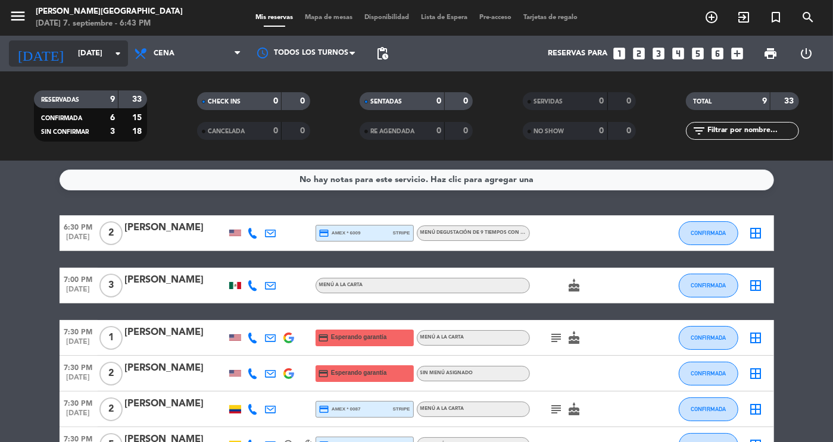
click at [80, 58] on input "[DATE]" at bounding box center [123, 53] width 102 height 21
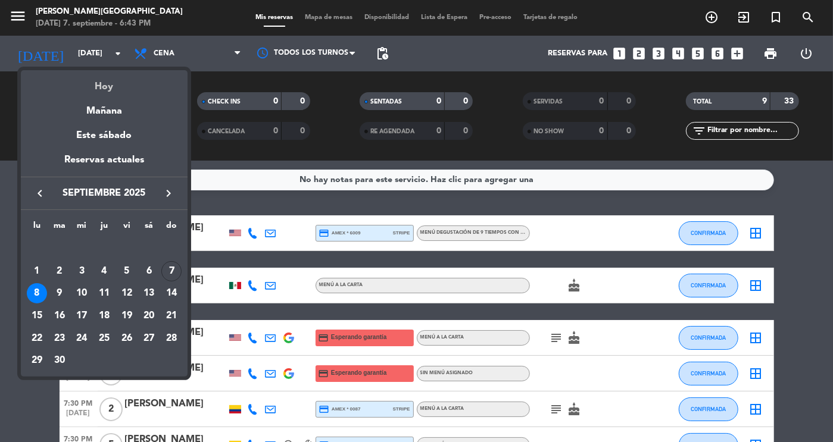
click at [114, 92] on div "Hoy" at bounding box center [104, 82] width 167 height 24
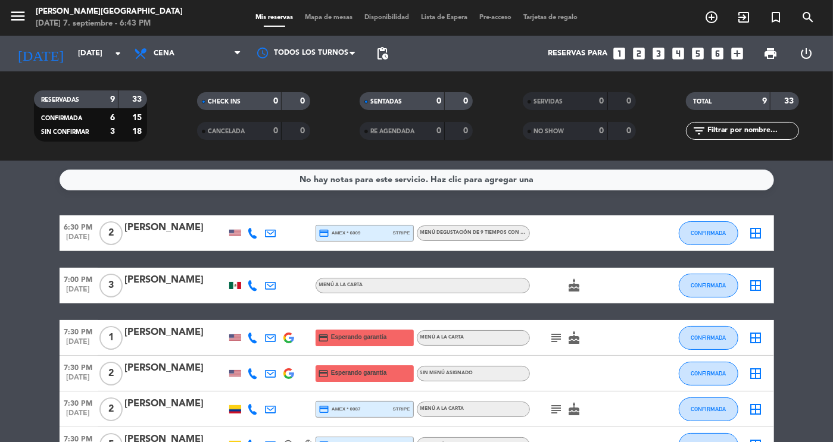
type input "[DATE]"
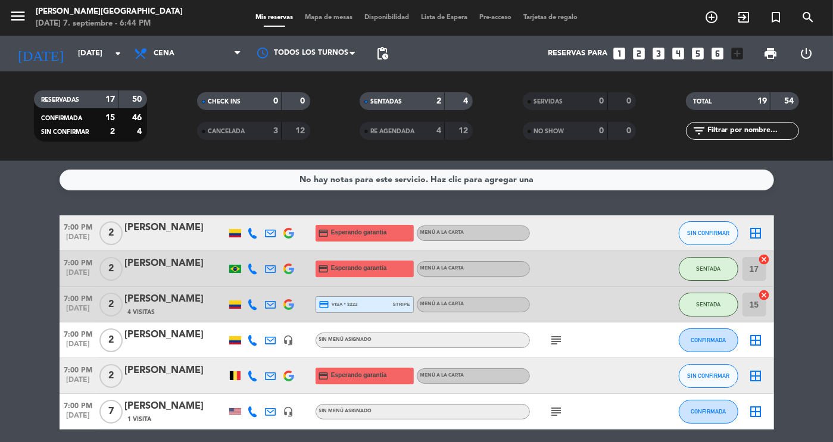
click at [432, 92] on div "SENTADAS 2 4" at bounding box center [416, 101] width 113 height 18
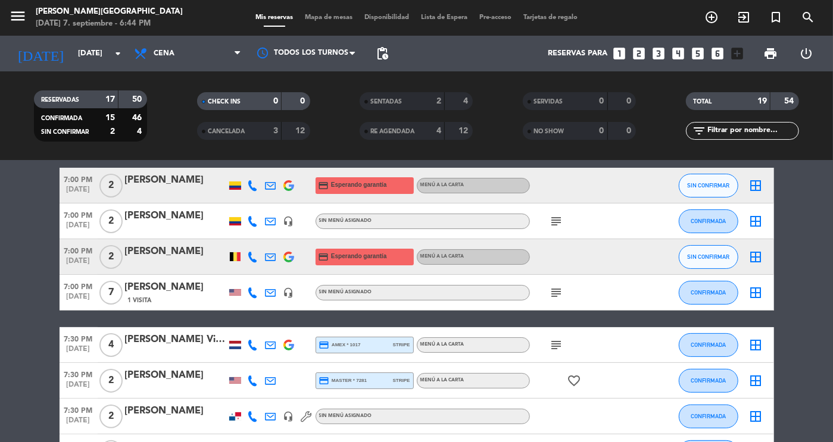
scroll to position [49, 0]
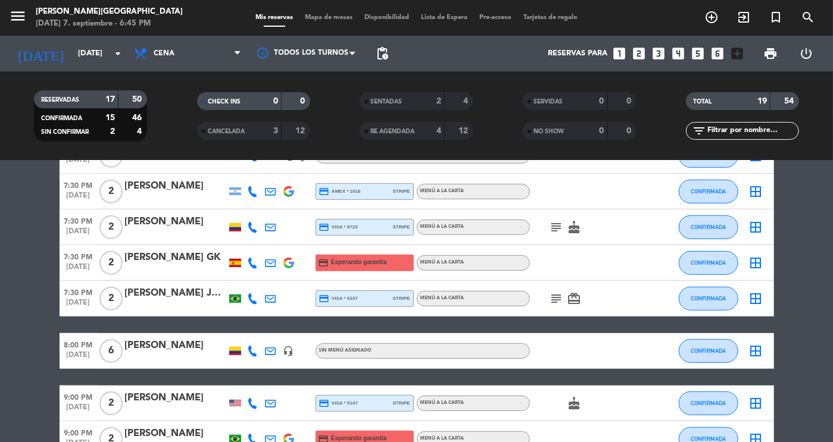
scroll to position [310, 0]
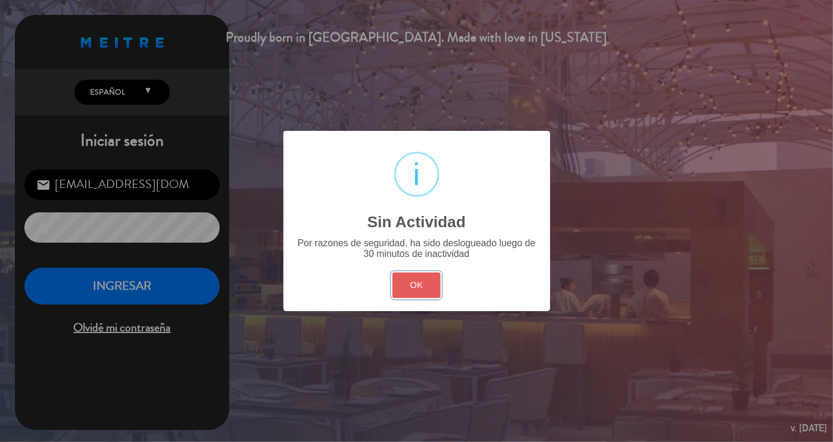
click at [412, 291] on button "OK" at bounding box center [416, 286] width 48 height 26
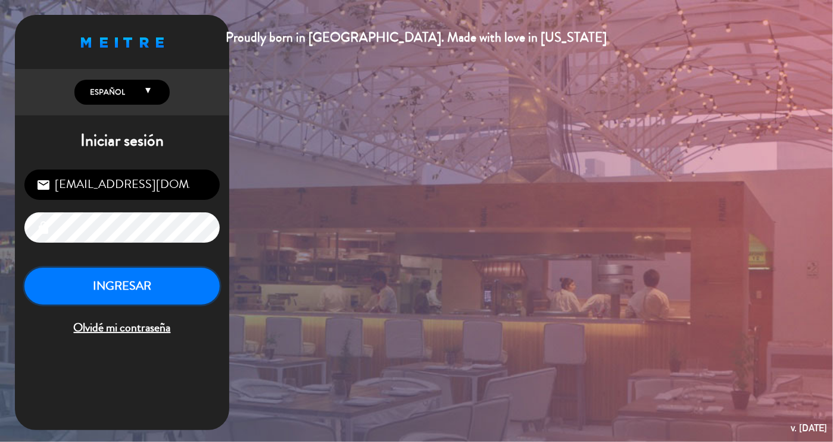
click at [152, 288] on button "INGRESAR" at bounding box center [121, 287] width 195 height 38
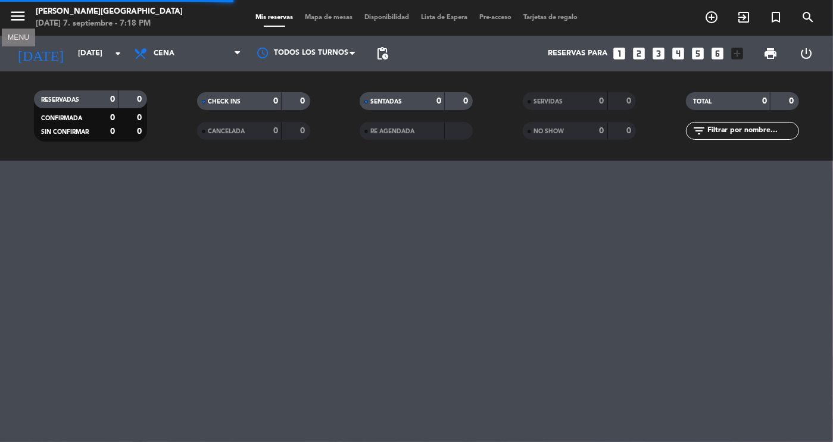
click at [24, 19] on icon "menu" at bounding box center [18, 16] width 18 height 18
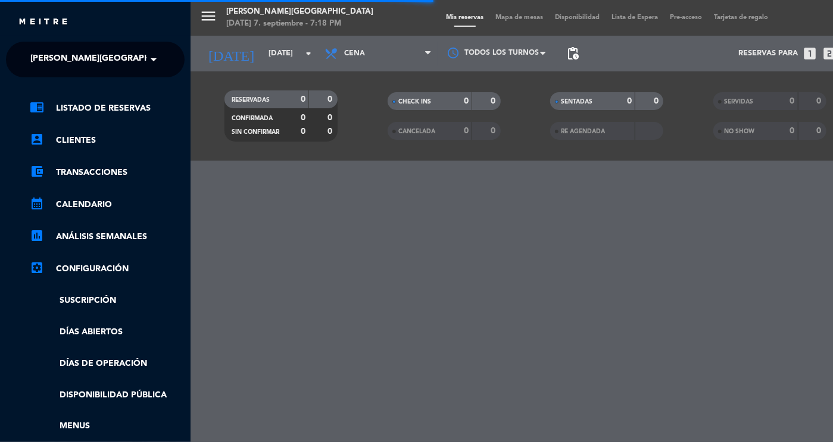
click at [302, 202] on div "menu [PERSON_NAME][DATE] 7. septiembre - 7:18 PM Mis reservas Mapa de mesas Dis…" at bounding box center [607, 221] width 833 height 442
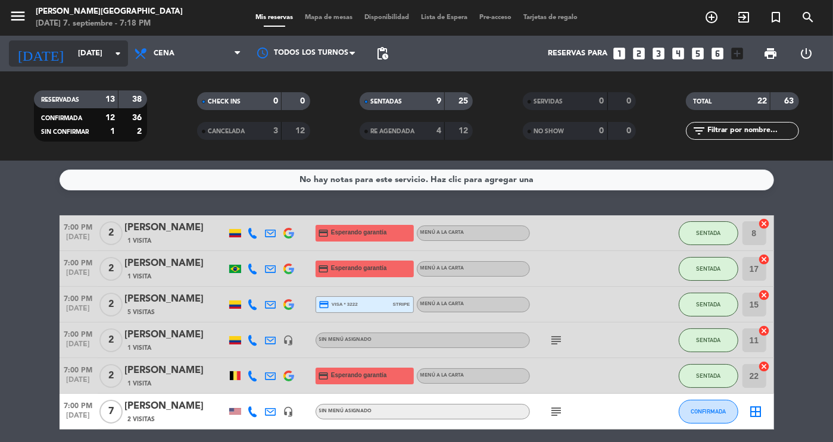
click at [111, 53] on icon "arrow_drop_down" at bounding box center [118, 53] width 14 height 14
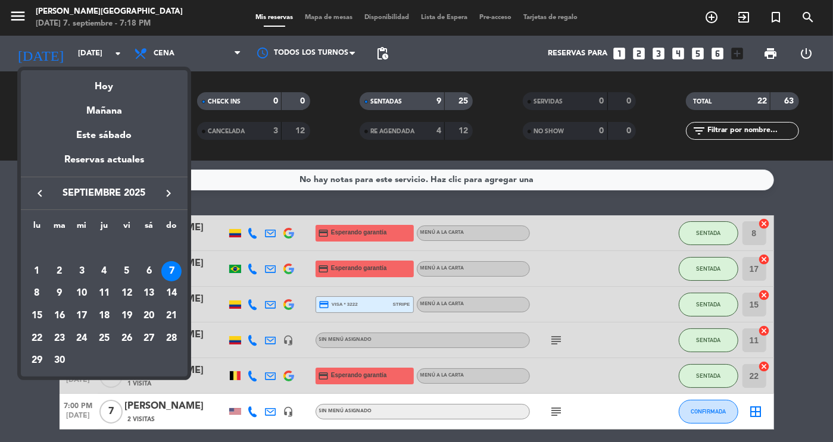
click at [42, 194] on icon "keyboard_arrow_left" at bounding box center [40, 193] width 14 height 14
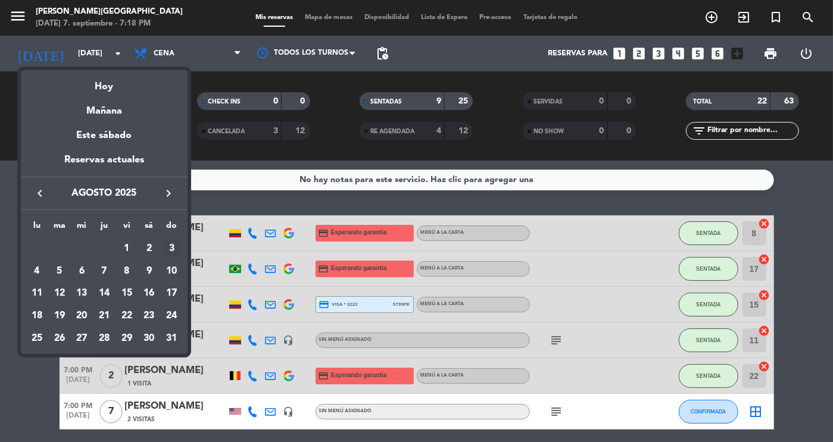
click at [165, 248] on div "3" at bounding box center [171, 249] width 20 height 20
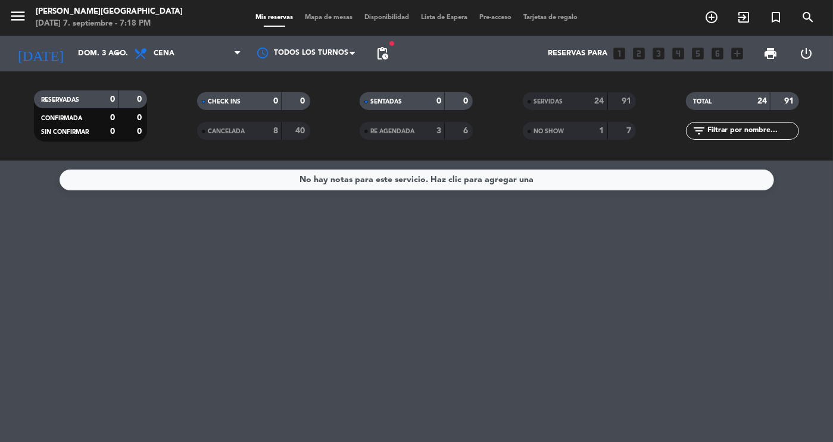
click at [559, 105] on span "SERVIDAS" at bounding box center [548, 102] width 29 height 6
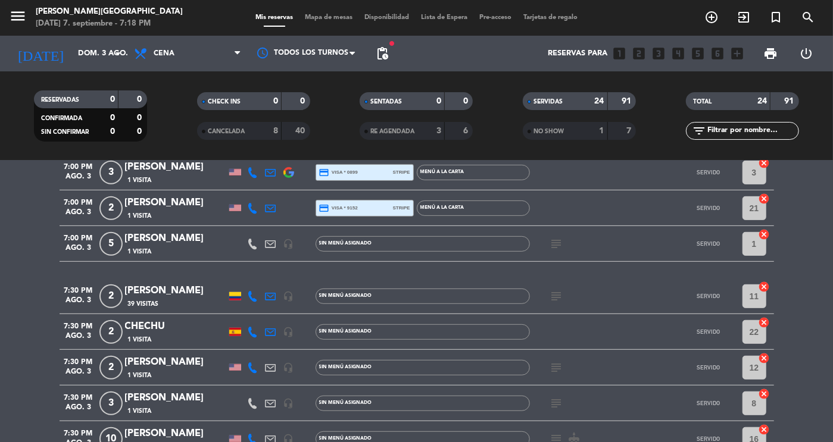
scroll to position [334, 0]
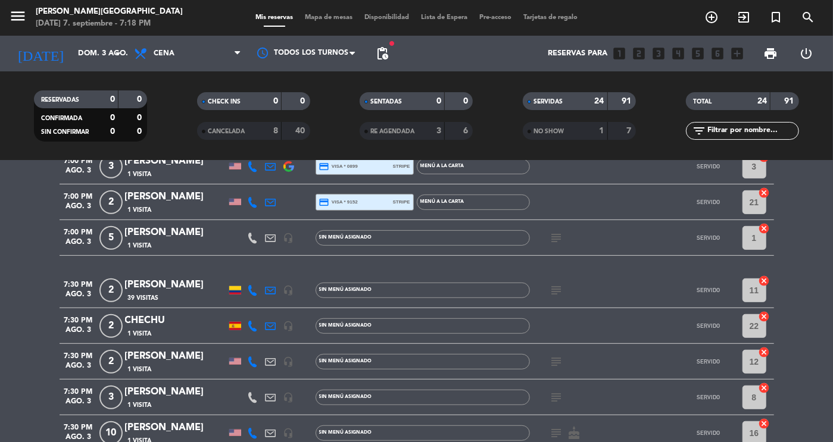
click at [553, 234] on icon "subject" at bounding box center [557, 238] width 14 height 14
click at [556, 286] on icon "subject" at bounding box center [557, 290] width 14 height 14
click at [556, 360] on icon "subject" at bounding box center [557, 362] width 14 height 14
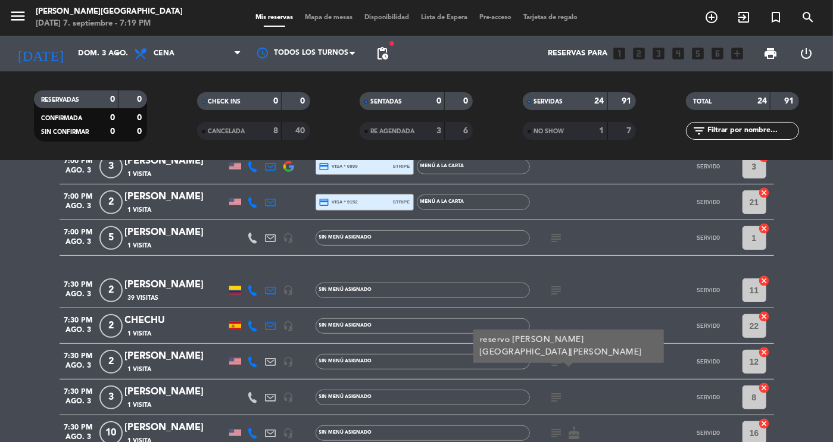
click at [557, 399] on icon "subject" at bounding box center [557, 398] width 14 height 14
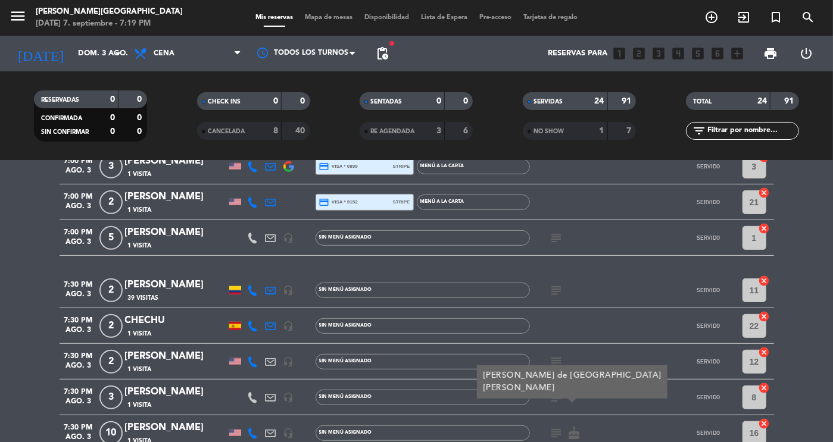
click at [800, 381] on bookings-row "6:30 PM [DATE] 4 [PERSON_NAME] 1 Visita credit_card visa * 7127 stripe Menú deg…" at bounding box center [416, 352] width 833 height 941
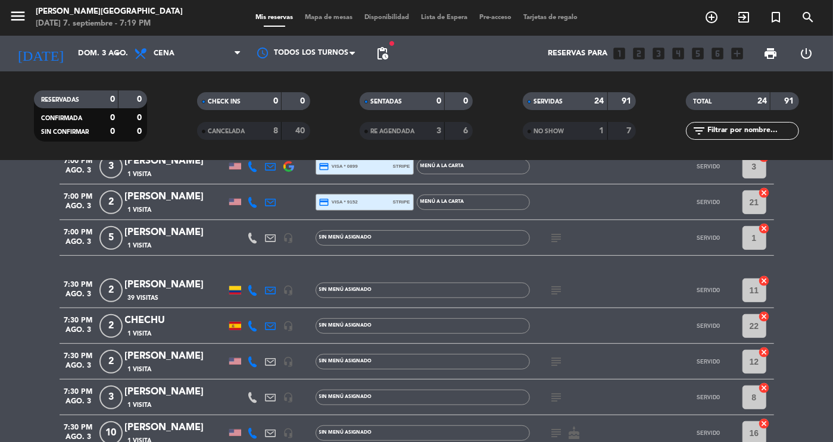
click at [554, 431] on icon "subject" at bounding box center [557, 433] width 14 height 14
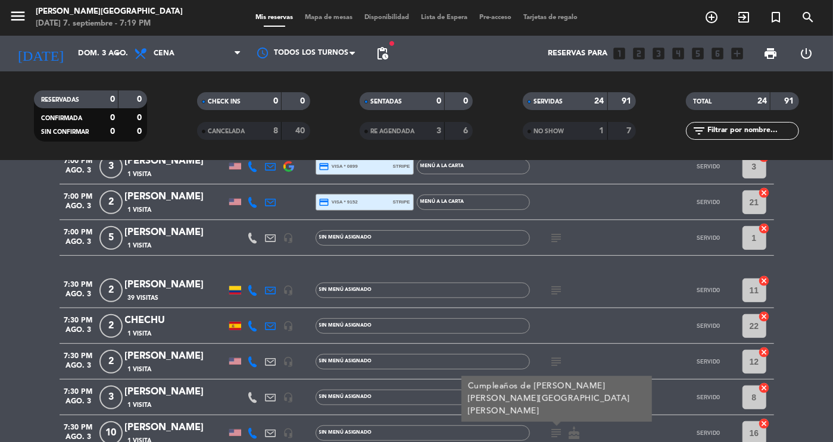
click at [805, 370] on bookings-row "6:30 PM [DATE] 4 [PERSON_NAME] 1 Visita credit_card visa * 7127 stripe Menú deg…" at bounding box center [416, 352] width 833 height 941
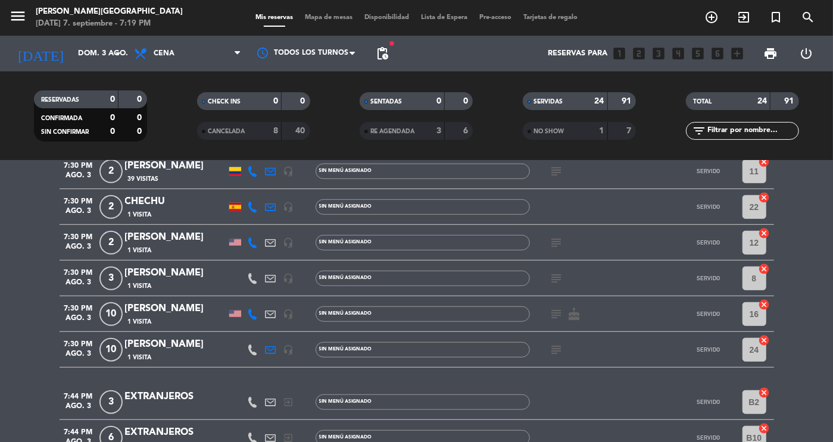
scroll to position [476, 0]
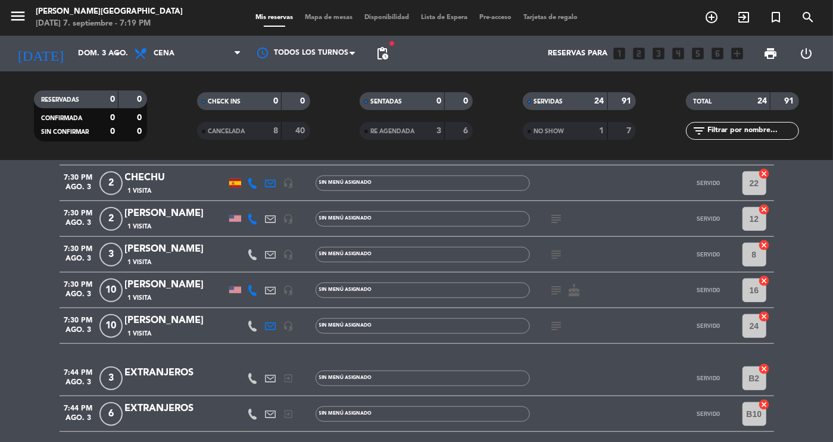
click at [559, 325] on icon "subject" at bounding box center [557, 326] width 14 height 14
click at [169, 329] on div "1 Visita" at bounding box center [175, 334] width 101 height 10
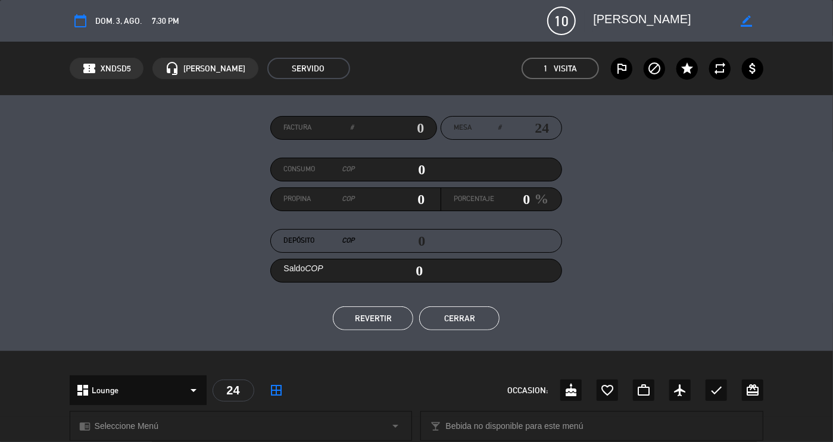
drag, startPoint x: 693, startPoint y: 20, endPoint x: 594, endPoint y: 32, distance: 99.6
click at [594, 32] on div "calendar_today dom. 3, ago. 7:30 PM 10 [PERSON_NAME] border_color phone mail_ou…" at bounding box center [417, 21] width 694 height 29
click at [463, 327] on button "Cerrar" at bounding box center [459, 319] width 80 height 24
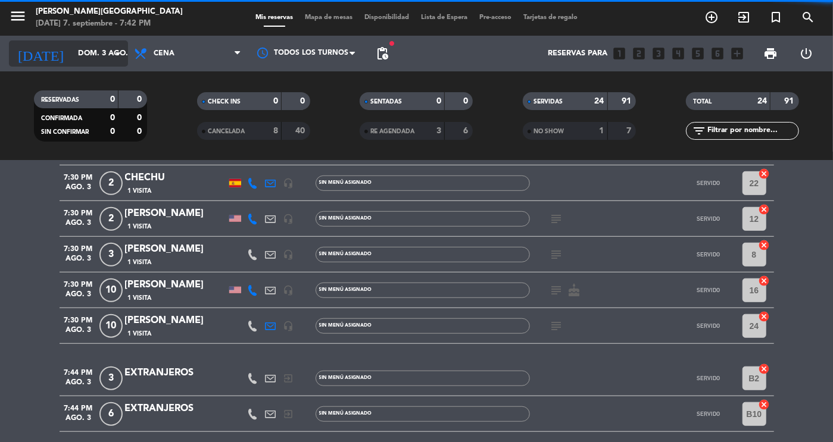
click at [105, 55] on input "dom. 3 ago." at bounding box center [123, 53] width 102 height 21
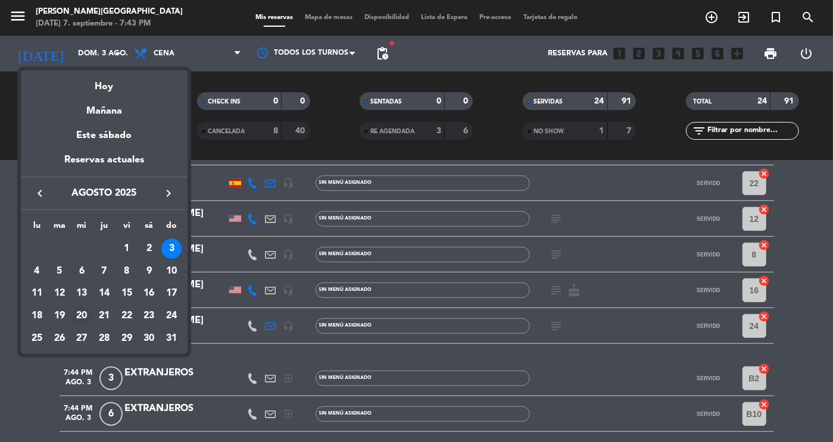
click at [83, 313] on div "20" at bounding box center [81, 316] width 20 height 20
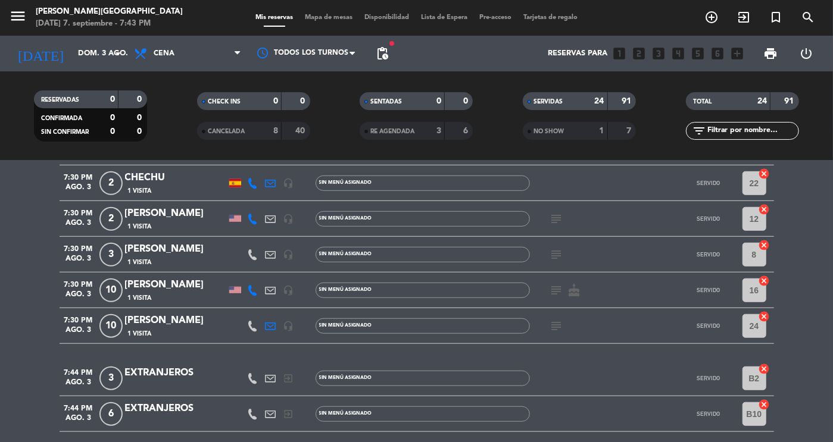
type input "mié. 20 ago."
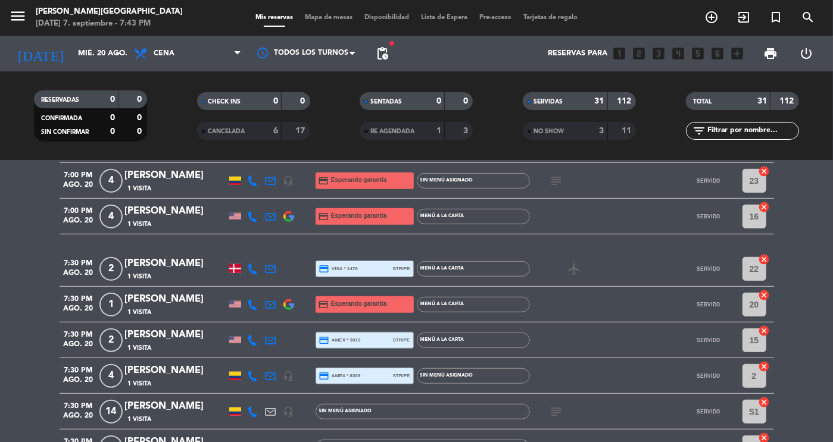
click at [815, 277] on bookings-row "6:30 PM [DATE] 2 [PERSON_NAME] 1 Visita credit_card visa * 9309 stripe Menú a l…" at bounding box center [416, 401] width 833 height 1324
click at [557, 413] on icon "subject" at bounding box center [557, 412] width 14 height 14
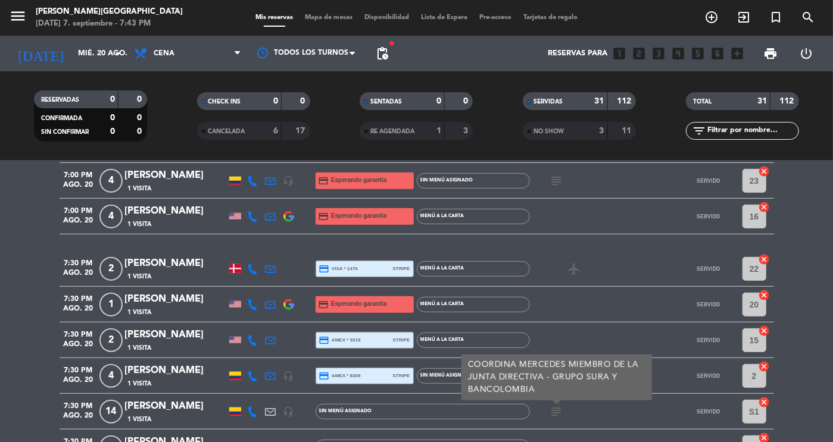
click at [808, 292] on bookings-row "6:30 PM [DATE] 2 [PERSON_NAME] 1 Visita credit_card visa * 9309 stripe Menú a l…" at bounding box center [416, 401] width 833 height 1324
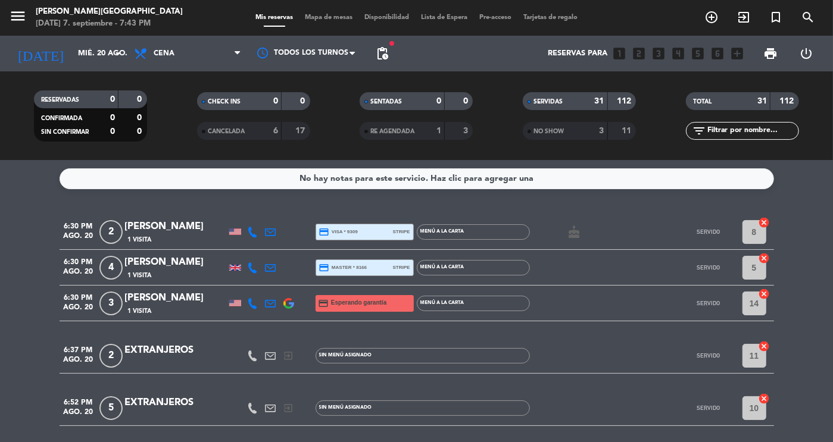
scroll to position [0, 0]
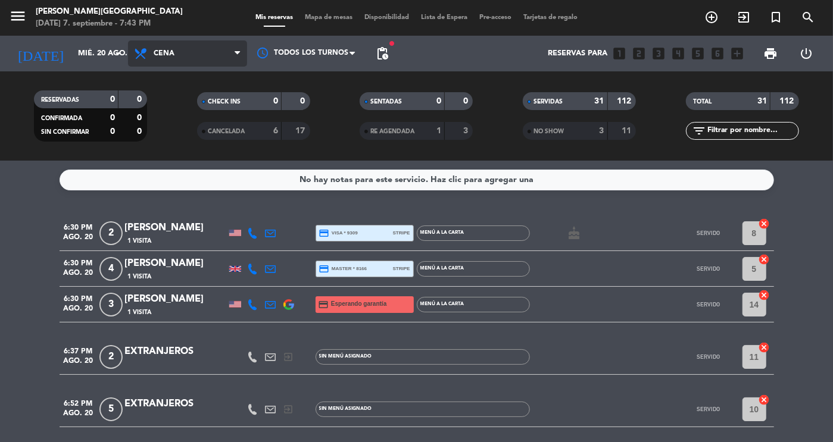
click at [207, 53] on span "Cena" at bounding box center [187, 53] width 119 height 26
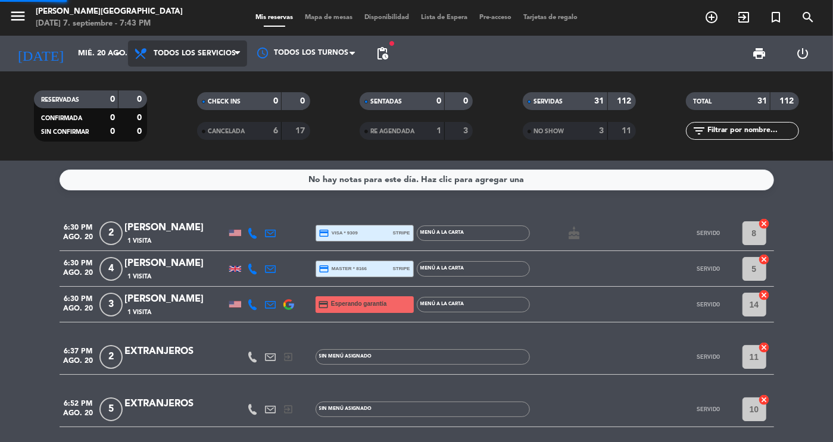
click at [202, 76] on div "menu [PERSON_NAME][DATE] 7. septiembre - 7:43 PM Mis reservas Mapa de mesas Dis…" at bounding box center [416, 80] width 833 height 161
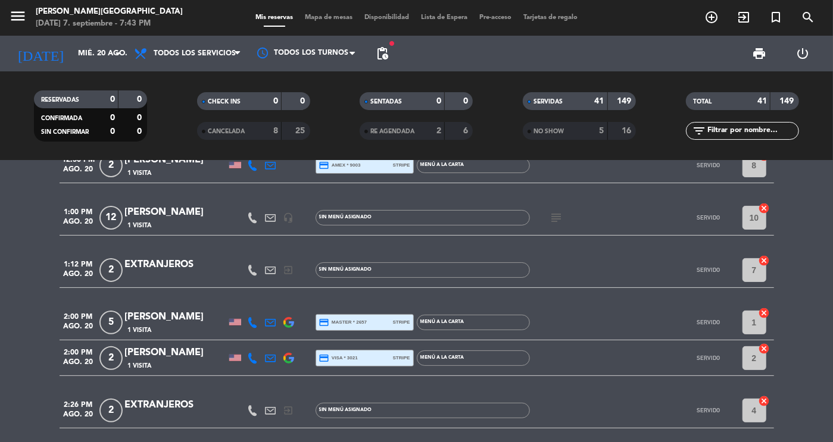
scroll to position [48, 0]
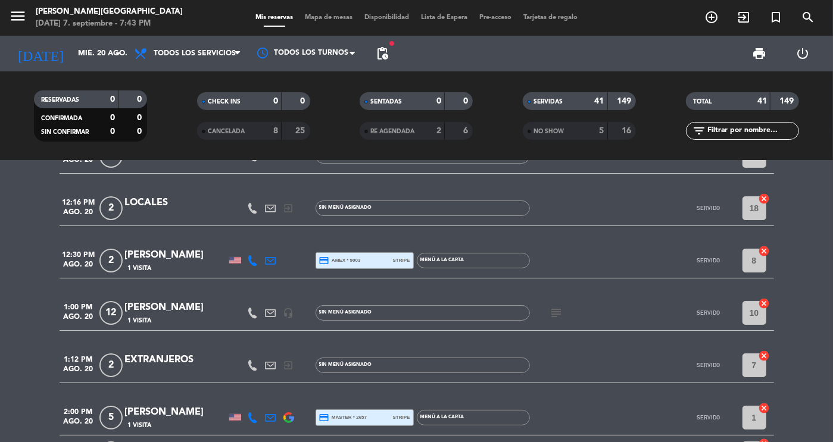
click at [559, 313] on icon "subject" at bounding box center [557, 313] width 14 height 14
drag, startPoint x: 223, startPoint y: 304, endPoint x: 125, endPoint y: 310, distance: 97.9
click at [125, 310] on div "[PERSON_NAME]" at bounding box center [175, 307] width 101 height 15
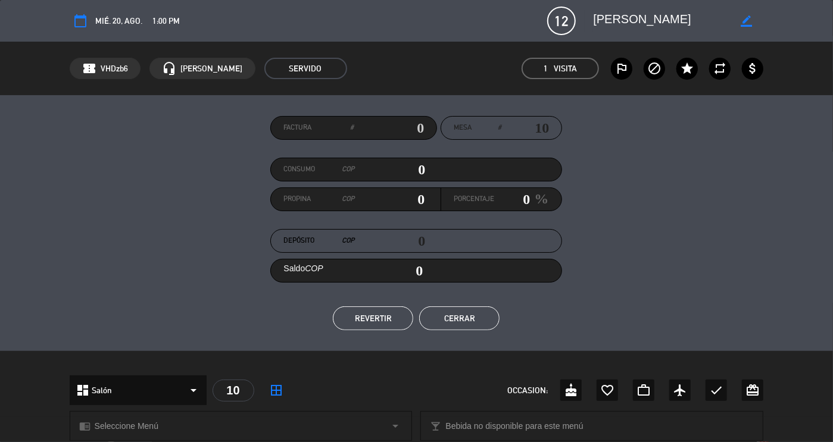
drag, startPoint x: 721, startPoint y: 15, endPoint x: 588, endPoint y: 32, distance: 134.5
click at [588, 32] on div "calendar_today mié. 20, ago. 1:00 PM 12 [PERSON_NAME] border_color phone mail_o…" at bounding box center [417, 21] width 694 height 29
click at [468, 326] on button "Cerrar" at bounding box center [459, 319] width 80 height 24
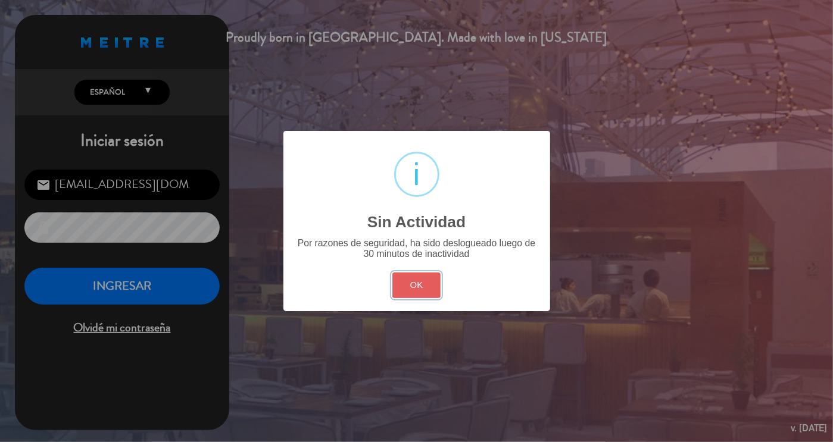
click at [412, 286] on button "OK" at bounding box center [416, 286] width 48 height 26
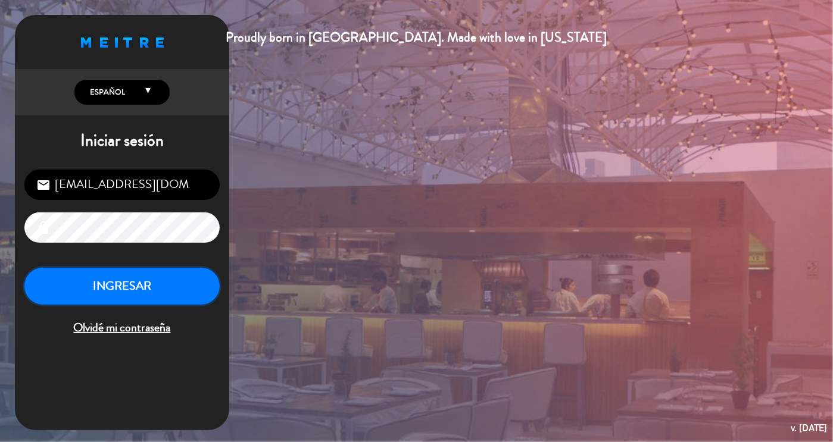
click at [160, 287] on button "INGRESAR" at bounding box center [121, 287] width 195 height 38
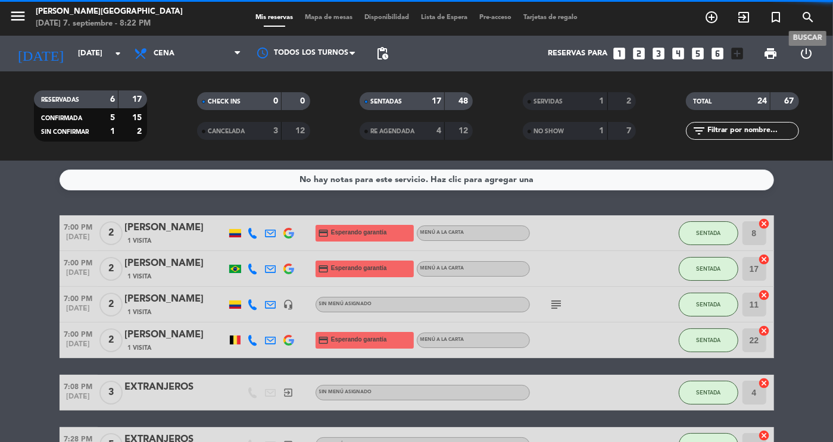
click at [804, 20] on icon "search" at bounding box center [808, 17] width 14 height 14
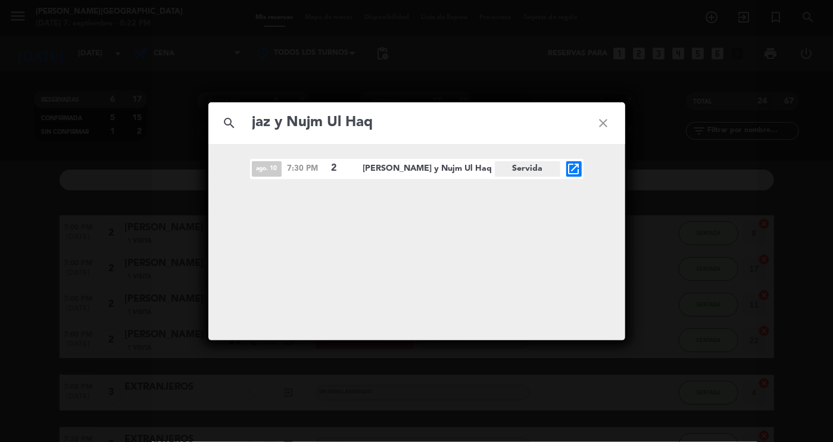
type input "jaz y Nujm Ul Haq"
click at [572, 166] on icon "open_in_new" at bounding box center [574, 169] width 14 height 14
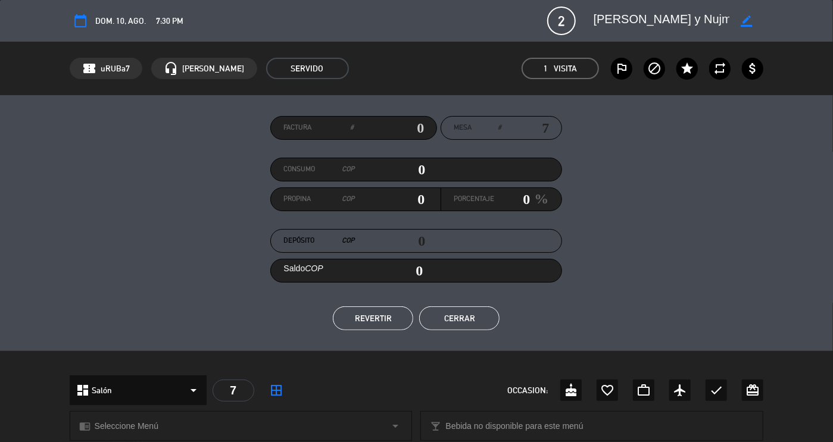
click at [763, 246] on div "Factura # Mesa # 7 Consumo COP 0 Propina COP 0 Porcentaje 0 % Depósito COP 0 Sa…" at bounding box center [417, 223] width 694 height 214
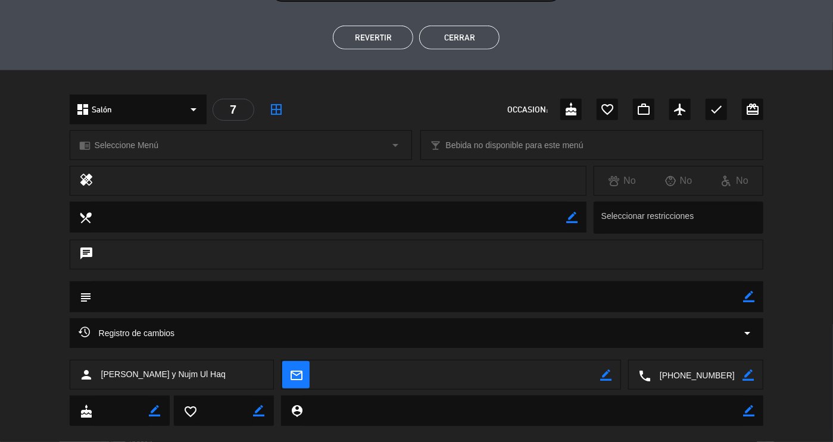
scroll to position [300, 0]
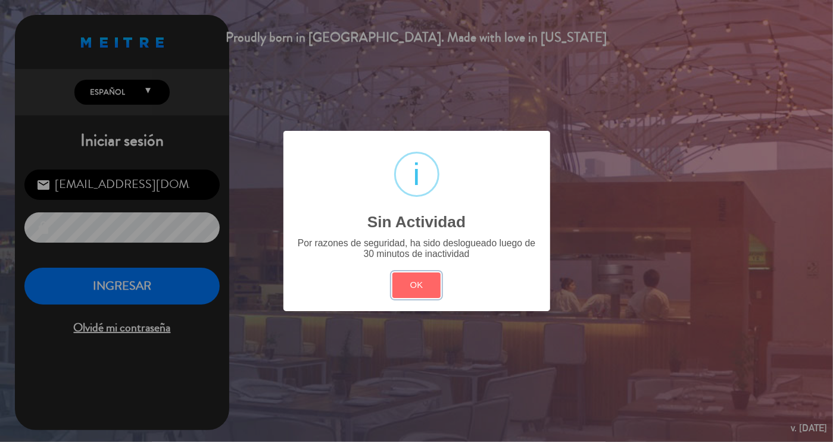
click at [392, 273] on button "OK" at bounding box center [416, 286] width 48 height 26
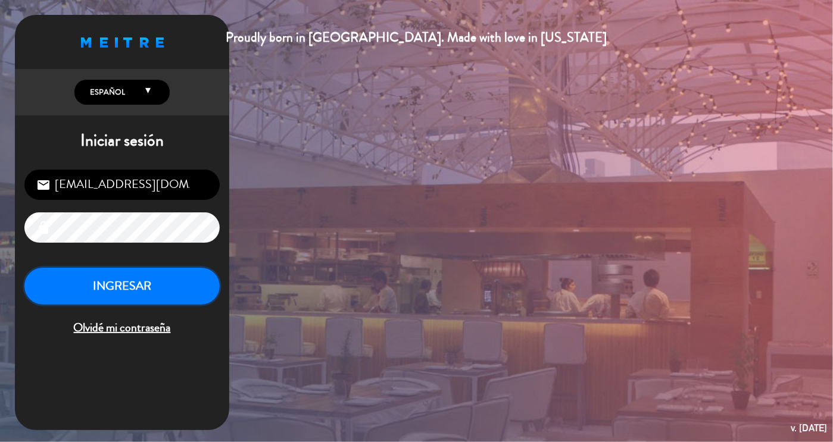
click at [123, 271] on button "INGRESAR" at bounding box center [121, 287] width 195 height 38
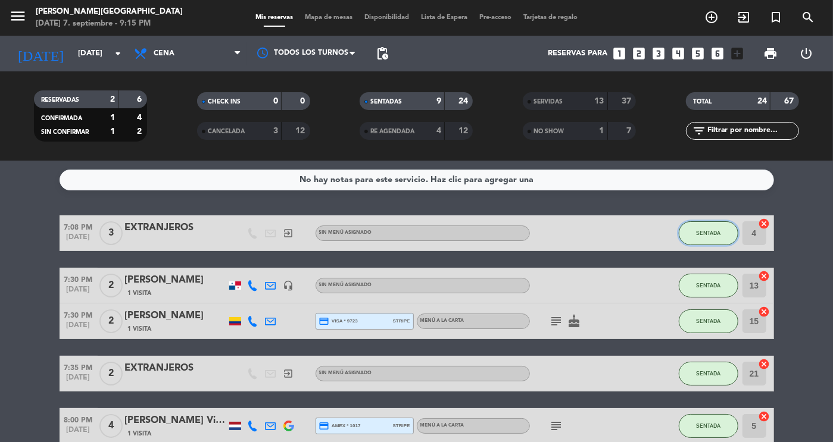
click at [707, 241] on button "SENTADA" at bounding box center [709, 234] width 60 height 24
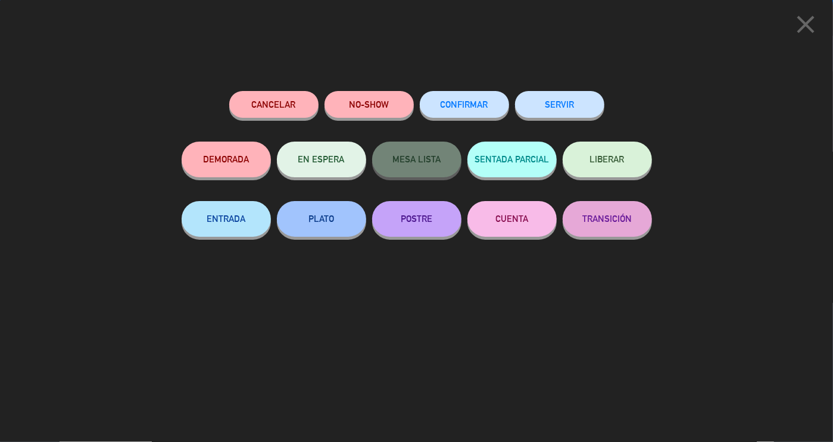
click at [569, 107] on button "SERVIR" at bounding box center [559, 104] width 89 height 27
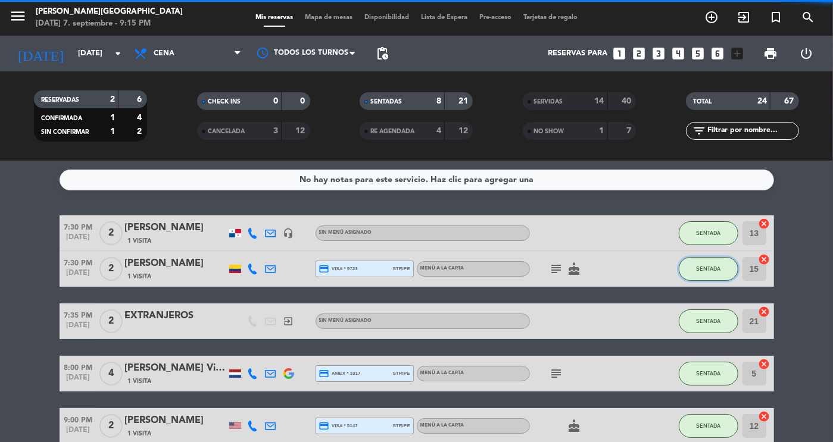
click at [708, 277] on button "SENTADA" at bounding box center [709, 269] width 60 height 24
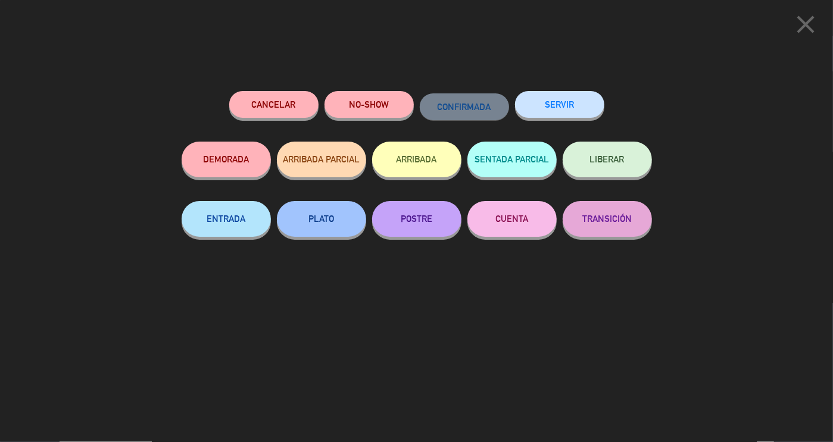
click at [575, 107] on button "SERVIR" at bounding box center [559, 104] width 89 height 27
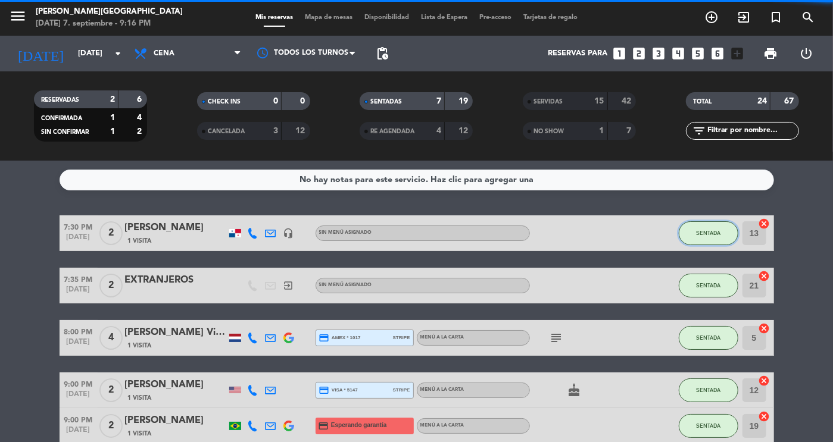
click at [712, 228] on button "SENTADA" at bounding box center [709, 234] width 60 height 24
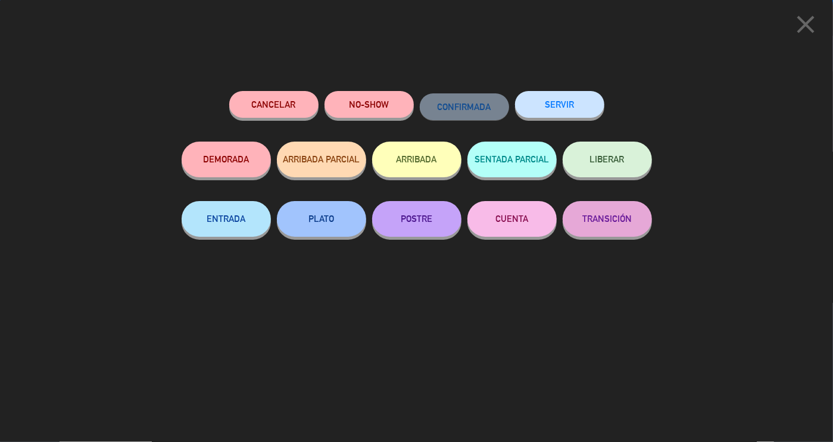
click at [571, 113] on button "SERVIR" at bounding box center [559, 104] width 89 height 27
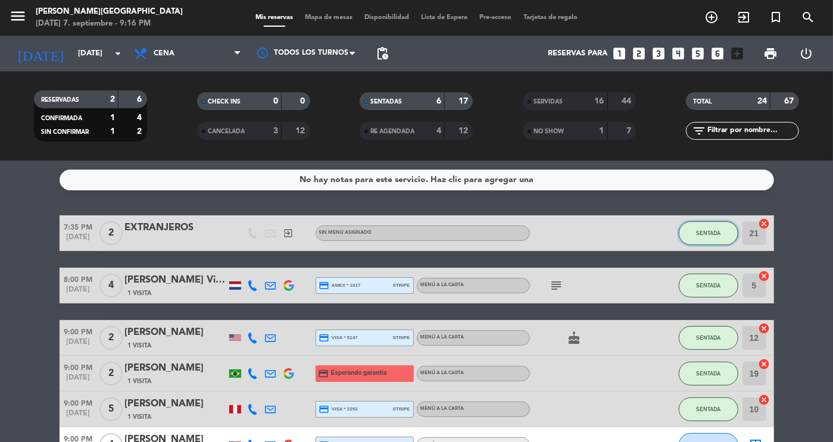
click at [701, 232] on span "SENTADA" at bounding box center [708, 233] width 24 height 7
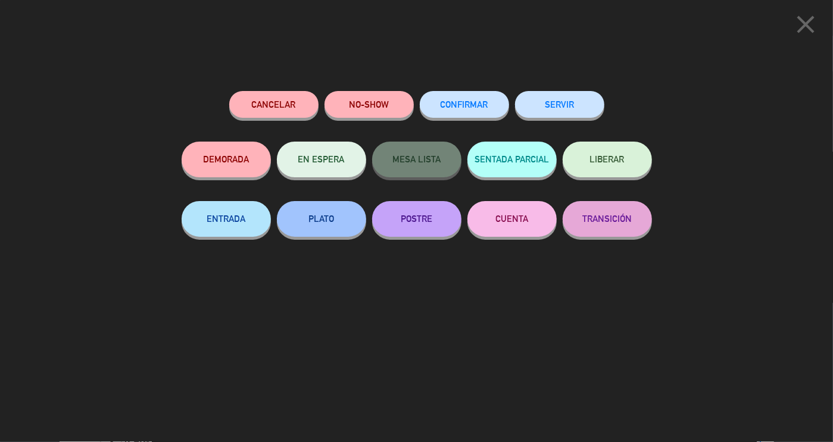
click at [553, 113] on button "SERVIR" at bounding box center [559, 104] width 89 height 27
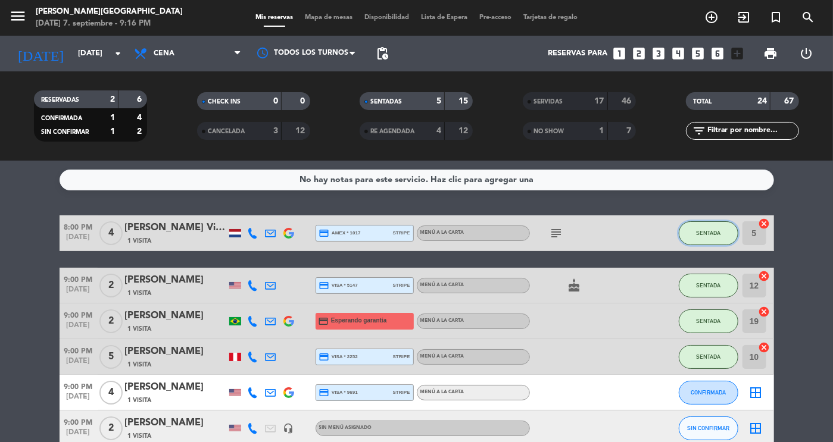
click at [700, 244] on button "SENTADA" at bounding box center [709, 234] width 60 height 24
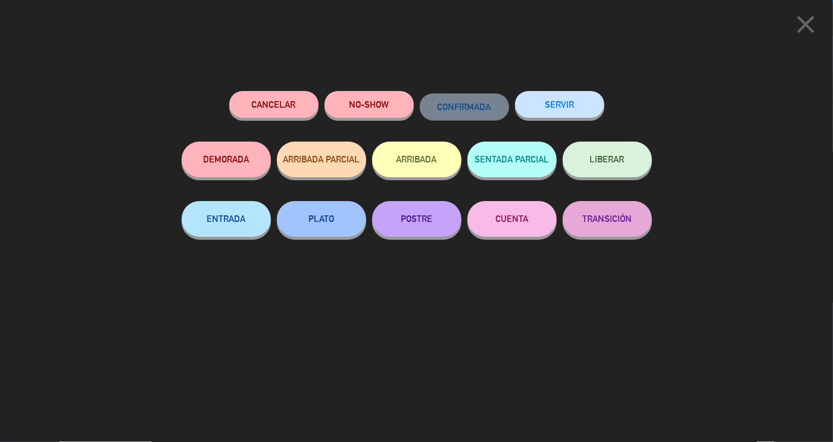
click at [571, 112] on button "SERVIR" at bounding box center [559, 104] width 89 height 27
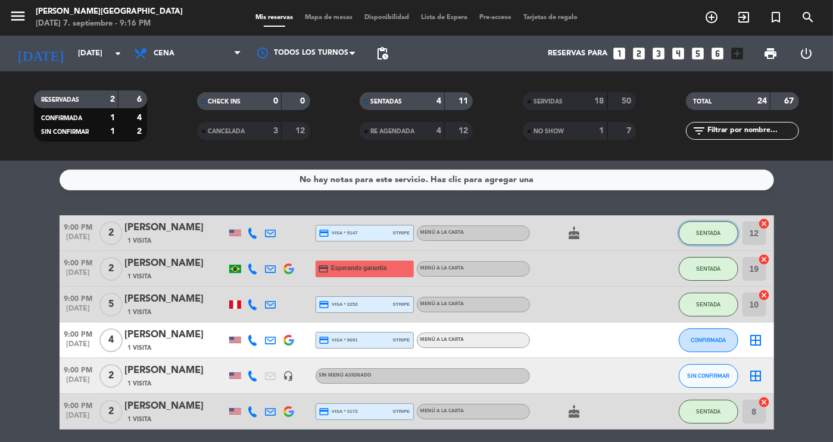
click at [700, 236] on button "SENTADA" at bounding box center [709, 234] width 60 height 24
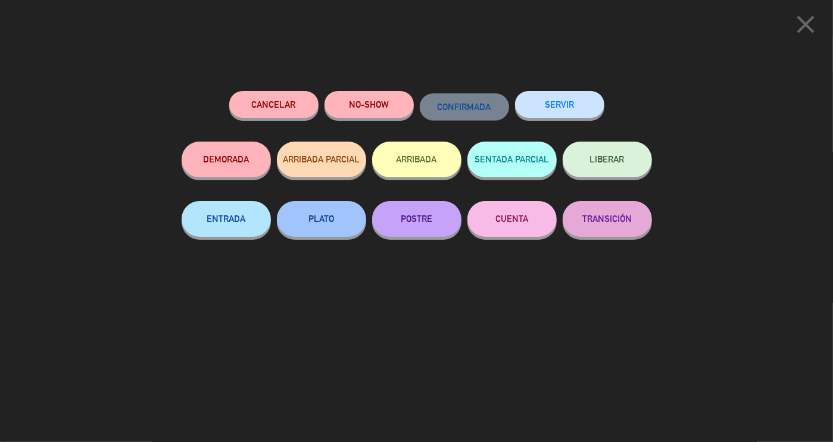
click at [564, 114] on button "SERVIR" at bounding box center [559, 104] width 89 height 27
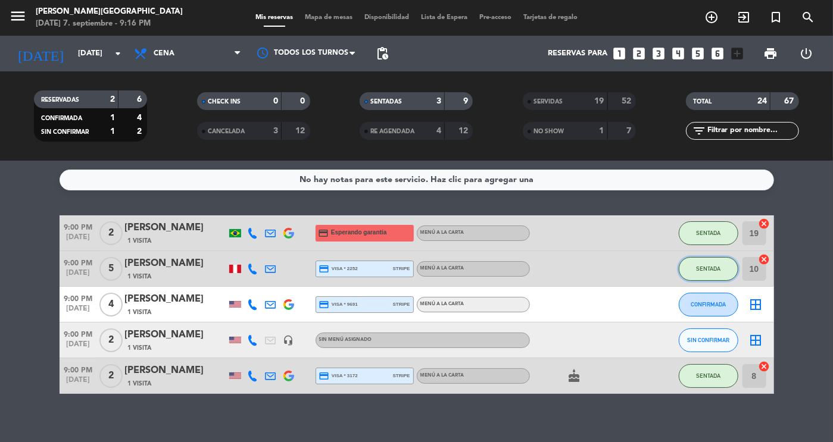
click at [703, 267] on span "SENTADA" at bounding box center [708, 269] width 24 height 7
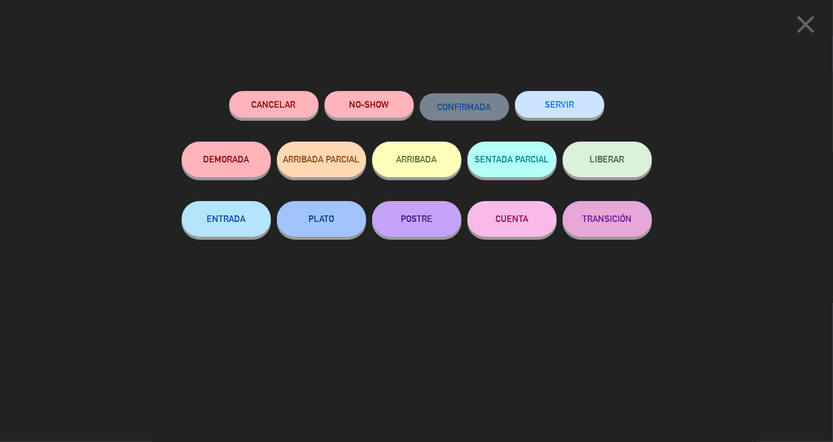
click at [544, 113] on button "SERVIR" at bounding box center [559, 104] width 89 height 27
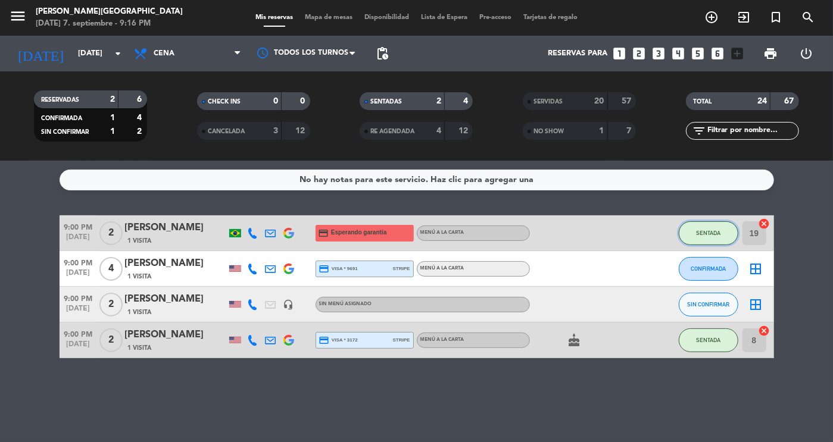
click at [713, 230] on span "SENTADA" at bounding box center [708, 233] width 24 height 7
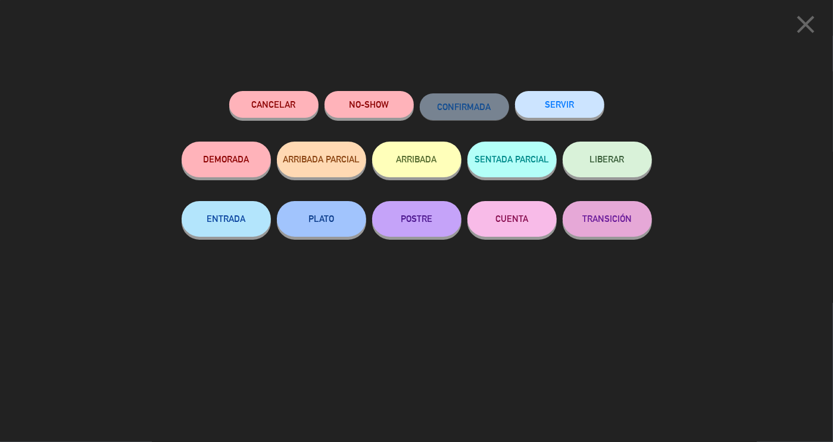
click at [573, 95] on button "SERVIR" at bounding box center [559, 104] width 89 height 27
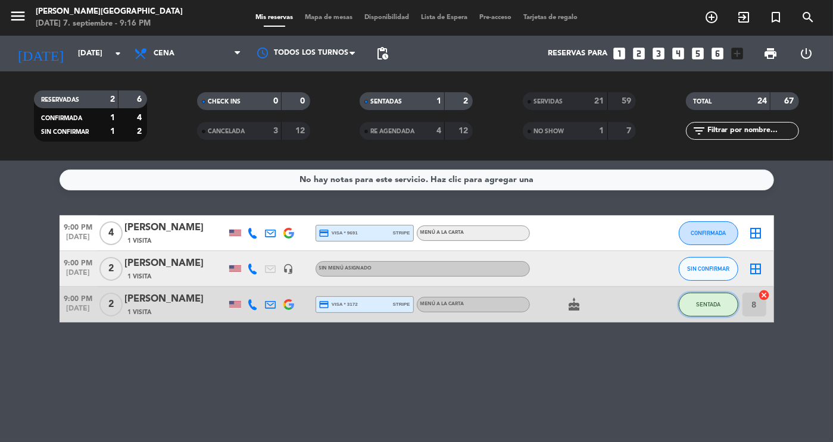
click at [714, 307] on span "SENTADA" at bounding box center [708, 304] width 24 height 7
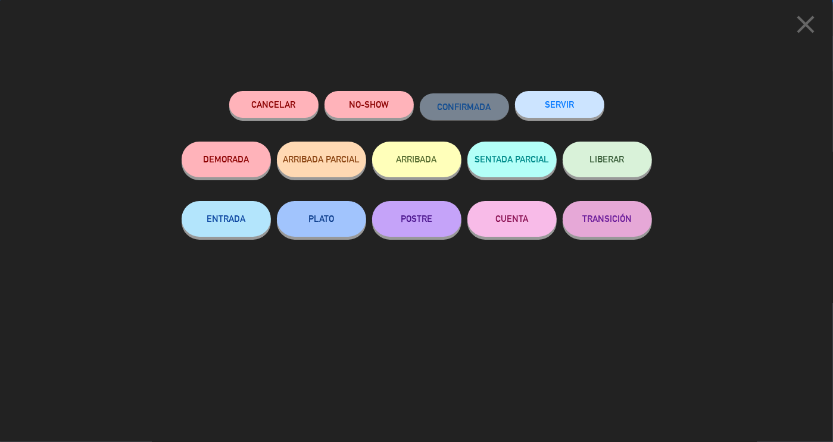
click at [535, 109] on button "SERVIR" at bounding box center [559, 104] width 89 height 27
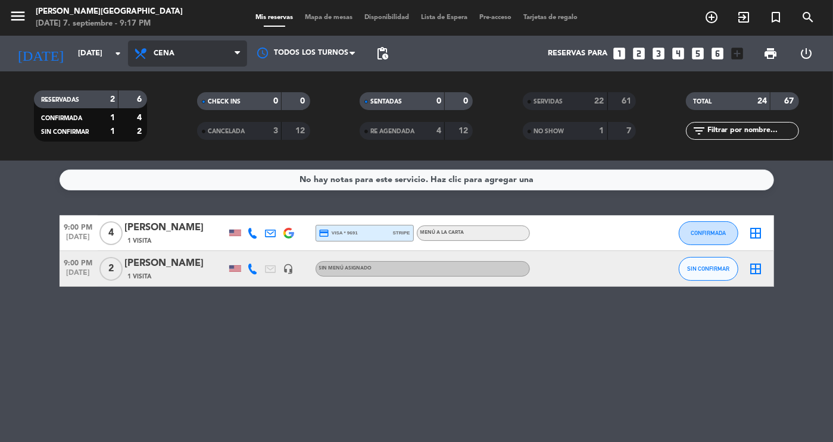
click at [166, 48] on span "Cena" at bounding box center [187, 53] width 119 height 26
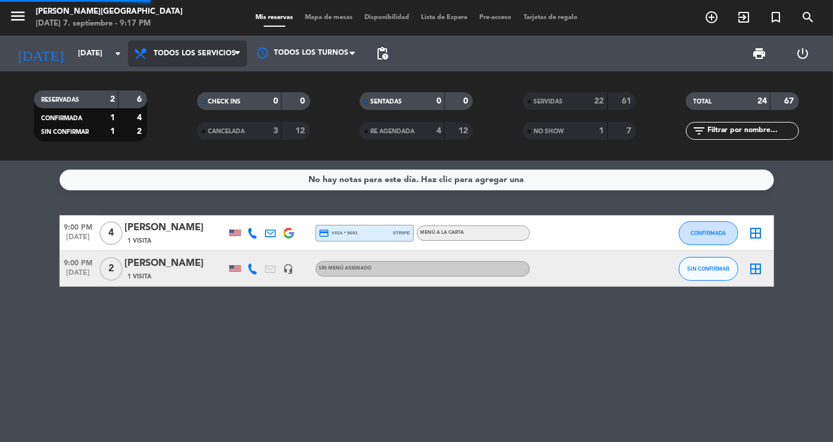
click at [171, 84] on div "menu [PERSON_NAME][DATE] 7. septiembre - 9:17 PM Mis reservas Mapa de mesas Dis…" at bounding box center [416, 80] width 833 height 161
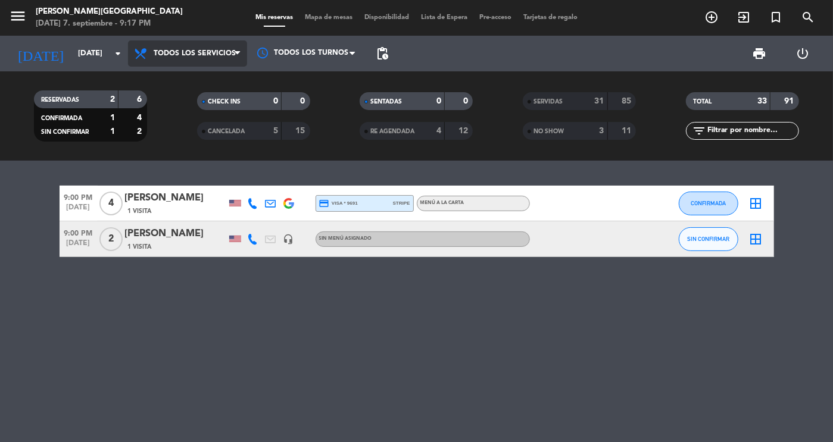
click at [178, 47] on span "Todos los servicios" at bounding box center [187, 53] width 119 height 26
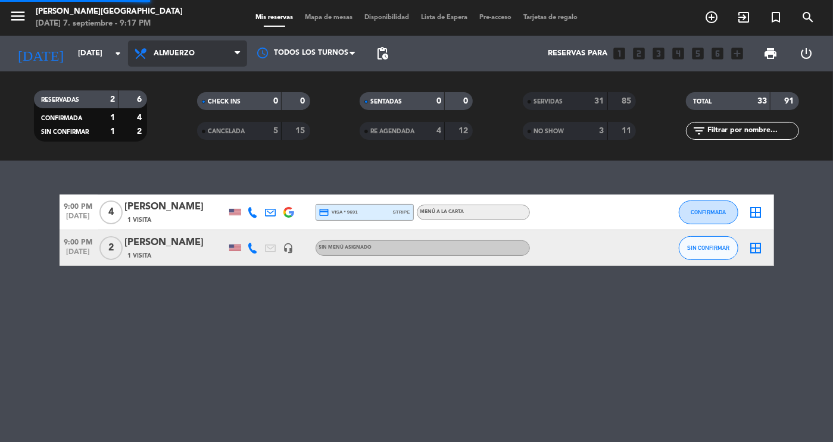
click at [178, 109] on div "menu [PERSON_NAME][DATE] 7. septiembre - 9:17 PM Mis reservas Mapa de mesas Dis…" at bounding box center [416, 80] width 833 height 161
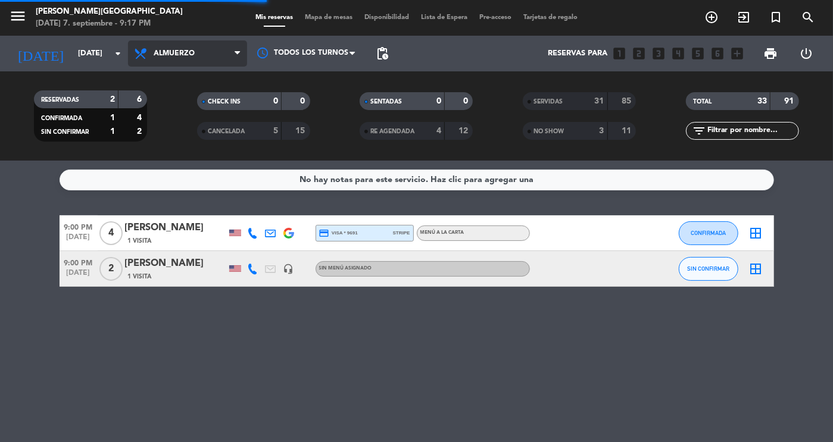
click at [178, 109] on filter-checkbox "CHECK INS 0 0" at bounding box center [253, 101] width 163 height 18
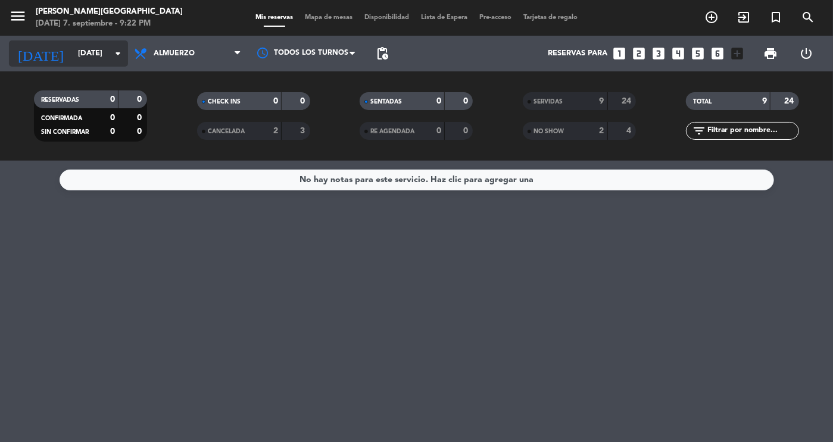
click at [97, 57] on input "[DATE]" at bounding box center [123, 53] width 102 height 21
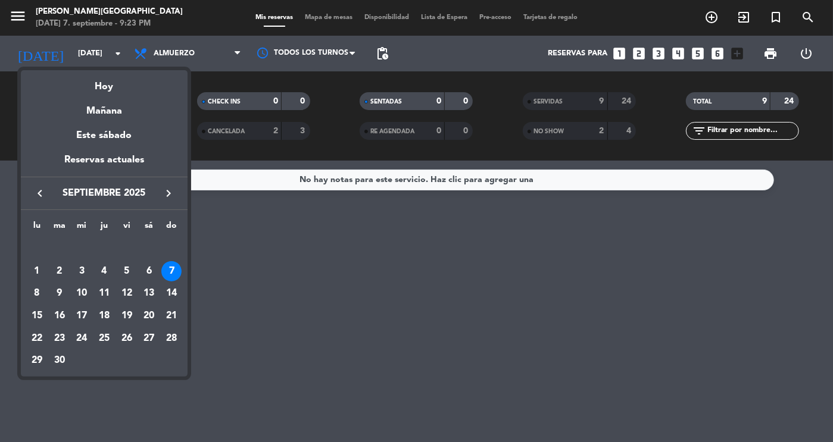
click at [180, 63] on div at bounding box center [416, 221] width 833 height 442
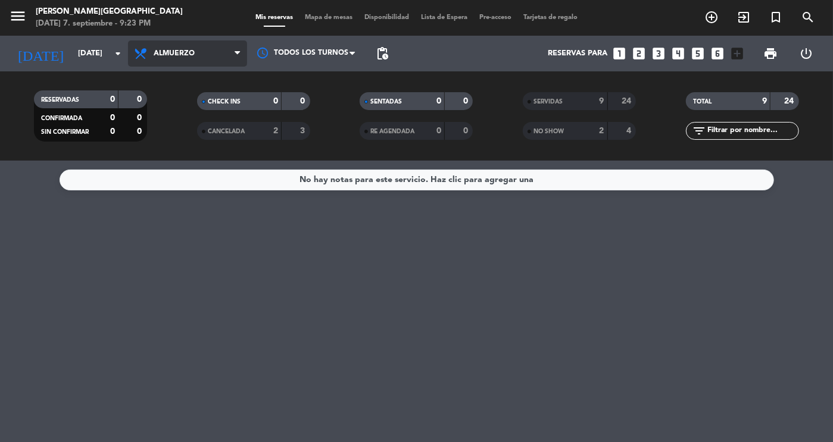
click at [189, 58] on span "Almuerzo" at bounding box center [187, 53] width 119 height 26
click at [177, 129] on div "menu [PERSON_NAME][DATE] 7. septiembre - 9:23 PM Mis reservas Mapa de mesas Dis…" at bounding box center [416, 80] width 833 height 161
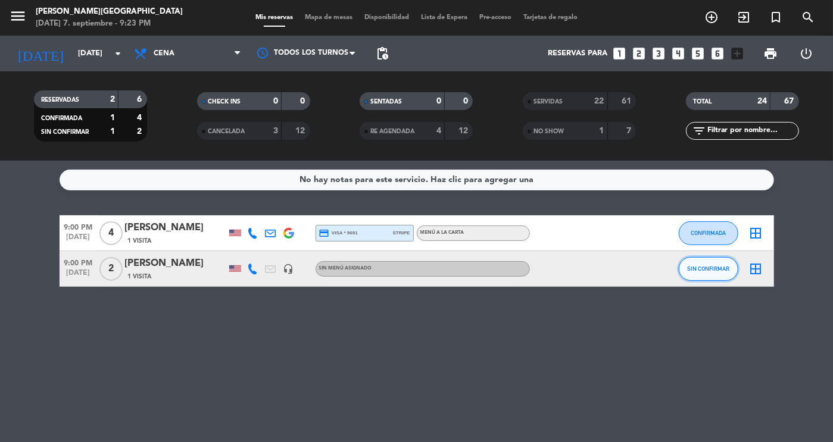
click at [713, 266] on span "SIN CONFIRMAR" at bounding box center [708, 269] width 42 height 7
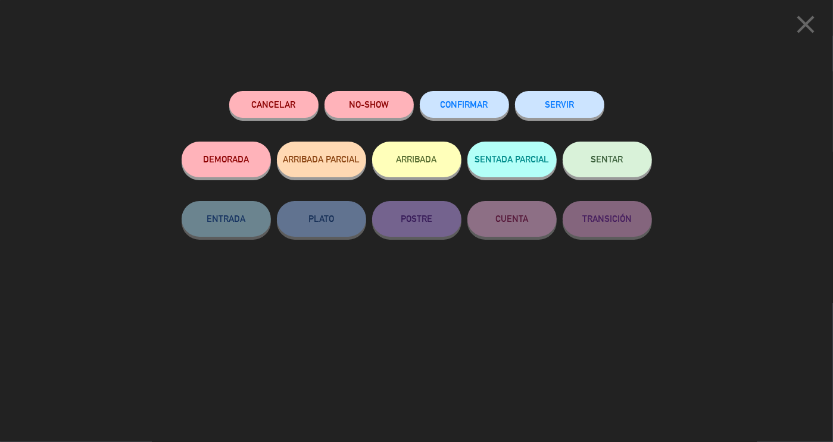
click at [342, 96] on button "NO-SHOW" at bounding box center [369, 104] width 89 height 27
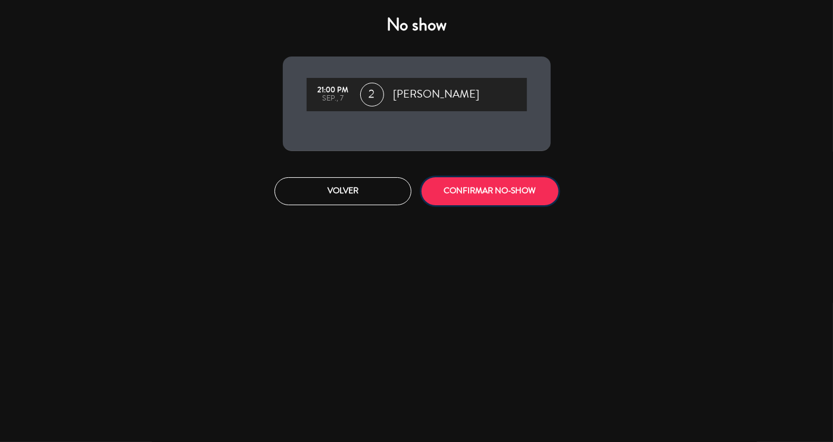
click at [501, 194] on button "CONFIRMAR NO-SHOW" at bounding box center [490, 191] width 137 height 28
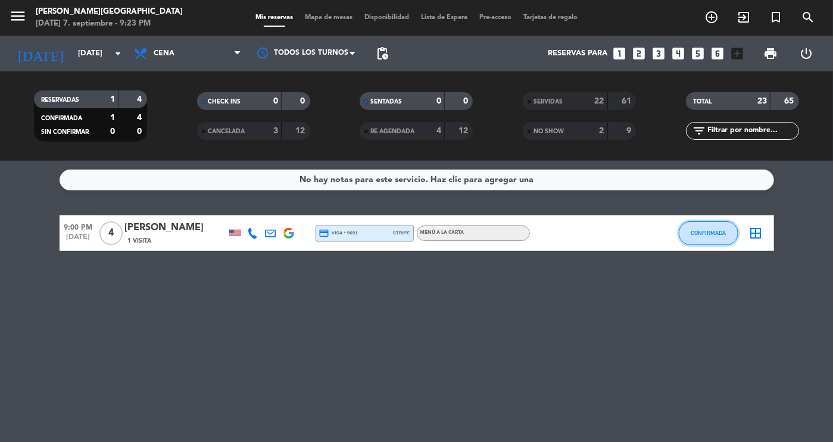
click at [720, 235] on span "CONFIRMADA" at bounding box center [708, 233] width 35 height 7
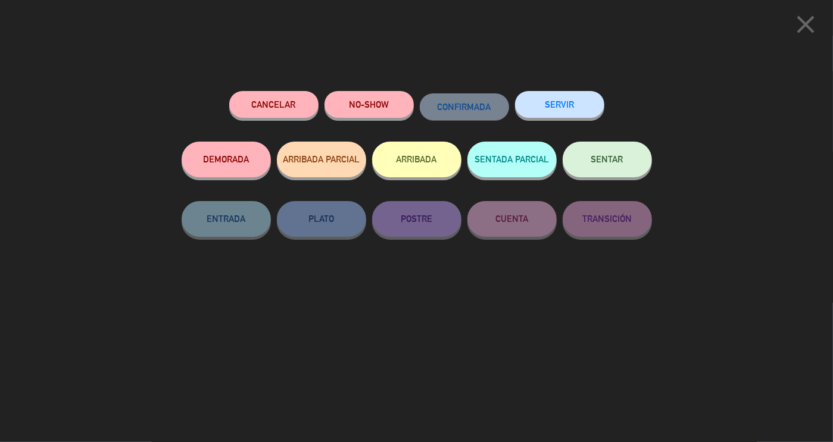
click at [363, 103] on button "NO-SHOW" at bounding box center [369, 104] width 89 height 27
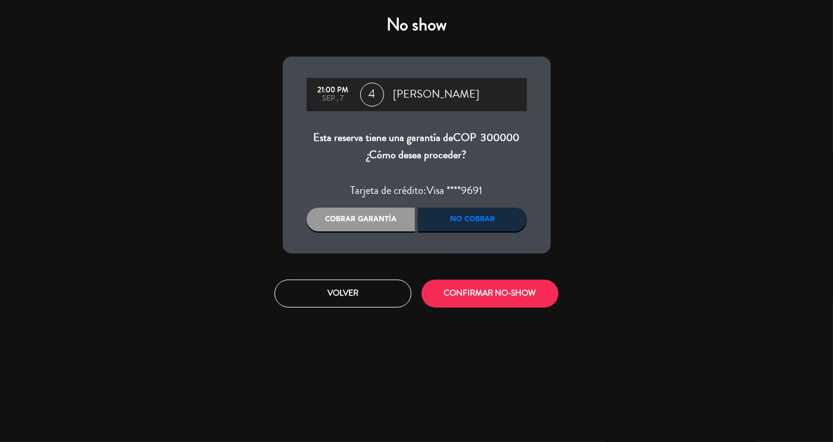
click at [495, 214] on div "No cobrar" at bounding box center [472, 220] width 109 height 24
click at [488, 292] on button "CONFIRMAR NO-SHOW" at bounding box center [490, 294] width 137 height 28
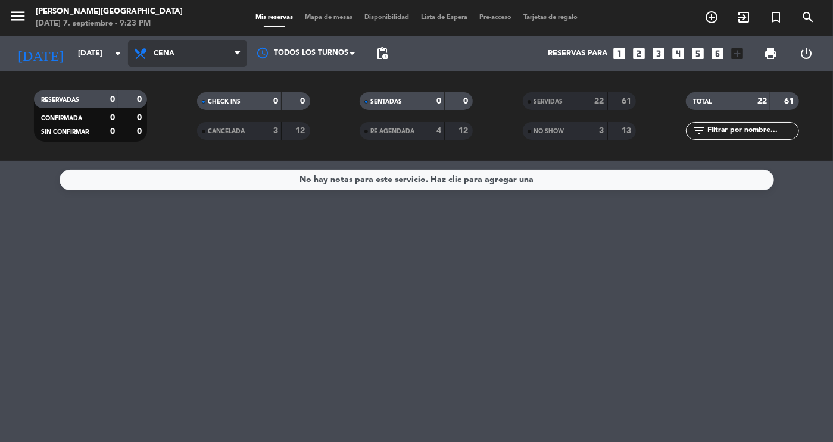
click at [173, 65] on span "Cena" at bounding box center [187, 53] width 119 height 26
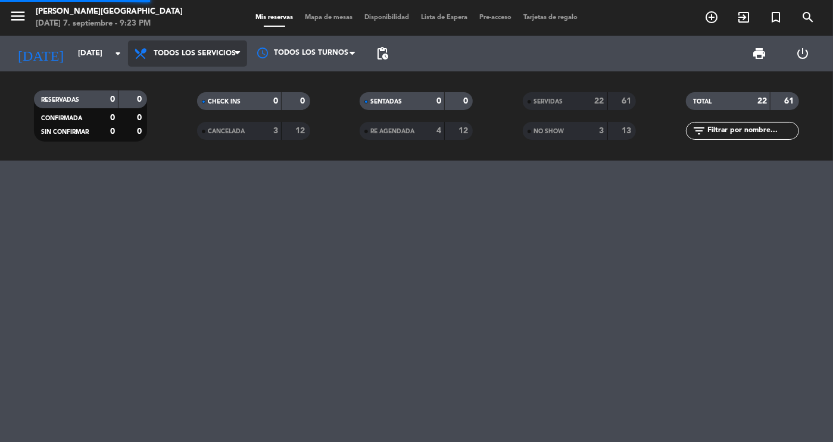
click at [177, 86] on div "menu [PERSON_NAME][DATE] 7. septiembre - 9:23 PM Mis reservas Mapa de mesas Dis…" at bounding box center [416, 80] width 833 height 161
click at [173, 46] on span "Todos los servicios" at bounding box center [187, 53] width 119 height 26
click at [189, 134] on div "menu [PERSON_NAME][DATE] 7. septiembre - 9:23 PM Mis reservas Mapa de mesas Dis…" at bounding box center [416, 80] width 833 height 161
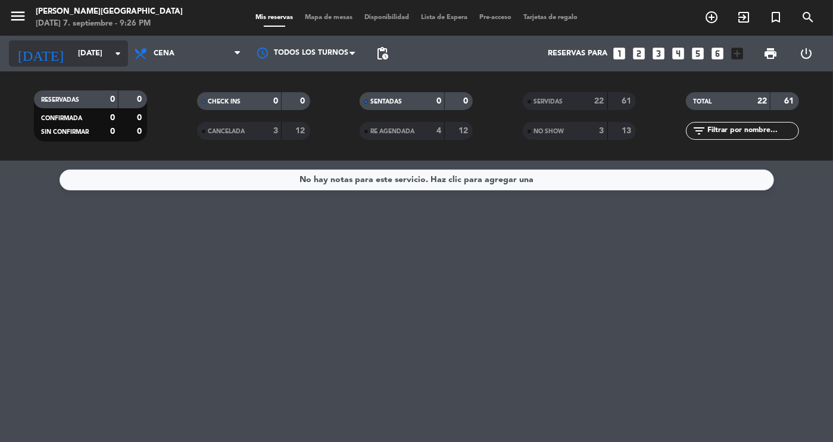
click at [98, 60] on input "[DATE]" at bounding box center [123, 53] width 102 height 21
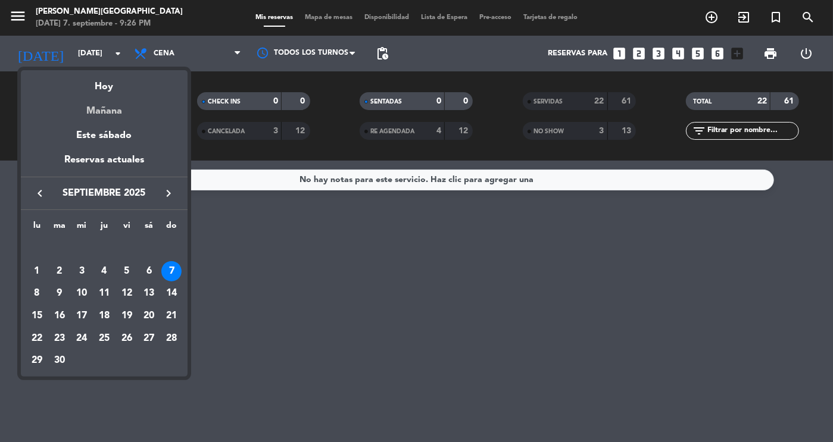
click at [111, 117] on div "Mañana" at bounding box center [104, 107] width 167 height 24
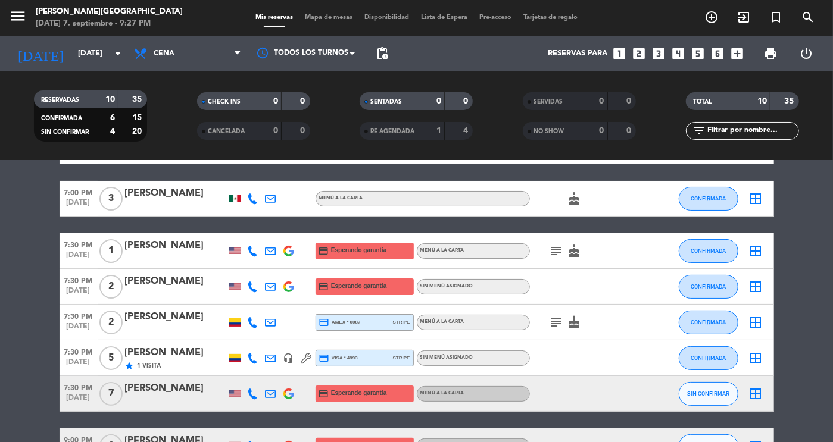
scroll to position [88, 0]
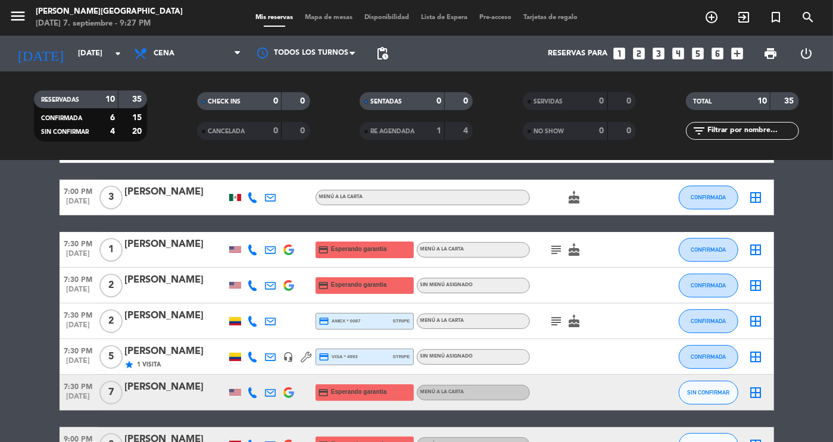
click at [557, 251] on icon "subject" at bounding box center [557, 250] width 14 height 14
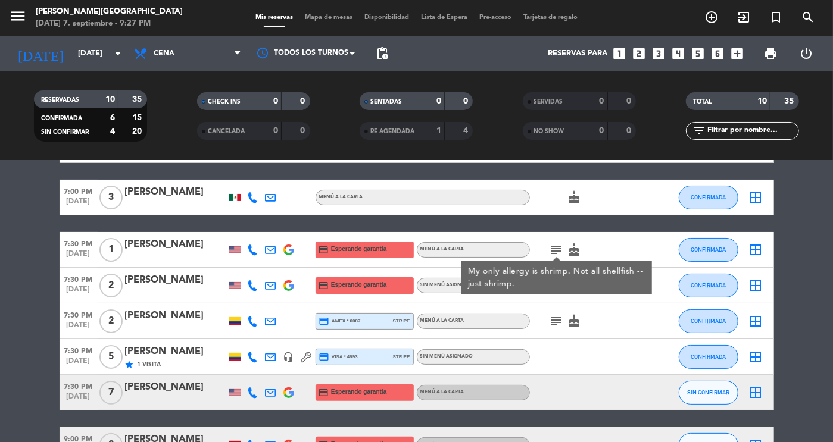
click at [556, 319] on icon "subject" at bounding box center [557, 321] width 14 height 14
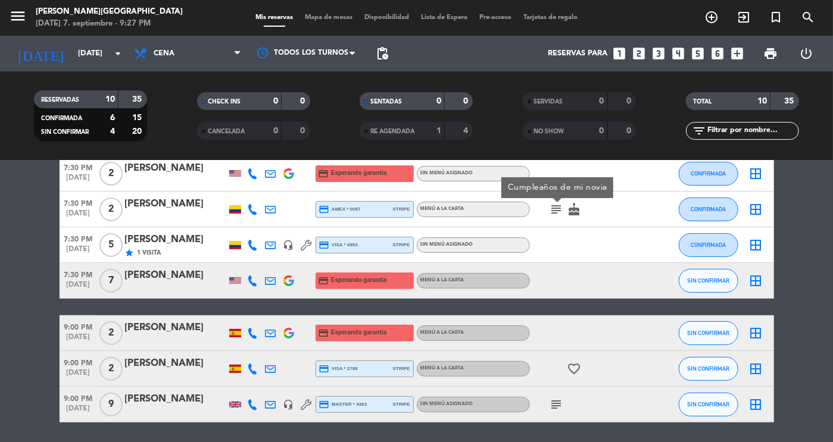
scroll to position [227, 0]
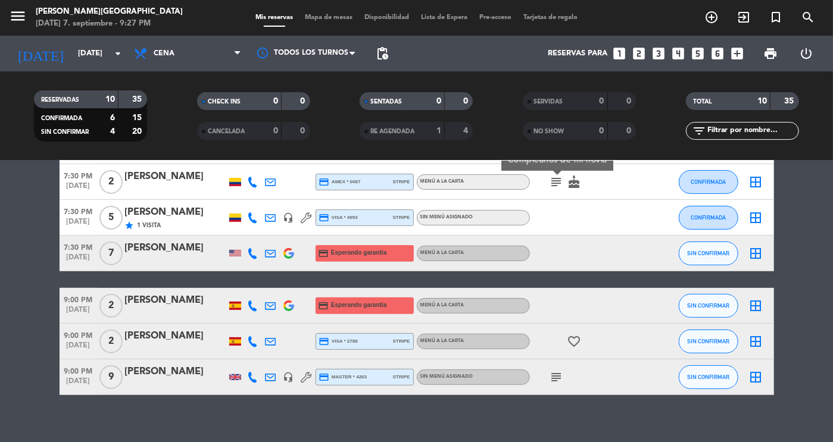
click at [551, 378] on icon "subject" at bounding box center [557, 377] width 14 height 14
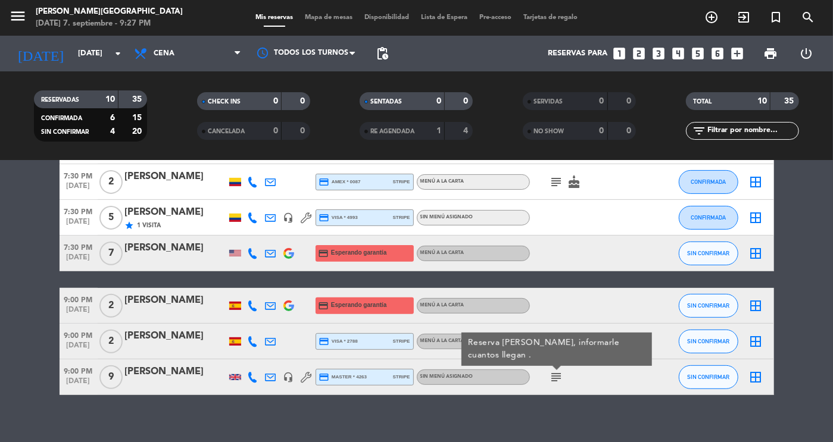
click at [551, 378] on icon "subject" at bounding box center [557, 377] width 14 height 14
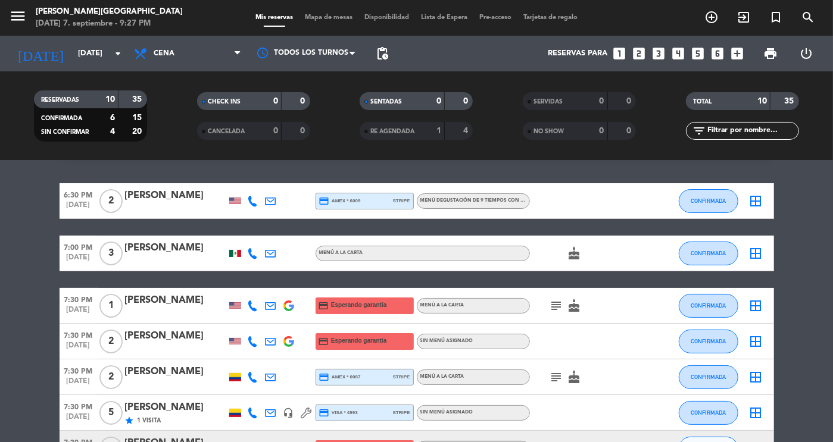
scroll to position [17, 0]
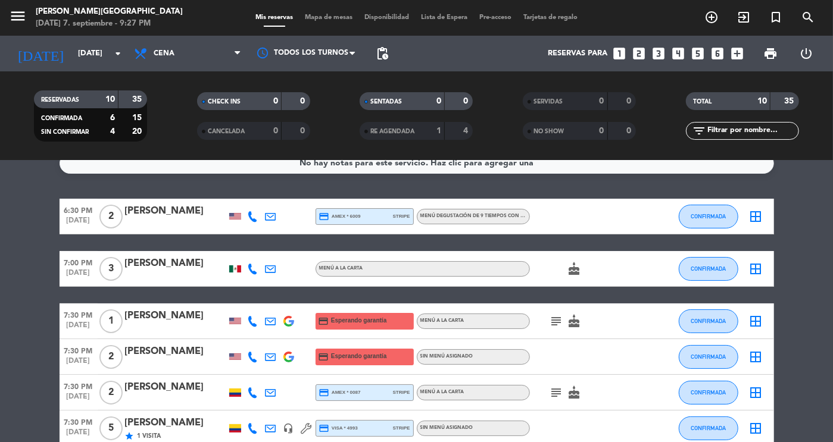
click at [137, 311] on div "[PERSON_NAME]" at bounding box center [175, 315] width 101 height 15
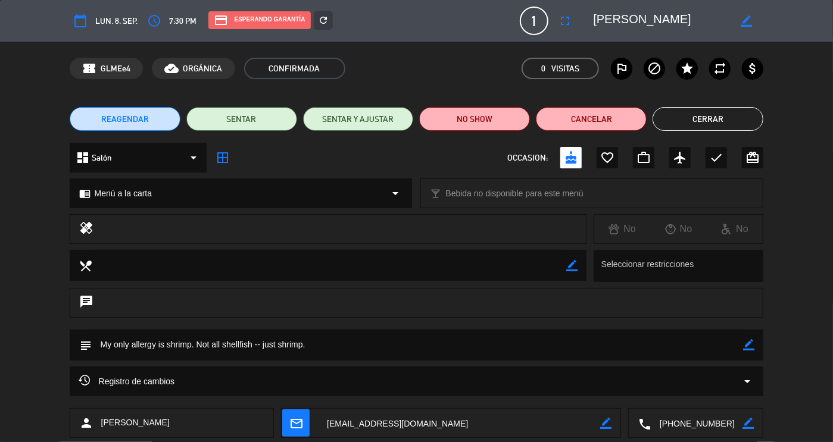
drag, startPoint x: 314, startPoint y: 346, endPoint x: 101, endPoint y: 352, distance: 213.3
click at [101, 352] on textarea at bounding box center [418, 345] width 652 height 30
click at [687, 127] on button "Cerrar" at bounding box center [708, 119] width 111 height 24
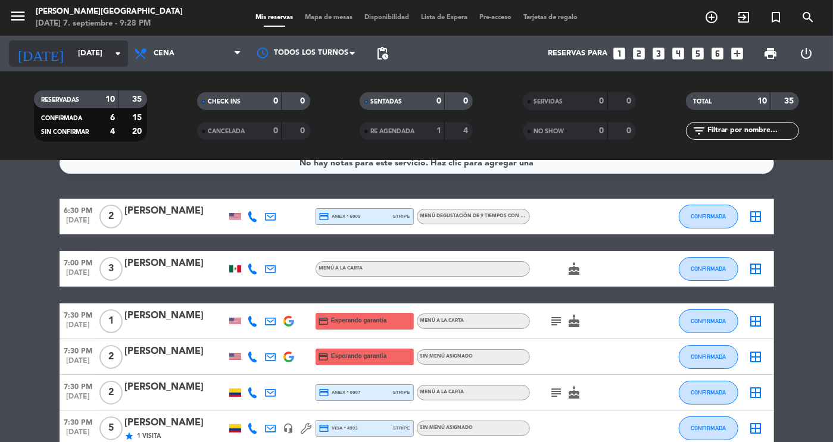
click at [88, 50] on input "[DATE]" at bounding box center [123, 53] width 102 height 21
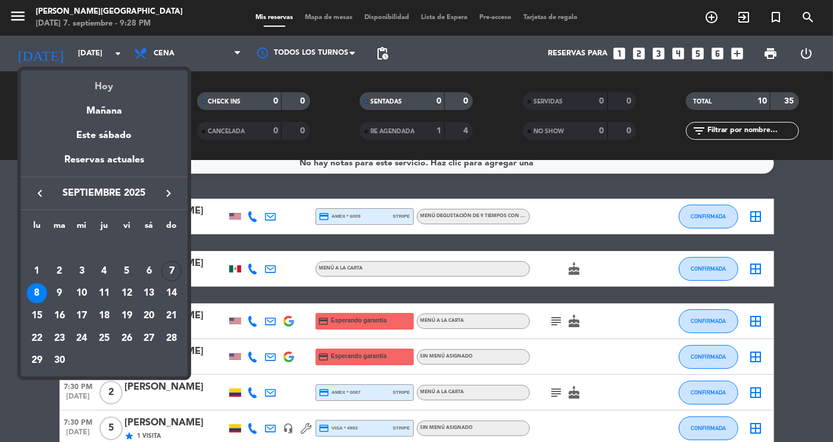
click at [96, 90] on div "Hoy" at bounding box center [104, 82] width 167 height 24
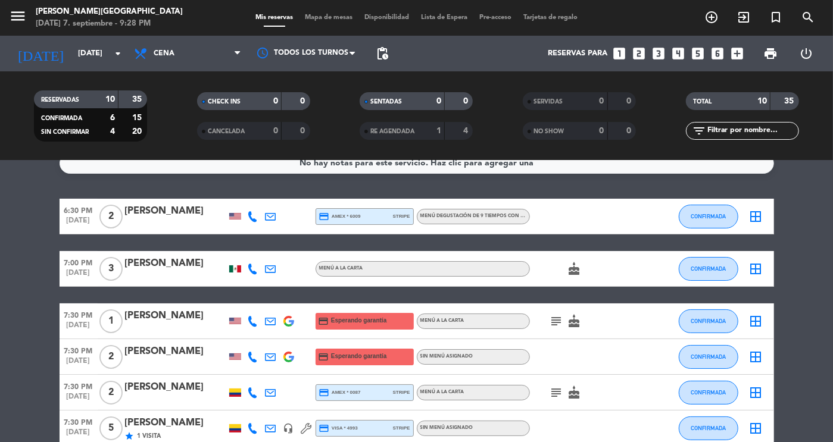
type input "[DATE]"
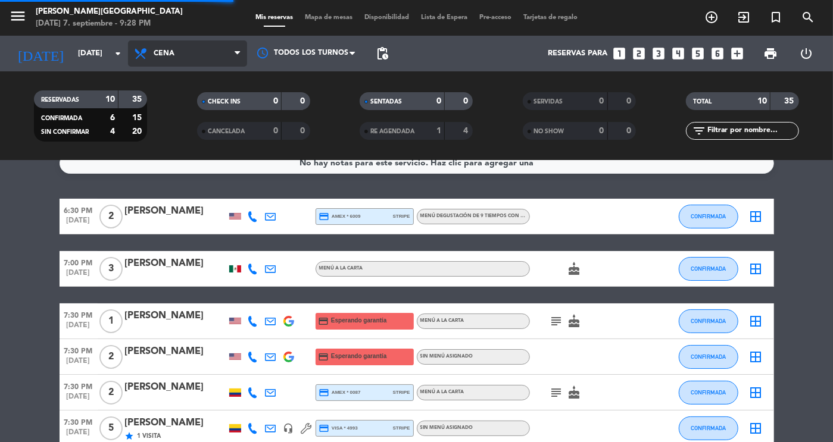
scroll to position [0, 0]
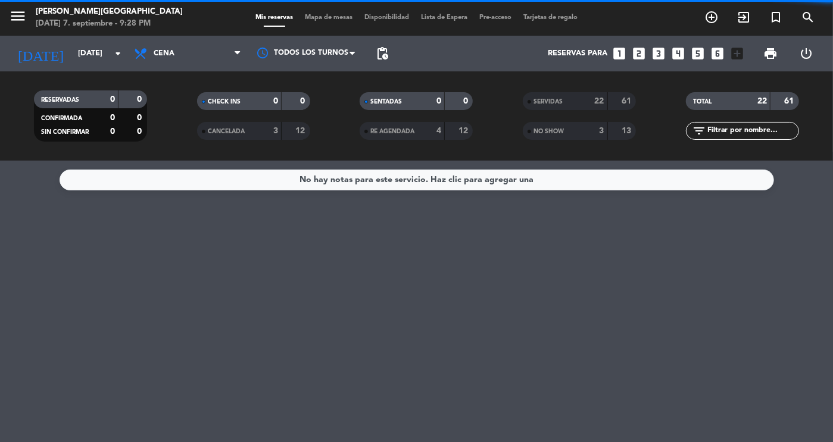
click at [190, 52] on span "Cena" at bounding box center [187, 53] width 119 height 26
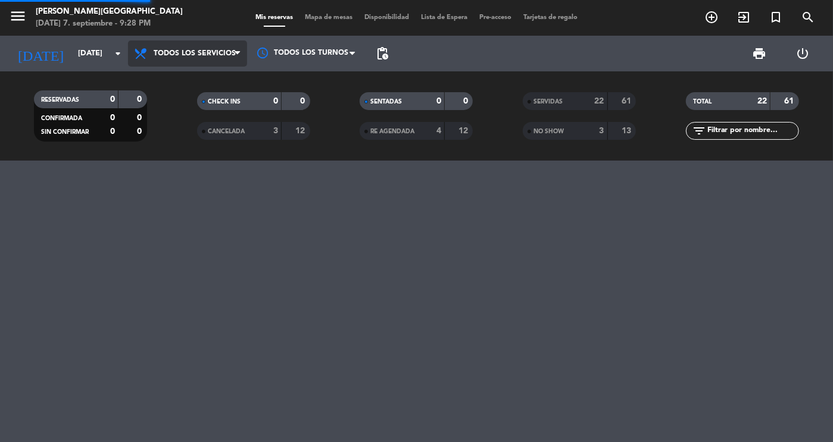
click at [190, 88] on div "menu [PERSON_NAME][DATE] 7. septiembre - 9:28 PM Mis reservas Mapa de mesas Dis…" at bounding box center [416, 80] width 833 height 161
